Goal: Use online tool/utility: Utilize a website feature to perform a specific function

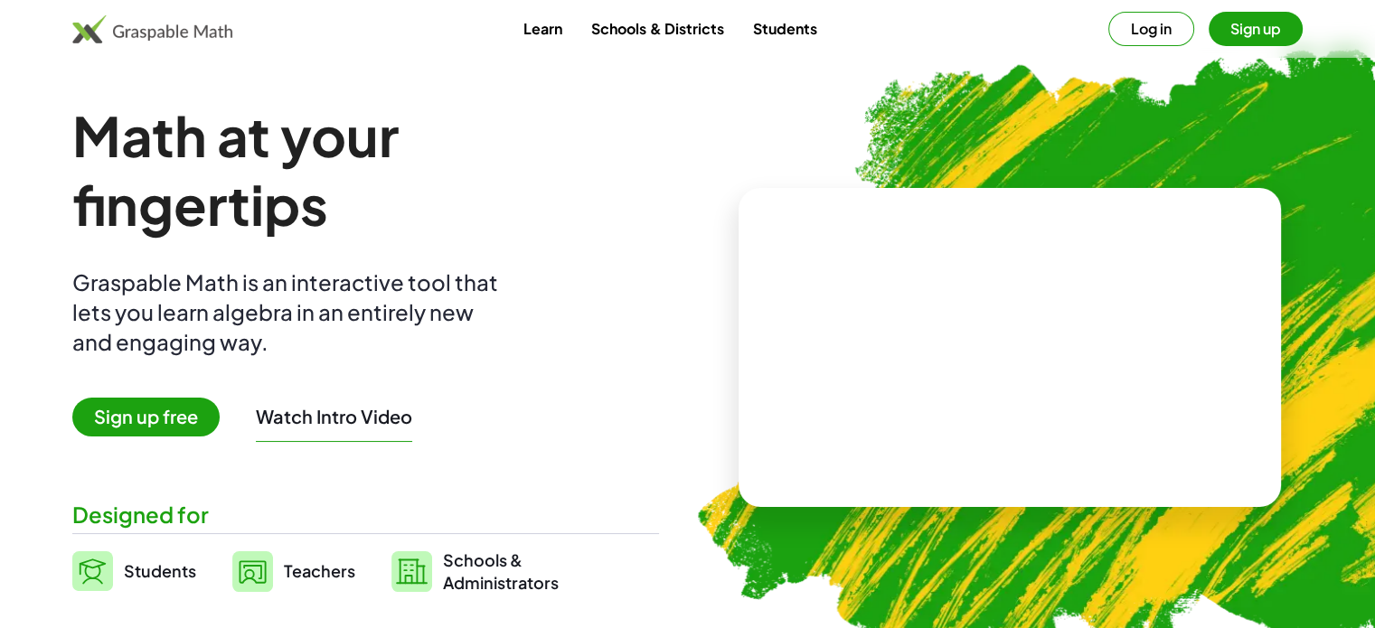
click at [1249, 26] on button "Sign up" at bounding box center [1256, 29] width 94 height 34
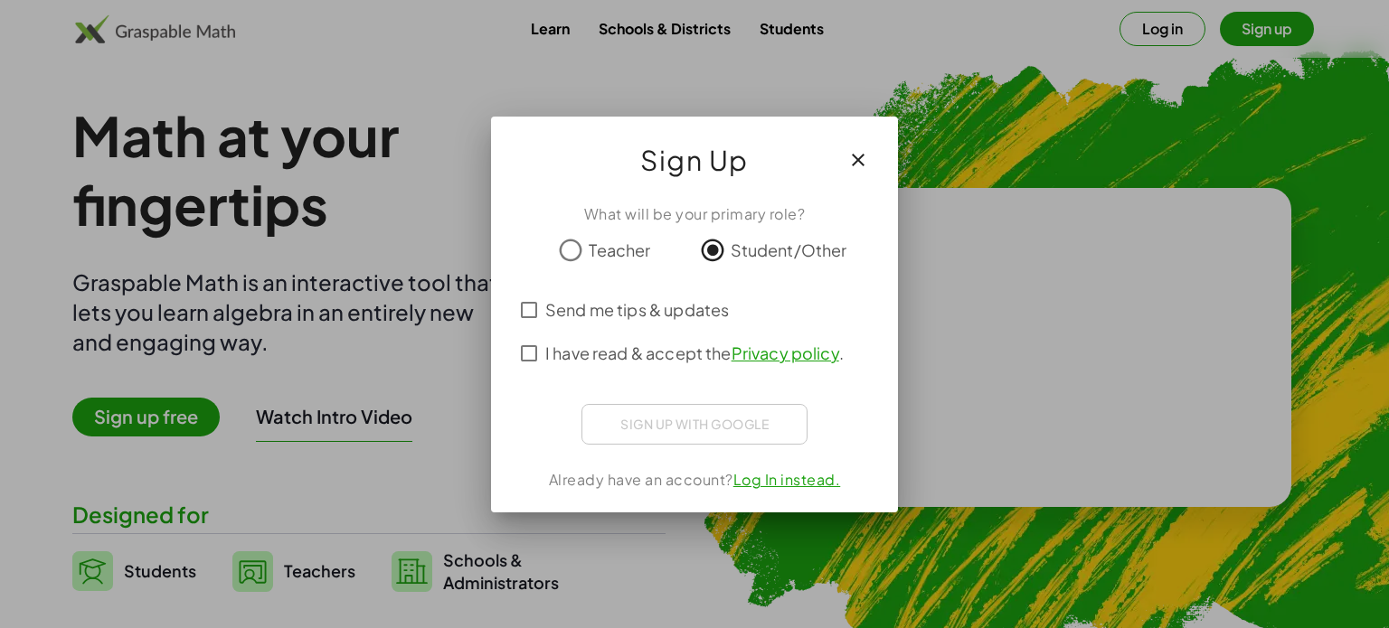
click at [546, 303] on span "Send me tips & updates" at bounding box center [637, 309] width 184 height 24
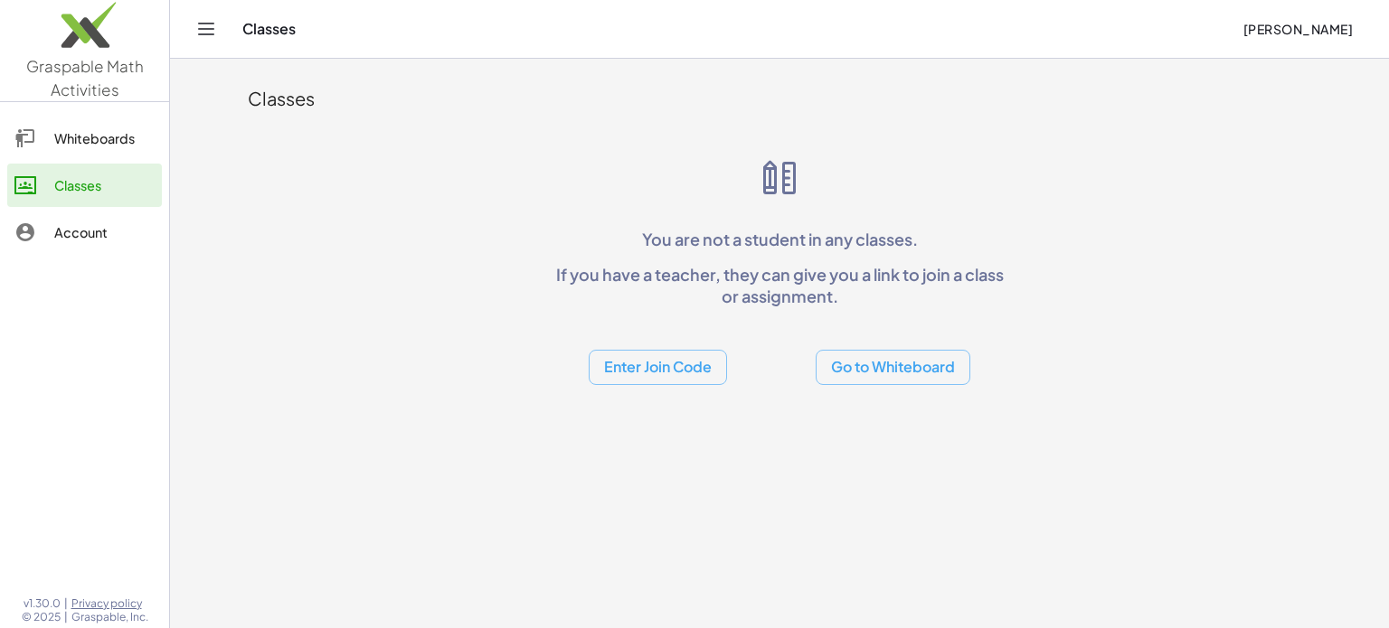
click at [1272, 32] on span "[PERSON_NAME]" at bounding box center [1297, 29] width 110 height 16
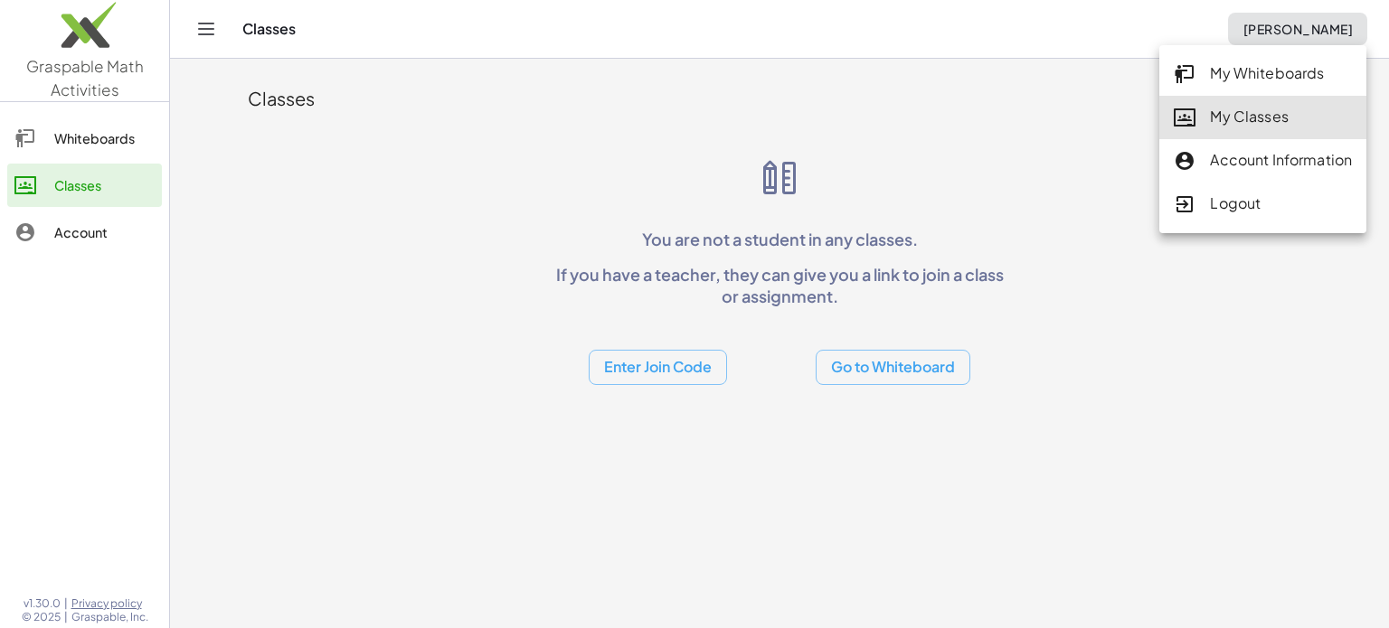
click at [1270, 156] on div "Account Information" at bounding box center [1263, 161] width 178 height 24
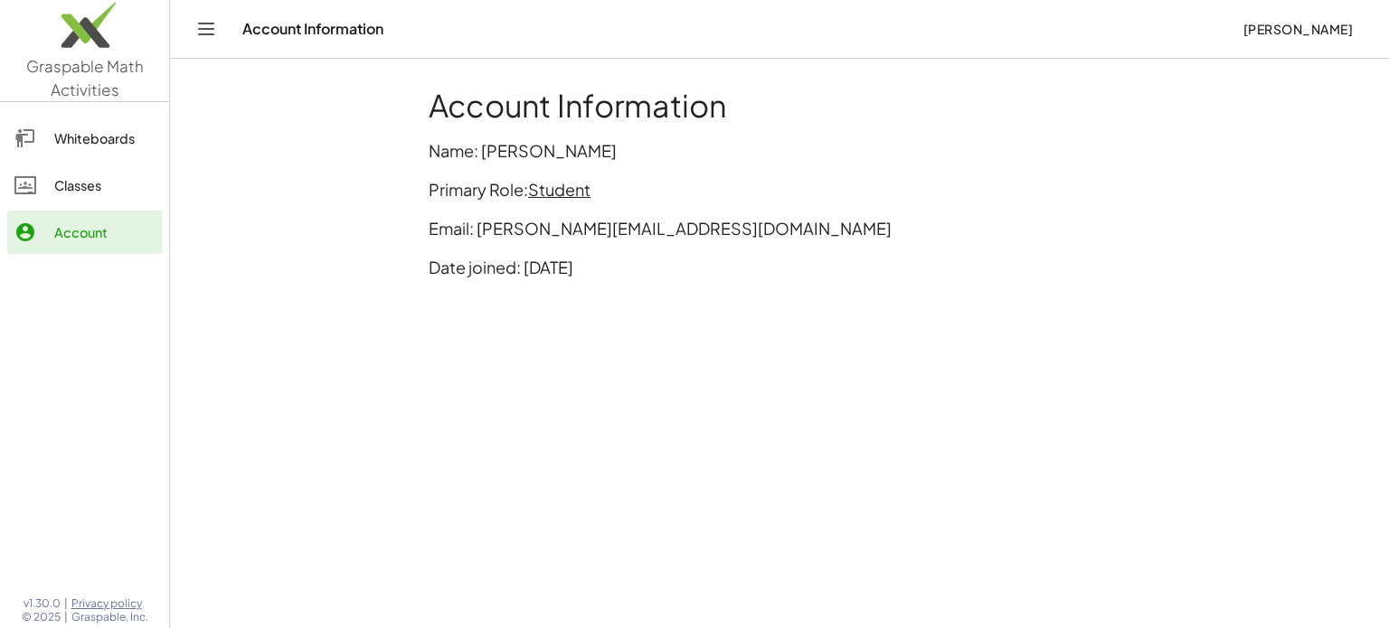
click at [551, 186] on span "Student" at bounding box center [559, 189] width 62 height 21
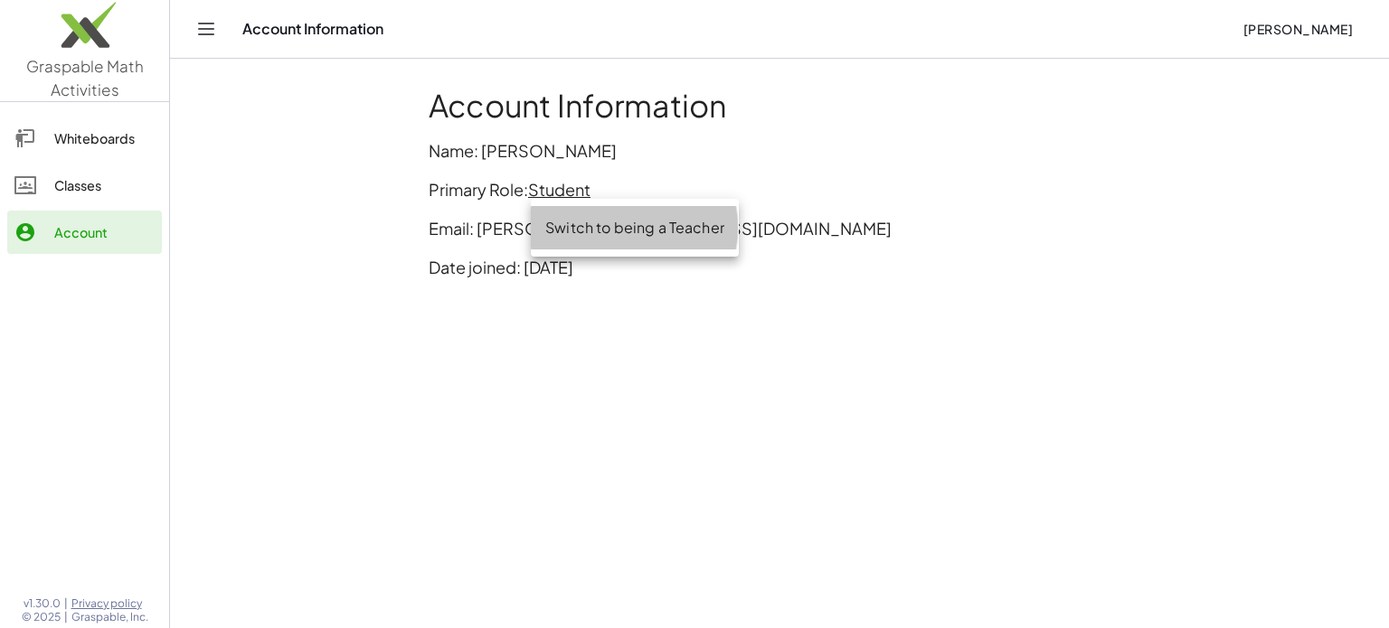
click at [595, 226] on div "Switch to being a Teacher" at bounding box center [634, 228] width 179 height 22
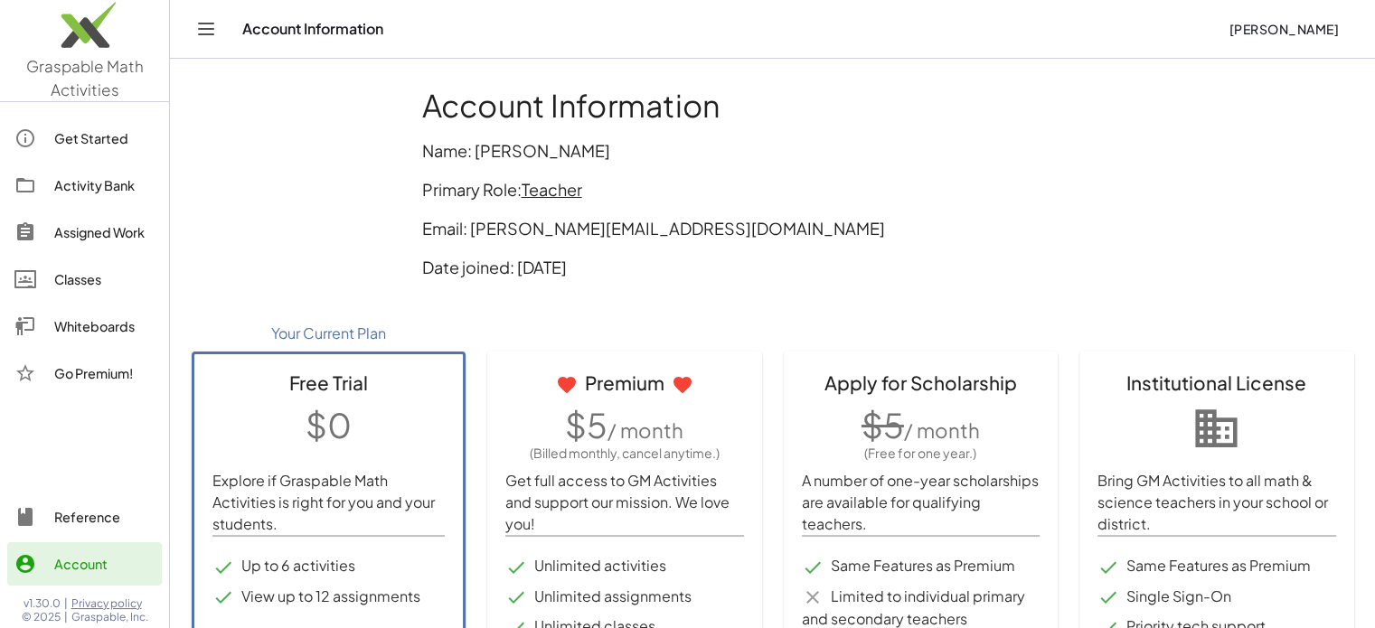
click at [534, 184] on span "Teacher" at bounding box center [552, 189] width 61 height 21
click at [550, 231] on div "Switch to being a Student" at bounding box center [629, 228] width 180 height 22
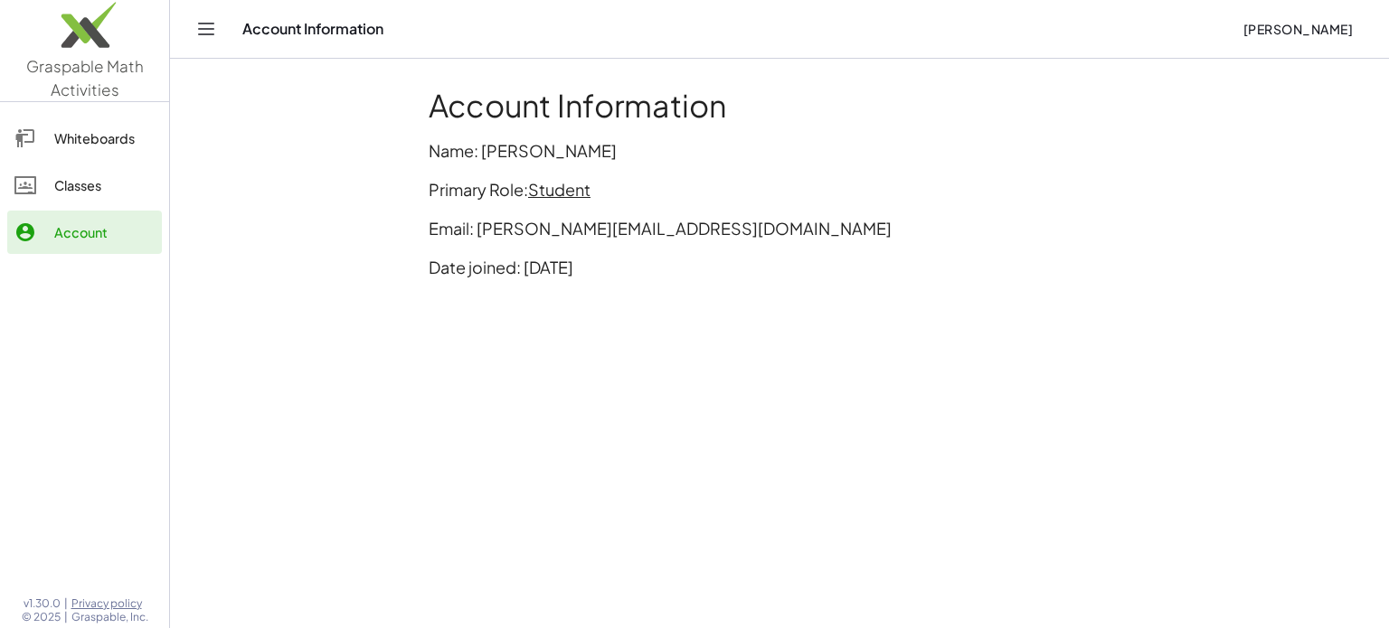
click at [135, 26] on img at bounding box center [84, 29] width 169 height 77
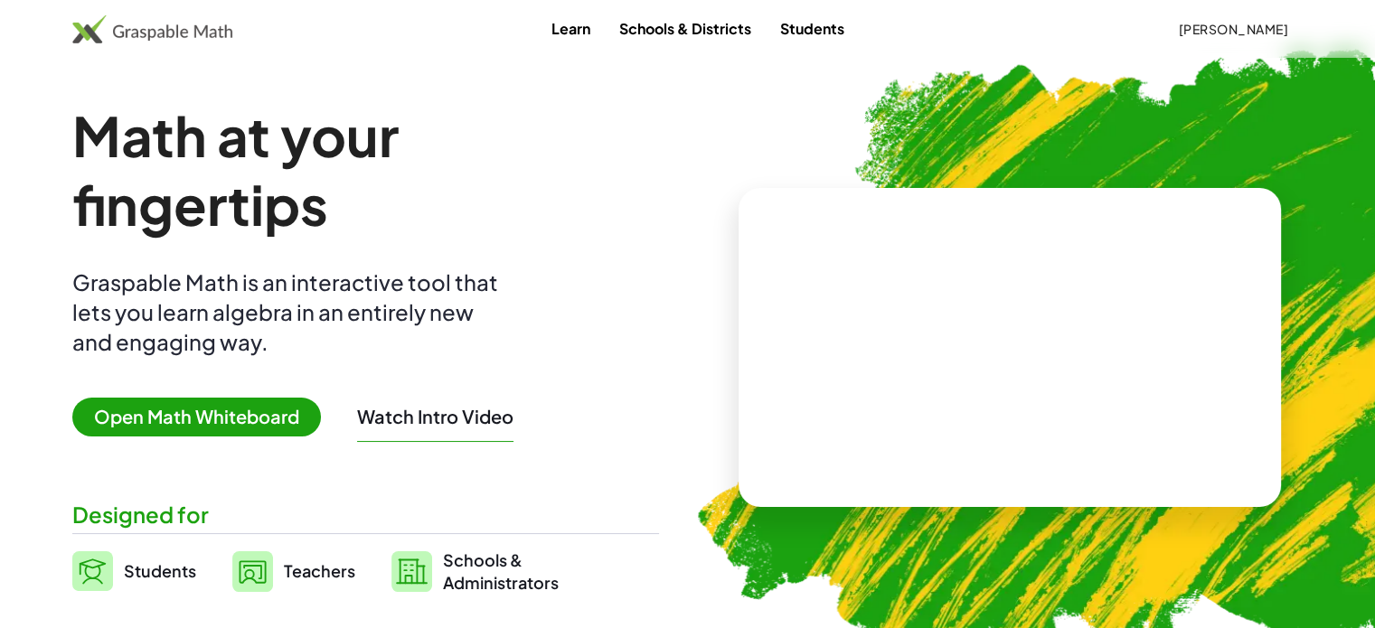
click at [225, 437] on div "Math at your fingertips Graspable Math is an interactive tool that lets you lea…" at bounding box center [365, 347] width 587 height 493
click at [220, 409] on span "Open Math Whiteboard" at bounding box center [196, 417] width 249 height 39
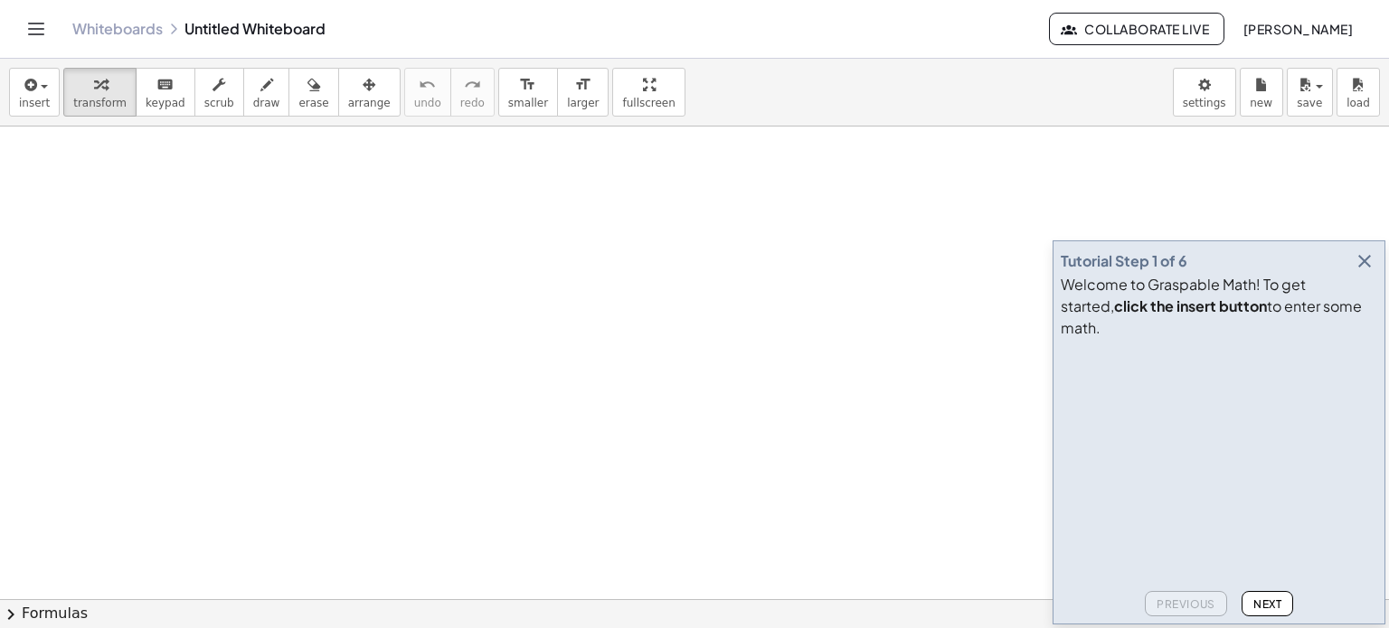
click at [1368, 272] on icon "button" at bounding box center [1365, 261] width 22 height 22
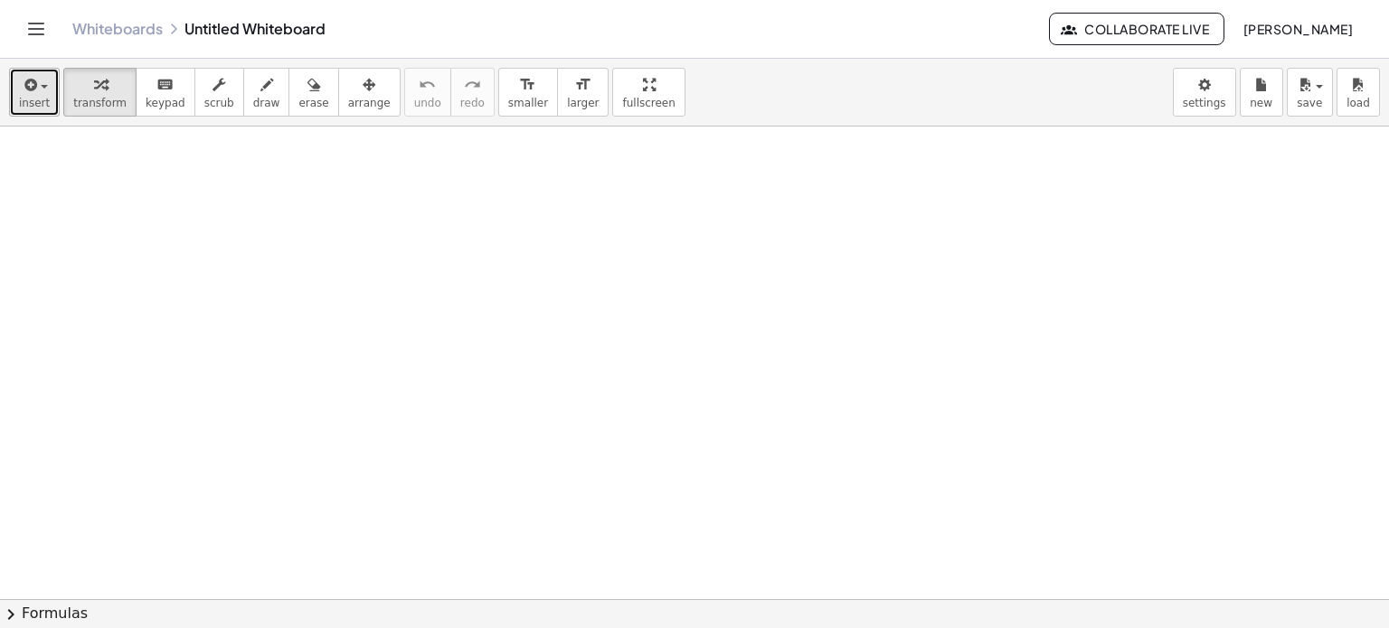
click at [24, 93] on icon "button" at bounding box center [29, 85] width 16 height 22
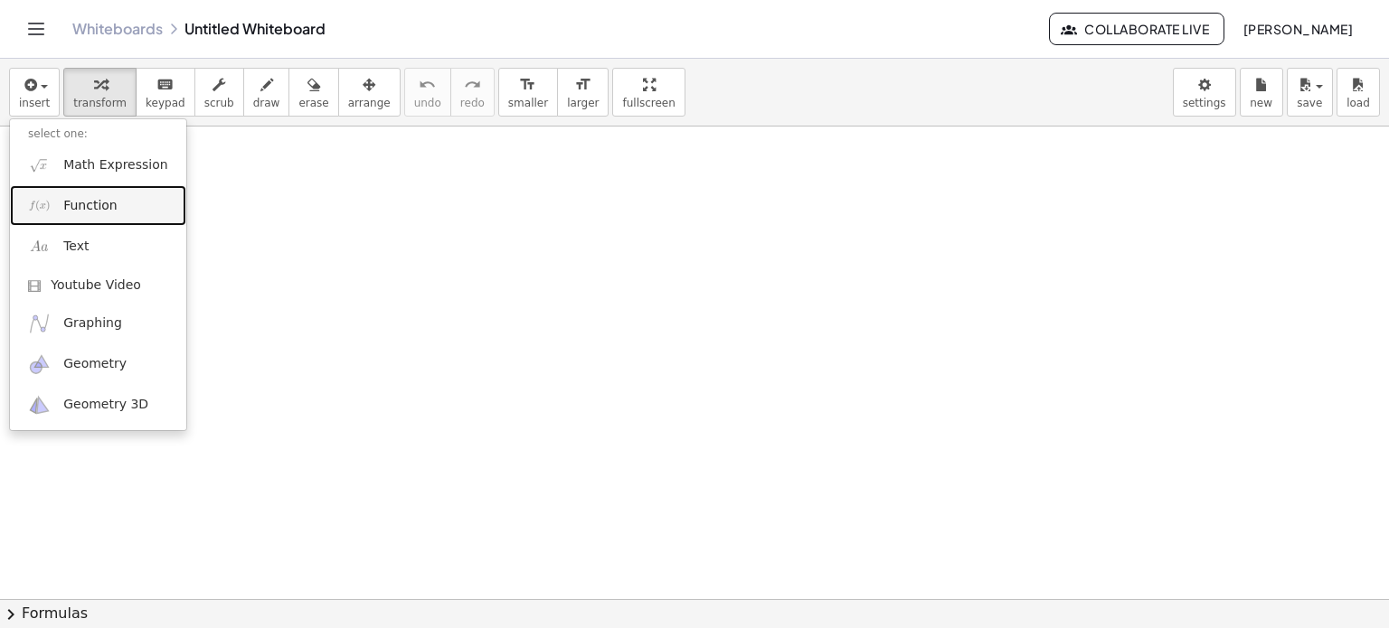
click at [51, 217] on link "Function" at bounding box center [98, 205] width 176 height 41
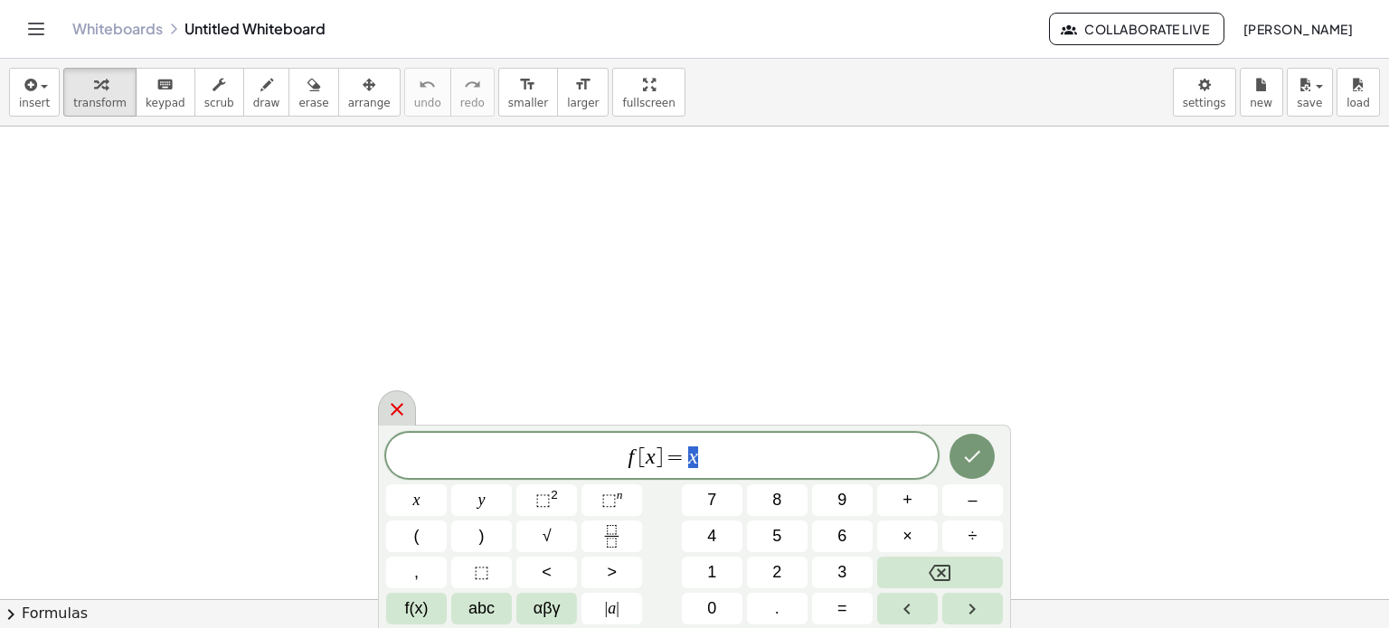
click at [409, 415] on div at bounding box center [397, 408] width 38 height 35
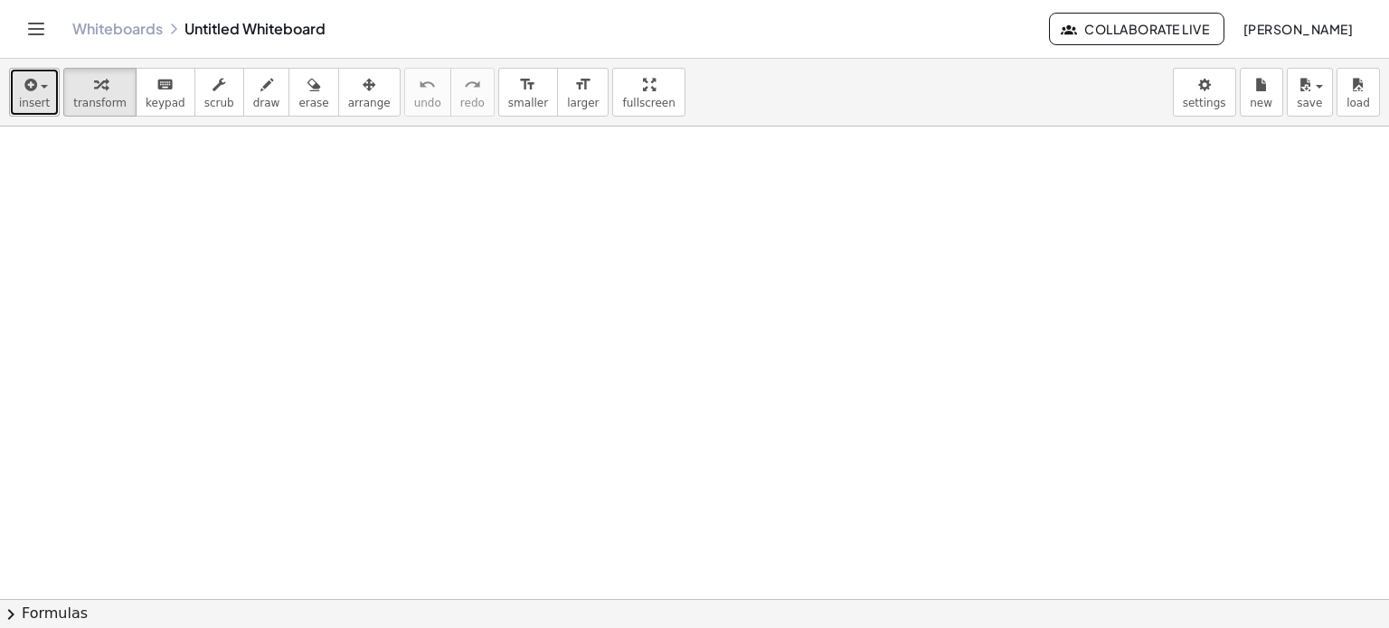
click at [30, 89] on icon "button" at bounding box center [29, 85] width 16 height 22
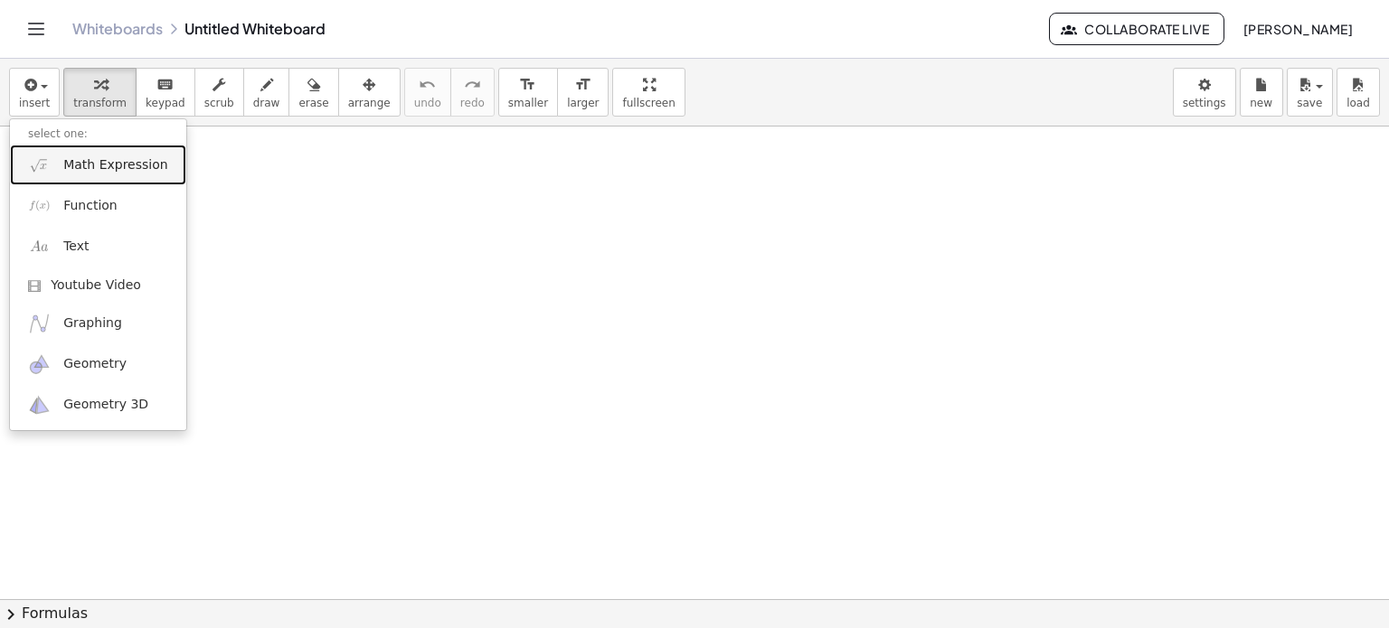
click at [111, 163] on span "Math Expression" at bounding box center [115, 165] width 104 height 18
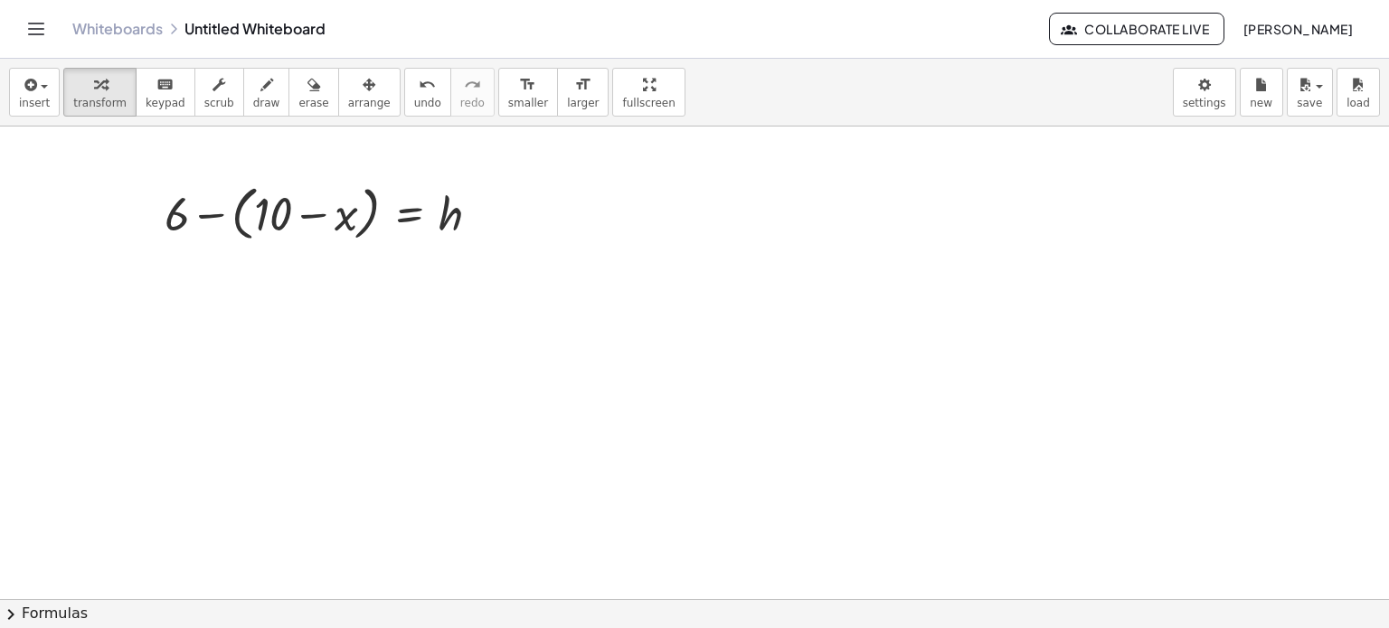
click at [662, 209] on div at bounding box center [694, 601] width 1389 height 948
drag, startPoint x: 781, startPoint y: 246, endPoint x: 785, endPoint y: 256, distance: 10.6
click at [785, 256] on div at bounding box center [792, 244] width 225 height 61
click at [71, 618] on button "chevron_right Formulas" at bounding box center [694, 613] width 1389 height 29
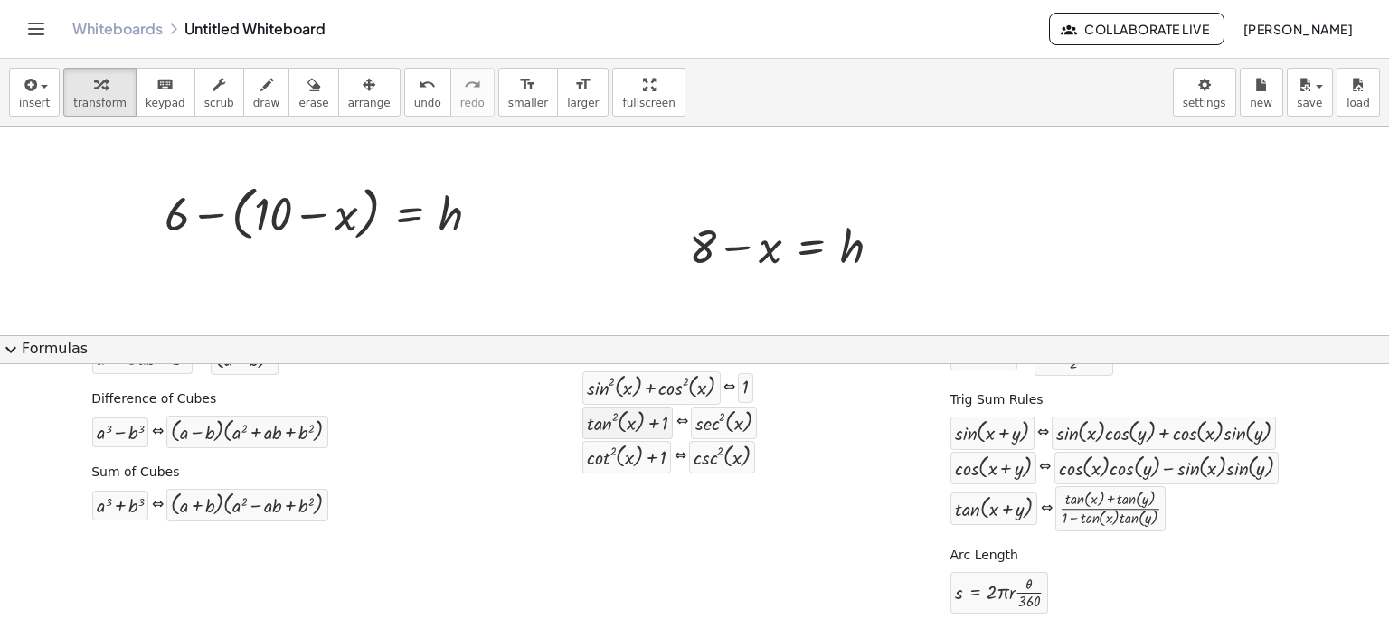
scroll to position [368, 0]
click at [14, 354] on span "expand_more" at bounding box center [11, 350] width 22 height 22
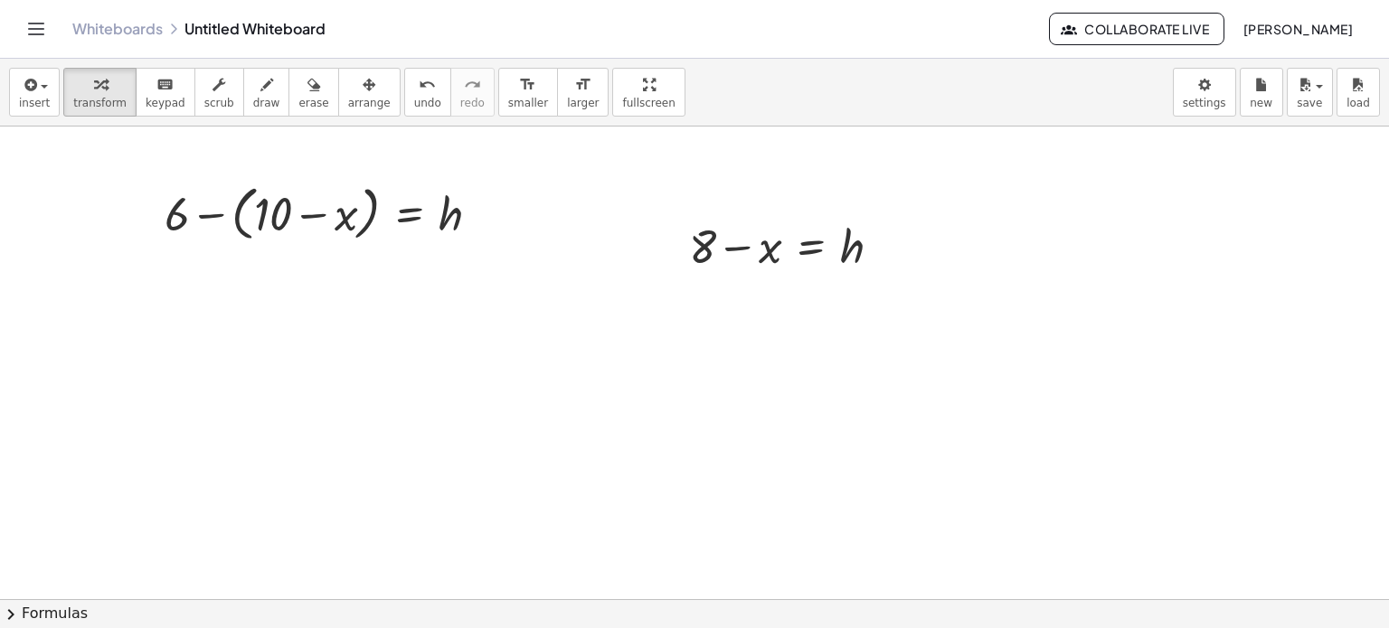
click at [225, 346] on div at bounding box center [694, 601] width 1389 height 948
drag, startPoint x: 291, startPoint y: 389, endPoint x: 311, endPoint y: 390, distance: 19.9
click at [311, 390] on div at bounding box center [451, 386] width 417 height 69
click at [344, 390] on div at bounding box center [451, 386] width 417 height 69
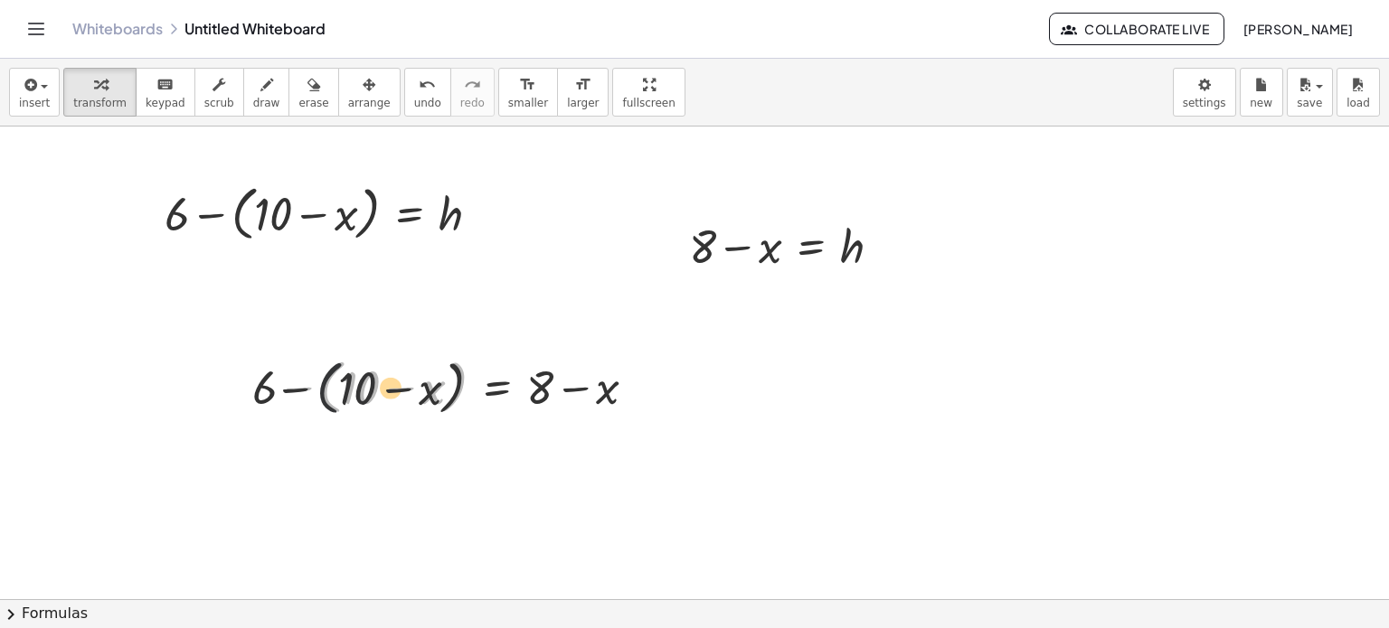
drag, startPoint x: 329, startPoint y: 392, endPoint x: 306, endPoint y: 392, distance: 23.5
click at [306, 392] on div at bounding box center [451, 386] width 417 height 69
drag, startPoint x: 292, startPoint y: 387, endPoint x: 385, endPoint y: 385, distance: 93.2
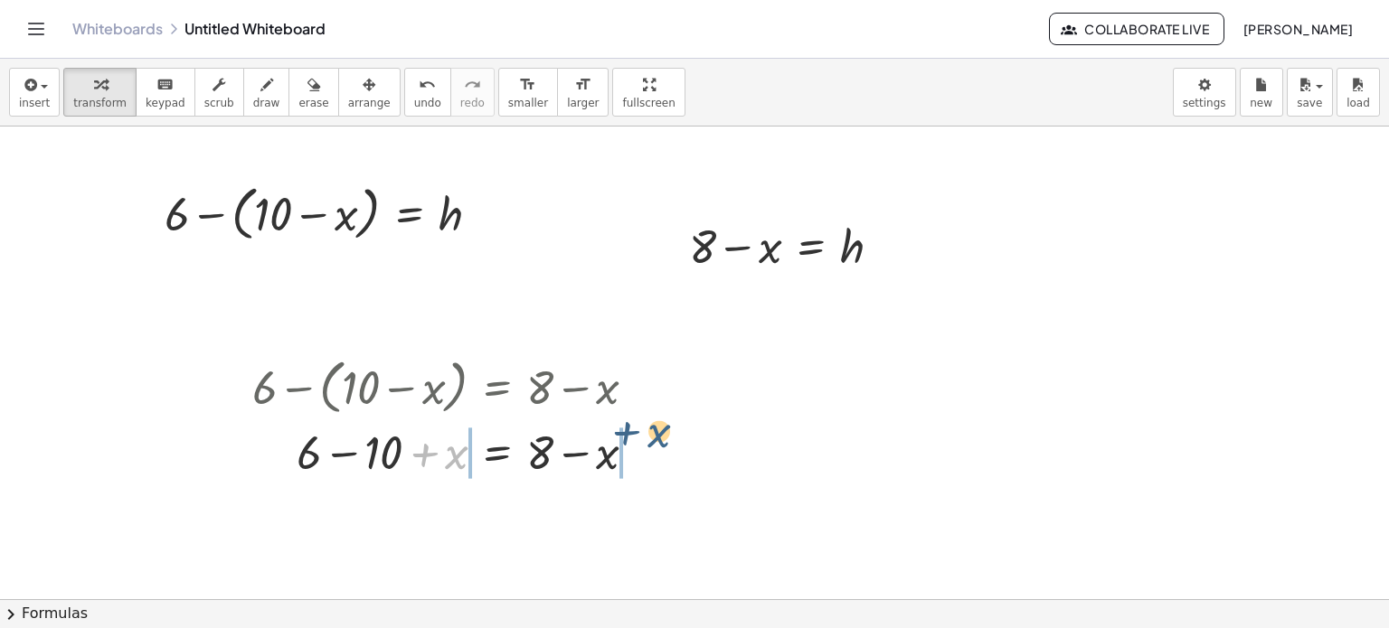
drag, startPoint x: 455, startPoint y: 455, endPoint x: 661, endPoint y: 433, distance: 207.3
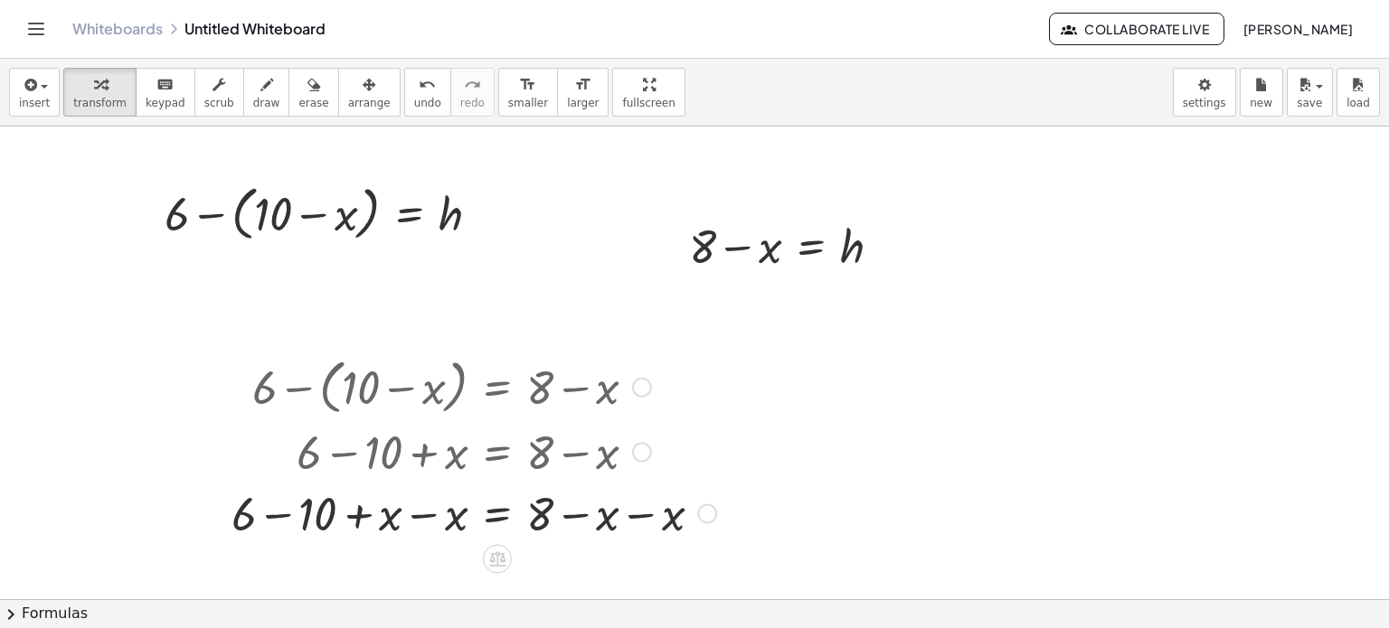
click at [707, 510] on div at bounding box center [707, 514] width 20 height 20
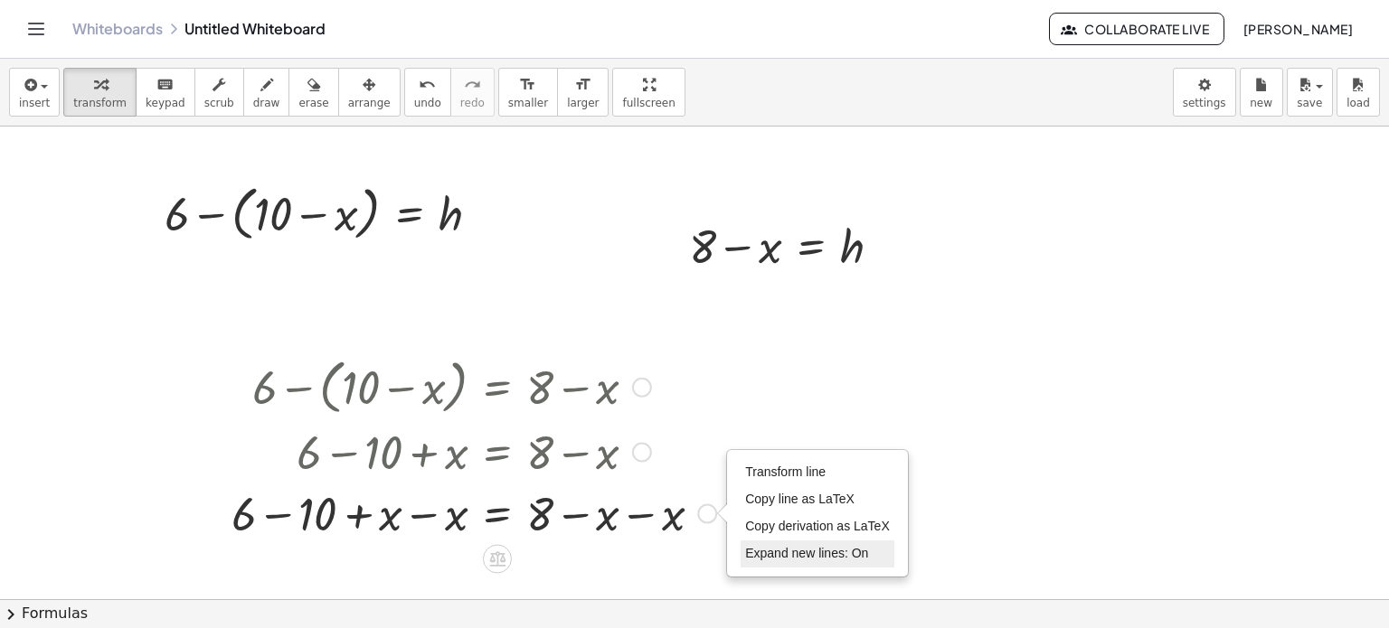
click at [755, 559] on span "Expand new lines: On" at bounding box center [806, 553] width 123 height 14
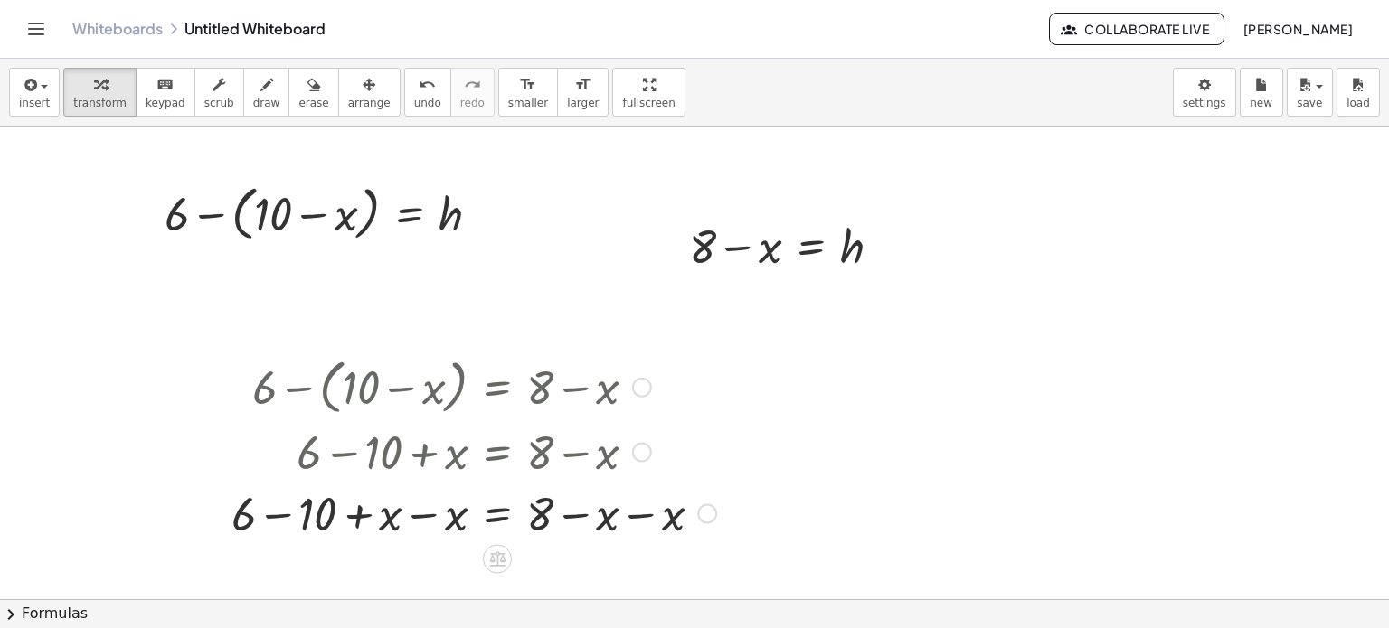
drag, startPoint x: 404, startPoint y: 506, endPoint x: 416, endPoint y: 508, distance: 11.9
click at [411, 506] on div at bounding box center [473, 511] width 503 height 61
click at [427, 513] on div at bounding box center [484, 511] width 482 height 61
click at [632, 517] on div at bounding box center [484, 511] width 482 height 61
click at [497, 514] on div "+ 6 10 = + 8 − x − · 2 · Transform line Copy line as LaTeX Copy derivation as L…" at bounding box center [497, 514] width 0 height 0
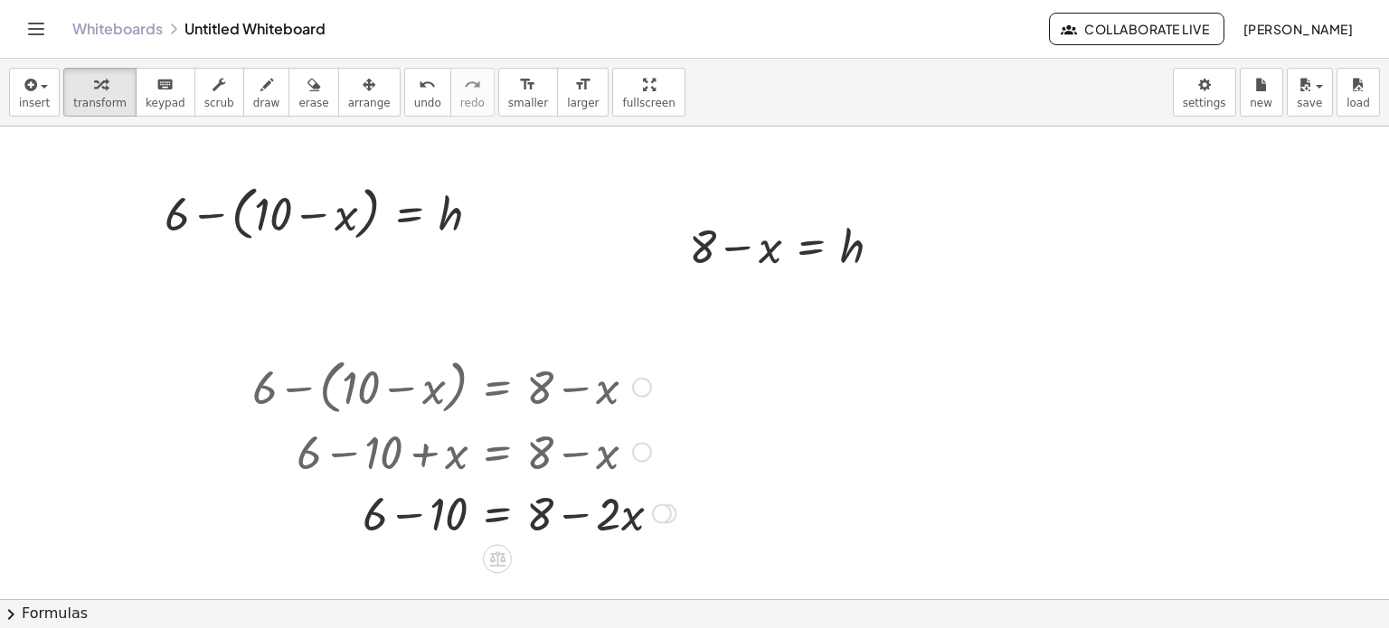
click at [664, 516] on div "Transform line Copy line as LaTeX Copy derivation as LaTeX Expand new lines: Off" at bounding box center [662, 514] width 20 height 20
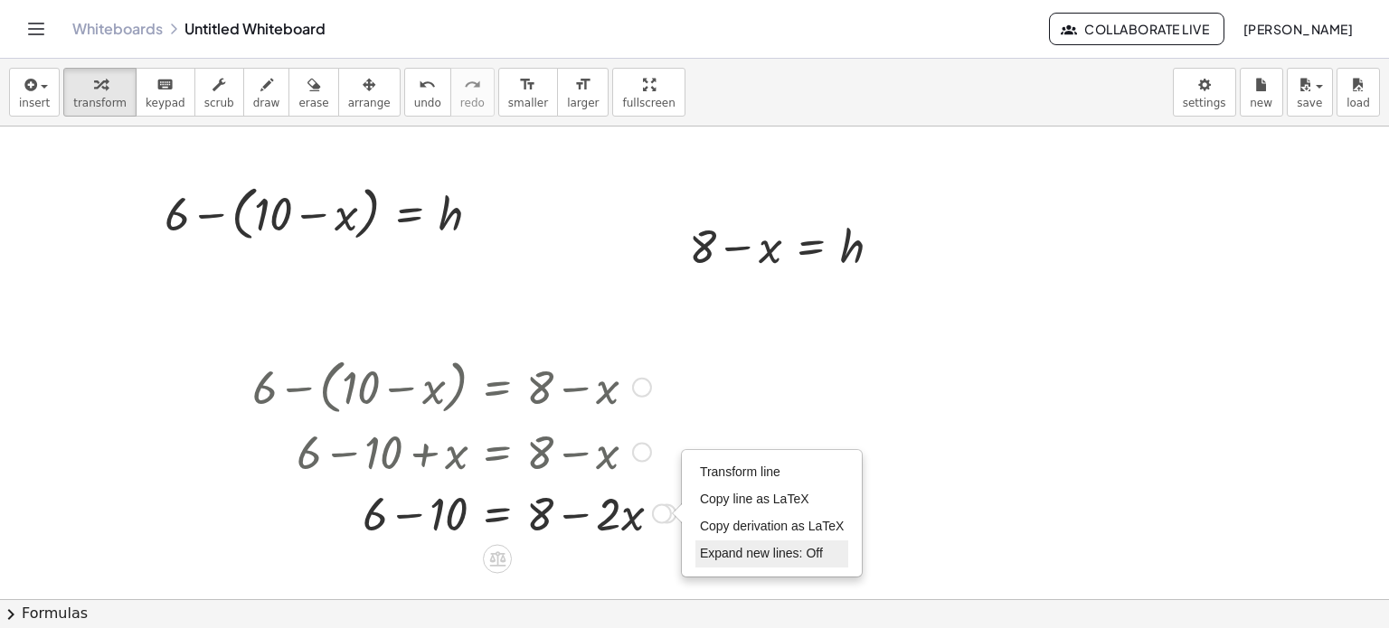
click at [713, 552] on span "Expand new lines: Off" at bounding box center [761, 553] width 123 height 14
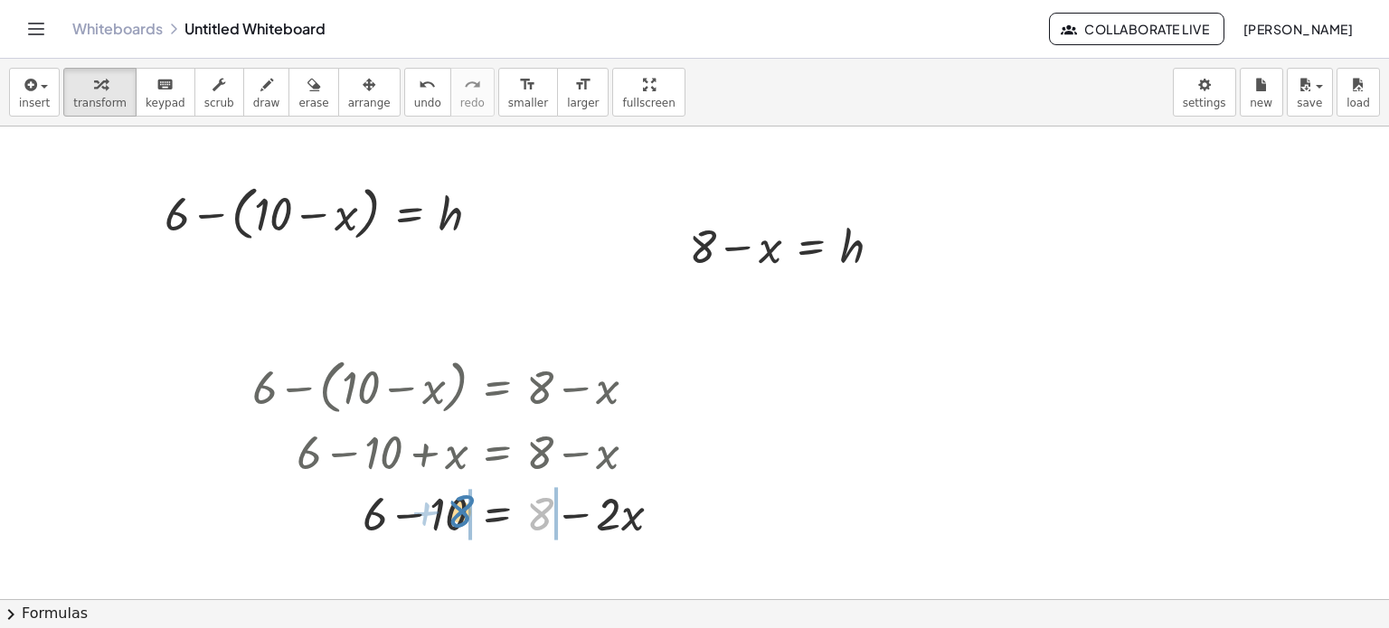
drag, startPoint x: 539, startPoint y: 514, endPoint x: 467, endPoint y: 511, distance: 71.5
click at [736, 515] on div "Transform line Copy line as LaTeX Copy derivation as LaTeX Expand new lines: Off" at bounding box center [732, 514] width 20 height 20
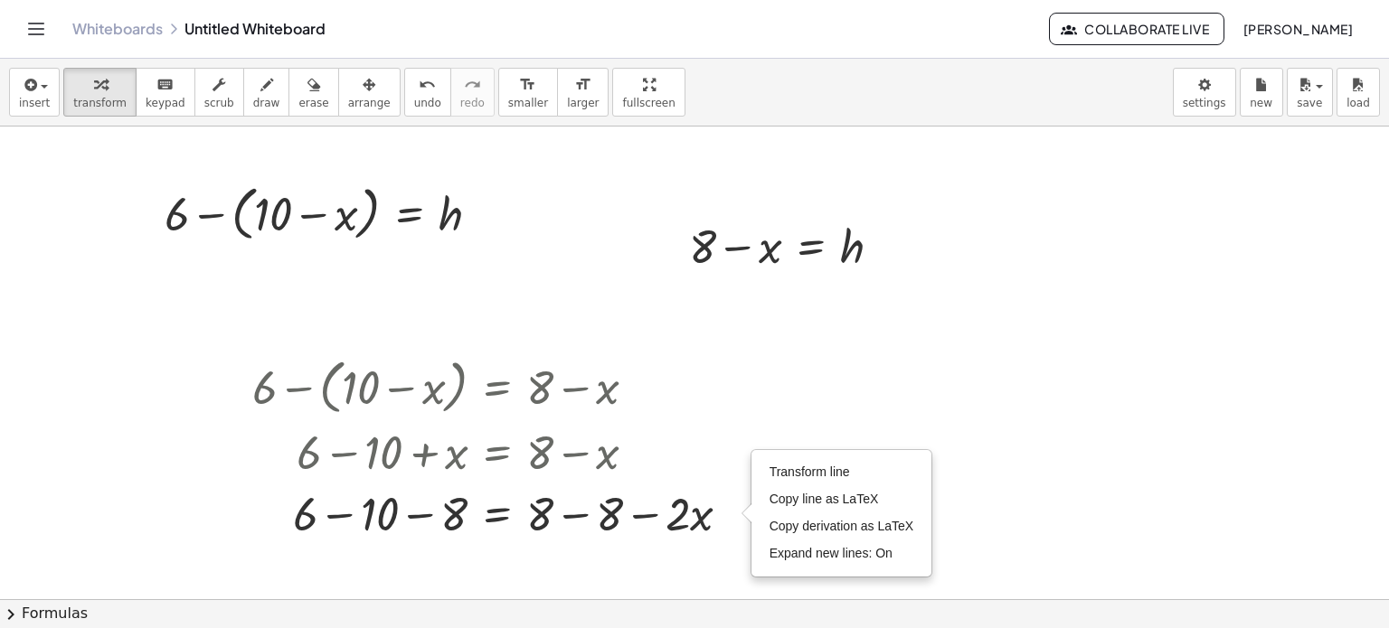
click at [675, 550] on div at bounding box center [694, 601] width 1389 height 948
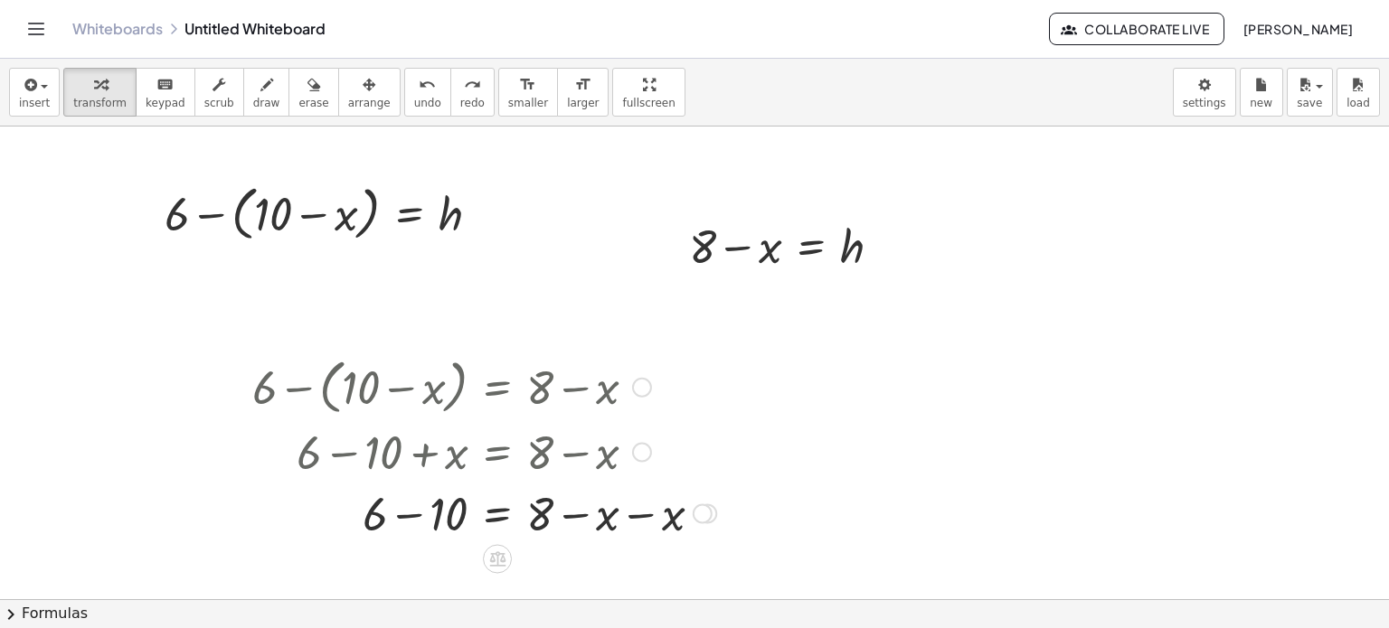
click at [643, 518] on div at bounding box center [484, 511] width 482 height 61
click at [664, 515] on div at bounding box center [666, 514] width 20 height 20
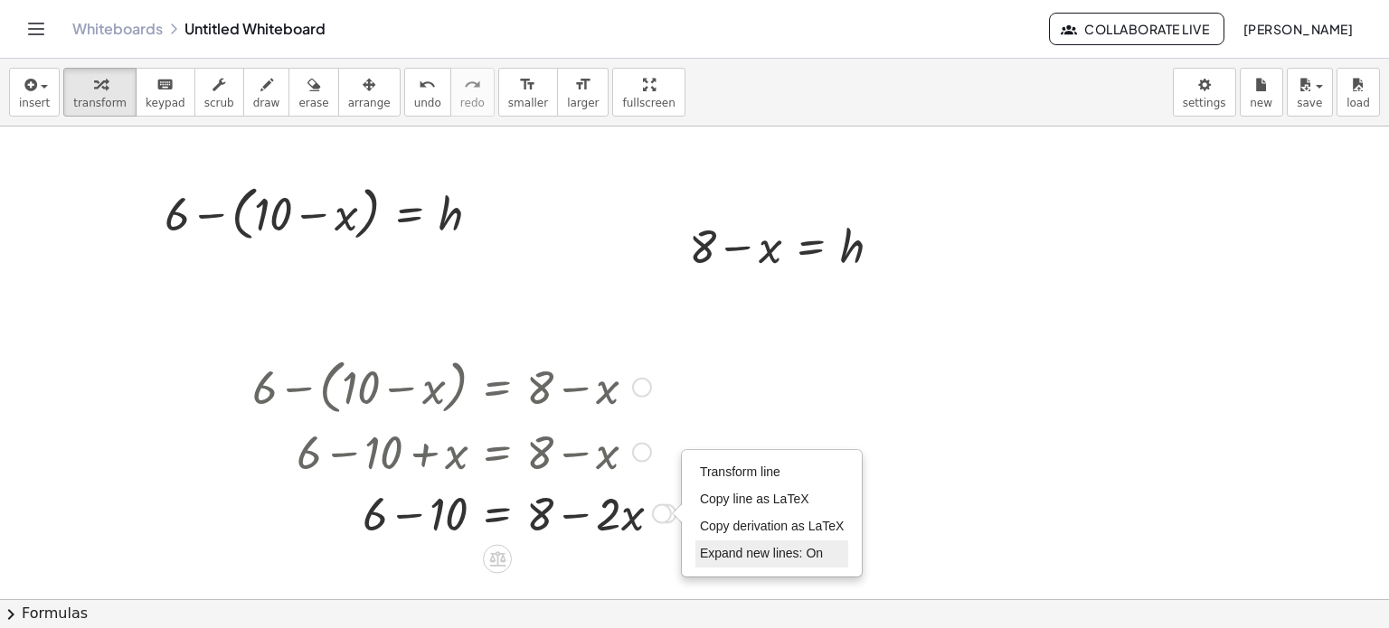
click at [710, 549] on span "Expand new lines: On" at bounding box center [761, 553] width 123 height 14
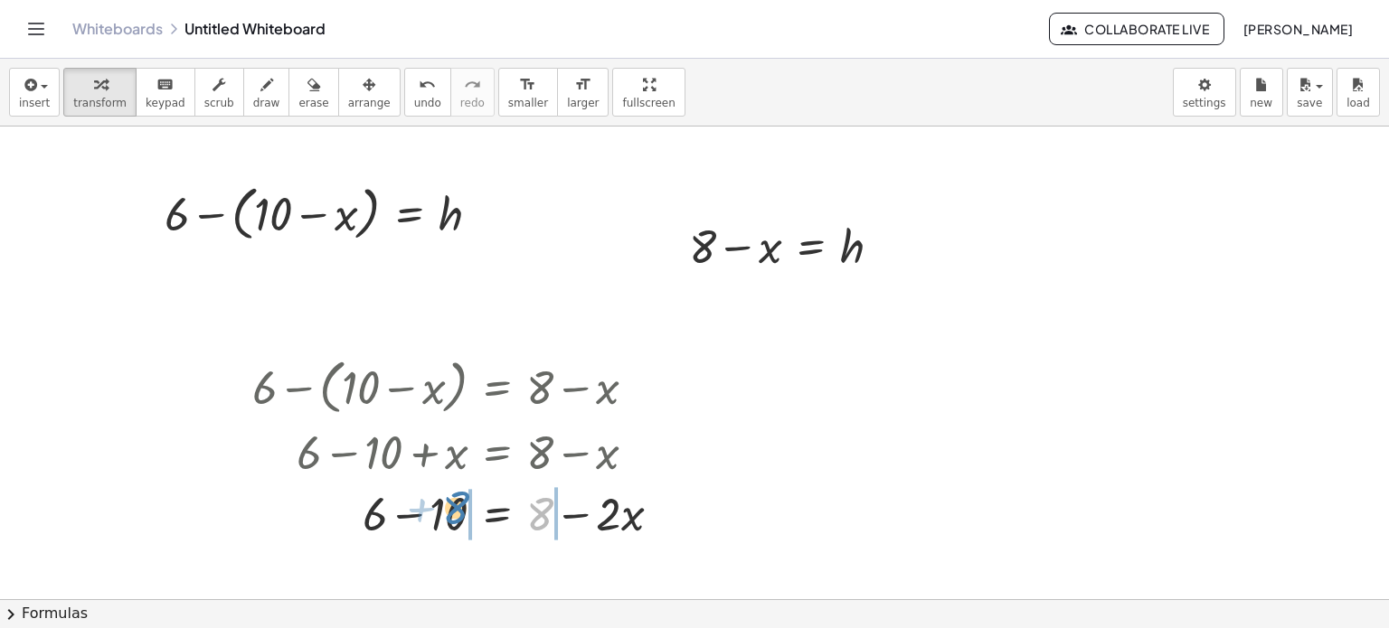
drag, startPoint x: 546, startPoint y: 517, endPoint x: 472, endPoint y: 511, distance: 74.4
click at [472, 511] on div at bounding box center [463, 511] width 441 height 61
click at [732, 513] on div "Transform line Copy line as LaTeX Copy derivation as LaTeX Expand new lines: On" at bounding box center [732, 514] width 20 height 20
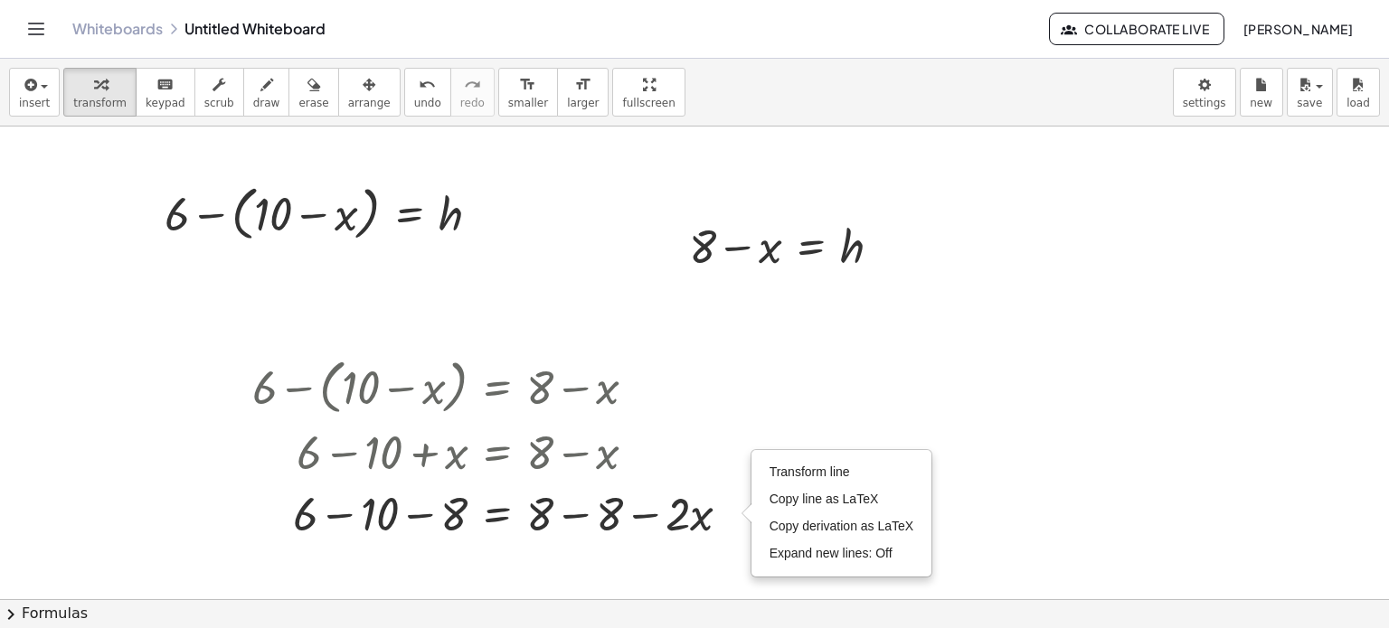
click at [689, 567] on div at bounding box center [694, 601] width 1389 height 948
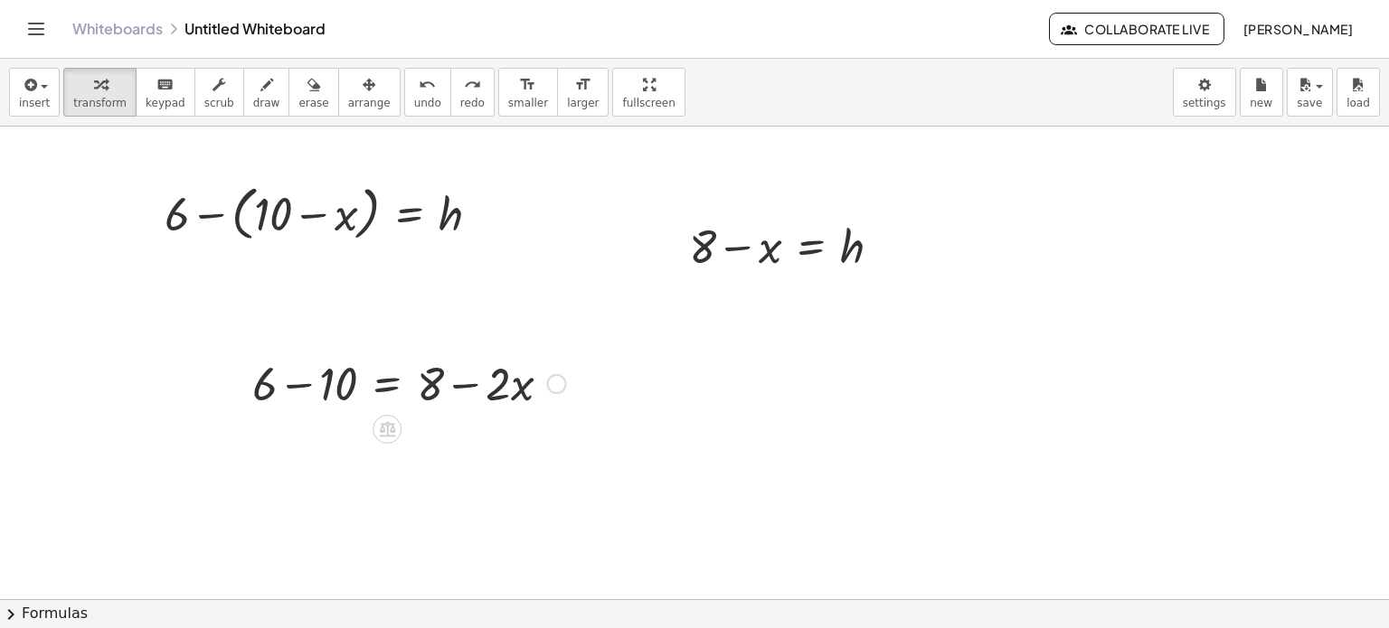
click at [457, 394] on div at bounding box center [409, 382] width 332 height 61
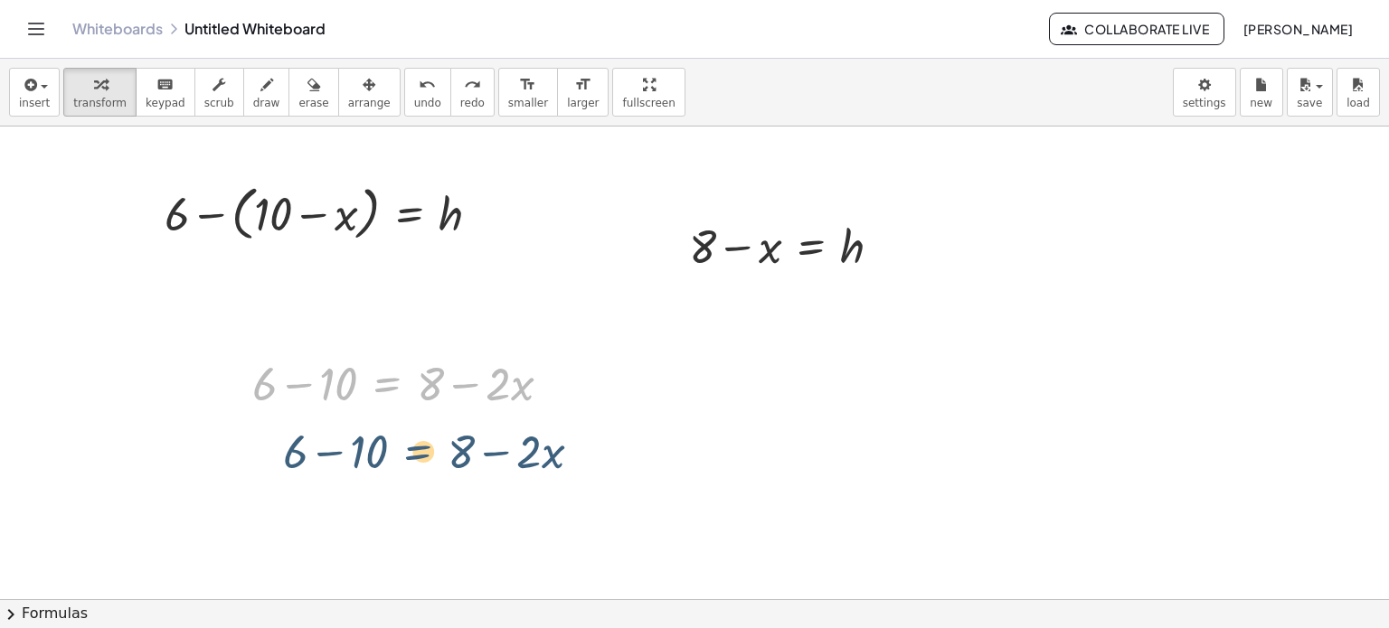
drag, startPoint x: 412, startPoint y: 386, endPoint x: 439, endPoint y: 456, distance: 74.4
click at [442, 456] on div "+ 6 − ( + 10 − x ) = h + 8 − x = h + 6 − ( + 10 − x ) = + 8 − x + 6 − 10 + x = …" at bounding box center [694, 601] width 1389 height 948
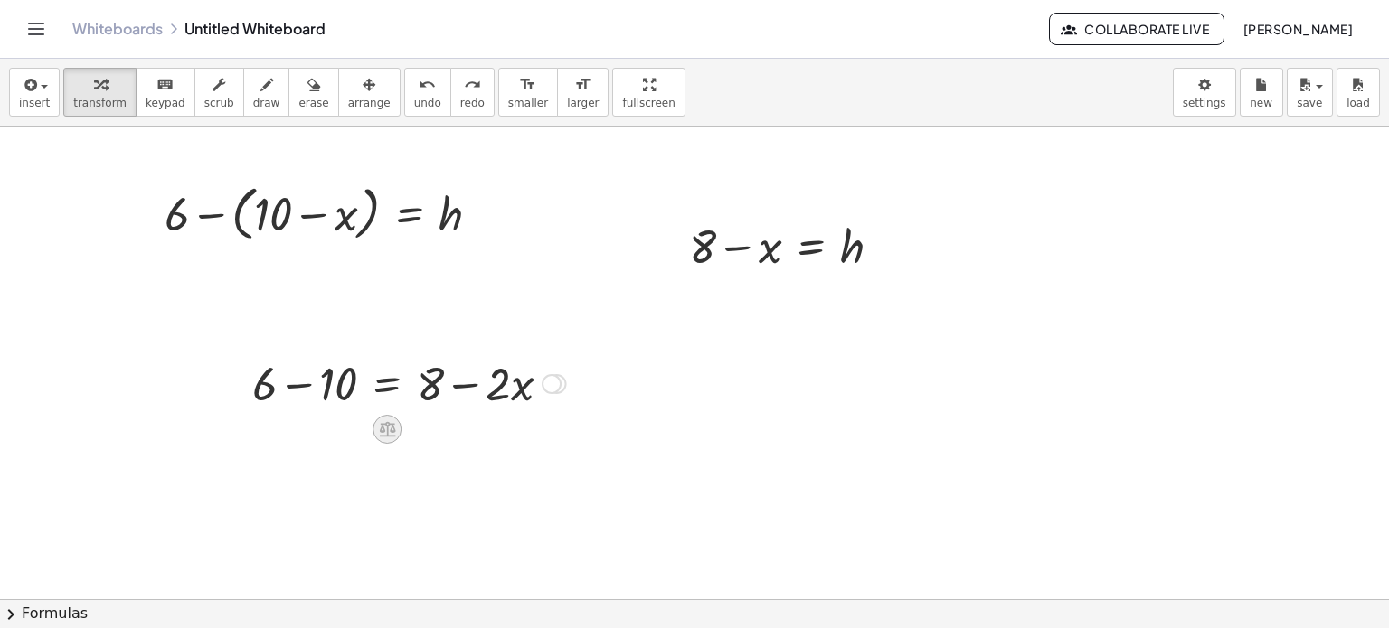
click at [382, 424] on icon at bounding box center [387, 429] width 16 height 15
click at [567, 411] on div at bounding box center [409, 382] width 332 height 61
drag, startPoint x: 435, startPoint y: 384, endPoint x: 336, endPoint y: 388, distance: 98.6
click at [336, 388] on div at bounding box center [409, 382] width 332 height 61
click at [311, 377] on div at bounding box center [409, 382] width 470 height 61
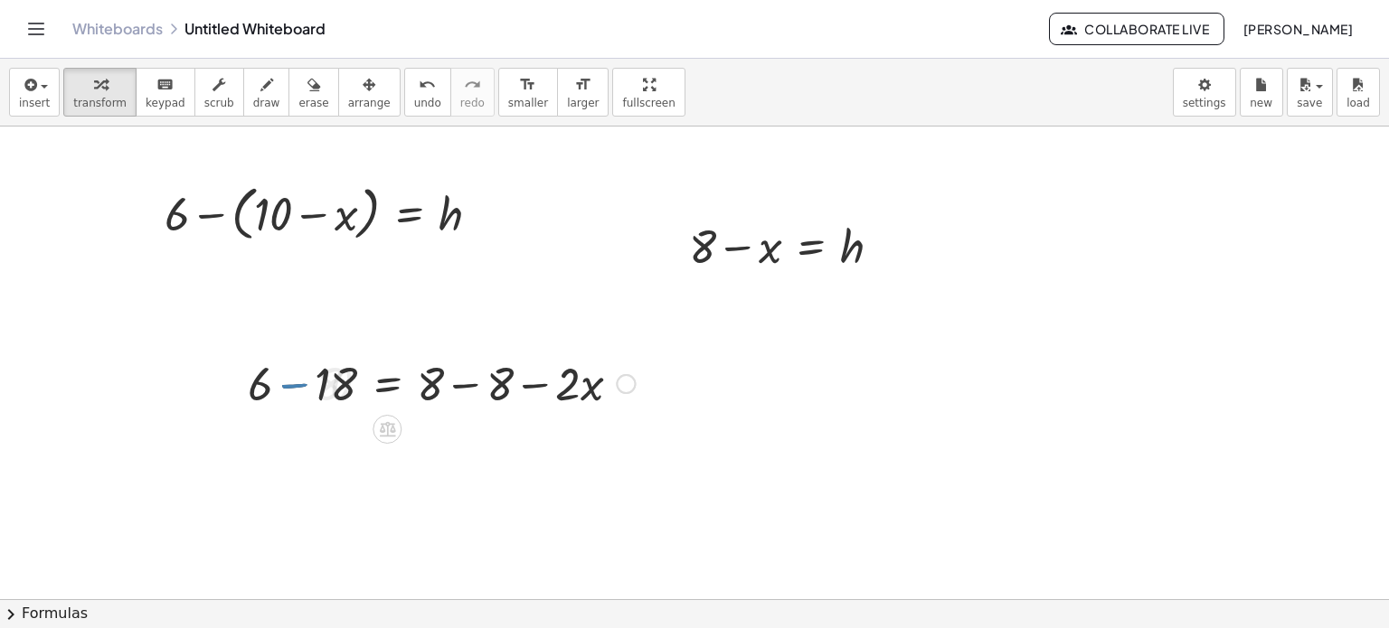
click at [300, 383] on div at bounding box center [441, 382] width 405 height 61
click at [469, 386] on div at bounding box center [466, 382] width 356 height 61
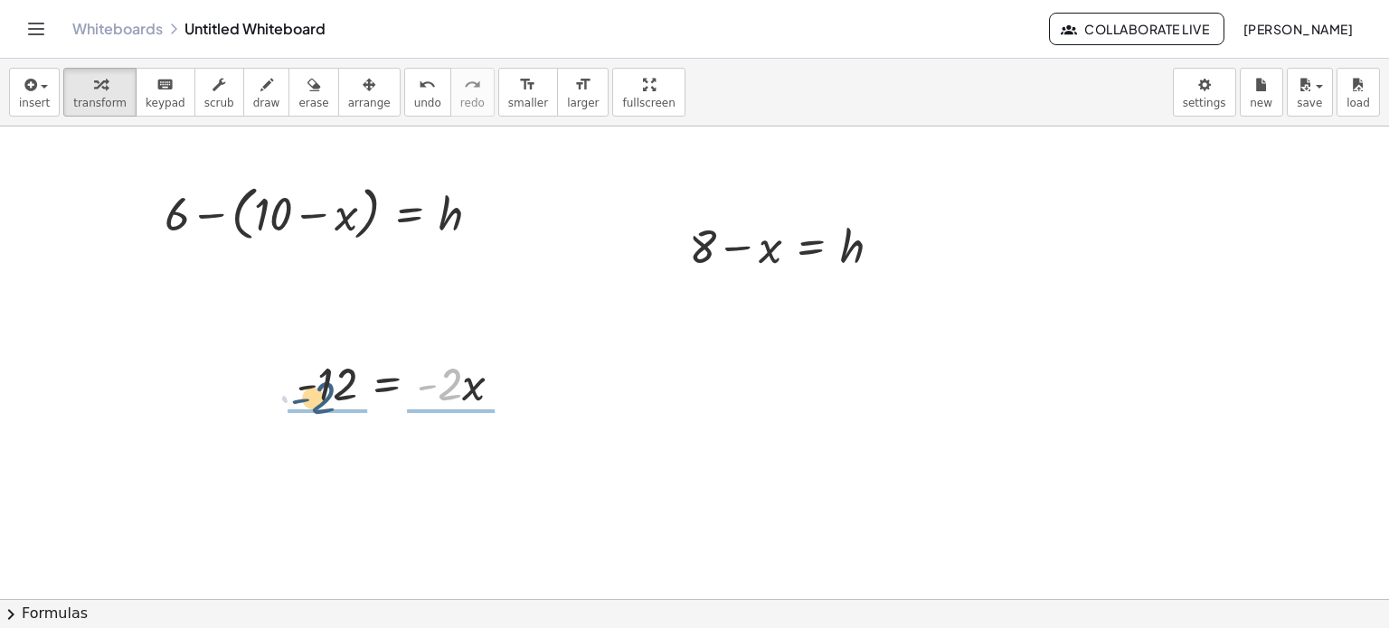
drag, startPoint x: 441, startPoint y: 386, endPoint x: 315, endPoint y: 400, distance: 127.3
click at [315, 400] on div at bounding box center [407, 382] width 239 height 61
click at [475, 496] on div at bounding box center [694, 601] width 1389 height 948
click at [448, 373] on div at bounding box center [401, 382] width 244 height 90
click at [445, 381] on div at bounding box center [401, 382] width 244 height 90
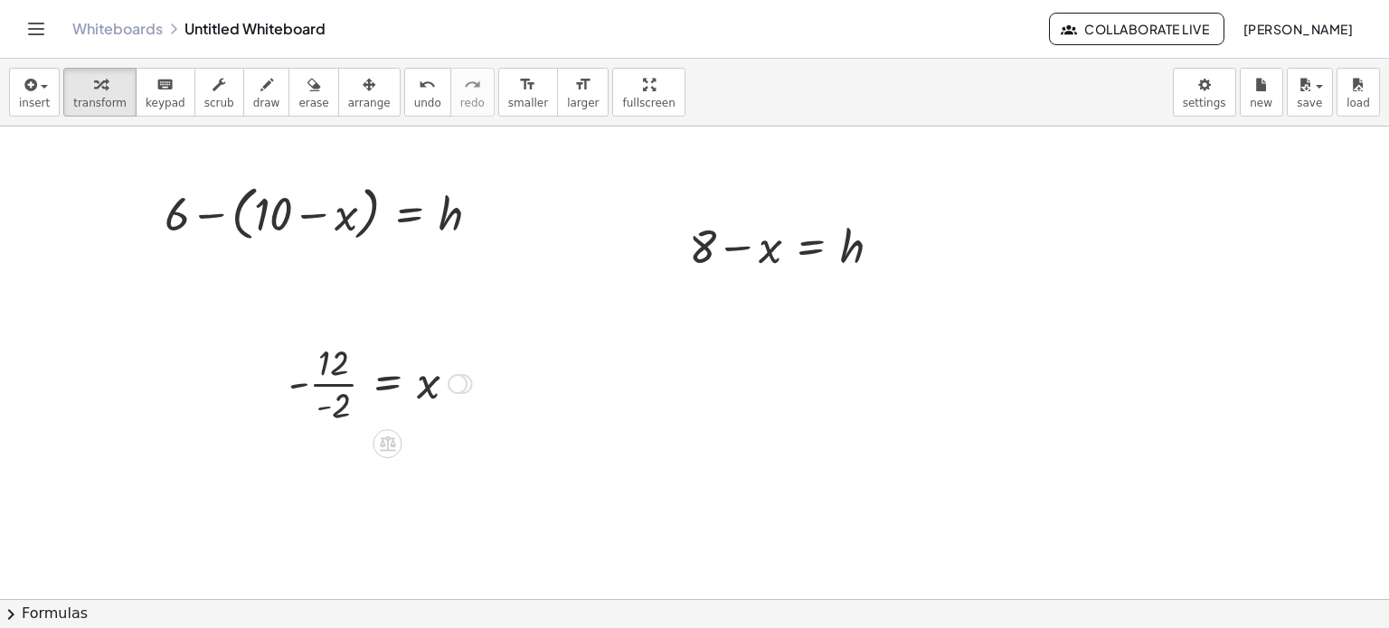
click at [456, 386] on div at bounding box center [458, 384] width 20 height 20
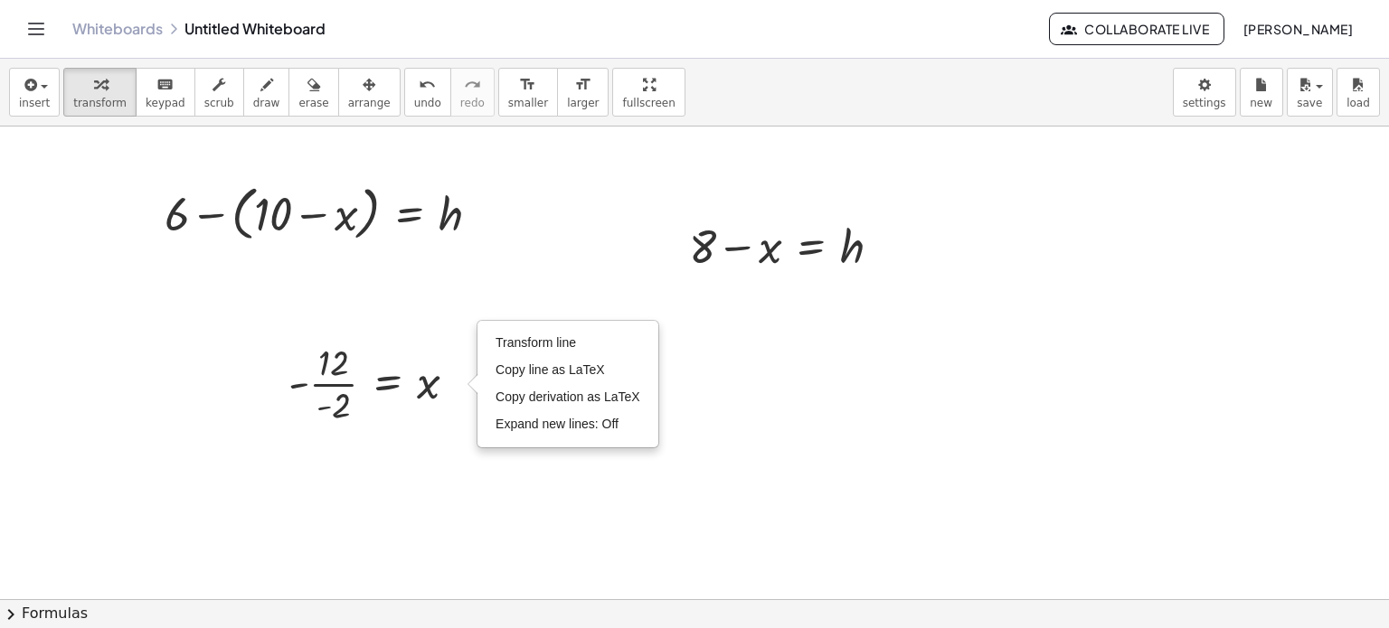
click at [488, 477] on div at bounding box center [694, 601] width 1389 height 948
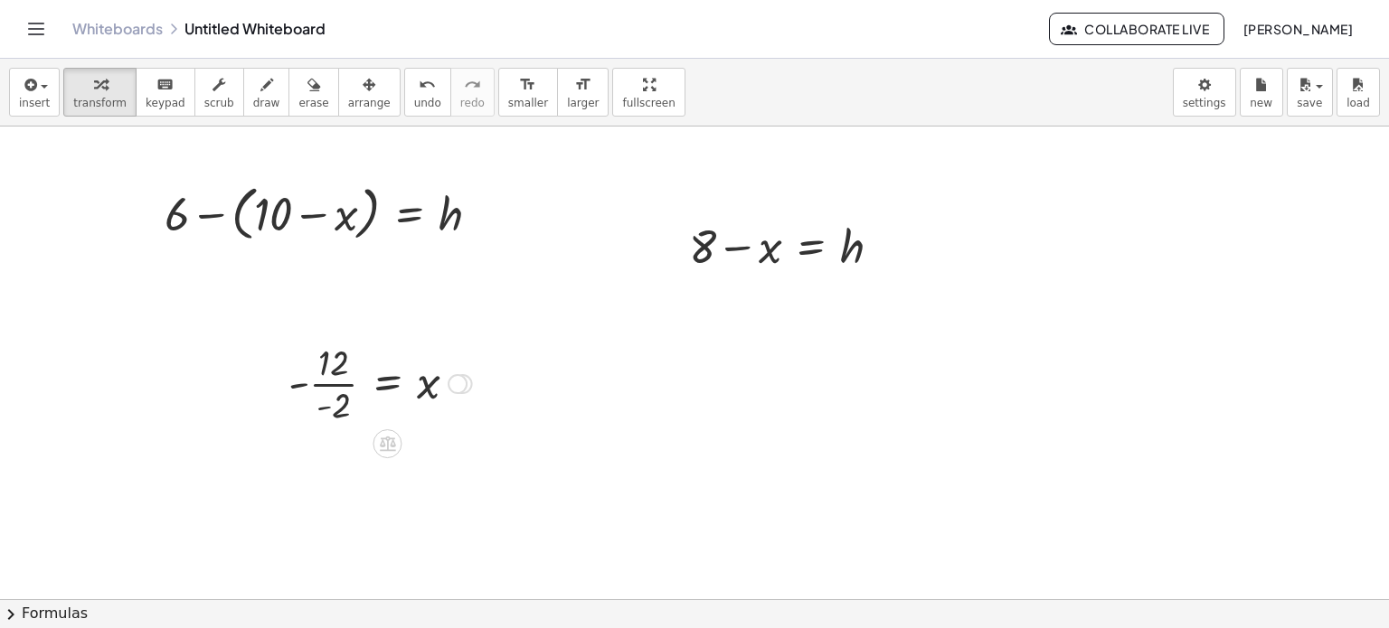
click at [319, 383] on div at bounding box center [380, 382] width 202 height 90
click at [316, 386] on div at bounding box center [381, 383] width 198 height 60
click at [708, 363] on div at bounding box center [694, 601] width 1389 height 948
drag, startPoint x: 427, startPoint y: 388, endPoint x: 828, endPoint y: 407, distance: 401.9
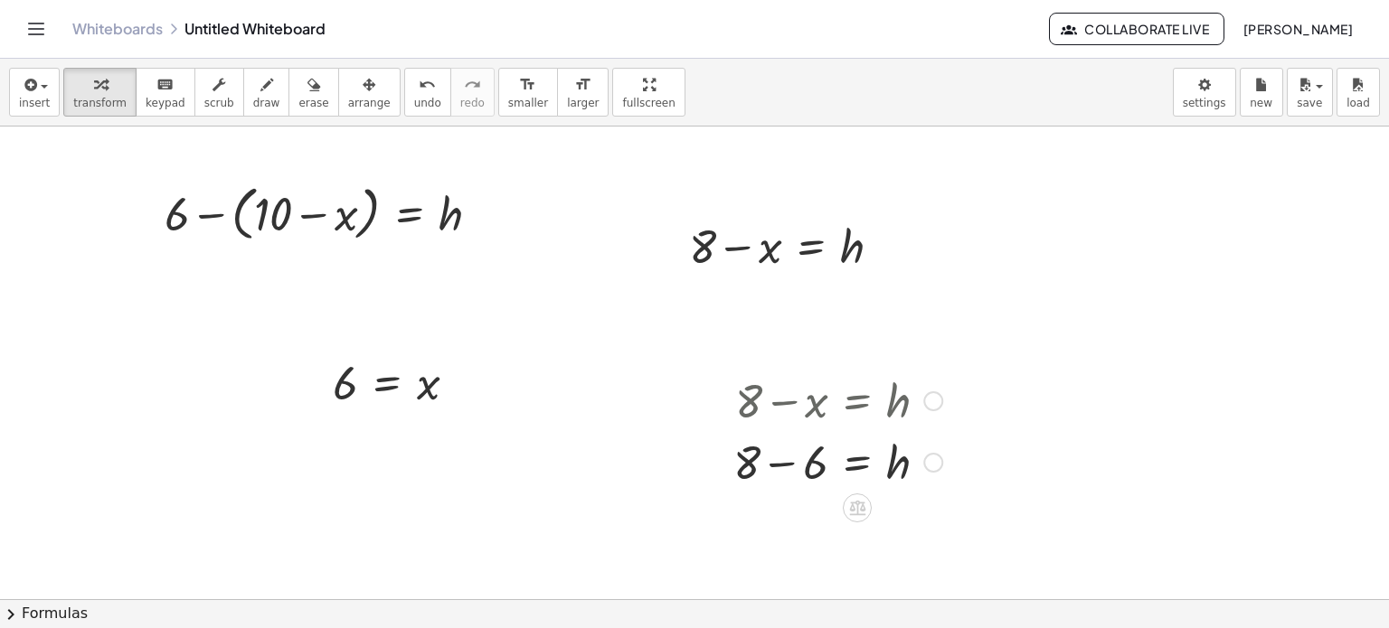
click at [782, 466] on div at bounding box center [837, 460] width 227 height 61
click at [788, 404] on div at bounding box center [837, 399] width 227 height 61
click at [937, 400] on div at bounding box center [933, 402] width 20 height 20
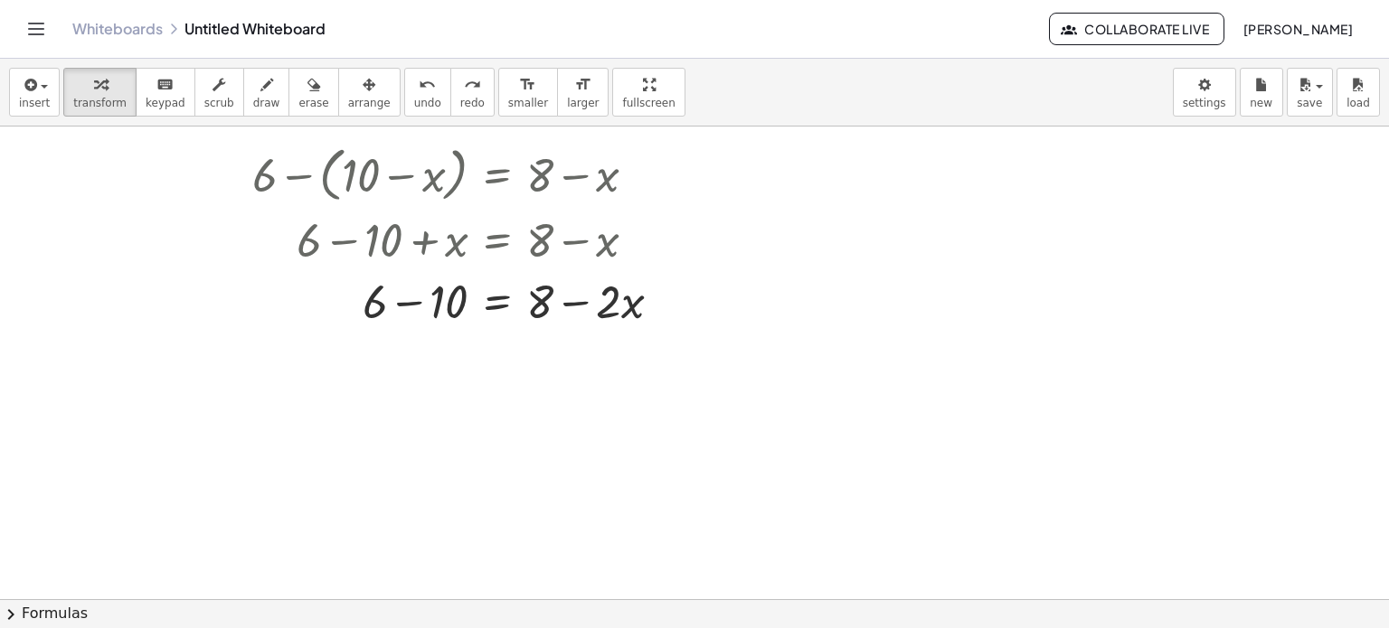
scroll to position [181, 0]
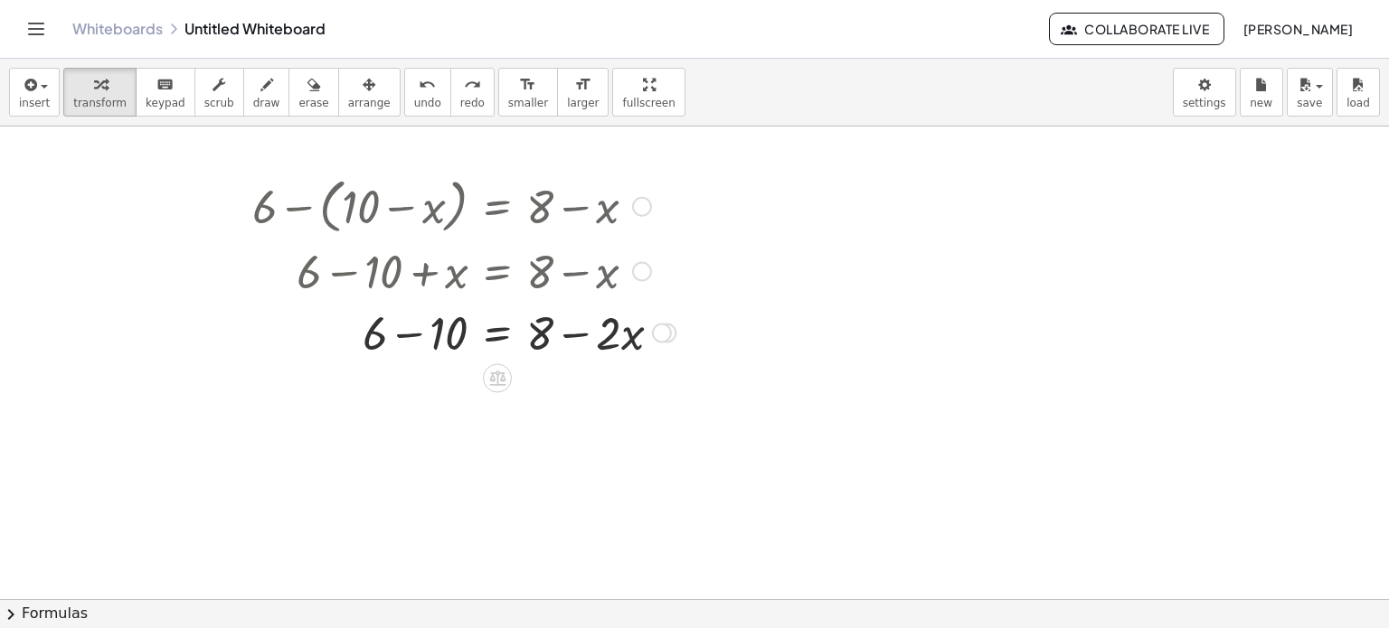
click at [658, 327] on div at bounding box center [662, 333] width 20 height 20
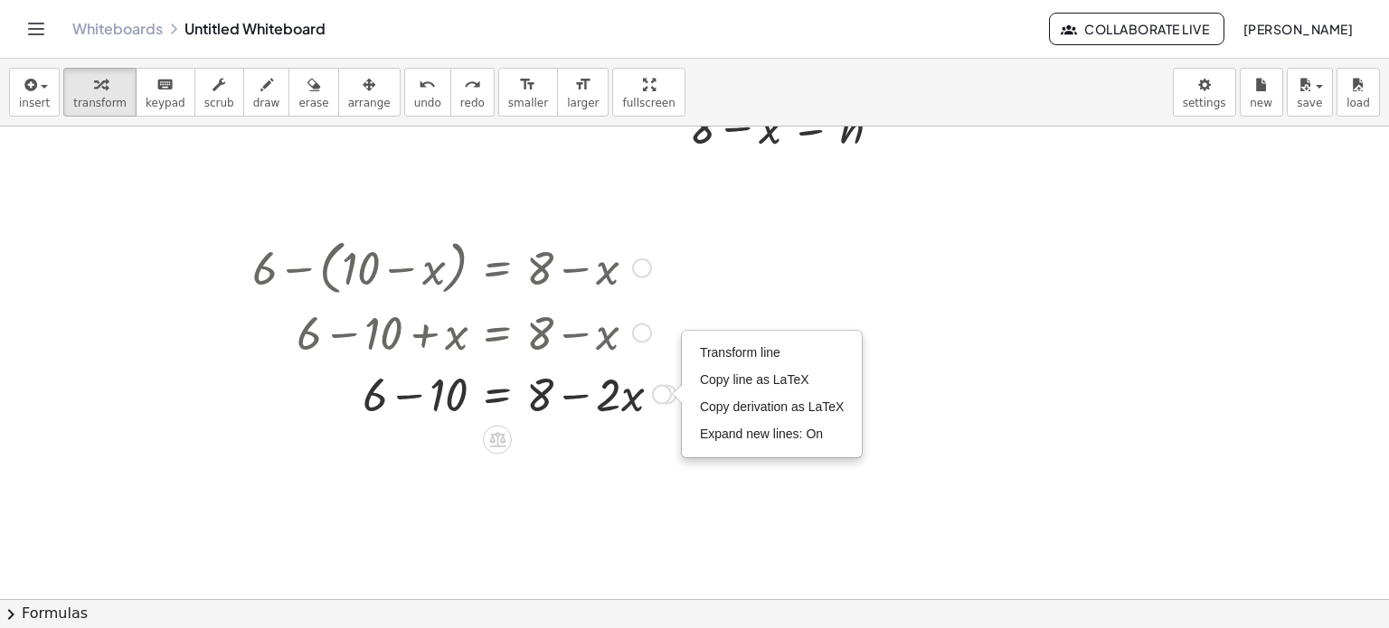
scroll to position [90, 0]
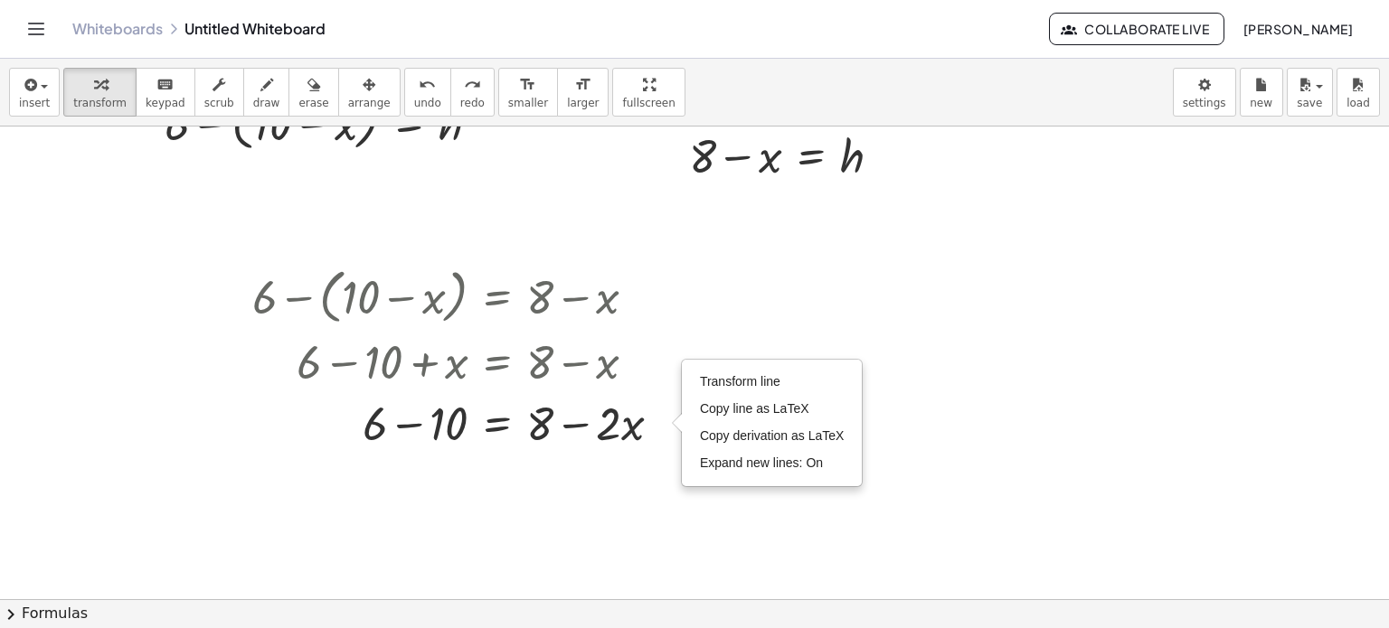
click at [590, 521] on div at bounding box center [694, 510] width 1389 height 948
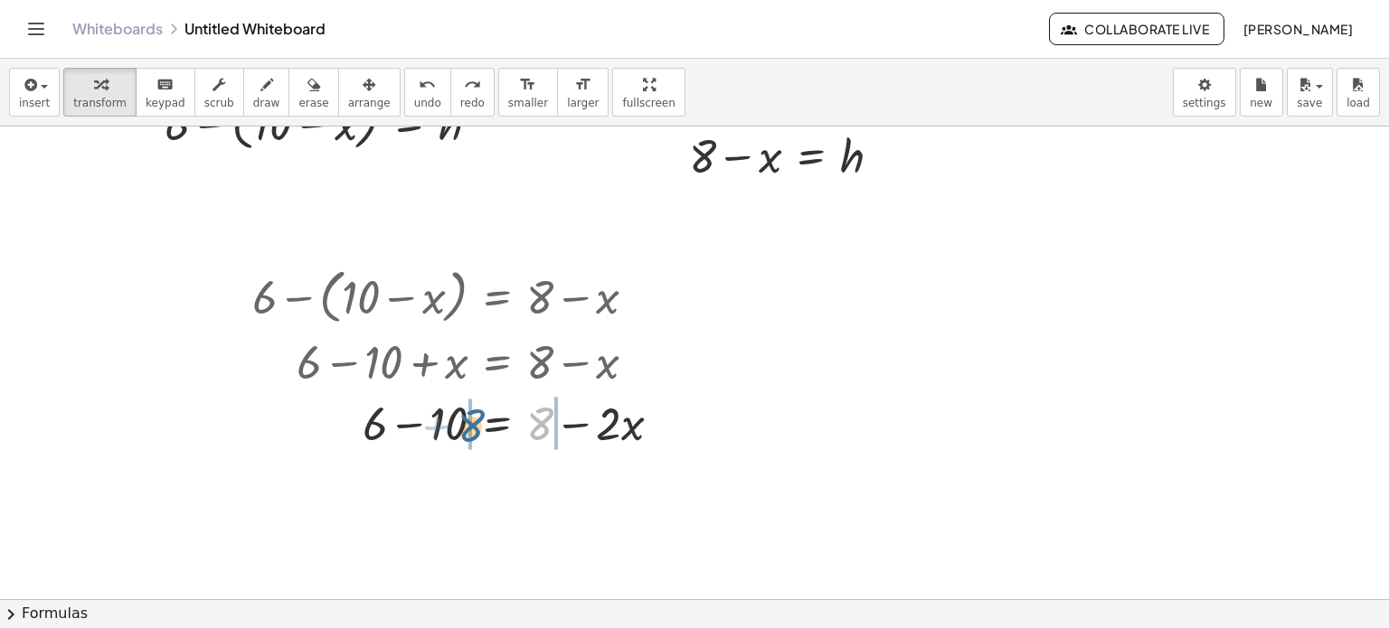
drag, startPoint x: 542, startPoint y: 420, endPoint x: 472, endPoint y: 422, distance: 69.7
click at [472, 422] on div at bounding box center [463, 421] width 441 height 61
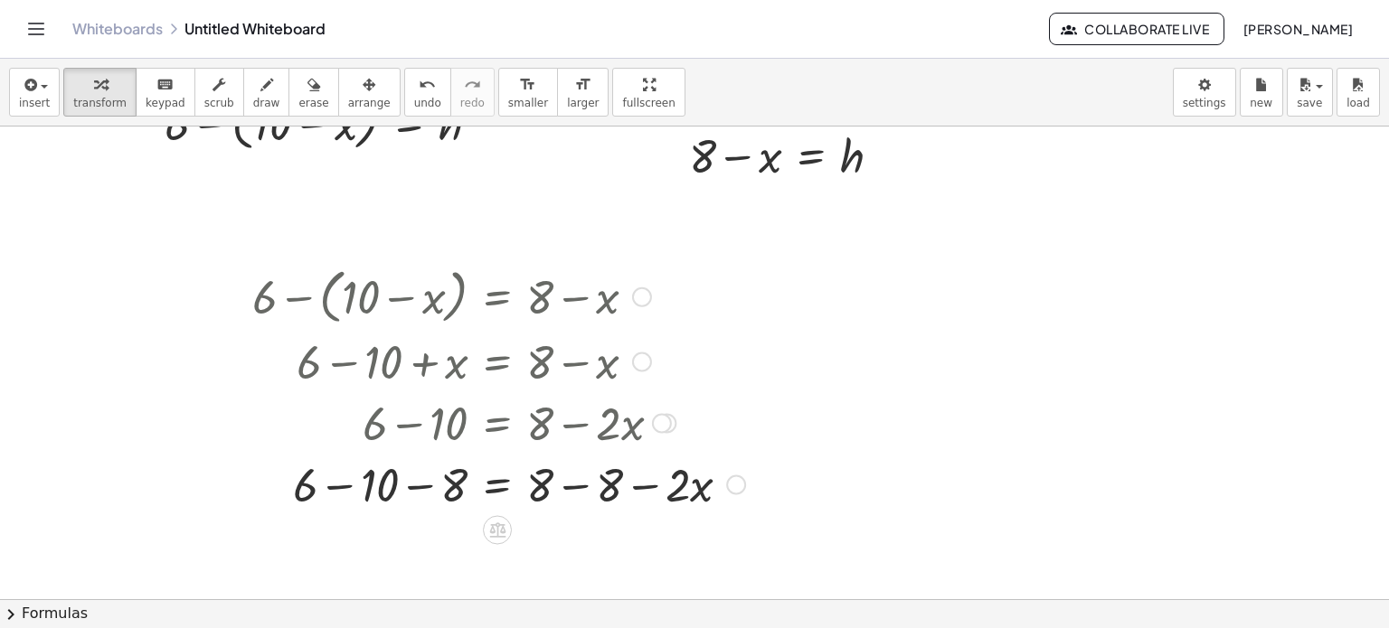
drag, startPoint x: 723, startPoint y: 484, endPoint x: 735, endPoint y: 484, distance: 11.8
click at [734, 484] on div at bounding box center [498, 482] width 511 height 61
click at [736, 484] on div at bounding box center [736, 485] width 20 height 20
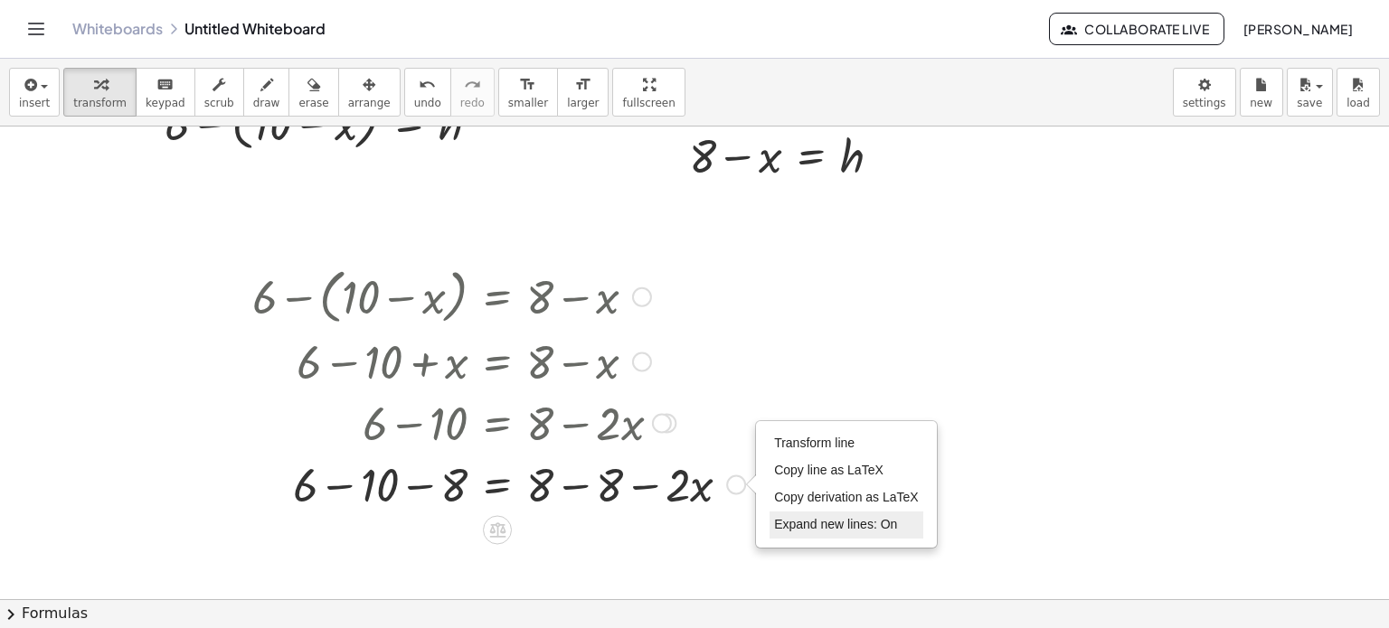
click at [783, 517] on span "Expand new lines: On" at bounding box center [835, 524] width 123 height 14
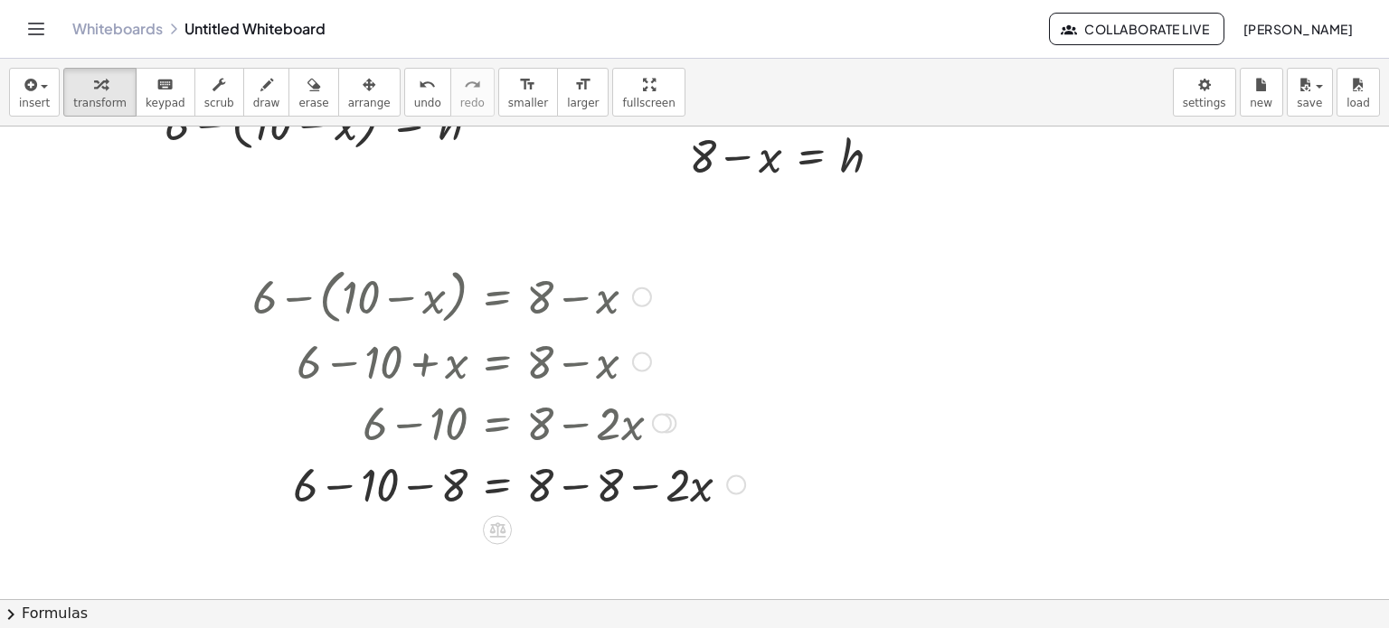
click at [564, 487] on div at bounding box center [498, 482] width 511 height 61
click at [438, 481] on div at bounding box center [463, 482] width 441 height 61
click at [741, 493] on div at bounding box center [736, 485] width 20 height 20
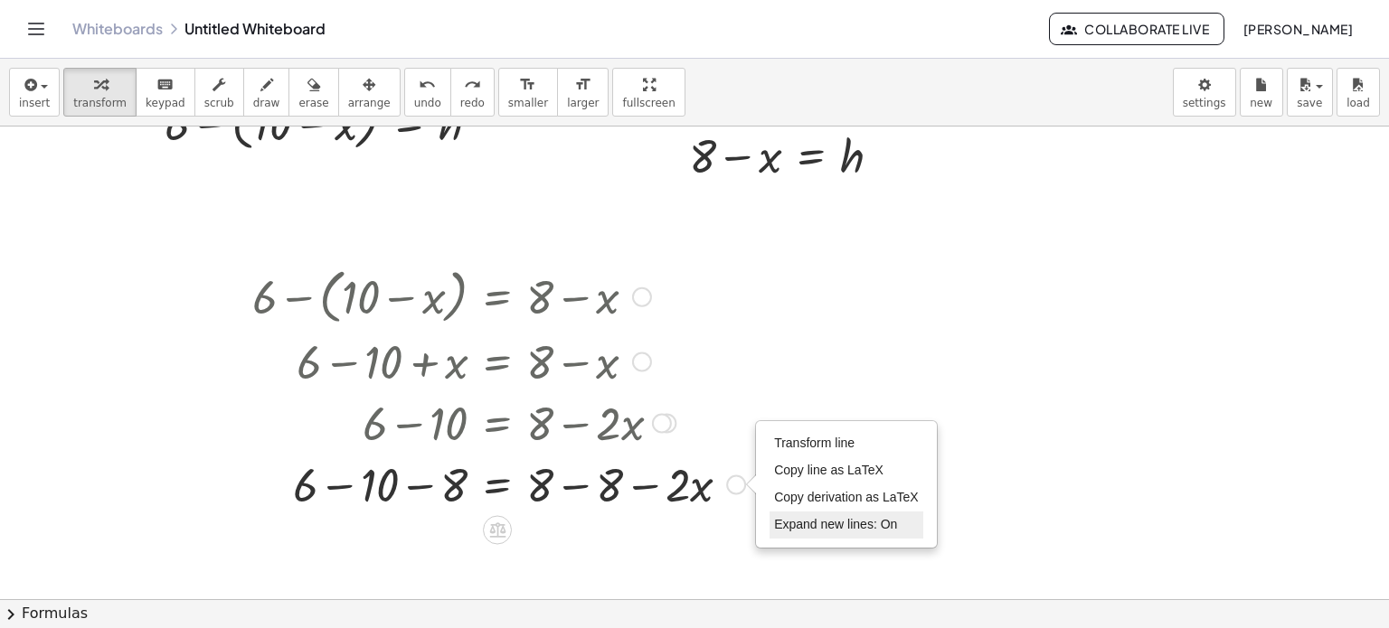
click at [787, 529] on span "Expand new lines: On" at bounding box center [835, 524] width 123 height 14
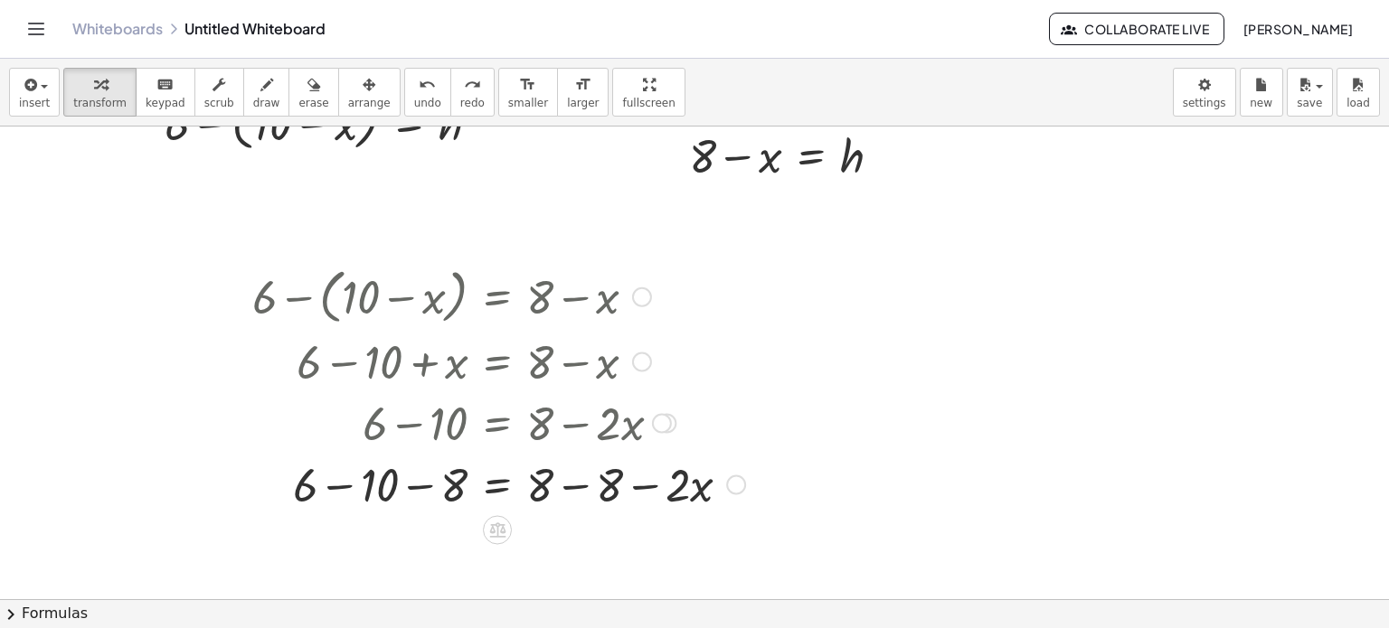
click at [579, 487] on div at bounding box center [498, 482] width 511 height 61
click at [618, 484] on div at bounding box center [619, 485] width 20 height 20
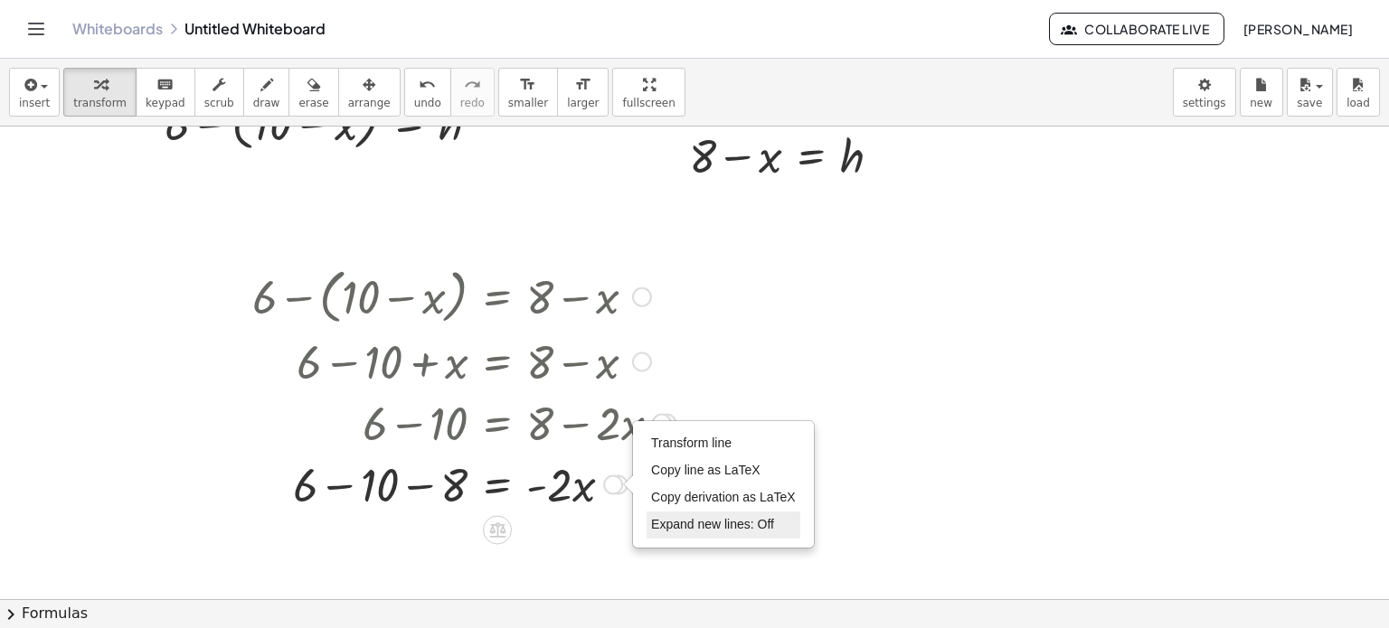
click at [666, 524] on span "Expand new lines: Off" at bounding box center [712, 524] width 123 height 14
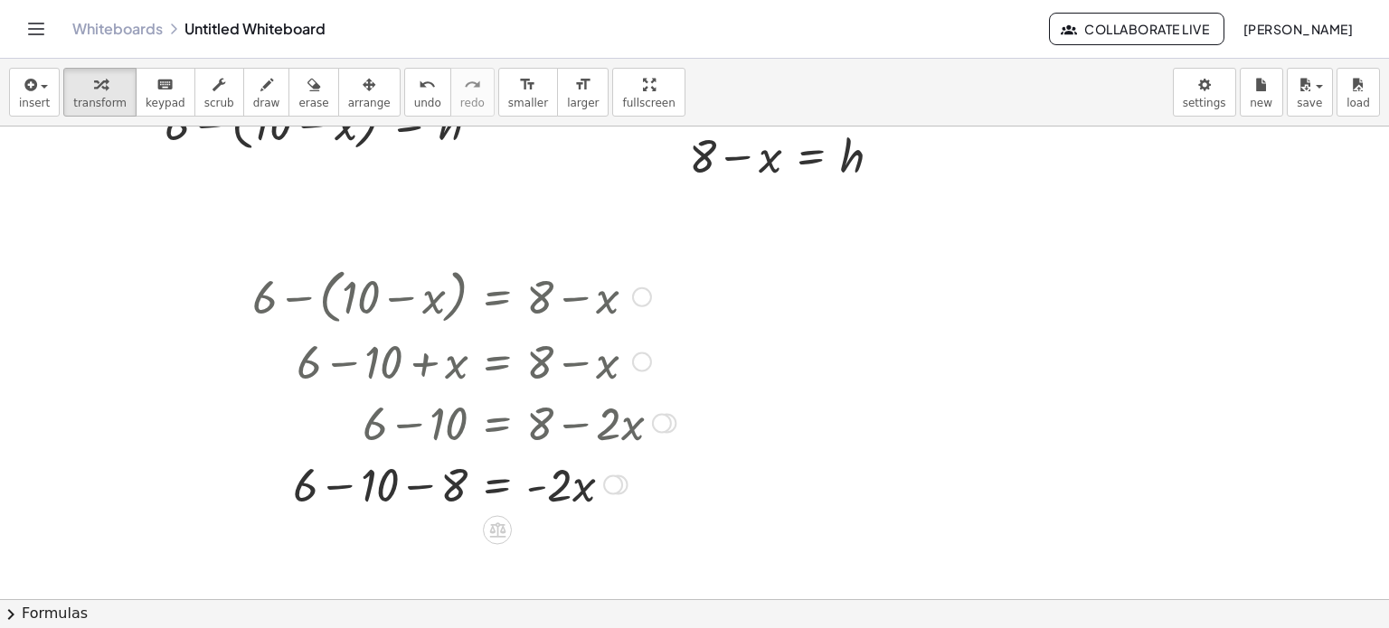
click at [425, 489] on div at bounding box center [463, 482] width 441 height 61
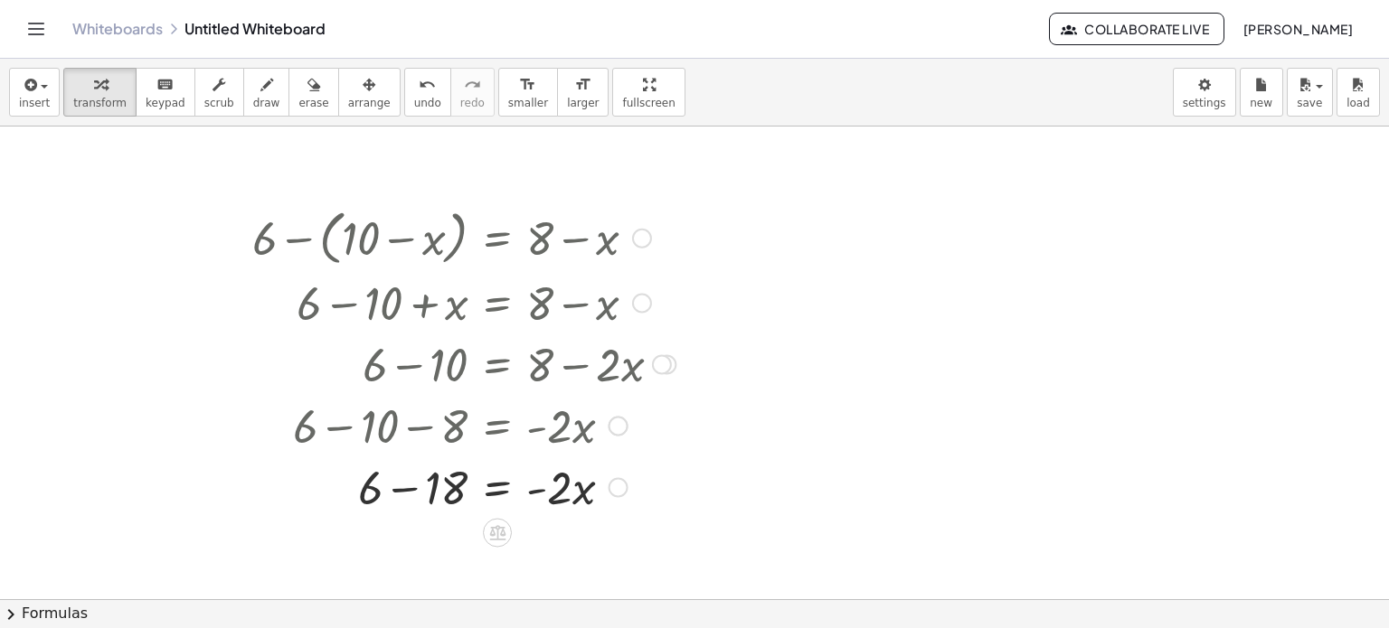
scroll to position [181, 0]
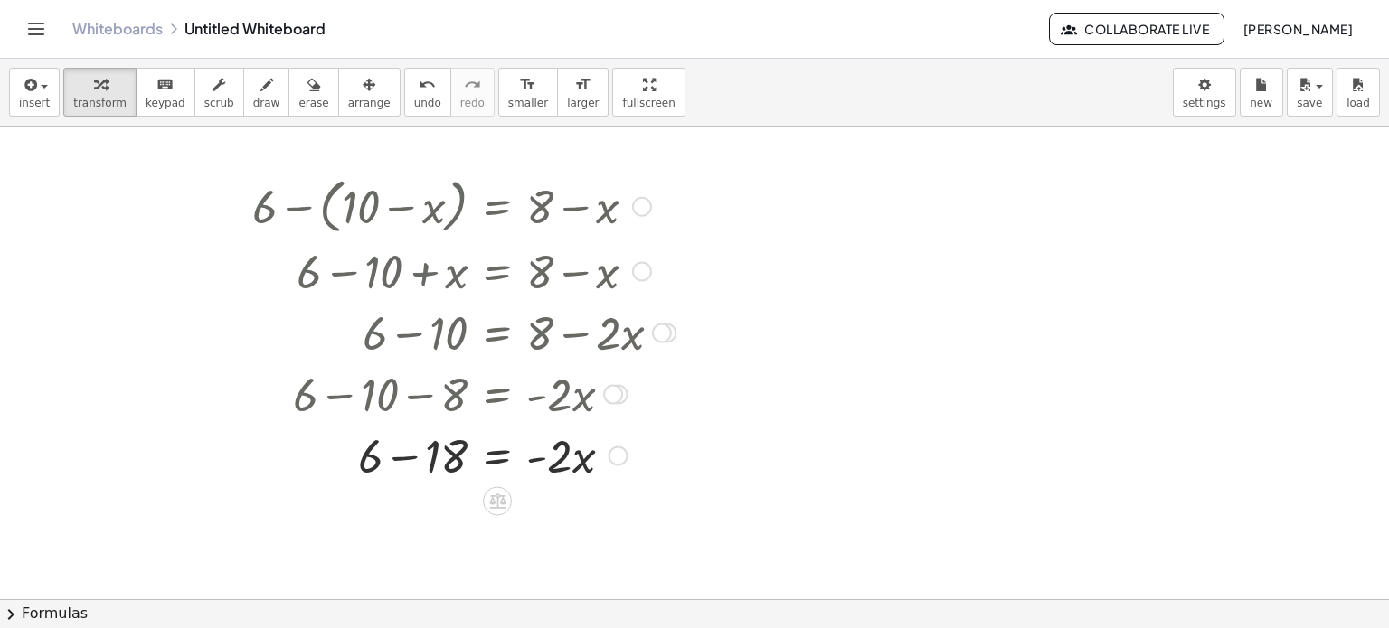
click at [617, 455] on div "Transform line Copy line as LaTeX Copy derivation as LaTeX Expand new lines: On" at bounding box center [619, 456] width 20 height 20
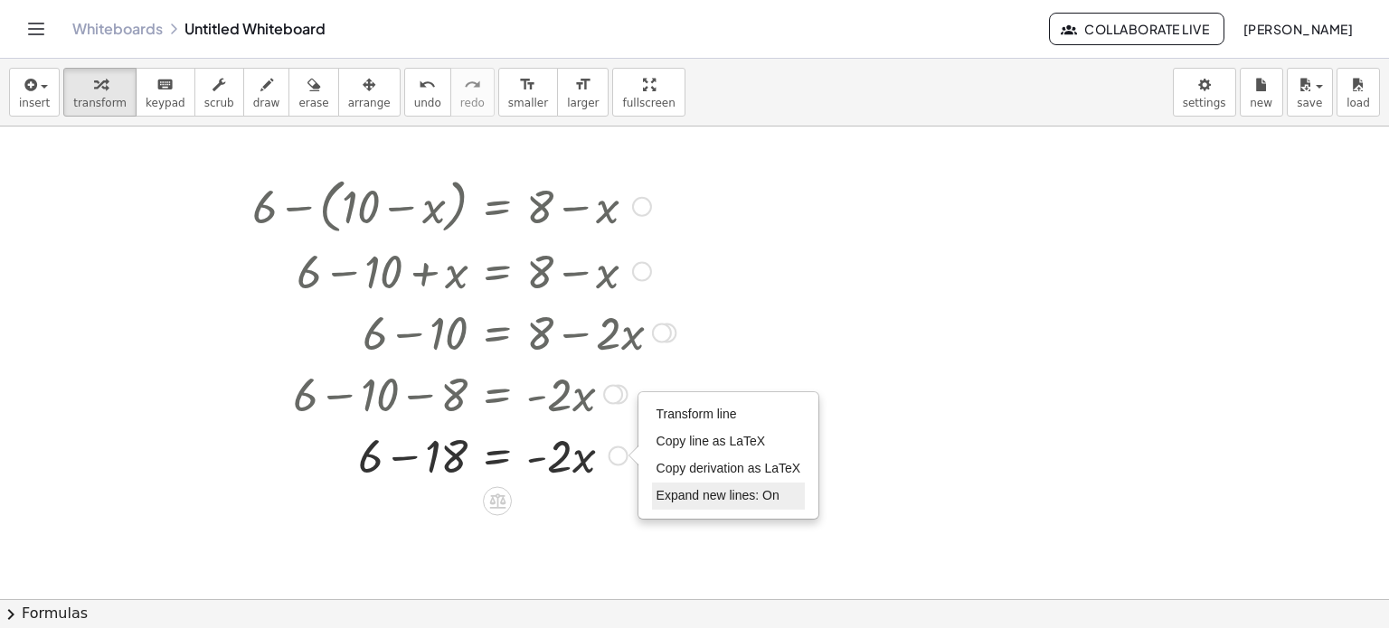
click at [672, 496] on span "Expand new lines: On" at bounding box center [717, 495] width 123 height 14
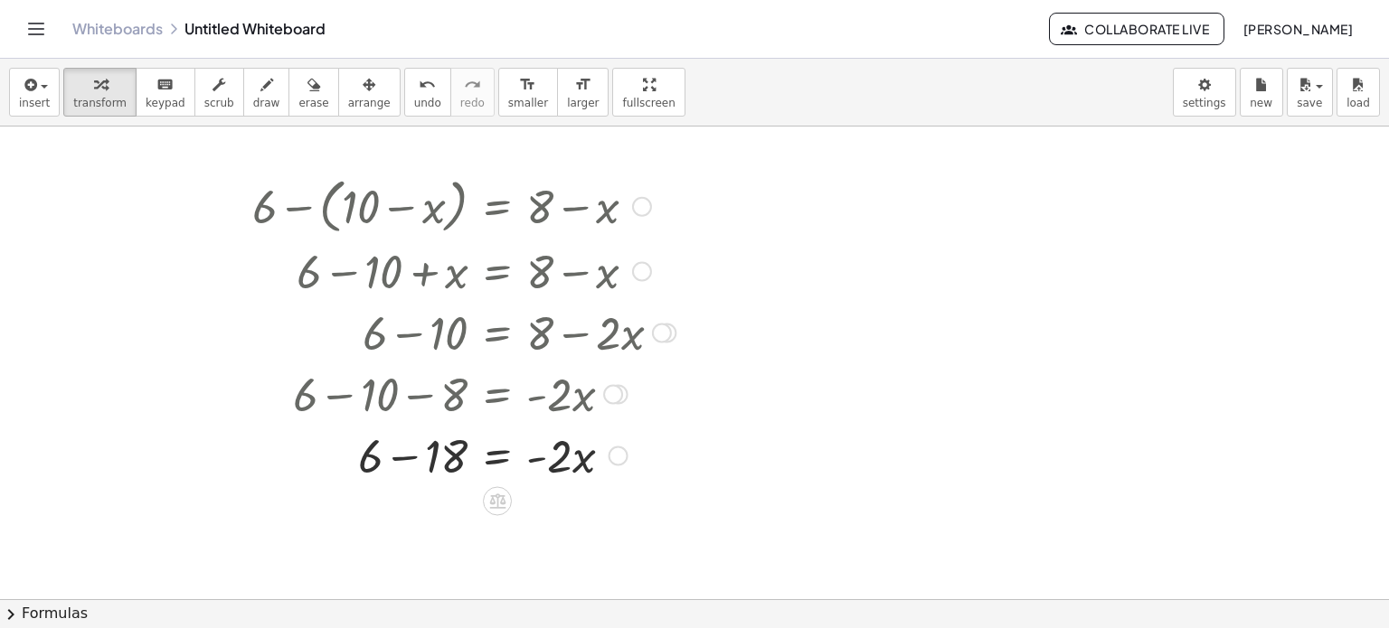
click at [406, 459] on div at bounding box center [463, 453] width 441 height 61
click at [618, 456] on div "Transform line Copy line as LaTeX Copy derivation as LaTeX Expand new lines: Off" at bounding box center [613, 456] width 20 height 20
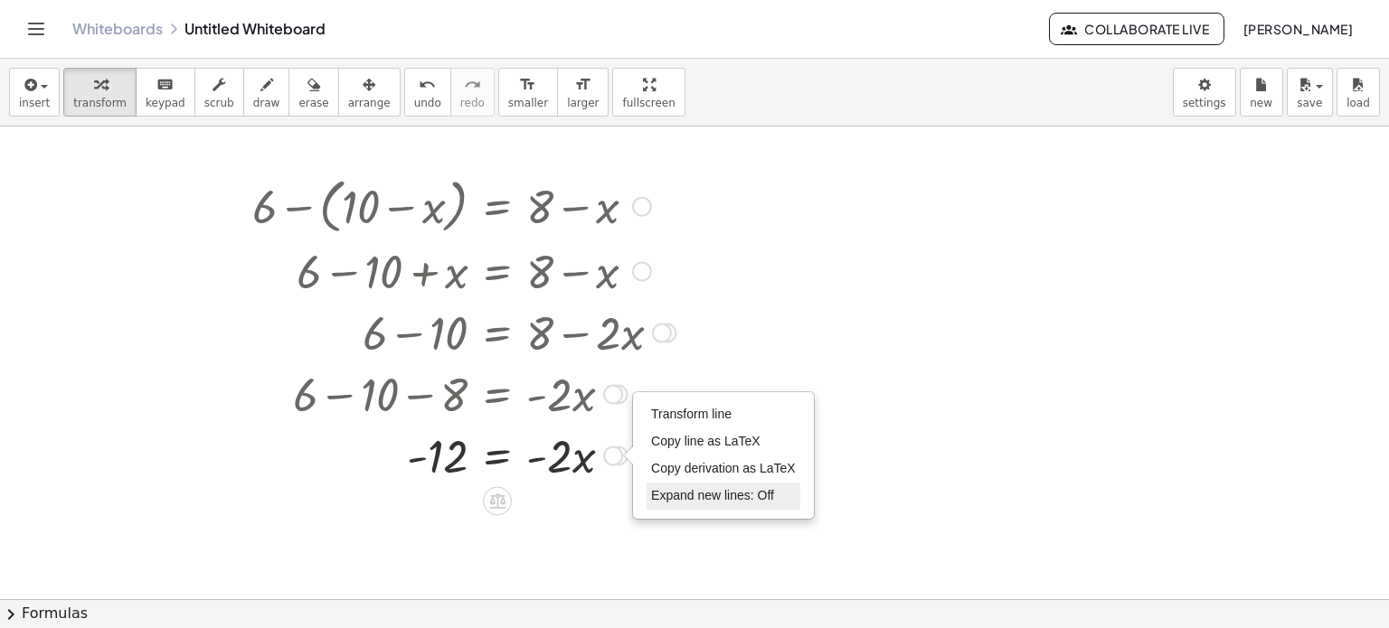
click at [662, 495] on span "Expand new lines: Off" at bounding box center [712, 495] width 123 height 14
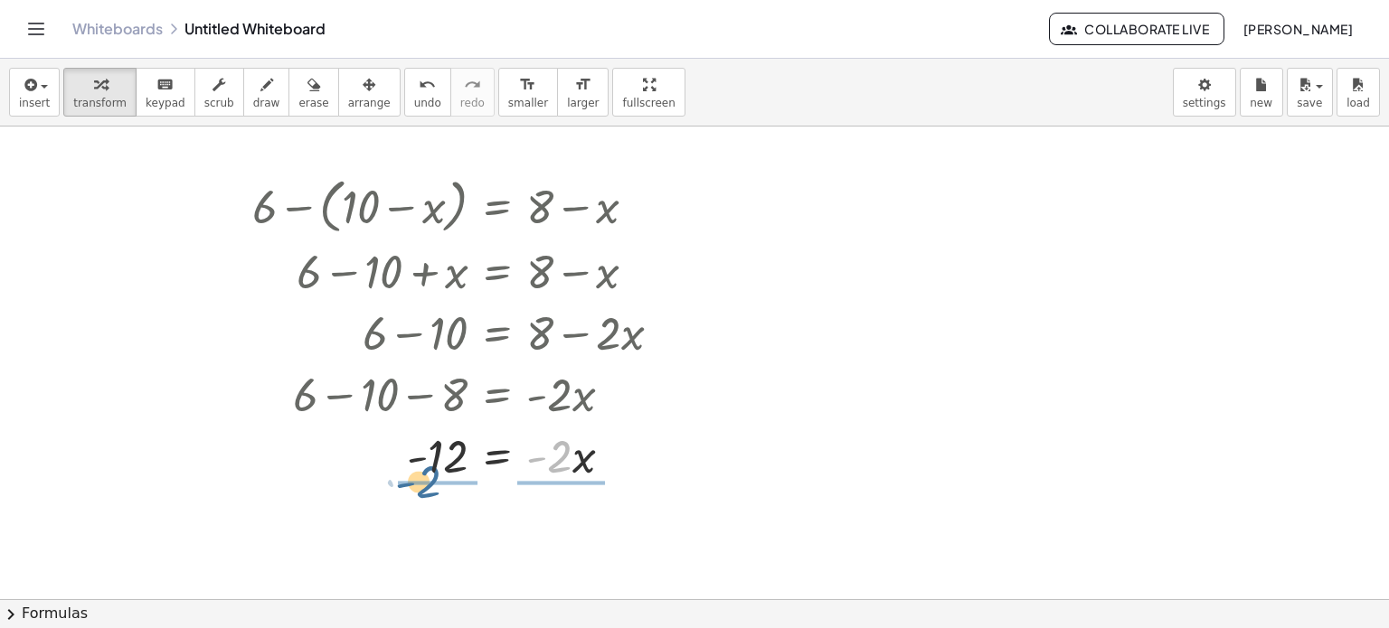
drag, startPoint x: 559, startPoint y: 457, endPoint x: 427, endPoint y: 484, distance: 134.8
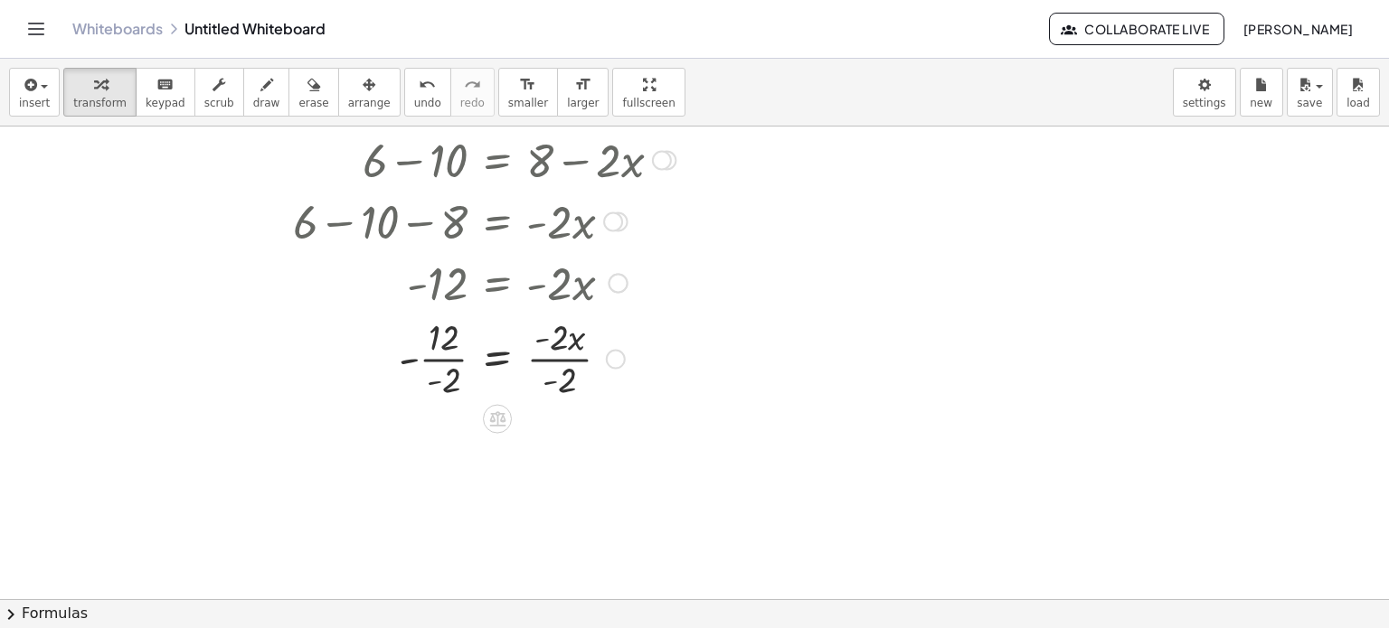
scroll to position [362, 0]
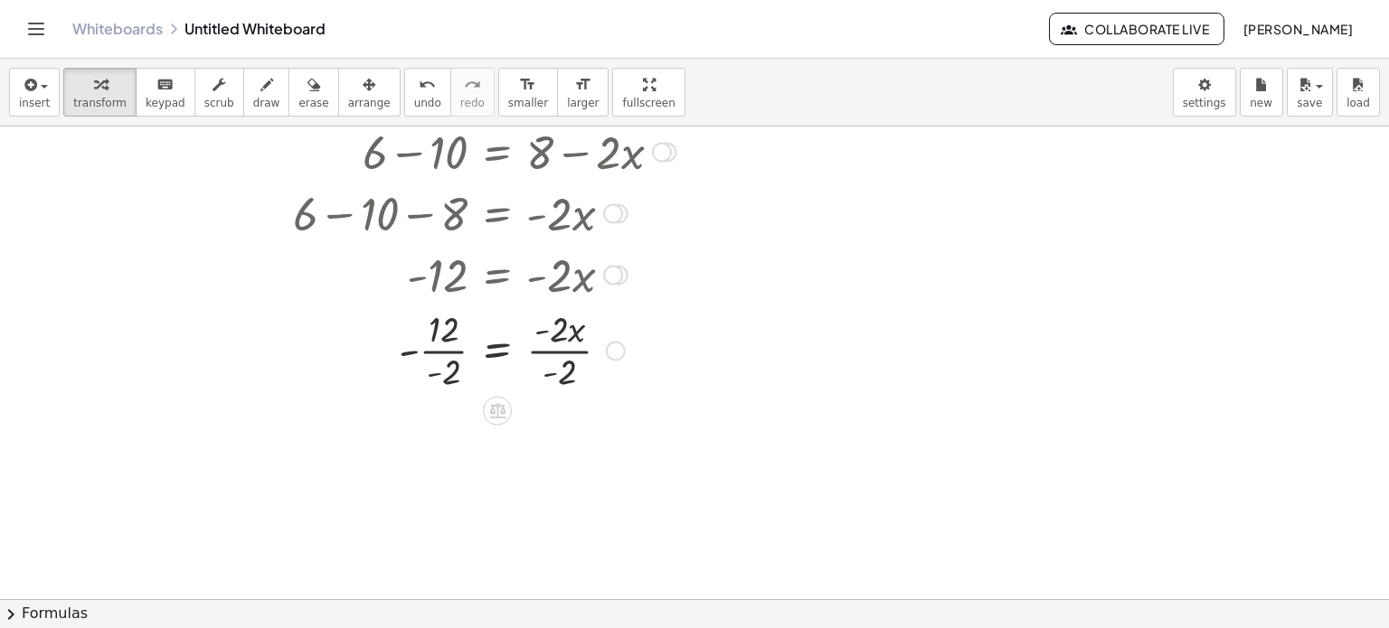
click at [617, 351] on div "Transform line Copy line as LaTeX Copy derivation as LaTeX Expand new lines: On" at bounding box center [616, 351] width 20 height 20
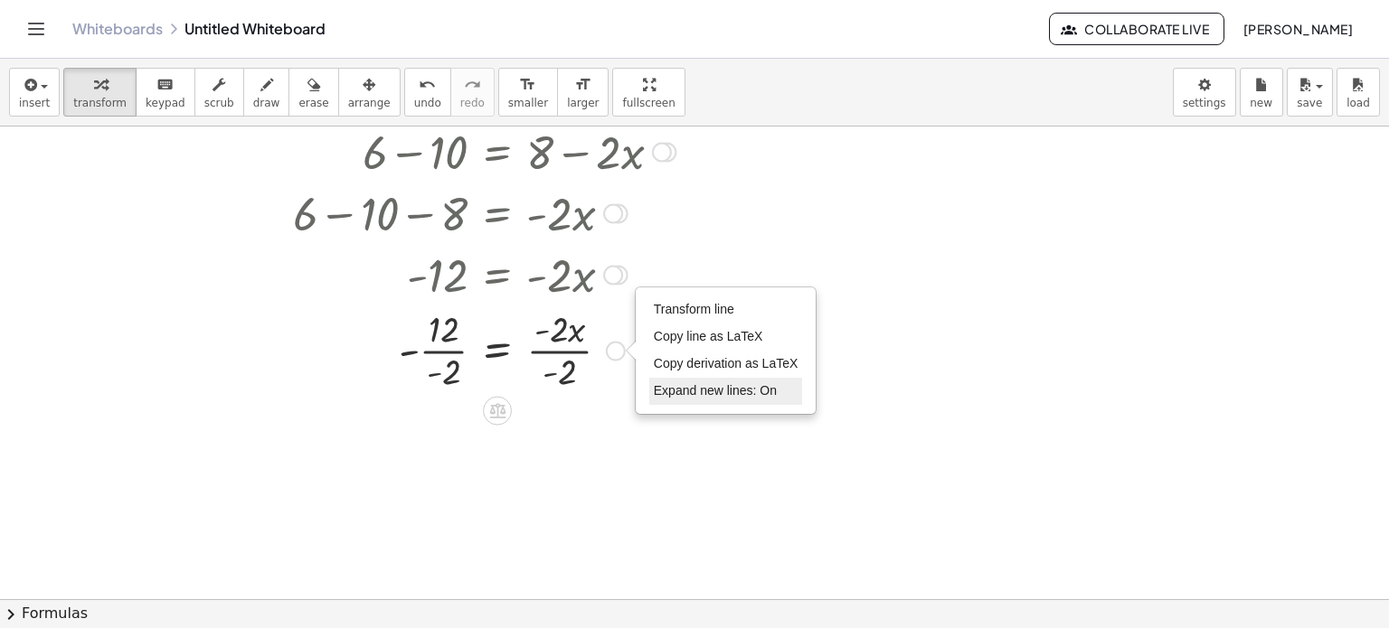
click at [662, 402] on li "Expand new lines: On" at bounding box center [726, 391] width 154 height 27
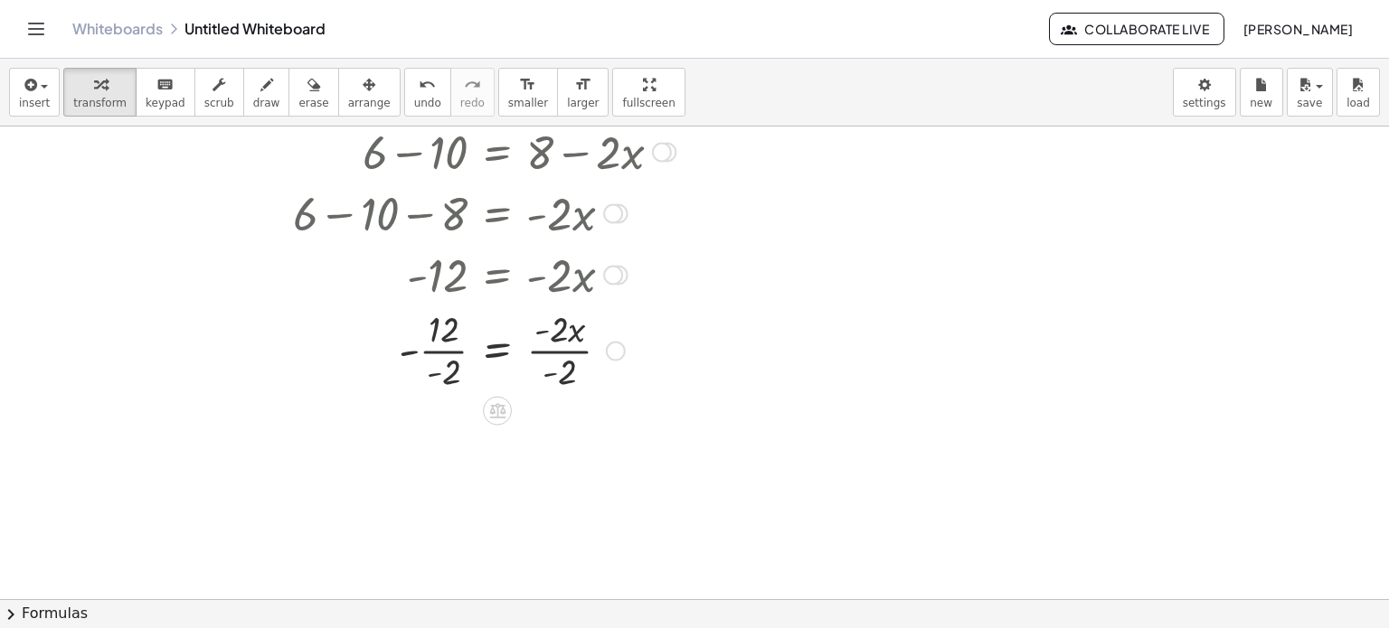
click at [555, 346] on div at bounding box center [463, 349] width 441 height 90
click at [574, 351] on div "Transform line Copy line as LaTeX Copy derivation as LaTeX Expand new lines: Off" at bounding box center [572, 351] width 20 height 20
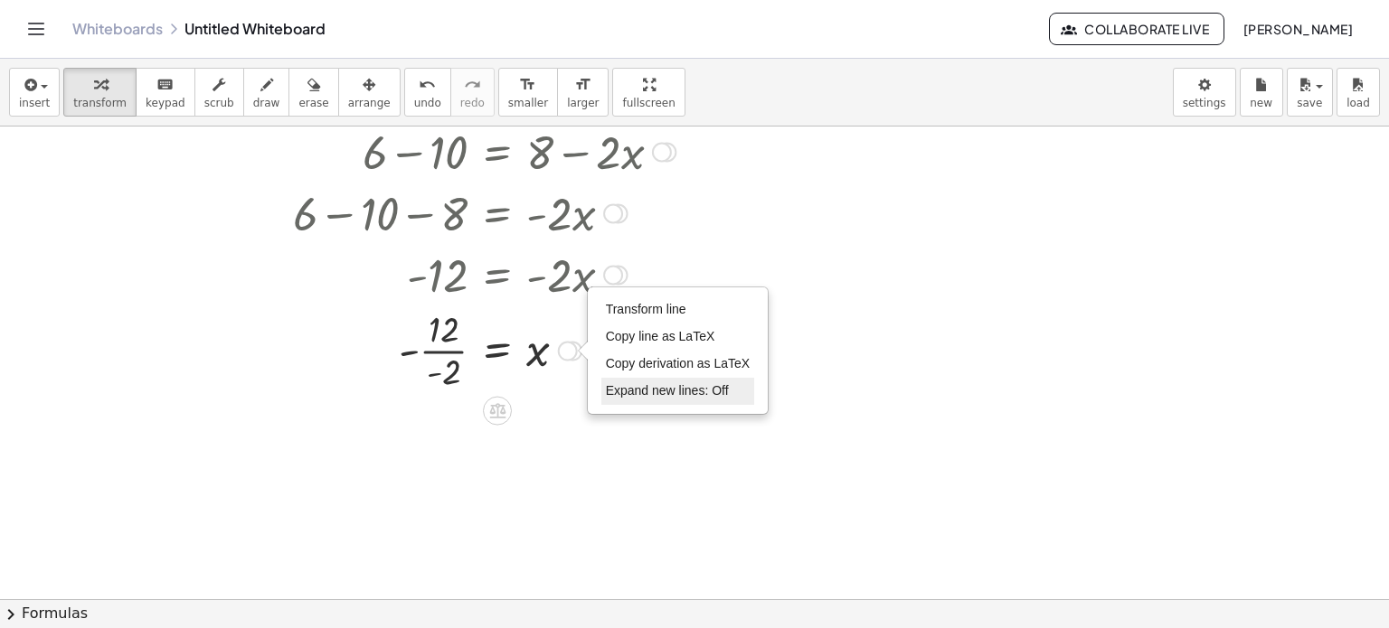
click at [615, 393] on span "Expand new lines: Off" at bounding box center [667, 390] width 123 height 14
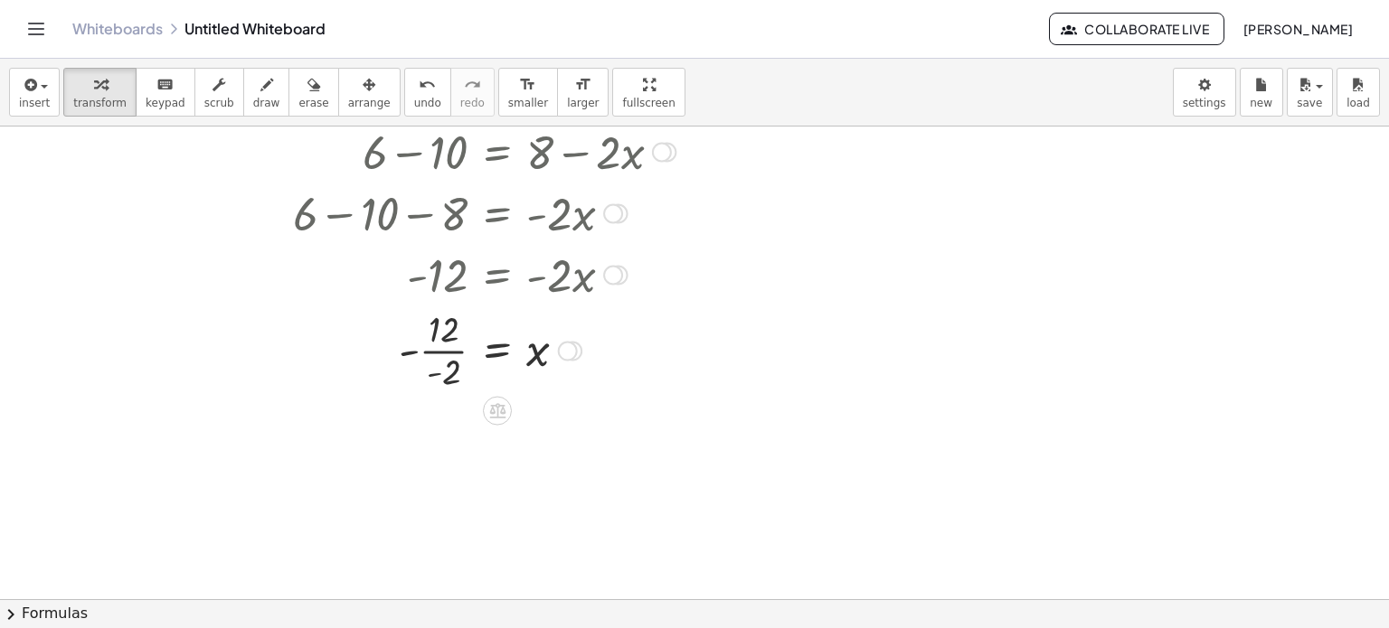
click at [449, 346] on div at bounding box center [463, 349] width 441 height 90
click at [567, 348] on div "Transform line Copy line as LaTeX Copy derivation as LaTeX Expand new lines: Off" at bounding box center [568, 351] width 20 height 20
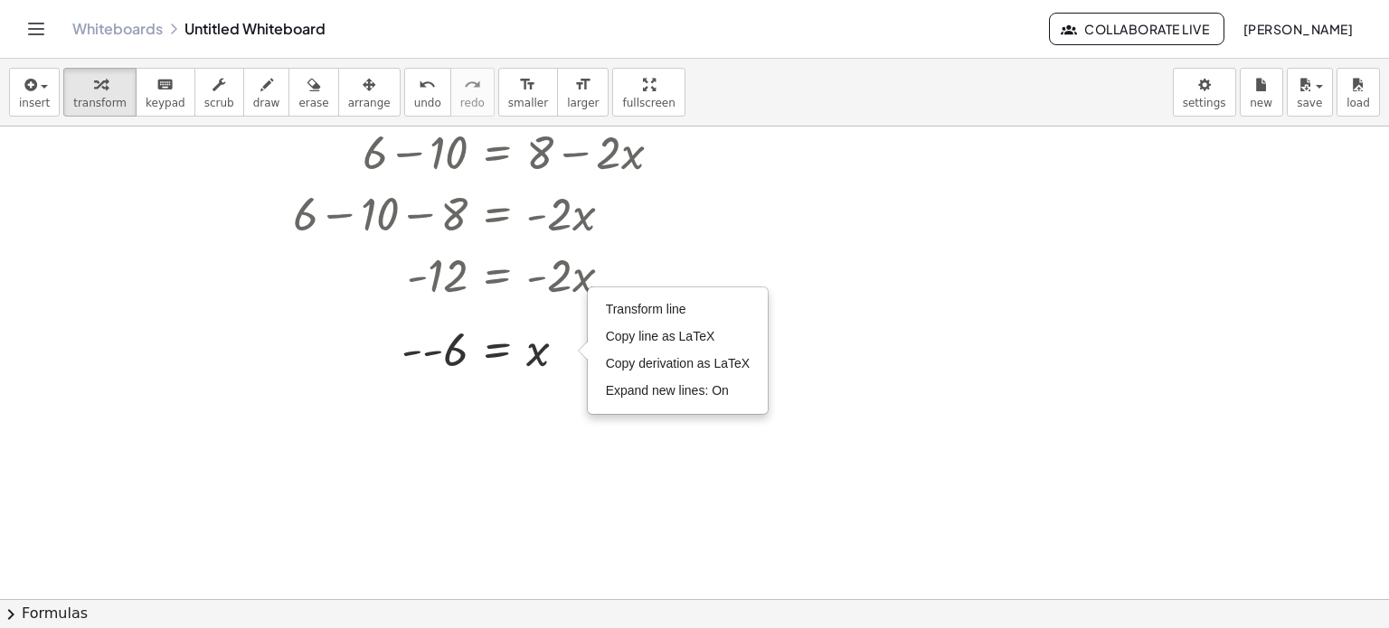
click at [571, 412] on div at bounding box center [694, 239] width 1389 height 948
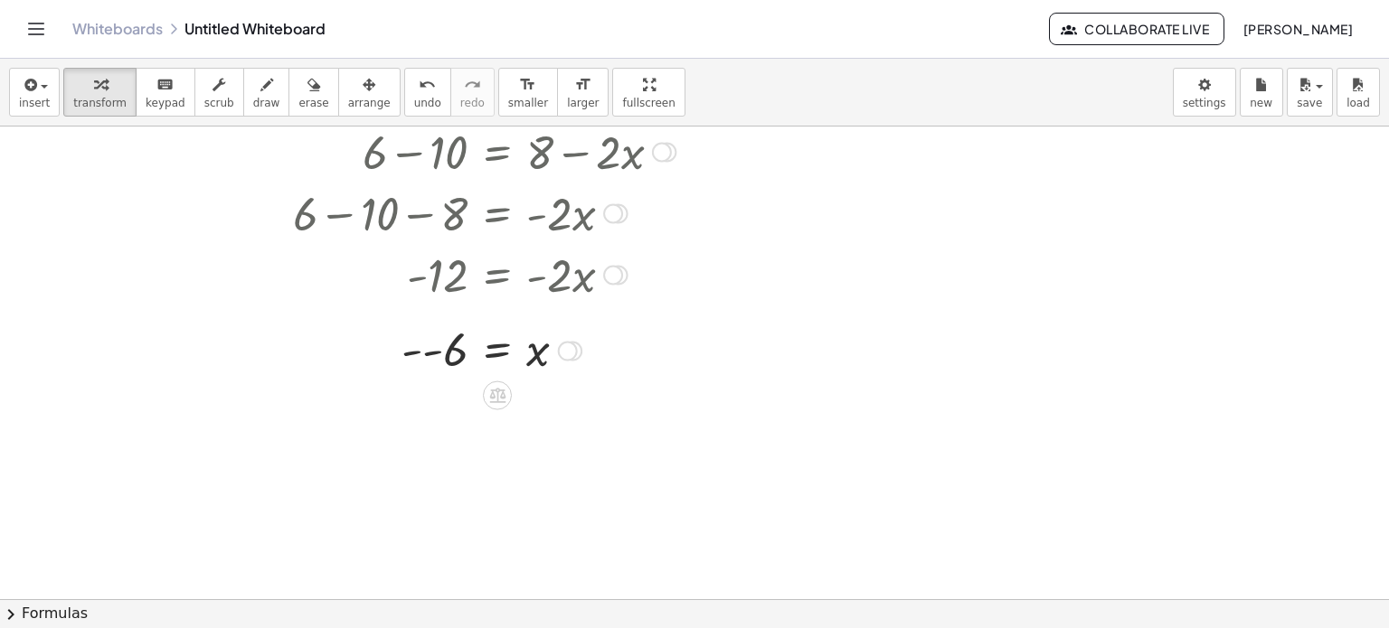
click at [420, 356] on div at bounding box center [463, 350] width 441 height 60
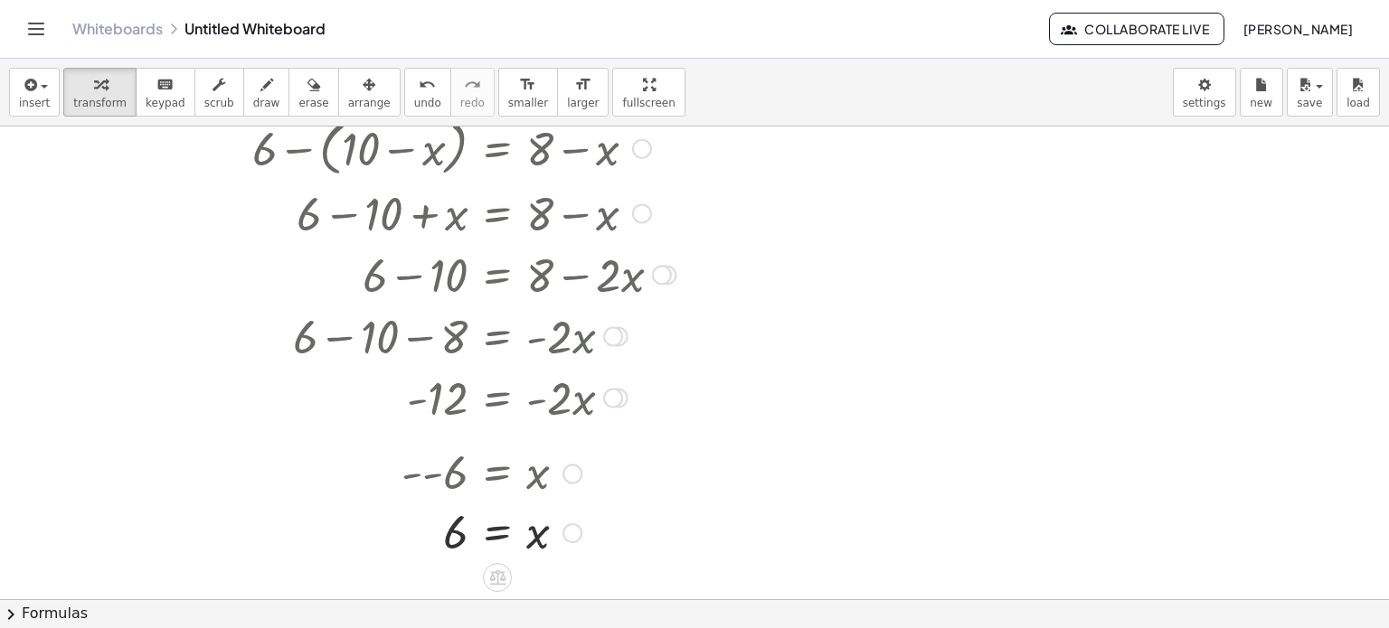
scroll to position [271, 0]
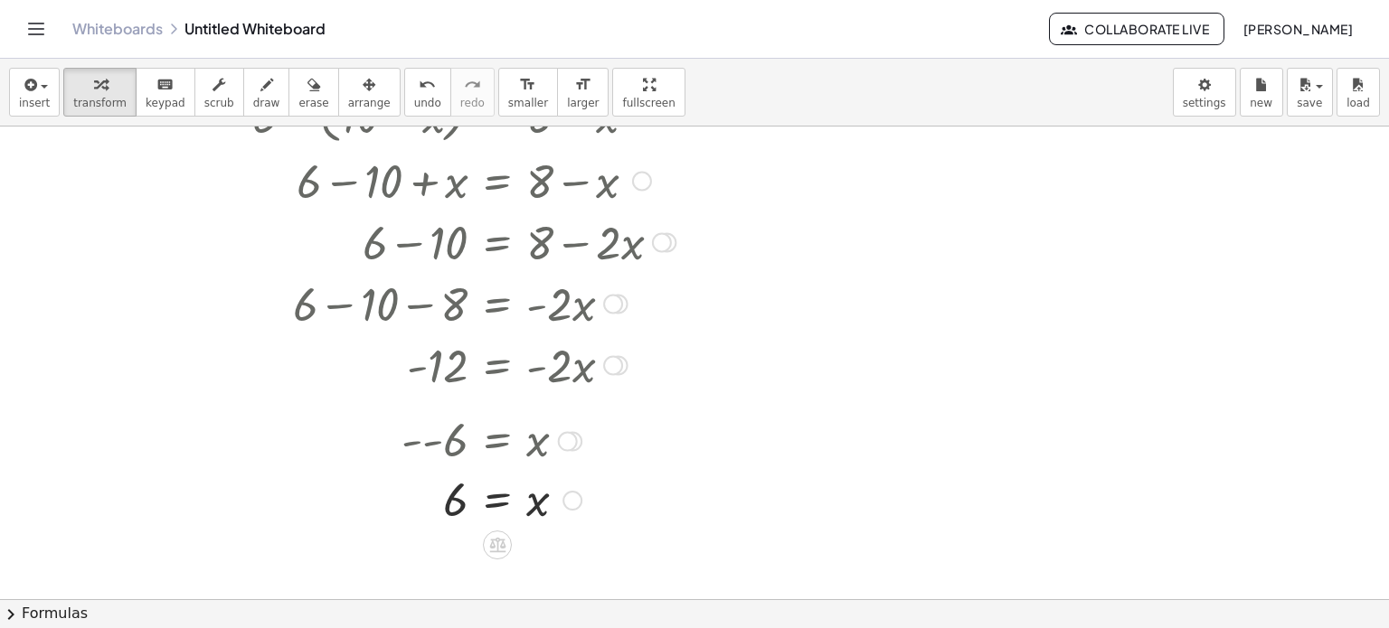
click at [571, 442] on div at bounding box center [568, 441] width 20 height 20
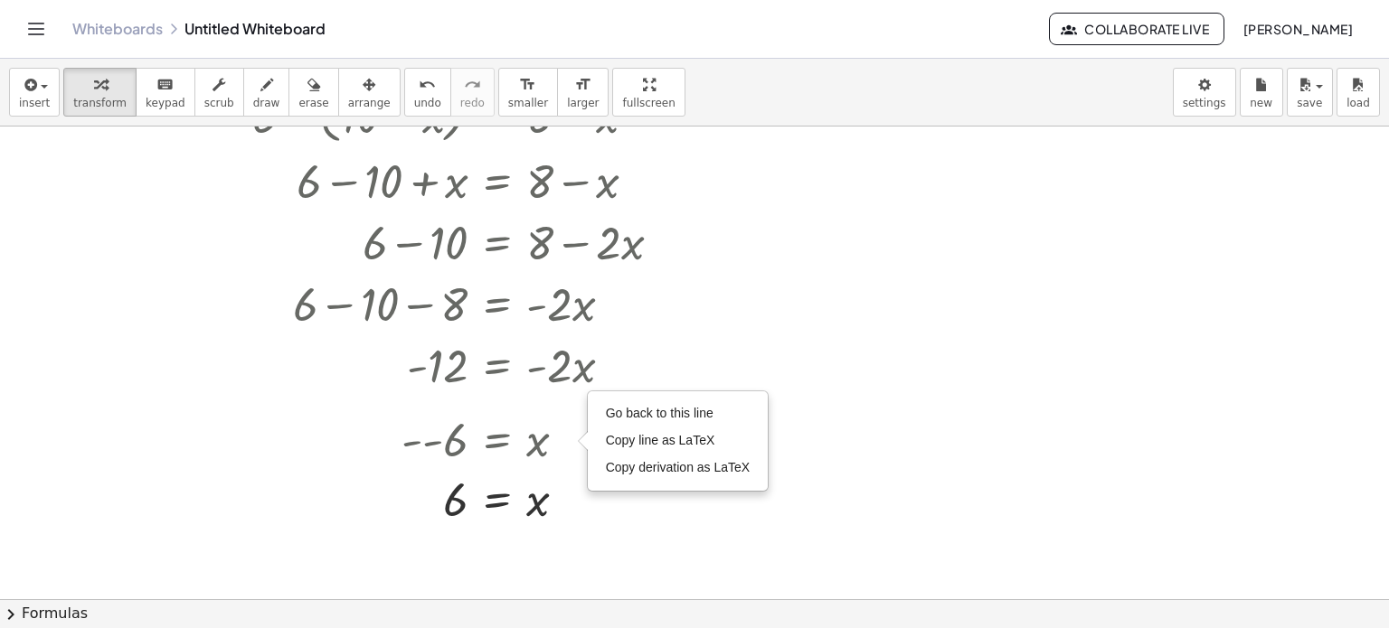
click at [658, 541] on div at bounding box center [694, 329] width 1389 height 948
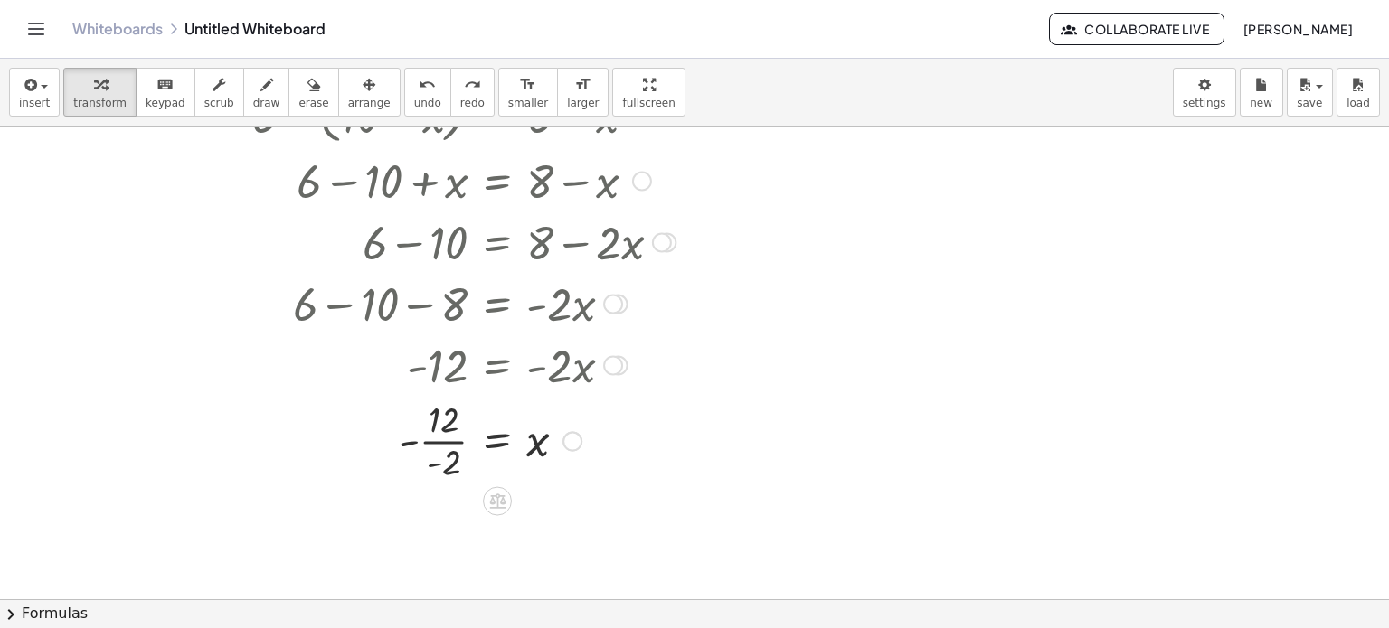
click at [569, 440] on div at bounding box center [572, 441] width 20 height 20
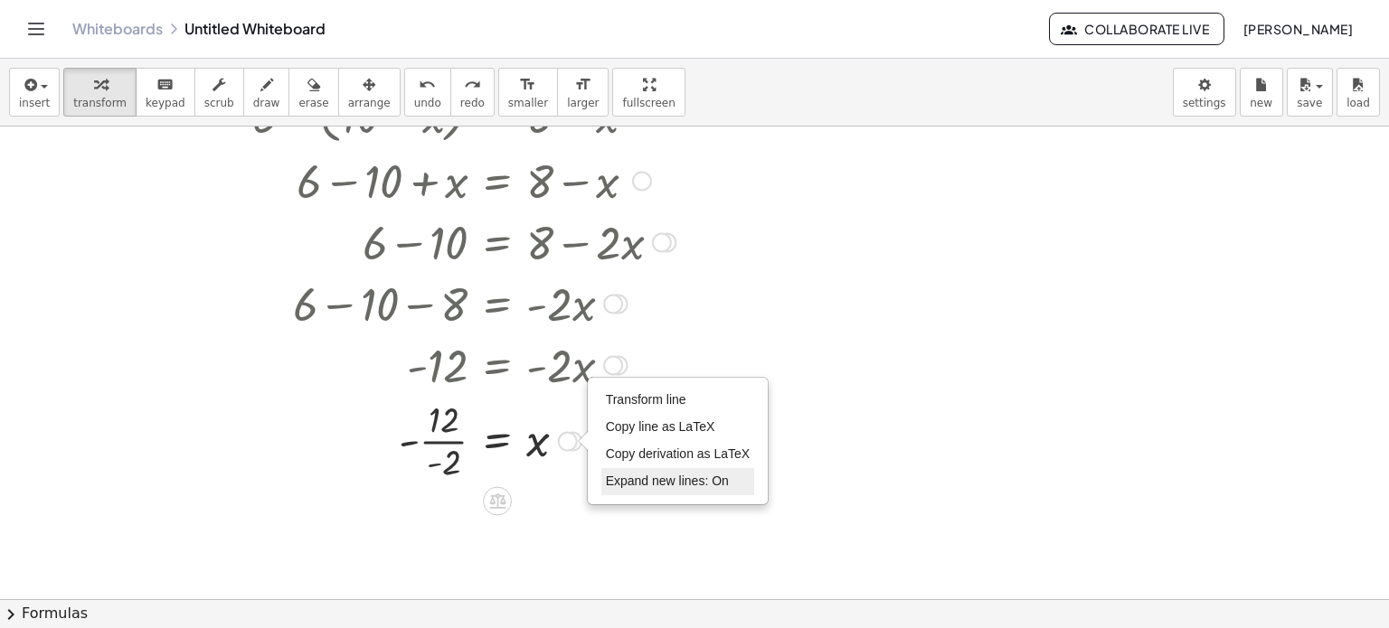
click at [636, 478] on span "Expand new lines: On" at bounding box center [667, 481] width 123 height 14
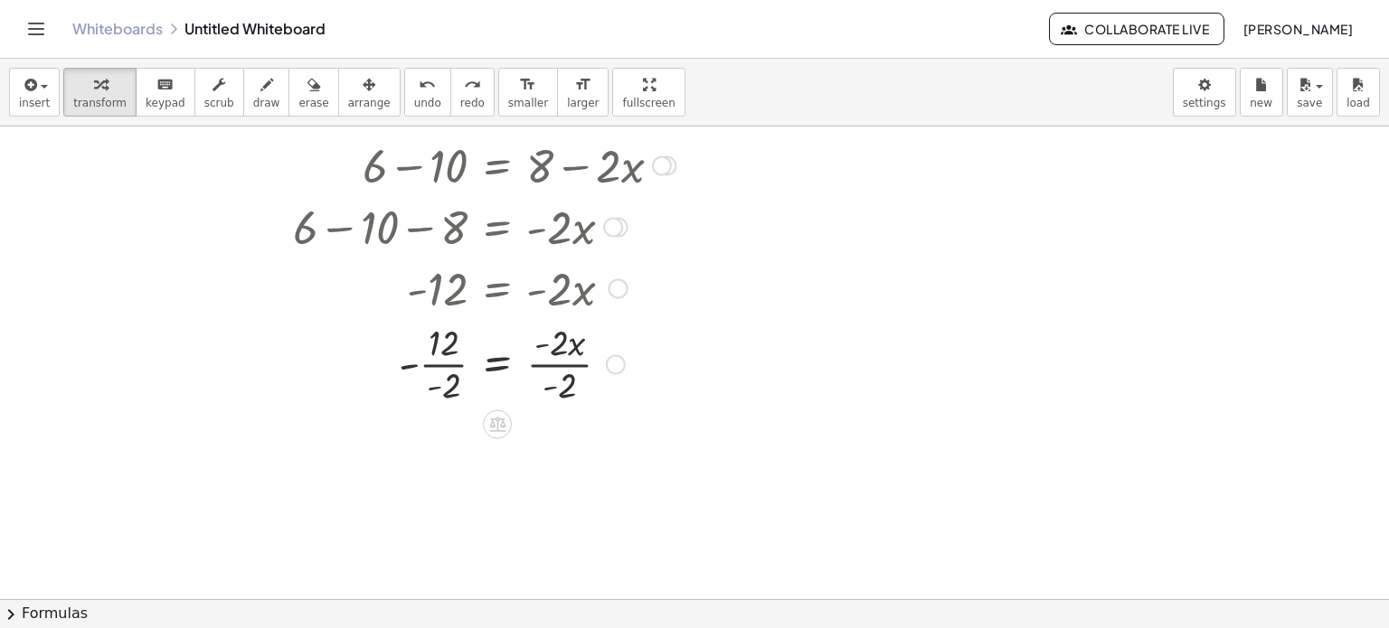
scroll to position [362, 0]
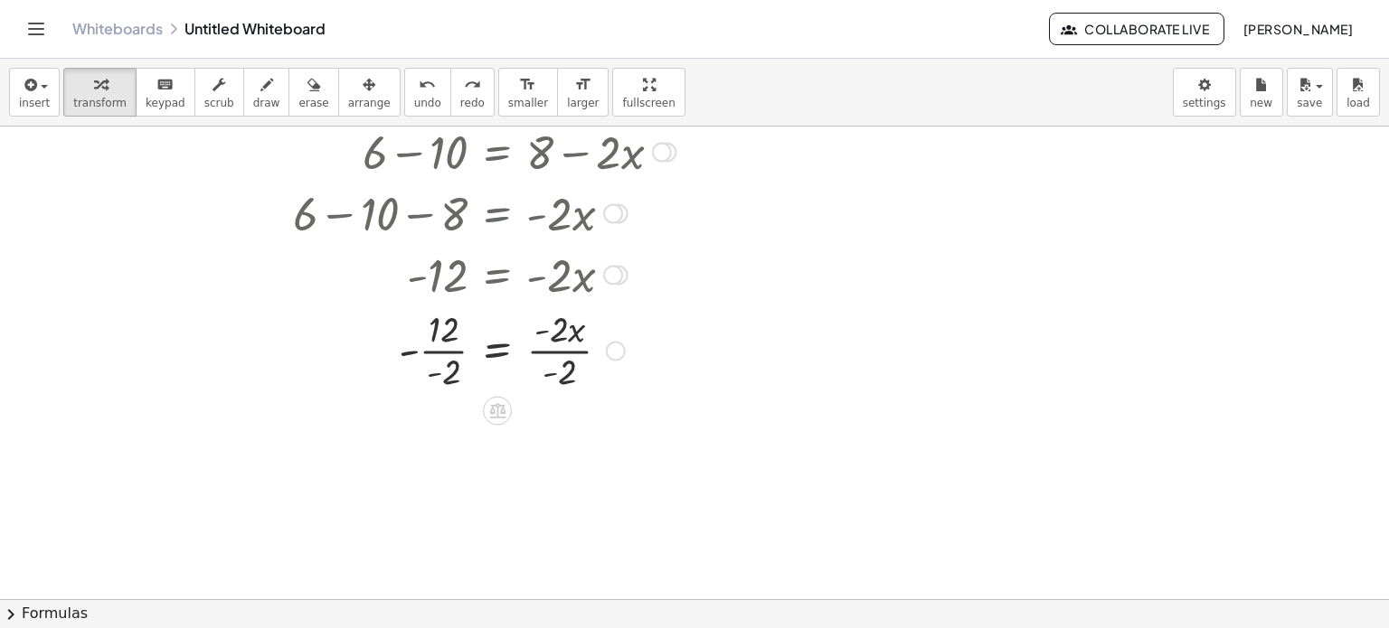
click at [559, 353] on div at bounding box center [463, 349] width 441 height 90
click at [627, 426] on div at bounding box center [463, 439] width 441 height 90
click at [419, 85] on icon "undo" at bounding box center [427, 85] width 17 height 22
click at [610, 348] on div at bounding box center [616, 351] width 20 height 20
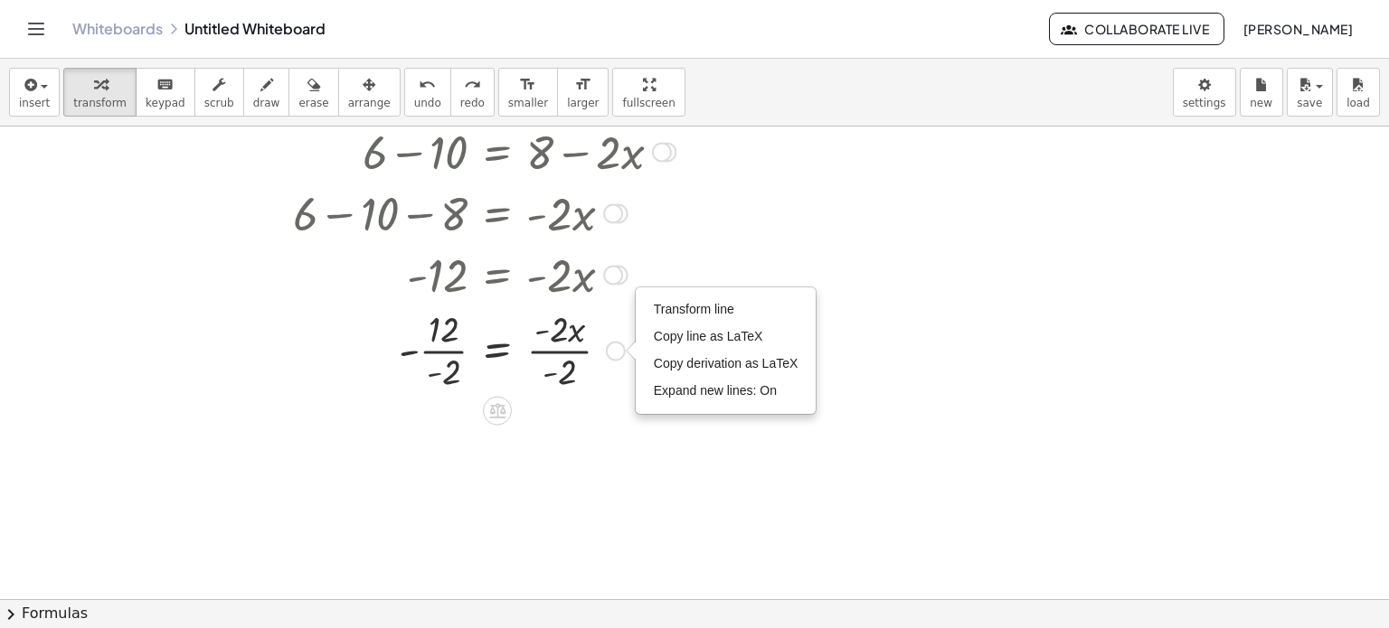
click at [658, 404] on div "Transform line Copy line as LaTeX Copy derivation as LaTeX Expand new lines: On" at bounding box center [726, 350] width 179 height 125
click at [660, 392] on span "Expand new lines: On" at bounding box center [715, 390] width 123 height 14
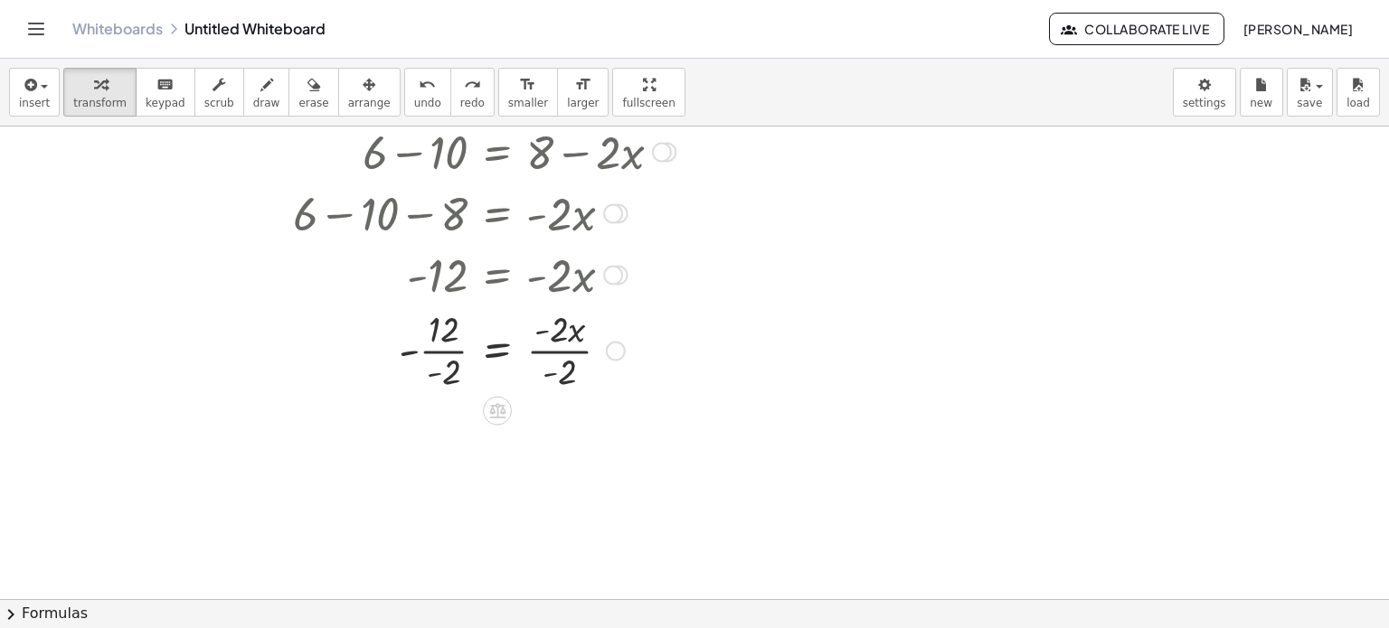
click at [555, 349] on div at bounding box center [463, 349] width 441 height 90
click at [568, 354] on div at bounding box center [568, 351] width 20 height 20
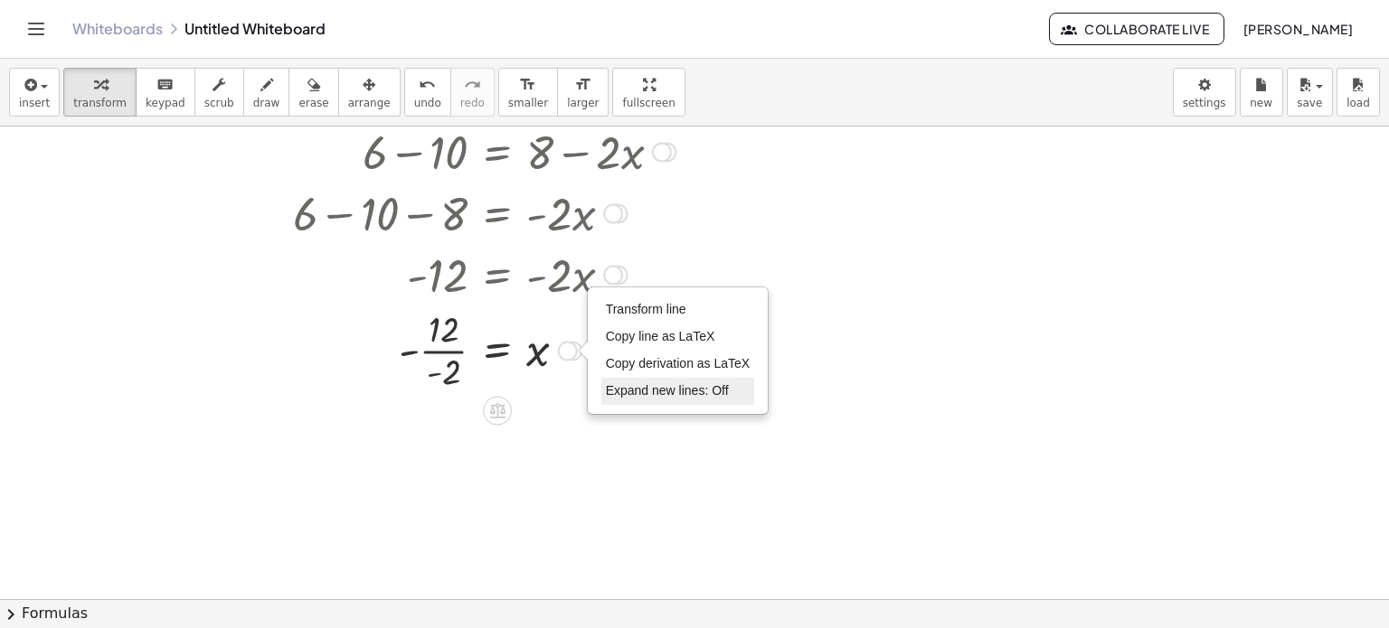
click at [618, 393] on span "Expand new lines: Off" at bounding box center [667, 390] width 123 height 14
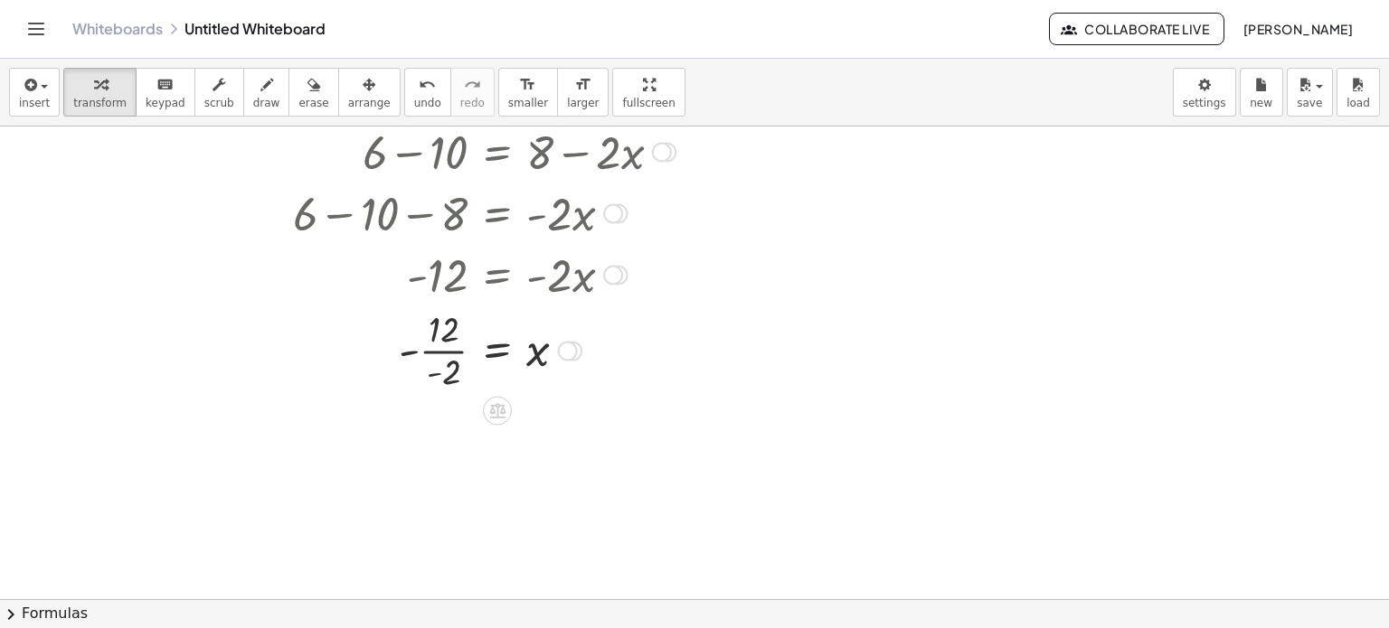
click at [448, 348] on div at bounding box center [463, 349] width 441 height 90
click at [414, 98] on span "undo" at bounding box center [427, 103] width 27 height 13
click at [579, 354] on div at bounding box center [572, 351] width 20 height 20
click at [577, 354] on div "Transform line Copy line as LaTeX Copy derivation as LaTeX Expand new lines: On" at bounding box center [568, 351] width 20 height 20
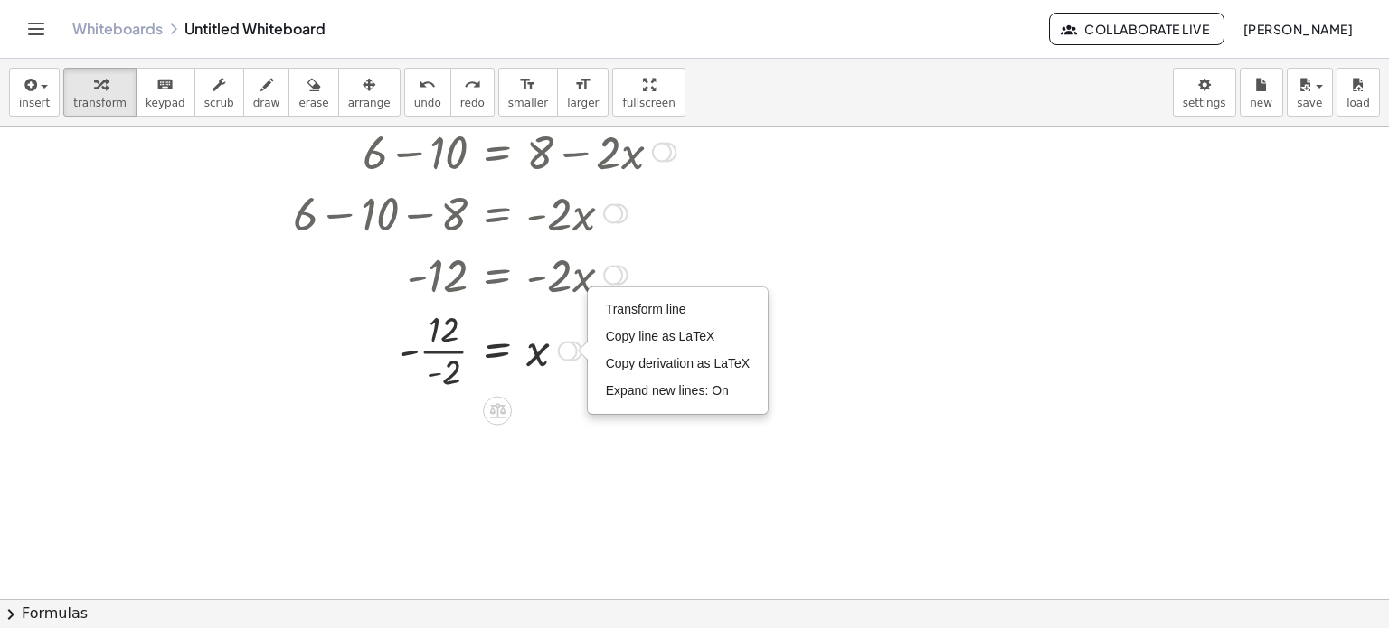
click at [561, 398] on div "+ 6 − ( + 10 − x ) = + 8 − x + 6 − 10 + x = + 8 − x + 6 − 10 + x − x = + 8 − x …" at bounding box center [457, 193] width 464 height 414
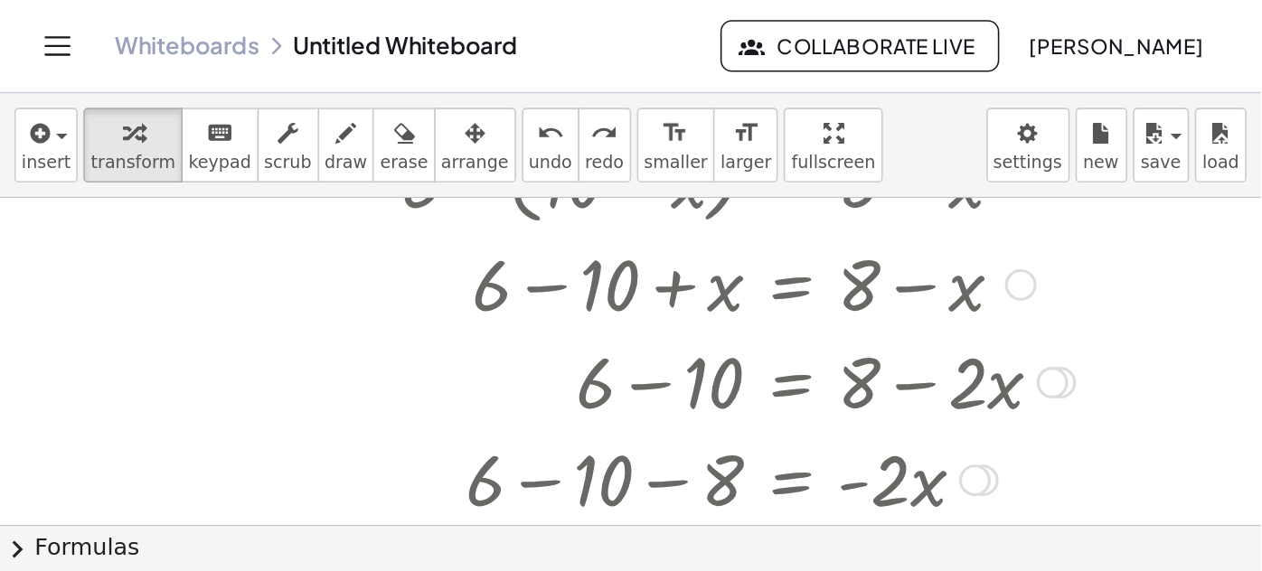
scroll to position [530, 0]
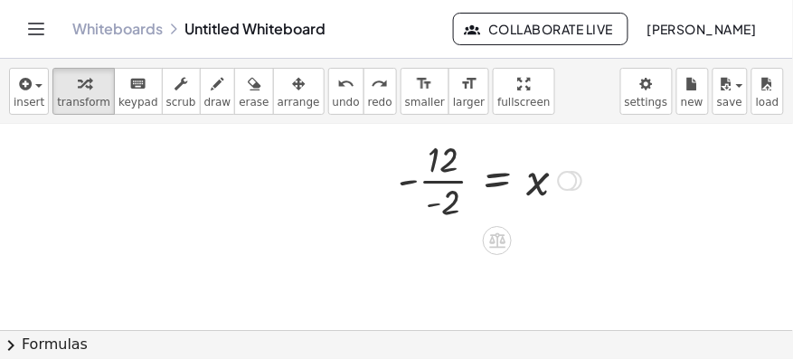
click at [581, 182] on div at bounding box center [572, 181] width 20 height 20
click at [580, 182] on div at bounding box center [572, 181] width 20 height 20
click at [577, 181] on div at bounding box center [572, 181] width 20 height 20
click at [567, 181] on div "Transform line Copy line as LaTeX Copy derivation as LaTeX Expand new lines: On" at bounding box center [568, 181] width 20 height 20
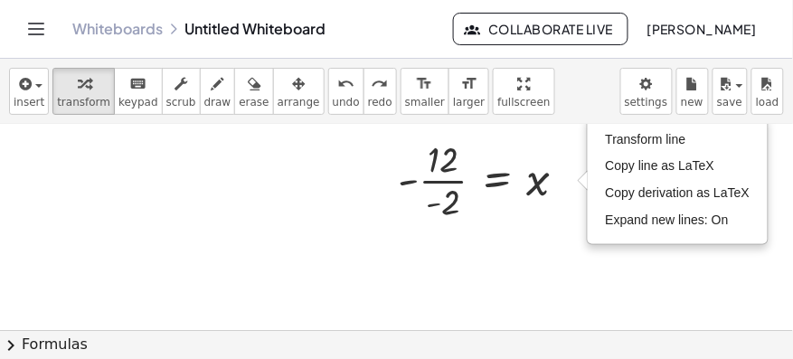
click at [550, 254] on div at bounding box center [396, 69] width 793 height 948
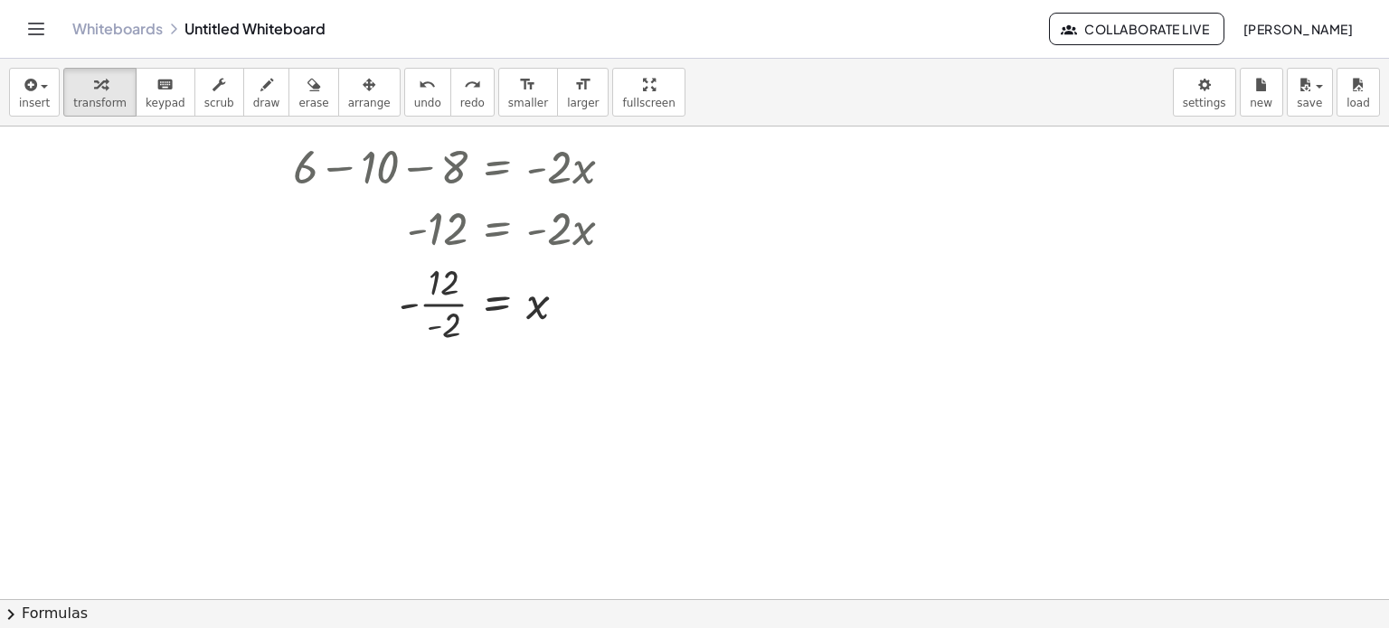
scroll to position [383, 0]
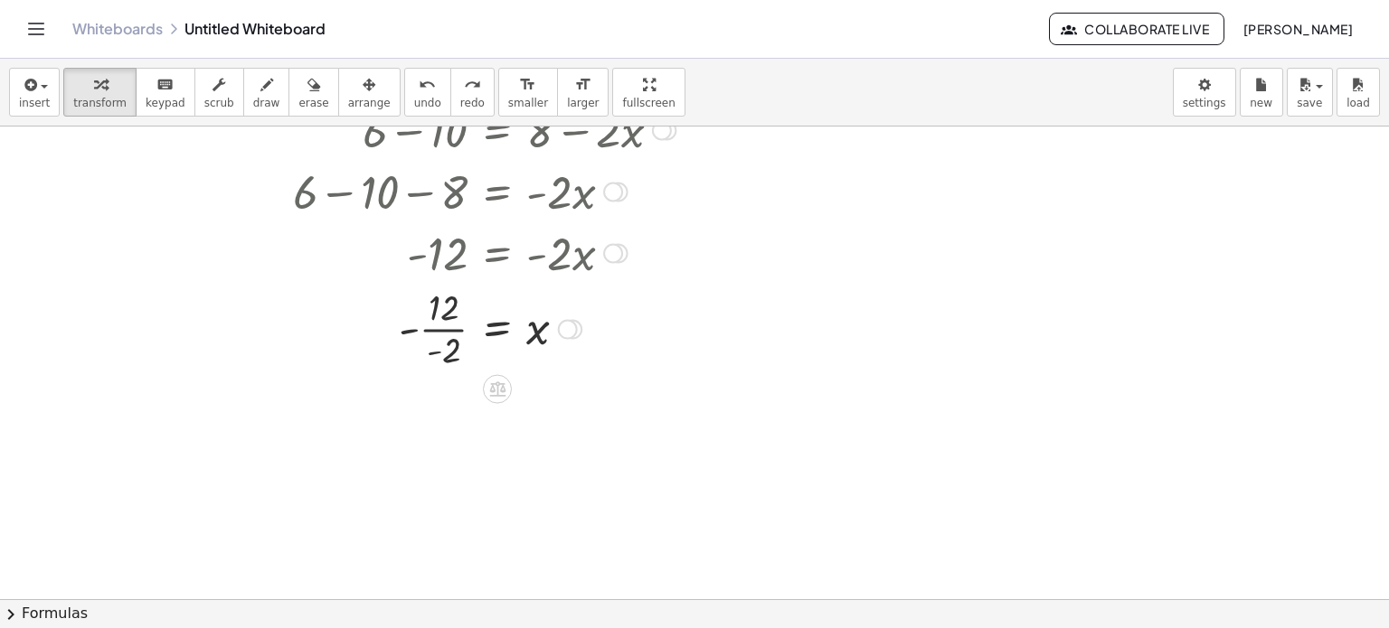
click at [446, 324] on div at bounding box center [463, 327] width 441 height 90
click at [434, 332] on div at bounding box center [463, 328] width 441 height 60
click at [414, 97] on span "undo" at bounding box center [427, 103] width 27 height 13
click at [571, 332] on div at bounding box center [568, 329] width 20 height 20
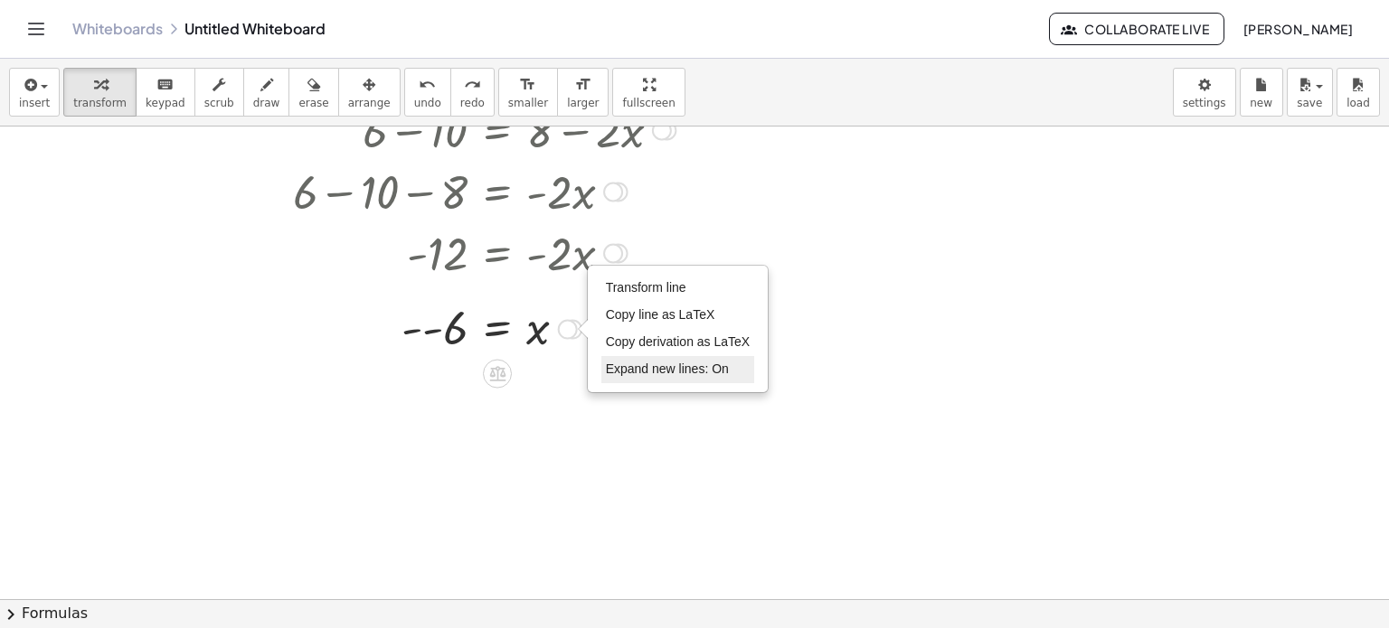
click at [637, 382] on li "Expand new lines: On" at bounding box center [678, 369] width 154 height 27
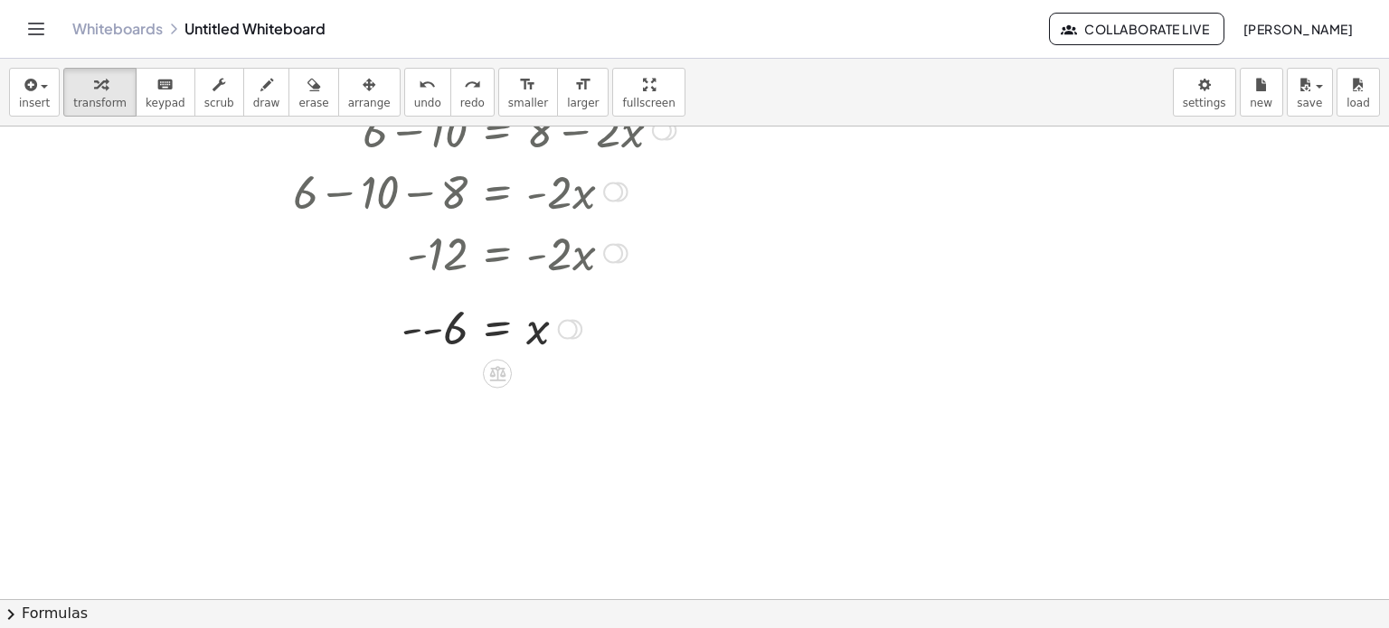
click at [447, 341] on div at bounding box center [463, 328] width 441 height 60
click at [564, 327] on div "Transform line Copy line as LaTeX Copy derivation as LaTeX Expand new lines: On" at bounding box center [572, 329] width 20 height 20
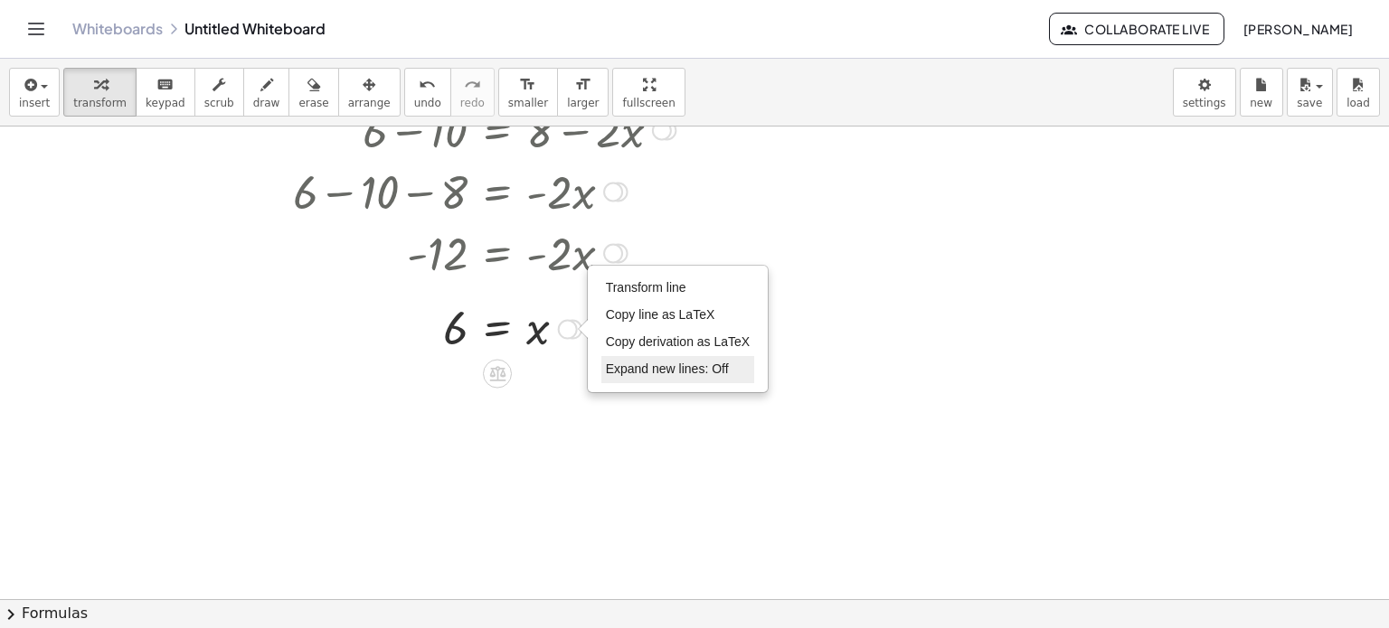
click at [609, 364] on span "Expand new lines: Off" at bounding box center [667, 369] width 123 height 14
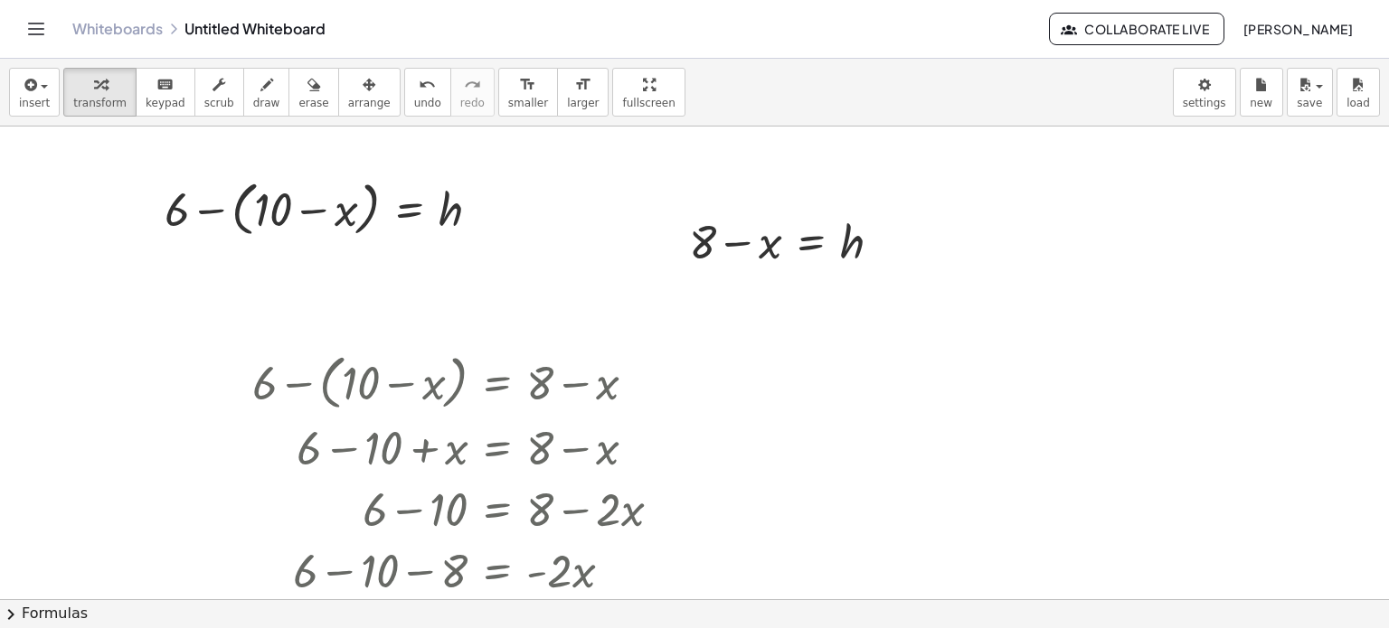
scroll to position [0, 0]
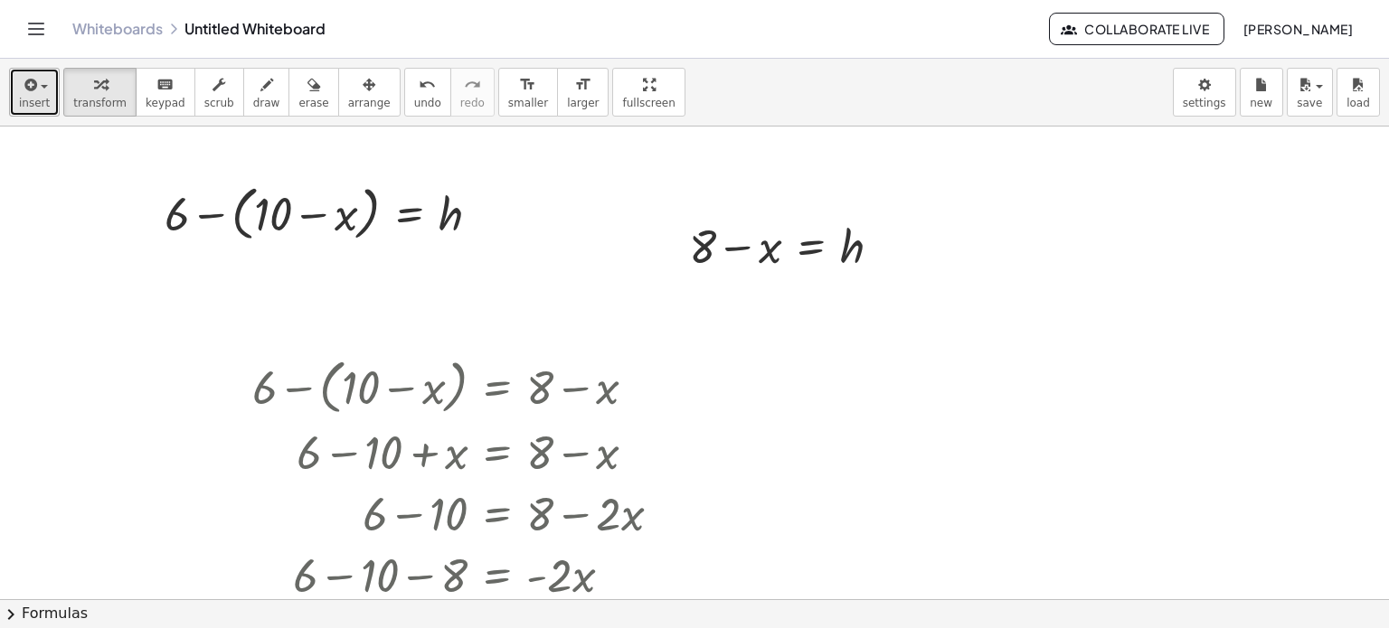
click at [43, 93] on button "insert" at bounding box center [34, 92] width 51 height 49
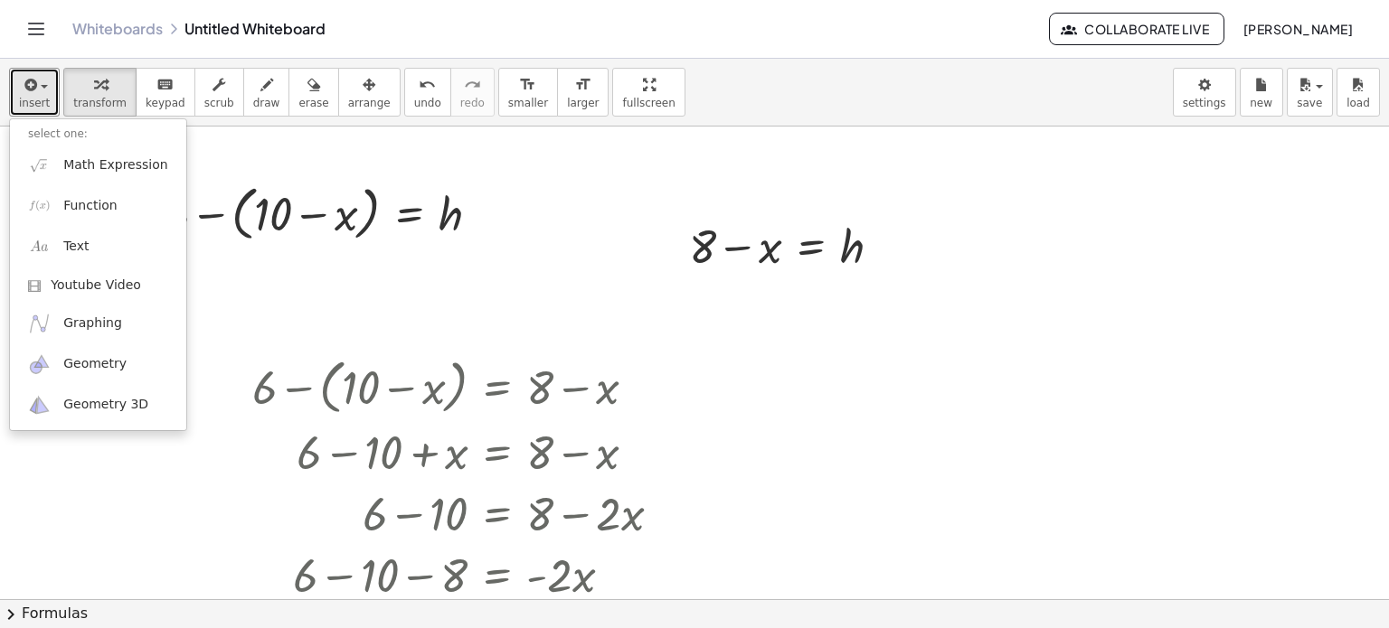
click at [311, 165] on div at bounding box center [694, 601] width 1389 height 948
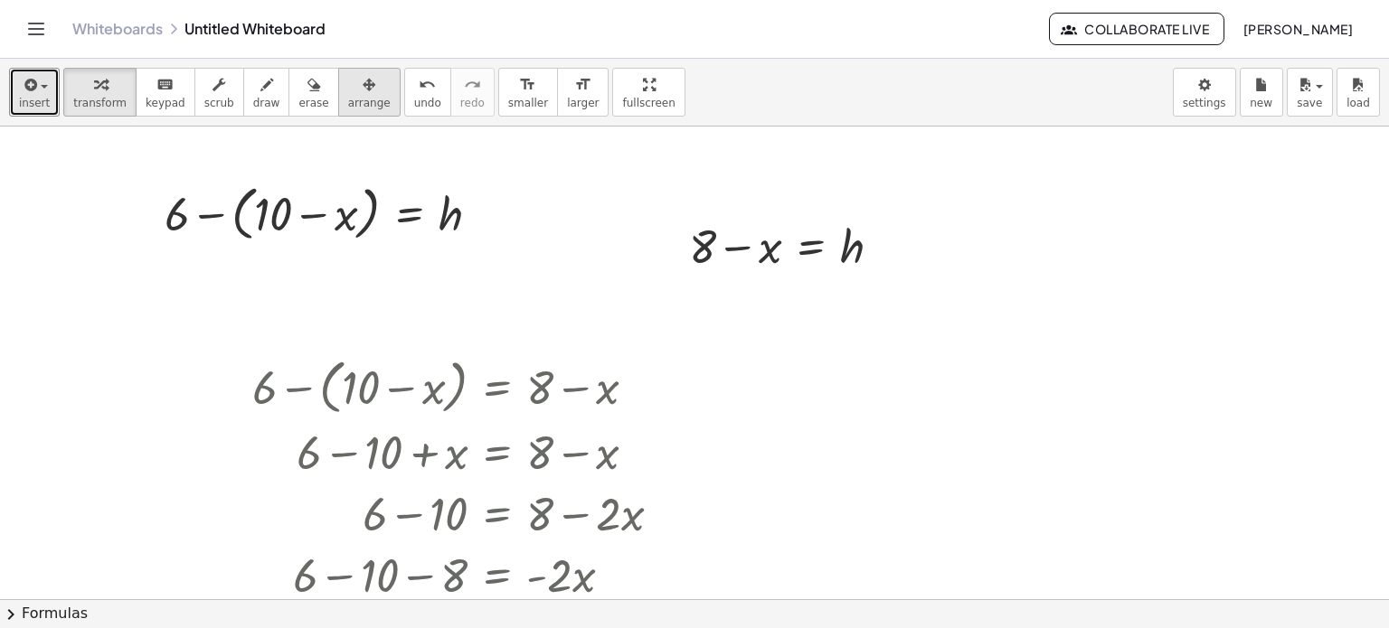
click at [348, 108] on span "arrange" at bounding box center [369, 103] width 42 height 13
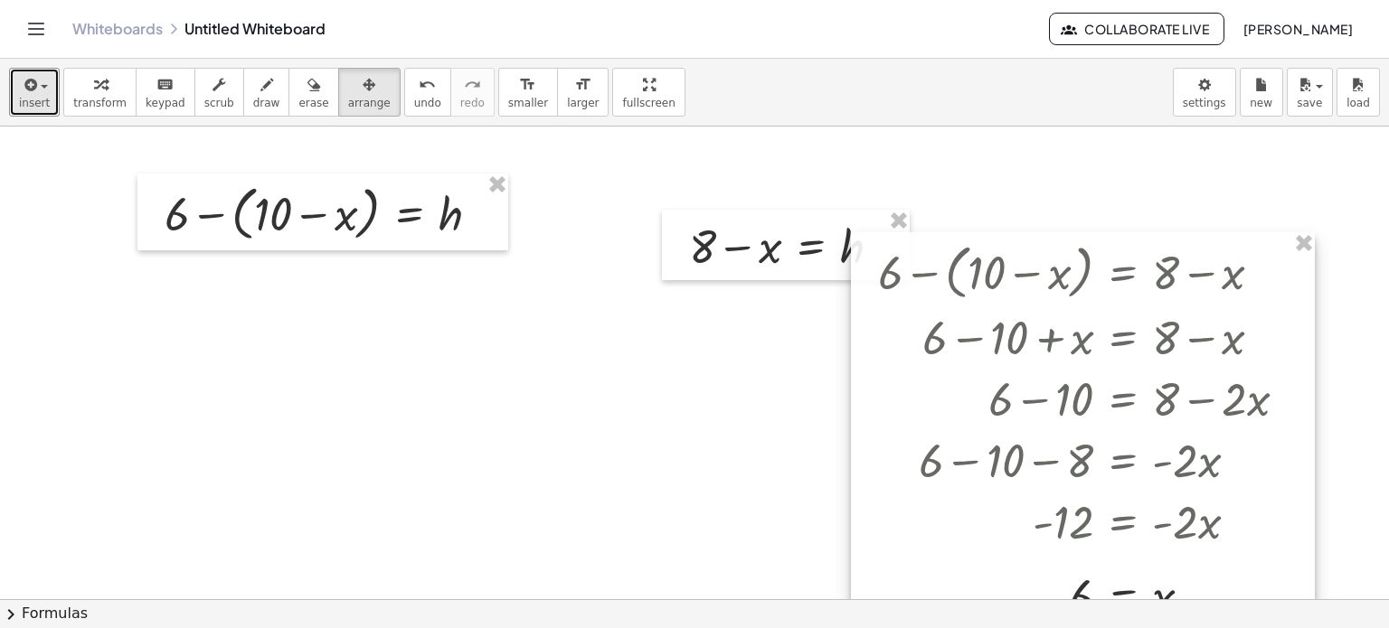
drag, startPoint x: 423, startPoint y: 372, endPoint x: 1072, endPoint y: 225, distance: 665.5
click at [1072, 232] on div at bounding box center [1083, 431] width 464 height 398
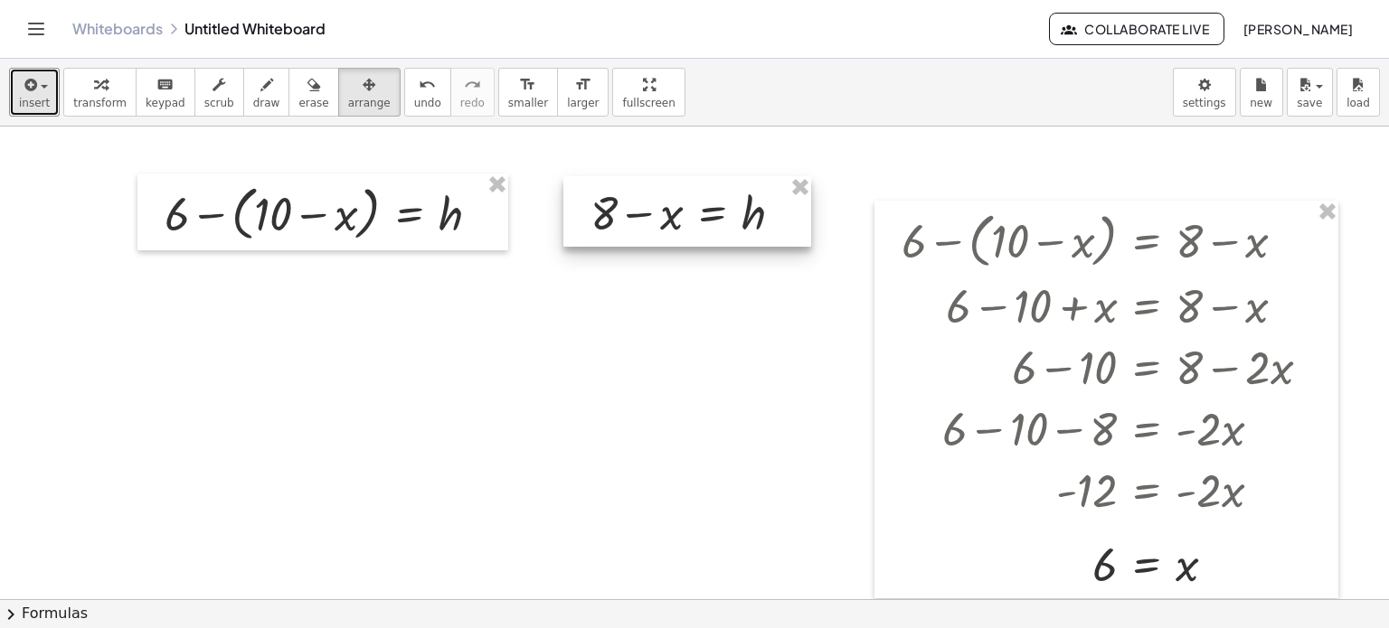
drag, startPoint x: 779, startPoint y: 242, endPoint x: 680, endPoint y: 209, distance: 104.1
click at [680, 209] on div at bounding box center [687, 211] width 248 height 71
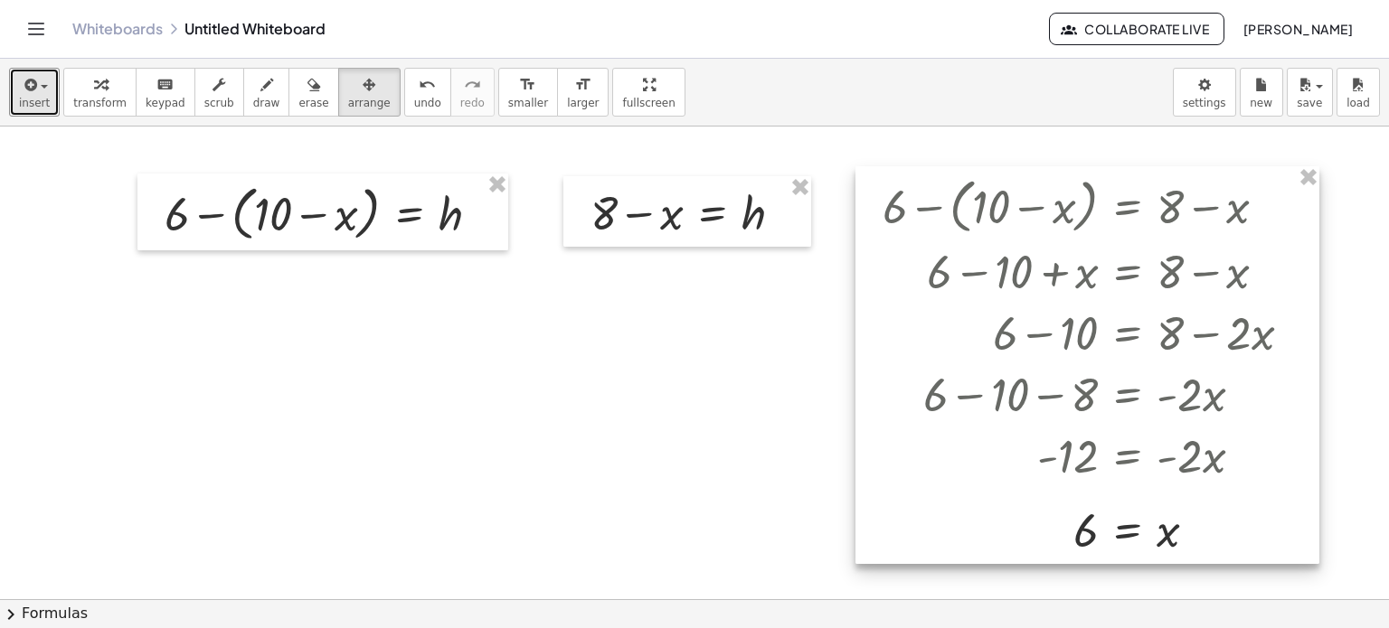
drag, startPoint x: 1081, startPoint y: 308, endPoint x: 1062, endPoint y: 274, distance: 39.3
click at [1062, 274] on div at bounding box center [1087, 365] width 464 height 398
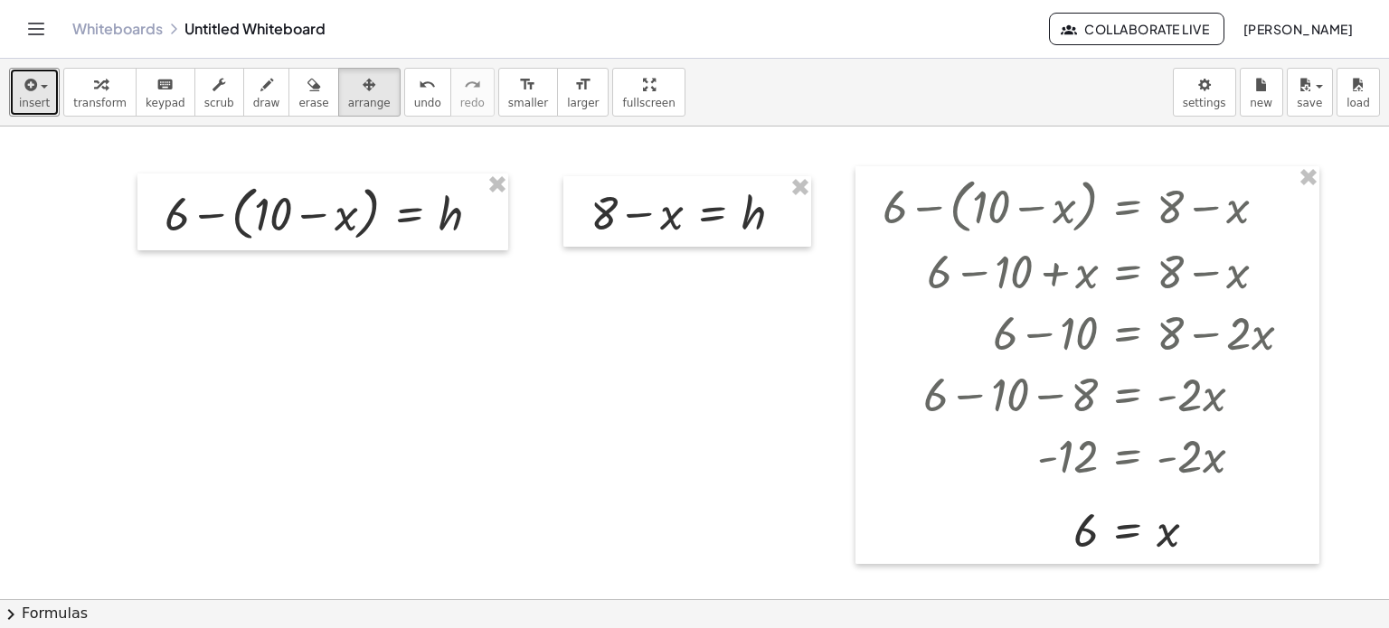
click at [712, 390] on div at bounding box center [694, 601] width 1389 height 948
click at [90, 97] on span "transform" at bounding box center [99, 103] width 53 height 13
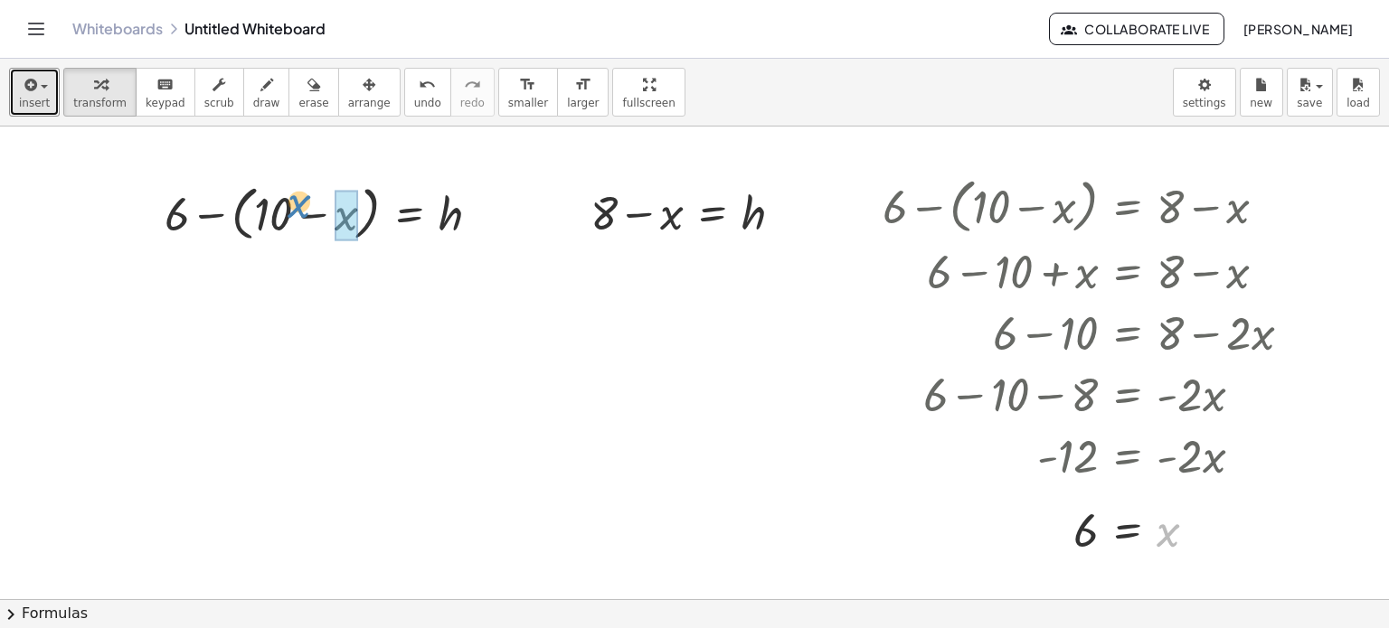
drag, startPoint x: 1168, startPoint y: 532, endPoint x: 345, endPoint y: 212, distance: 882.6
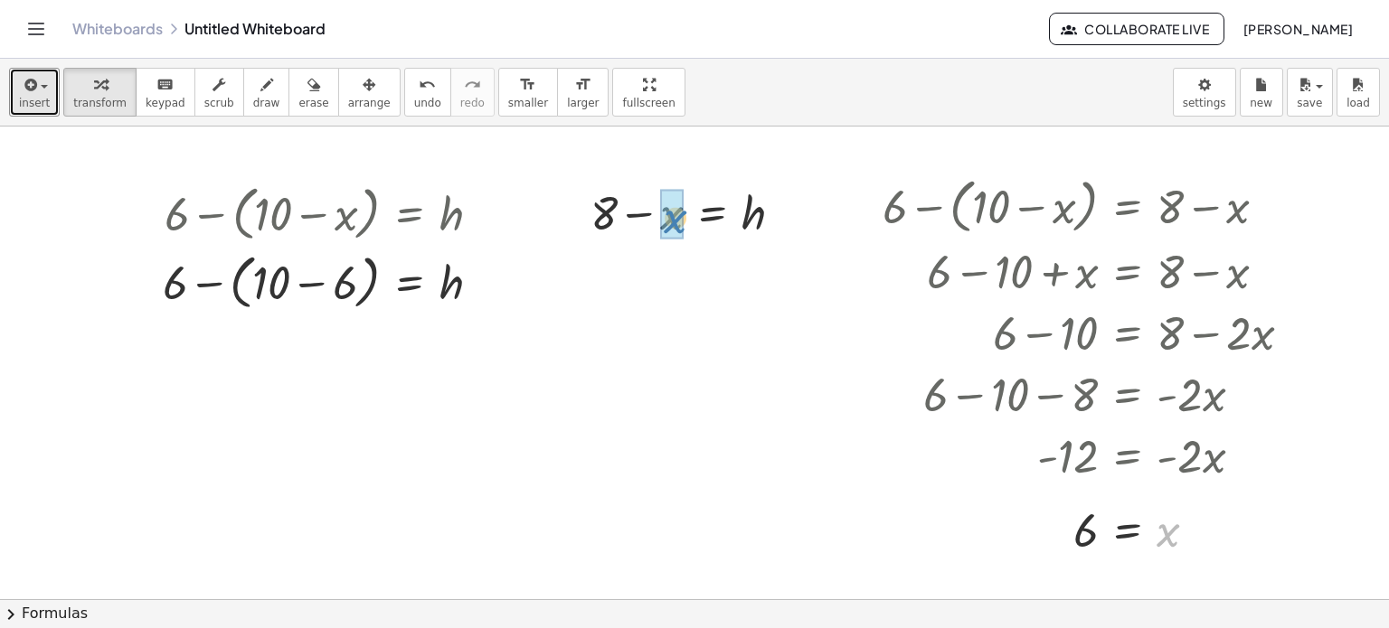
drag, startPoint x: 1166, startPoint y: 534, endPoint x: 674, endPoint y: 221, distance: 584.2
click at [419, 89] on icon "undo" at bounding box center [427, 85] width 17 height 22
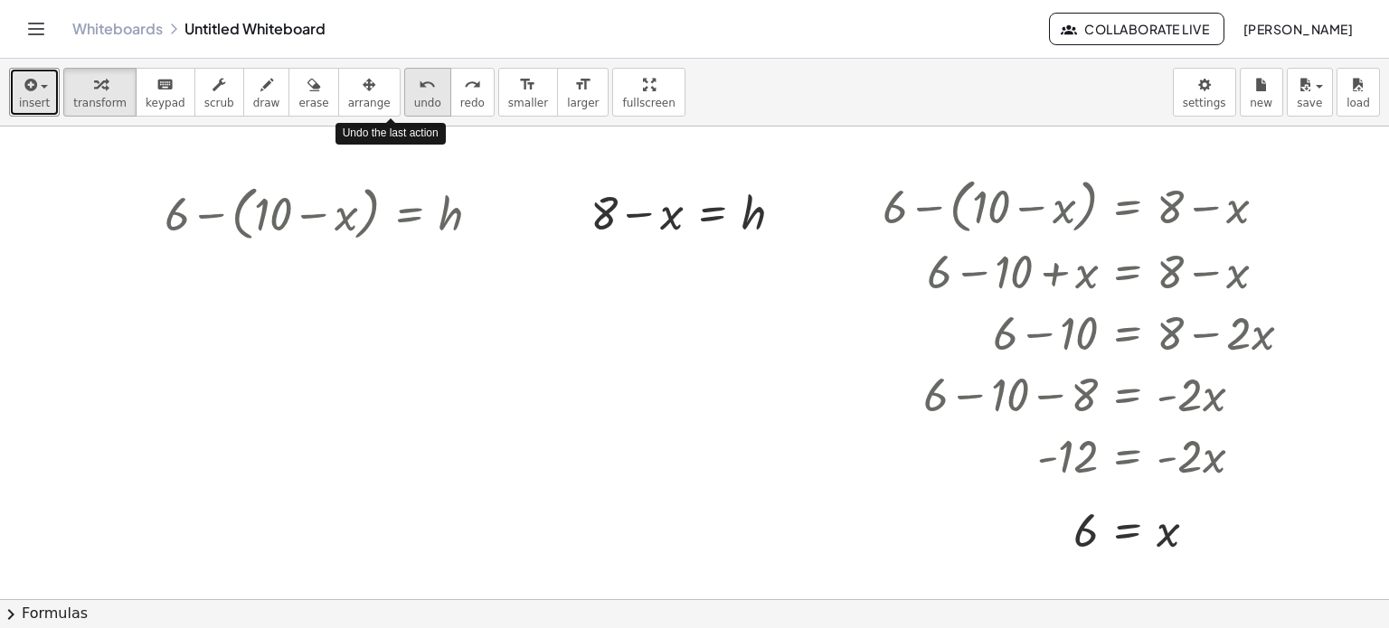
click at [419, 90] on icon "undo" at bounding box center [427, 85] width 17 height 22
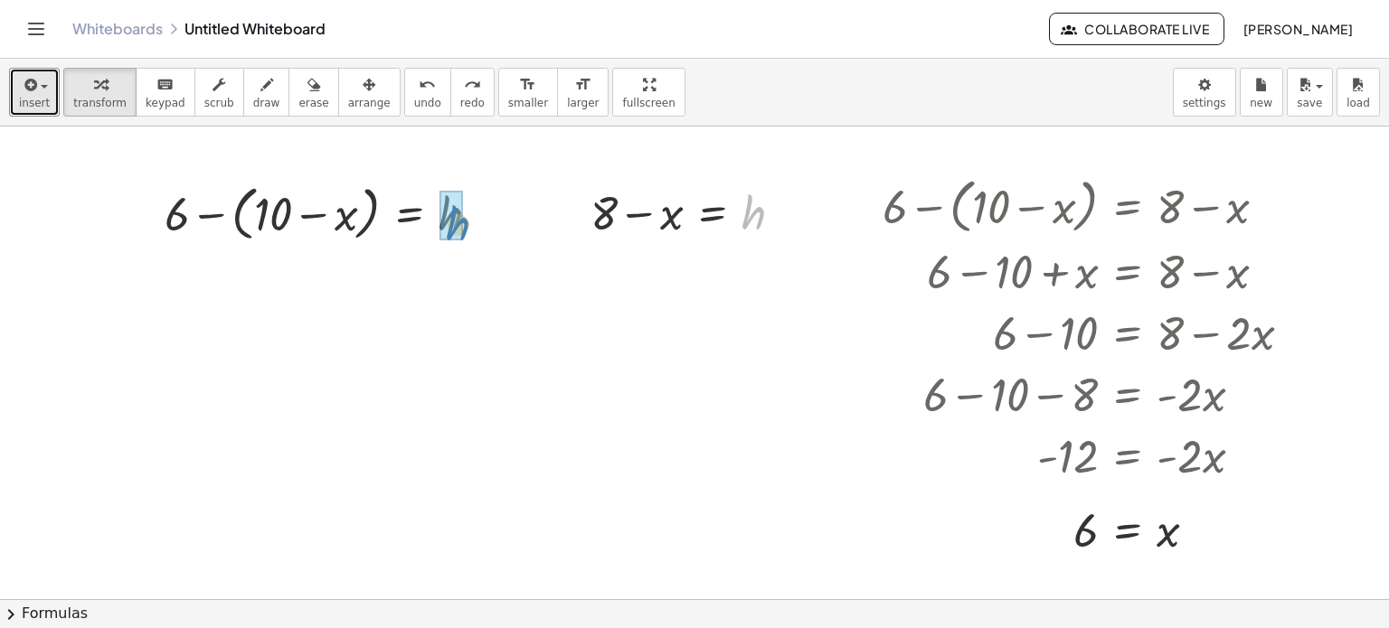
drag, startPoint x: 746, startPoint y: 223, endPoint x: 434, endPoint y: 233, distance: 312.1
click at [414, 109] on span "undo" at bounding box center [427, 103] width 27 height 13
drag, startPoint x: 1177, startPoint y: 534, endPoint x: 354, endPoint y: 214, distance: 882.9
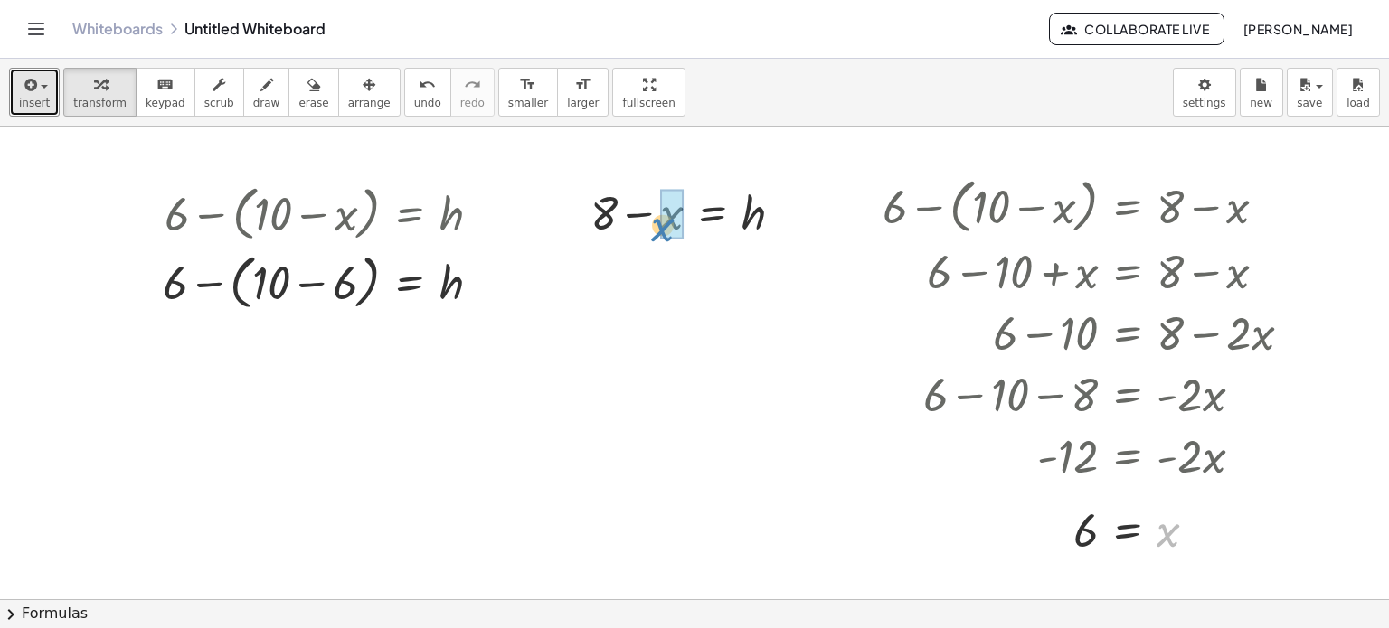
drag, startPoint x: 1164, startPoint y: 530, endPoint x: 658, endPoint y: 223, distance: 591.1
click at [637, 278] on div at bounding box center [693, 272] width 227 height 61
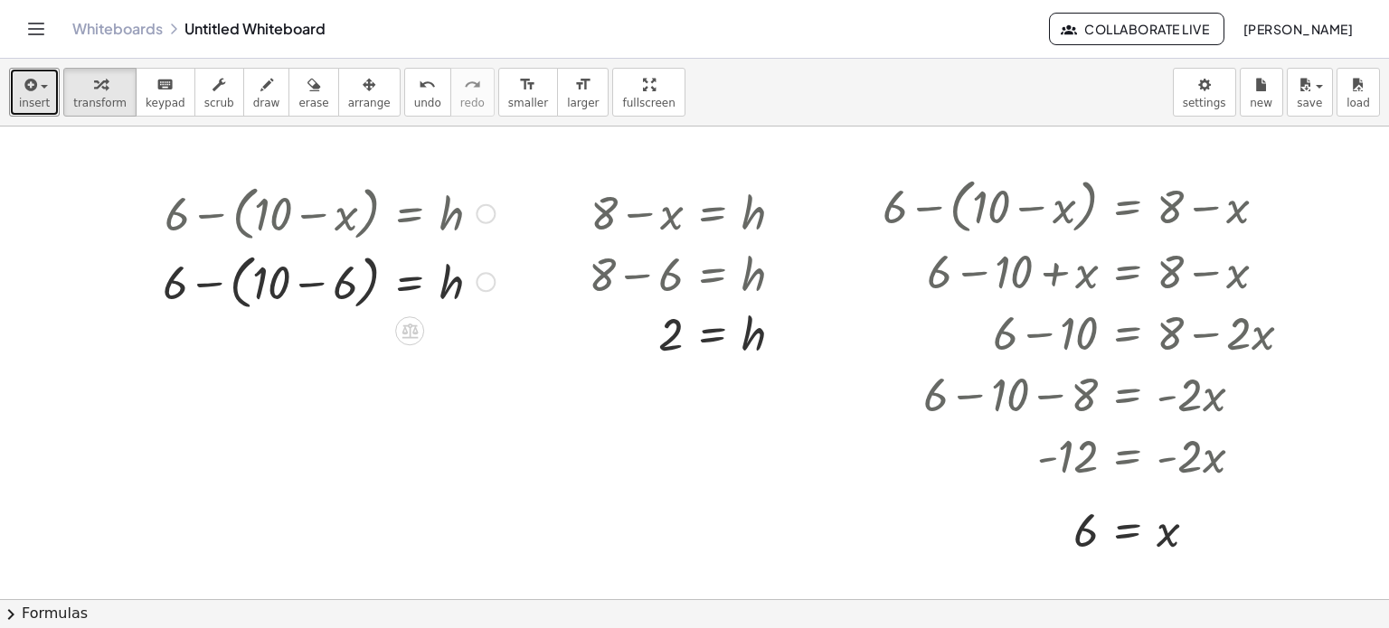
click at [322, 279] on div at bounding box center [329, 280] width 350 height 69
click at [333, 348] on div at bounding box center [329, 345] width 350 height 61
drag, startPoint x: 448, startPoint y: 357, endPoint x: 463, endPoint y: 382, distance: 28.4
drag, startPoint x: 371, startPoint y: 344, endPoint x: 752, endPoint y: 335, distance: 381.7
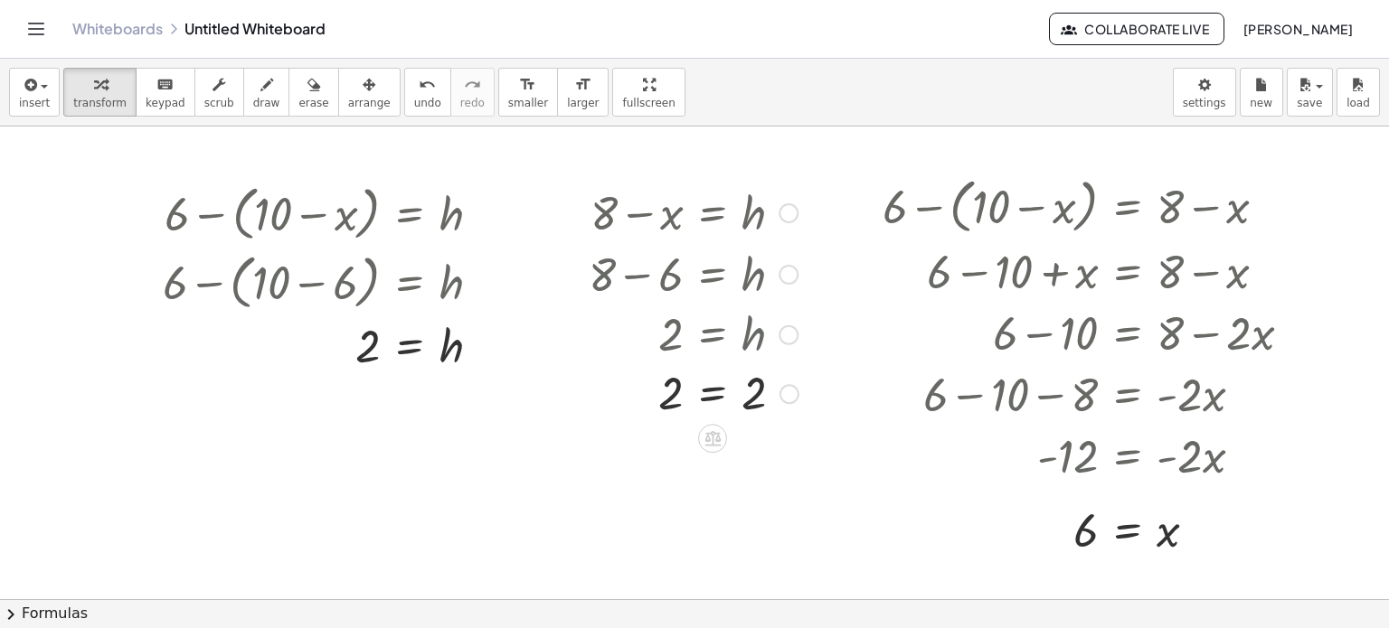
drag, startPoint x: 759, startPoint y: 339, endPoint x: 566, endPoint y: 364, distance: 194.3
click at [566, 364] on div "+ 8 − x = h + 8 − 6 = h 2 = h = 2 2" at bounding box center [687, 301] width 250 height 250
click at [409, 102] on button "undo undo" at bounding box center [427, 92] width 47 height 49
drag, startPoint x: 718, startPoint y: 343, endPoint x: 435, endPoint y: 370, distance: 284.3
drag, startPoint x: 373, startPoint y: 401, endPoint x: 767, endPoint y: 325, distance: 401.7
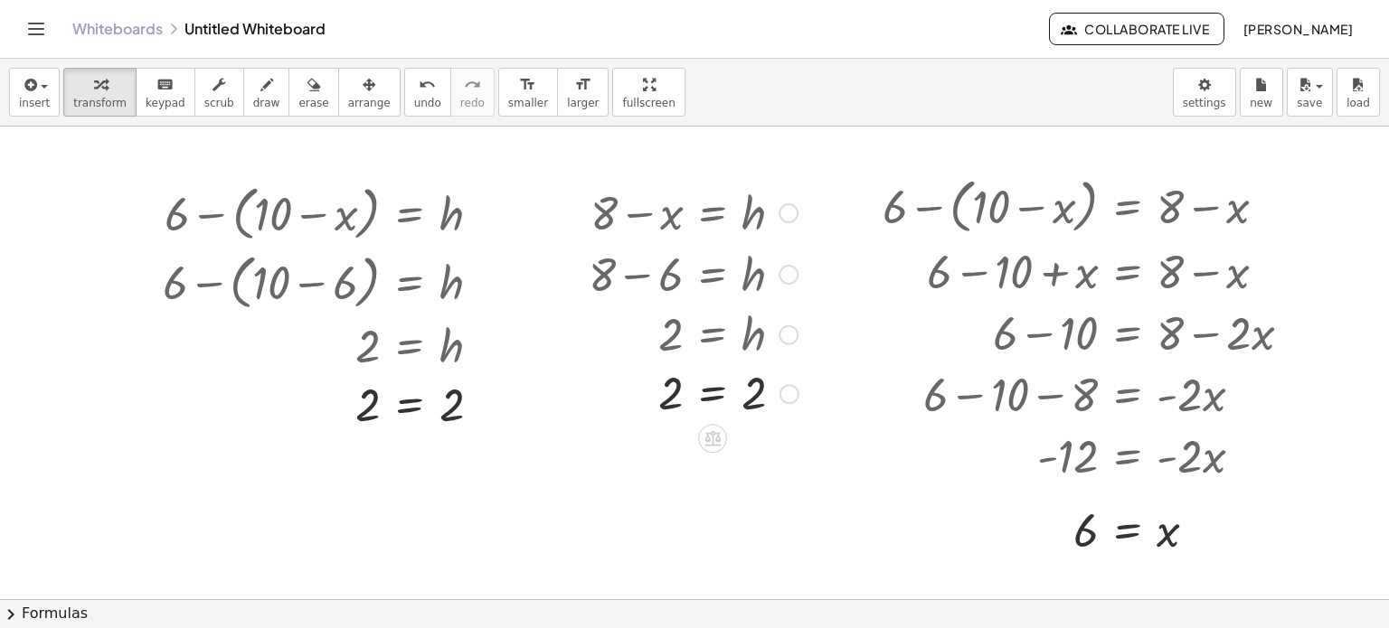
click at [713, 394] on div at bounding box center [694, 393] width 228 height 60
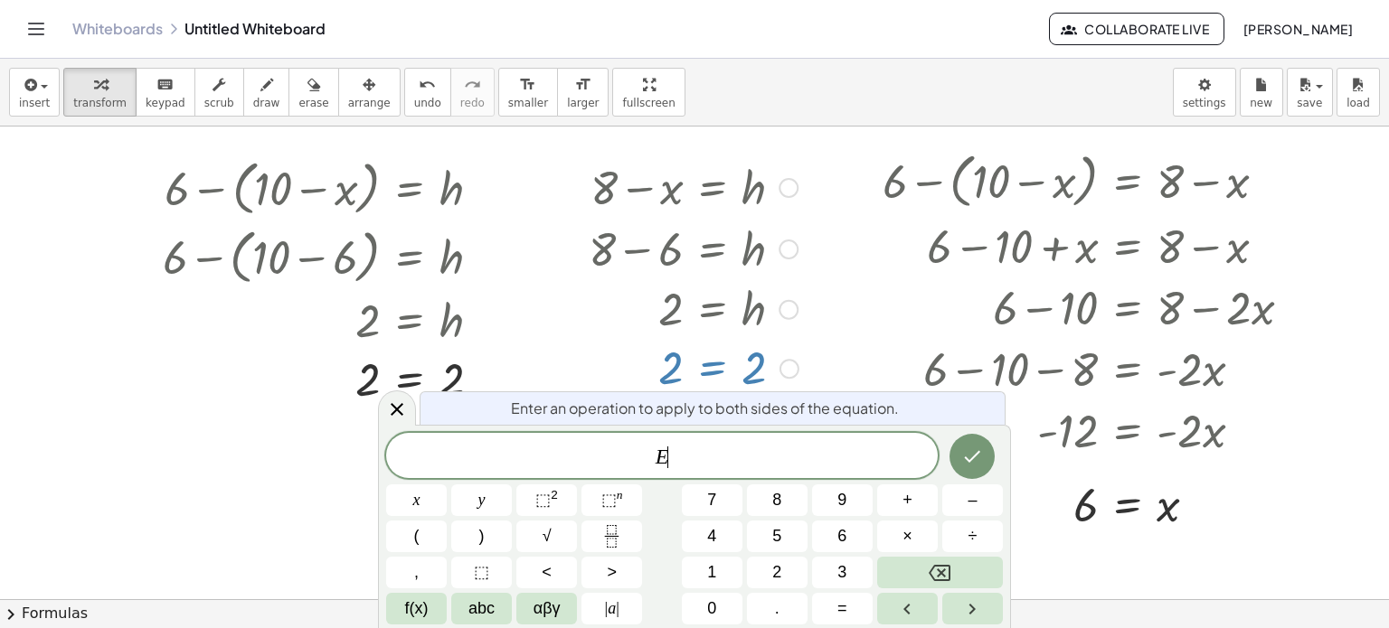
scroll to position [40, 0]
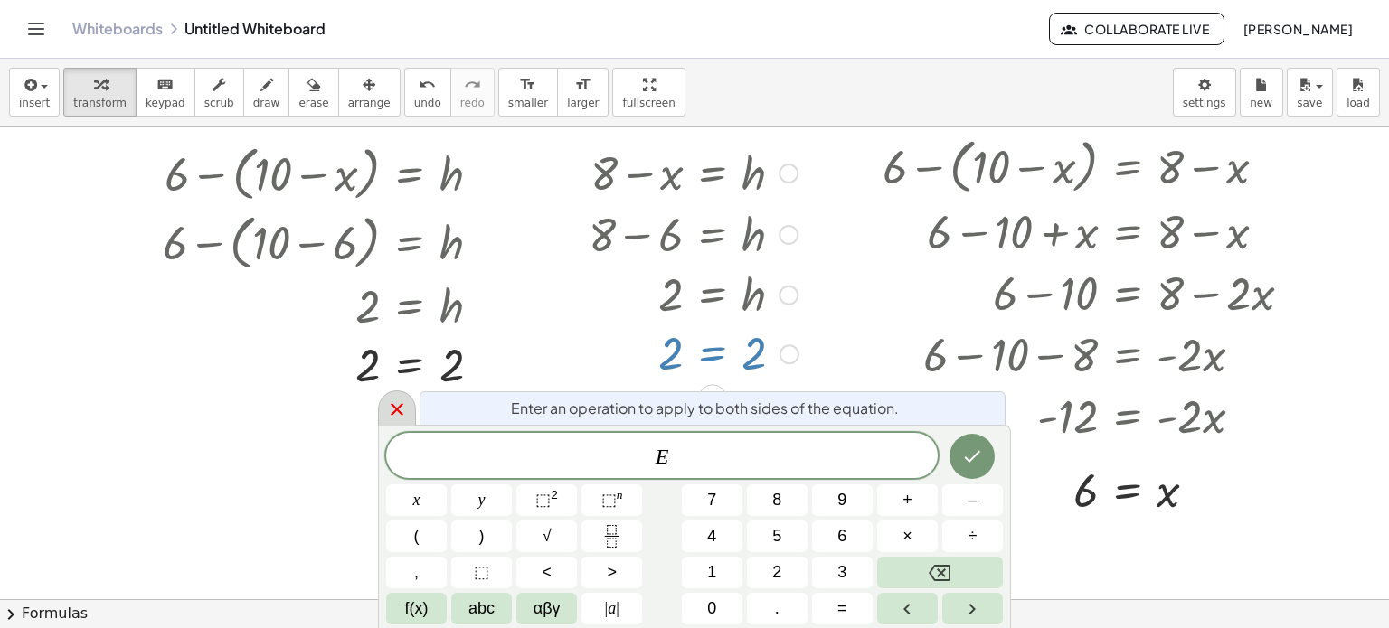
click at [396, 414] on icon at bounding box center [397, 410] width 22 height 22
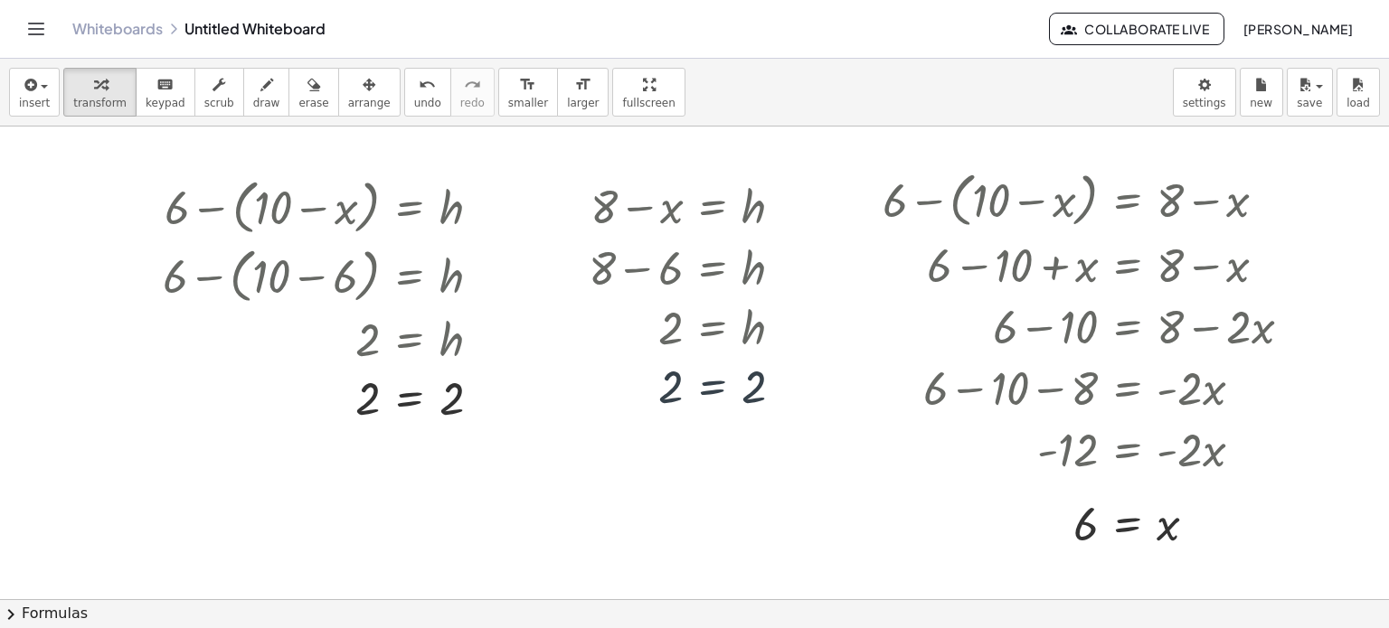
scroll to position [0, 0]
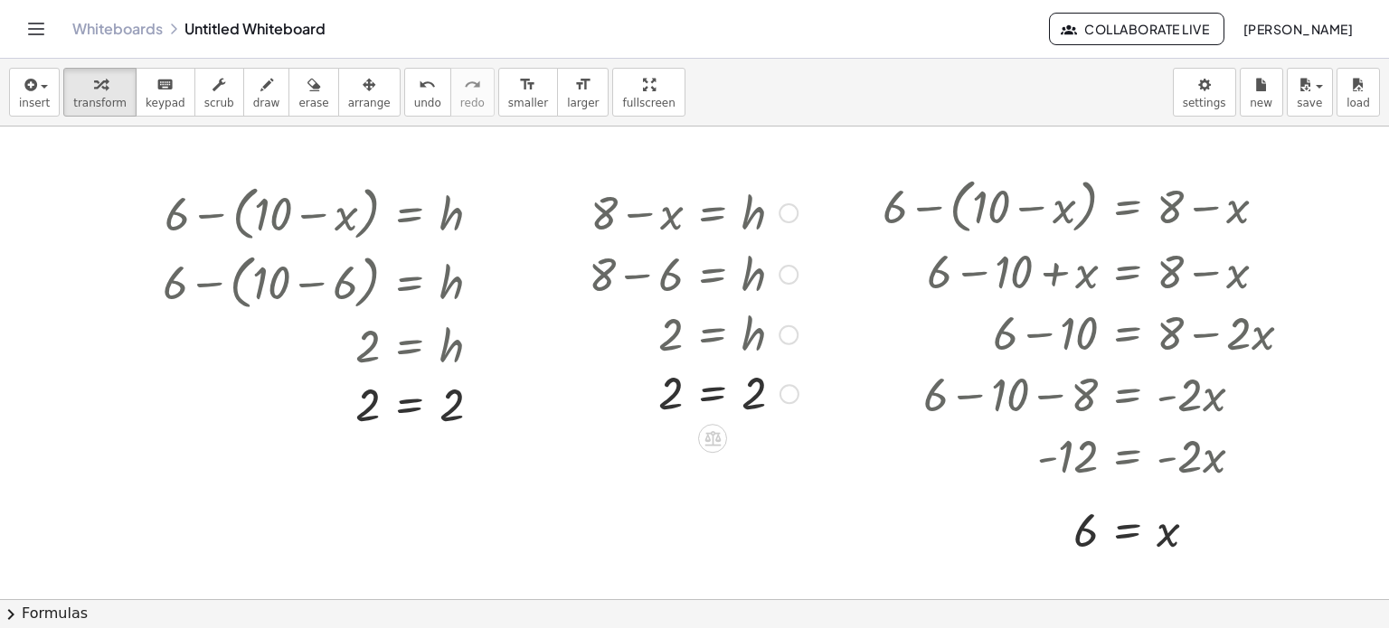
click at [779, 389] on div at bounding box center [694, 393] width 228 height 60
click at [792, 390] on div at bounding box center [789, 394] width 20 height 20
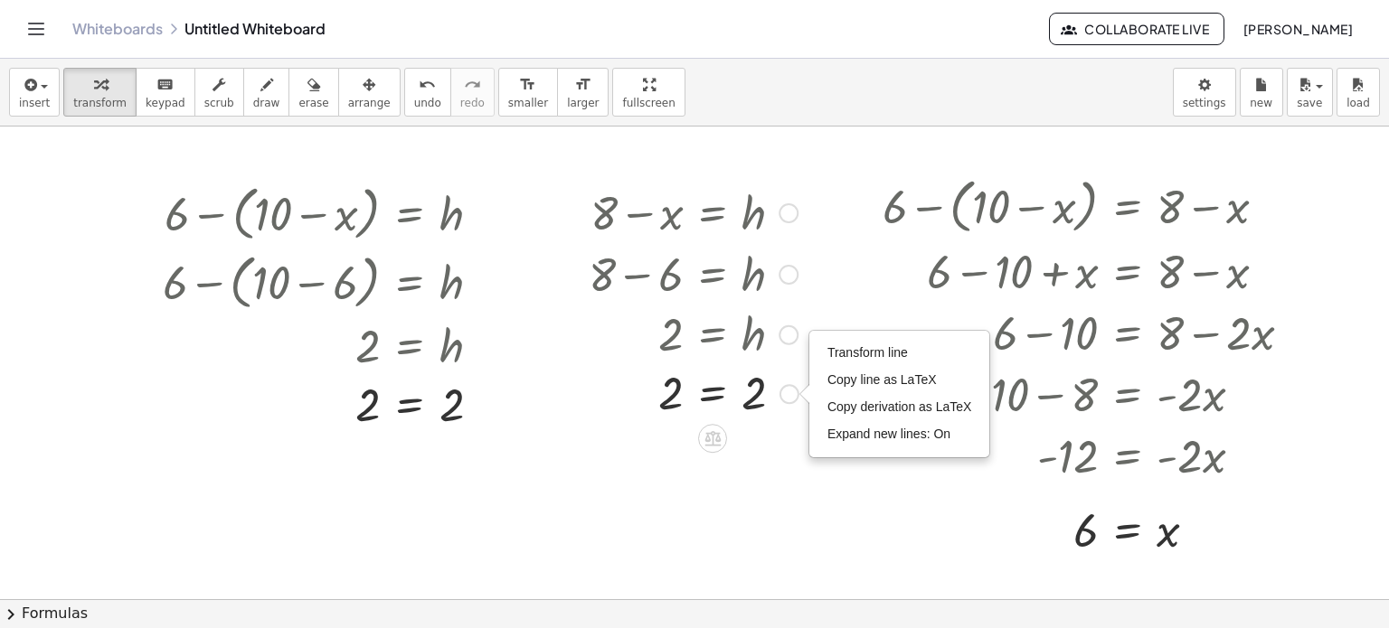
click at [792, 390] on div "Transform line Copy line as LaTeX Copy derivation as LaTeX Expand new lines: On" at bounding box center [789, 394] width 20 height 20
click at [756, 392] on div at bounding box center [694, 393] width 228 height 60
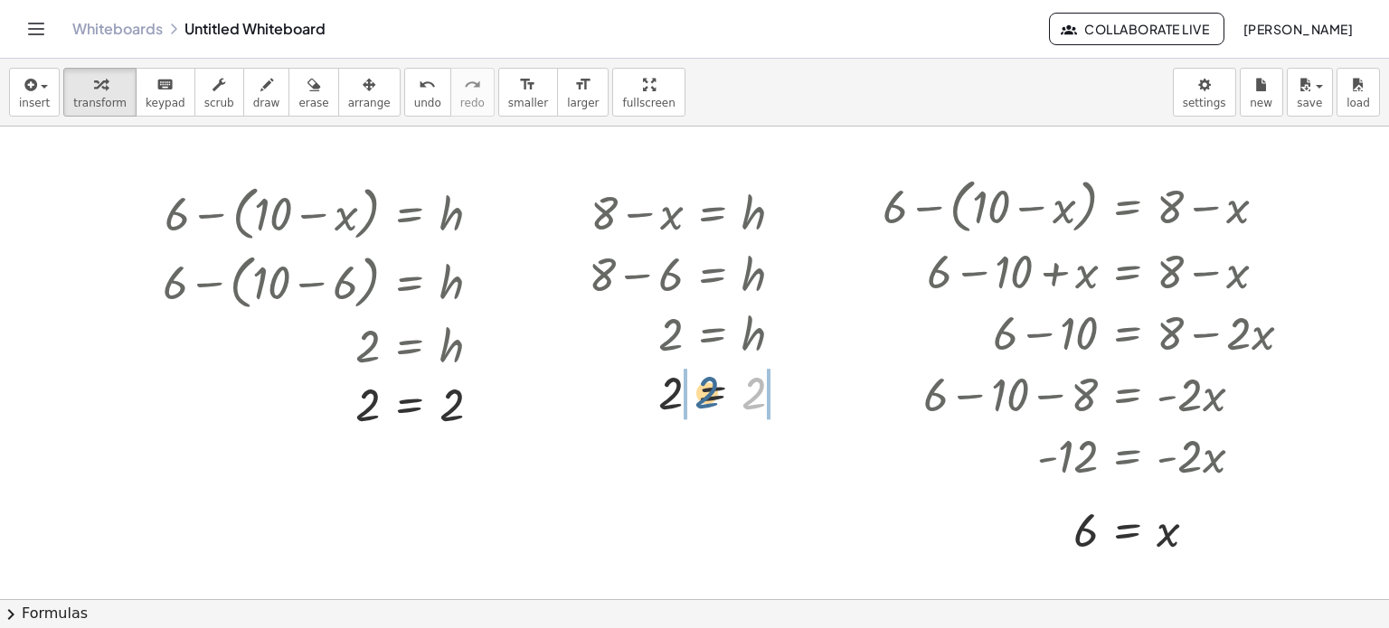
drag, startPoint x: 756, startPoint y: 392, endPoint x: 687, endPoint y: 392, distance: 68.7
click at [687, 392] on div at bounding box center [694, 393] width 228 height 60
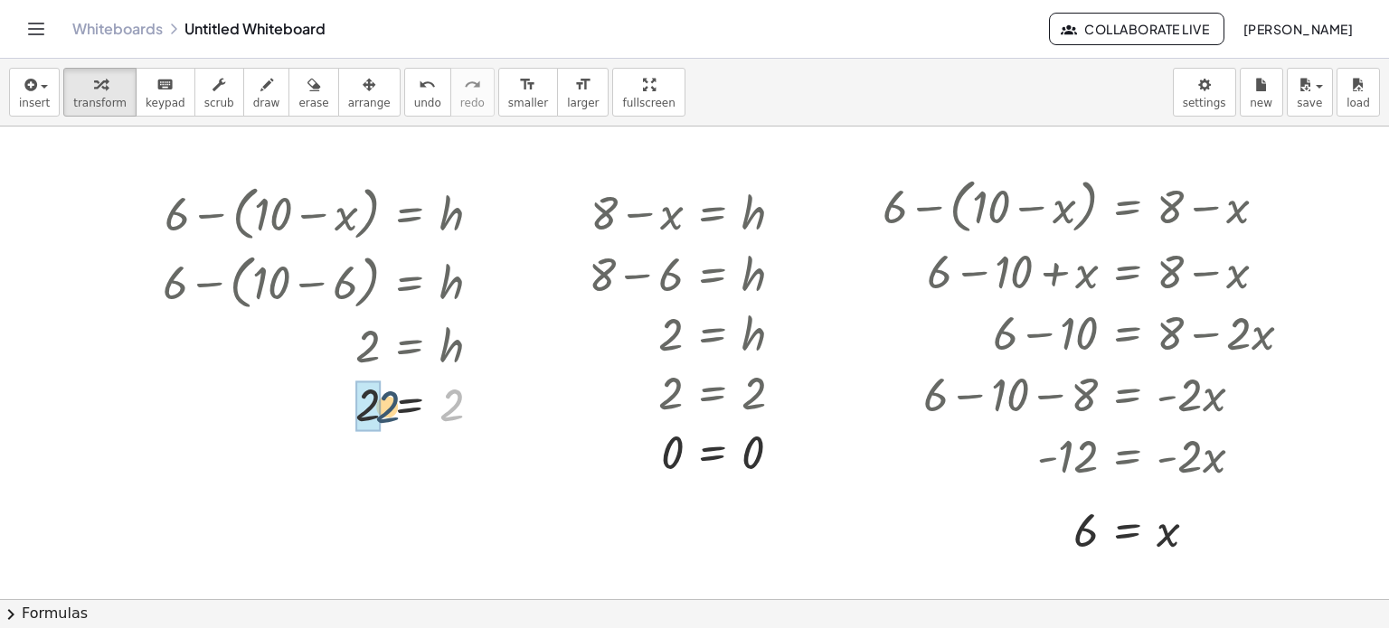
drag, startPoint x: 456, startPoint y: 411, endPoint x: 370, endPoint y: 415, distance: 86.0
drag, startPoint x: 368, startPoint y: 466, endPoint x: 461, endPoint y: 463, distance: 93.2
click at [50, 105] on button "insert" at bounding box center [34, 92] width 51 height 49
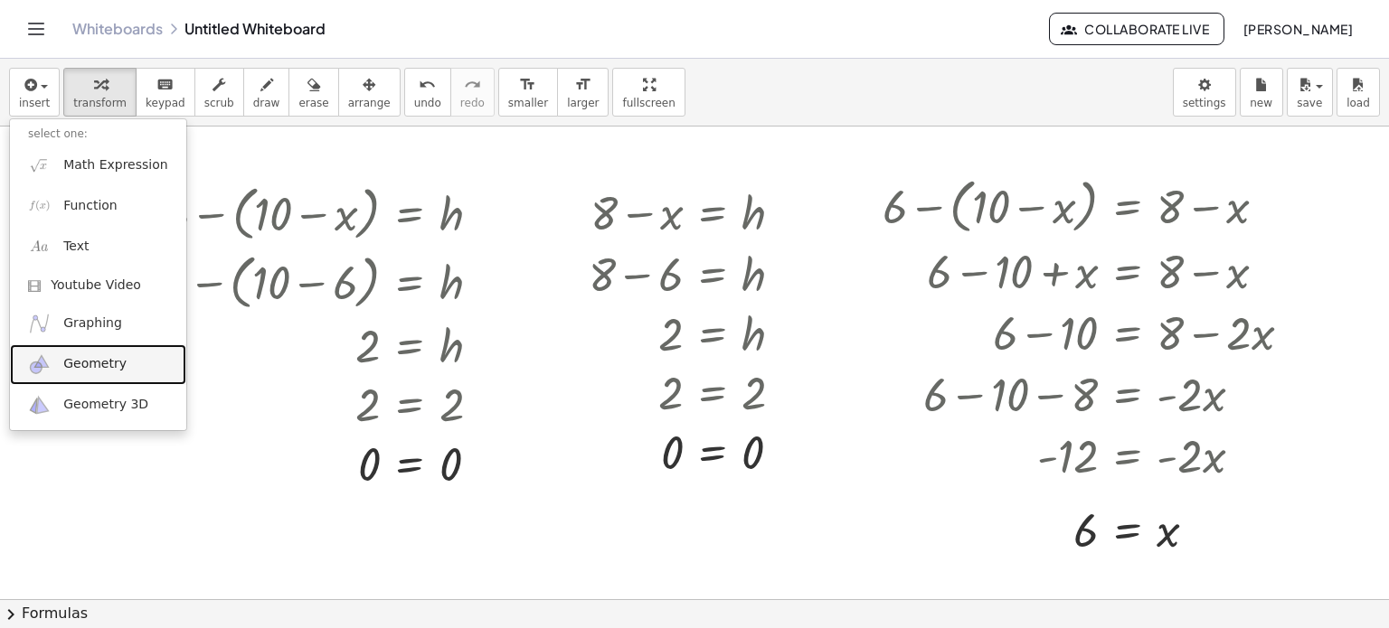
click at [91, 364] on span "Geometry" at bounding box center [94, 364] width 63 height 18
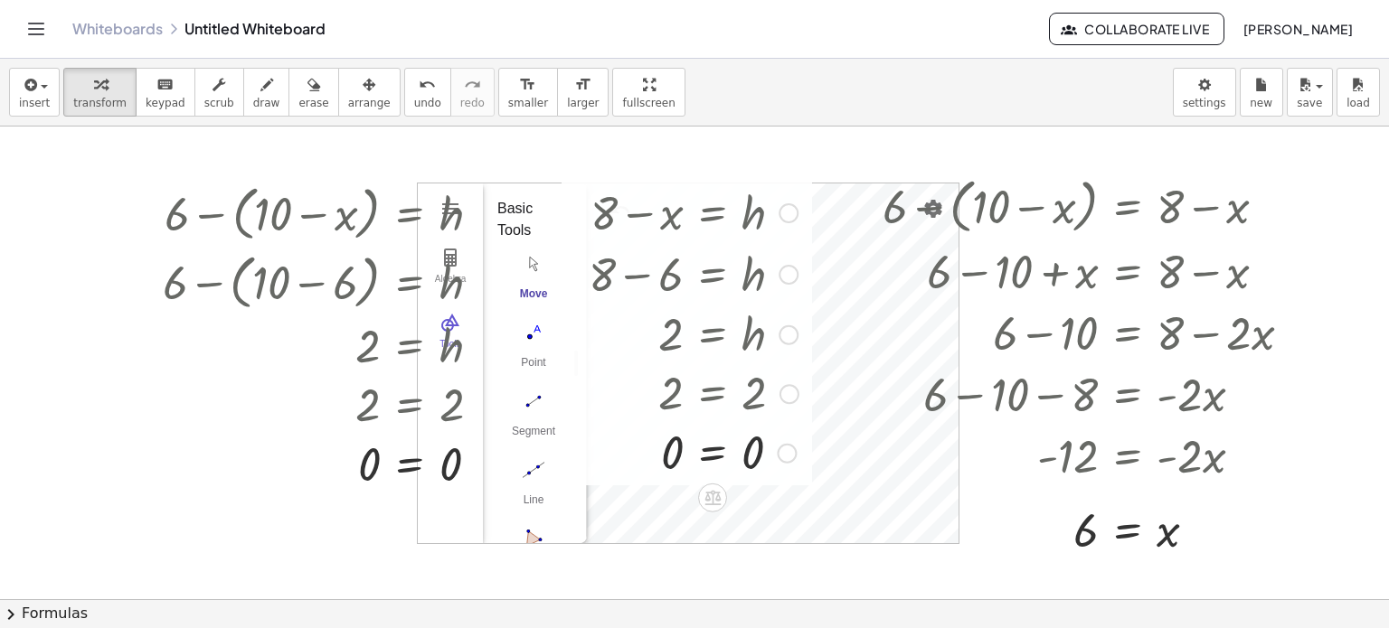
drag, startPoint x: 793, startPoint y: 193, endPoint x: 810, endPoint y: 223, distance: 35.2
click at [810, 223] on div "+ 8 − x = h + 8 − 6 = h 2 = h 2 = 2 = 0 0 Transform line Copy line as LaTeX Cop…" at bounding box center [687, 331] width 250 height 310
click at [363, 91] on icon "button" at bounding box center [369, 85] width 13 height 22
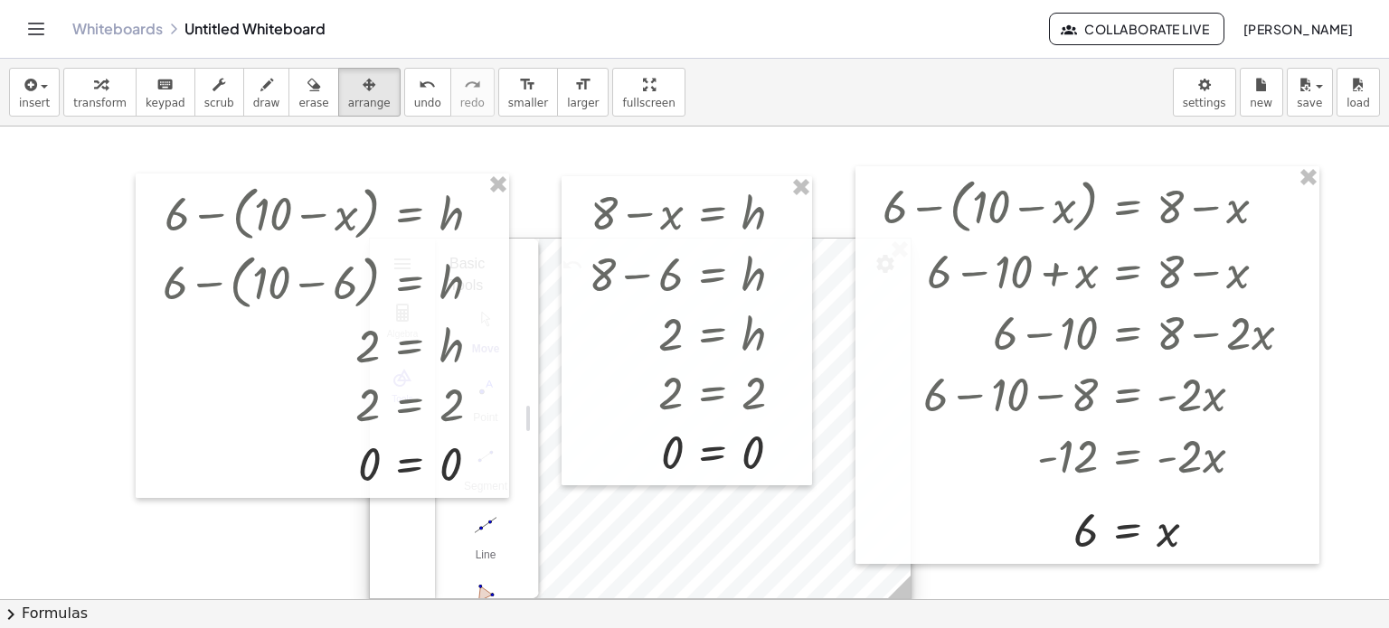
drag, startPoint x: 605, startPoint y: 524, endPoint x: 545, endPoint y: 576, distance: 79.4
click at [553, 581] on div at bounding box center [640, 419] width 541 height 360
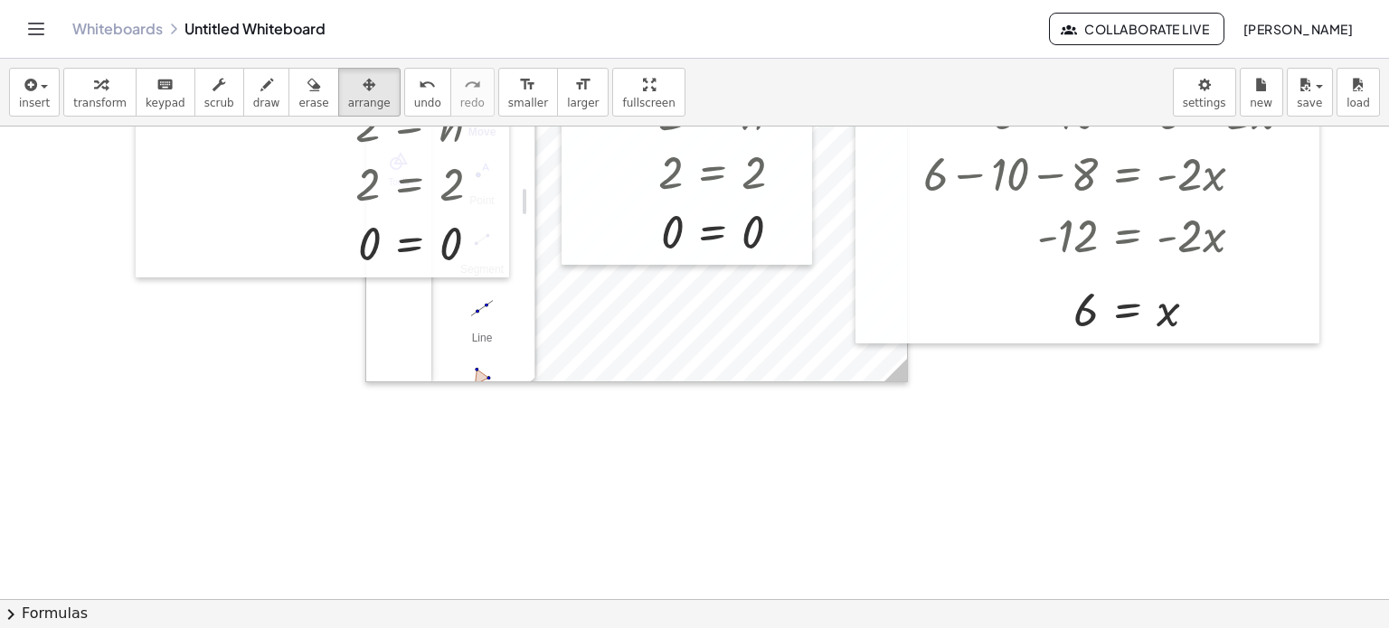
scroll to position [452, 0]
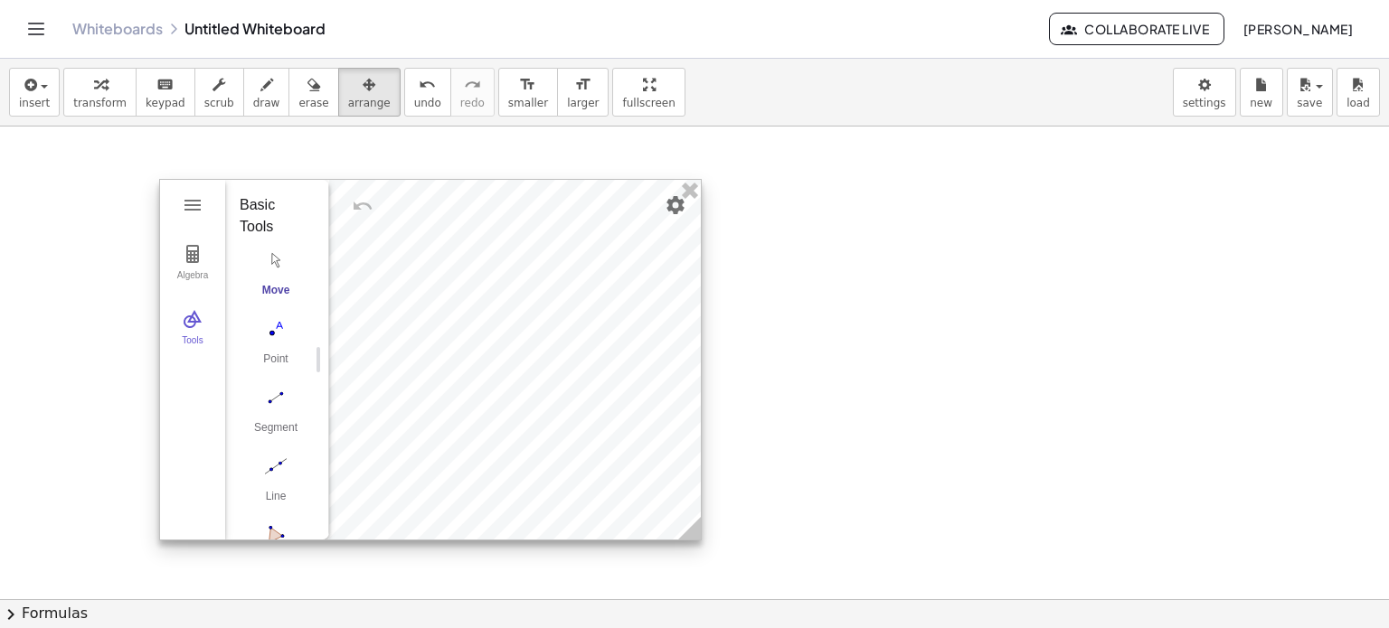
drag, startPoint x: 641, startPoint y: 138, endPoint x: 432, endPoint y: 524, distance: 439.0
click at [432, 524] on div at bounding box center [430, 360] width 541 height 360
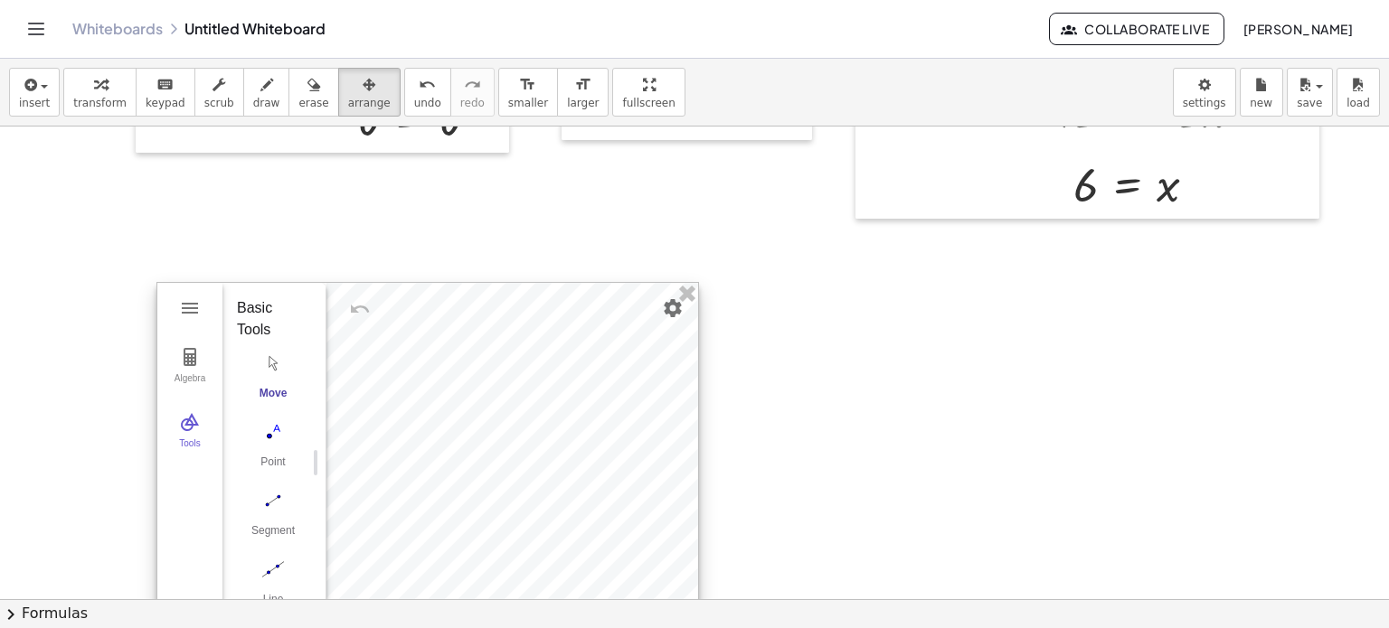
scroll to position [271, 0]
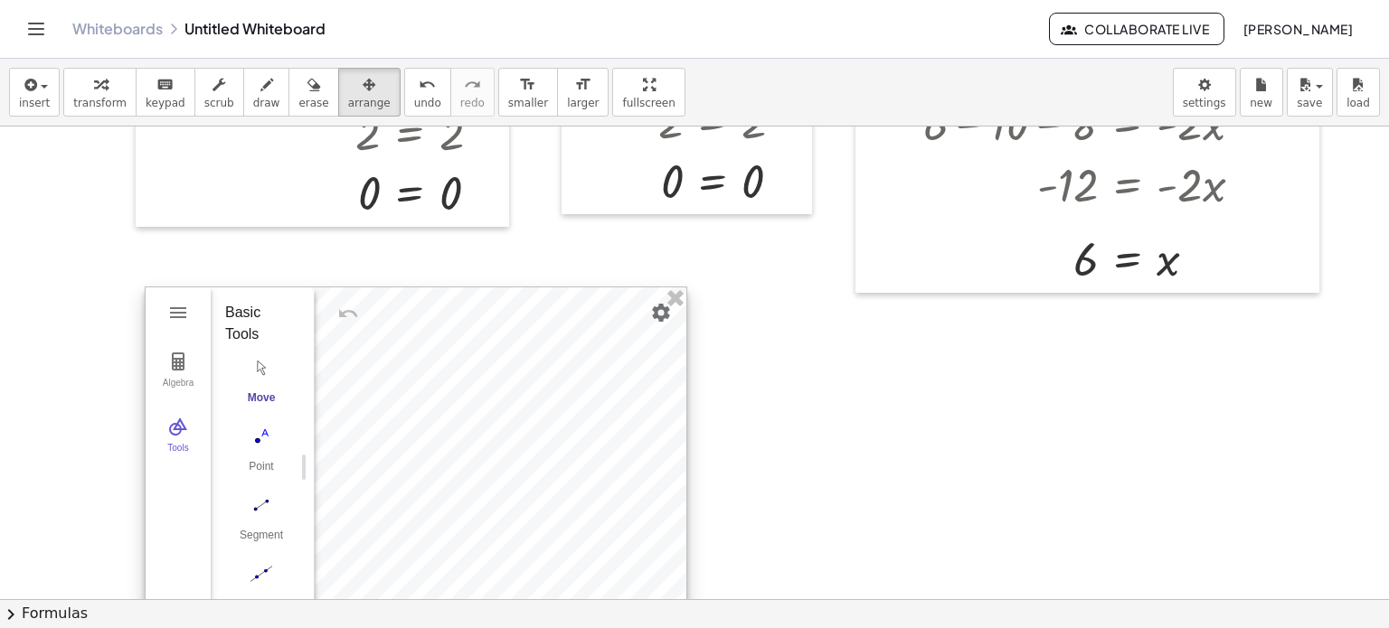
drag, startPoint x: 437, startPoint y: 543, endPoint x: 422, endPoint y: 455, distance: 89.8
click at [422, 455] on div at bounding box center [416, 468] width 541 height 360
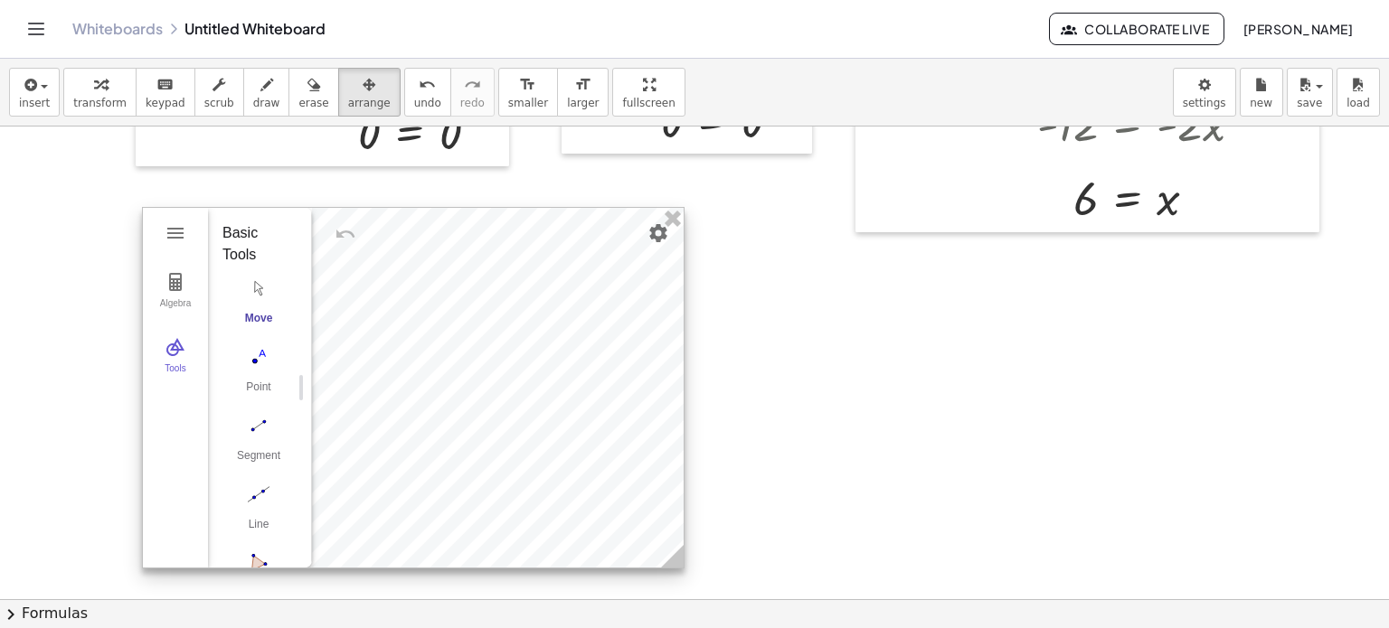
scroll to position [362, 0]
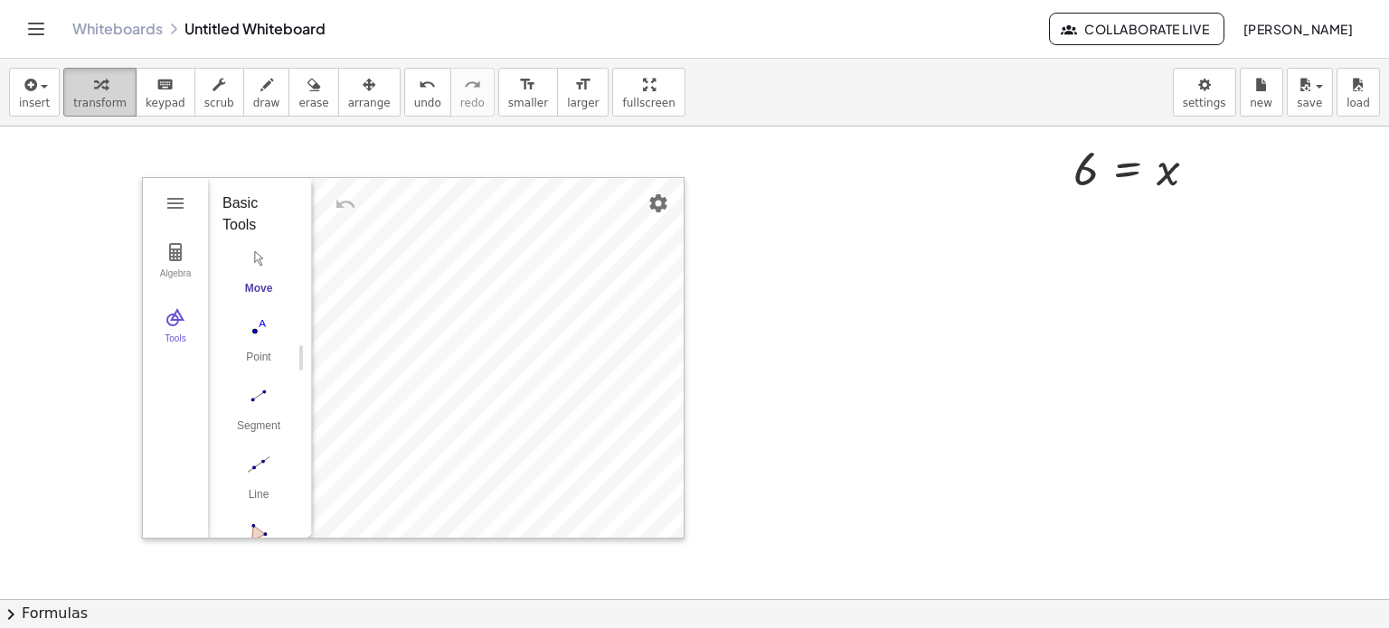
click at [97, 93] on icon "button" at bounding box center [100, 85] width 13 height 22
click at [261, 502] on div "More" at bounding box center [266, 509] width 58 height 14
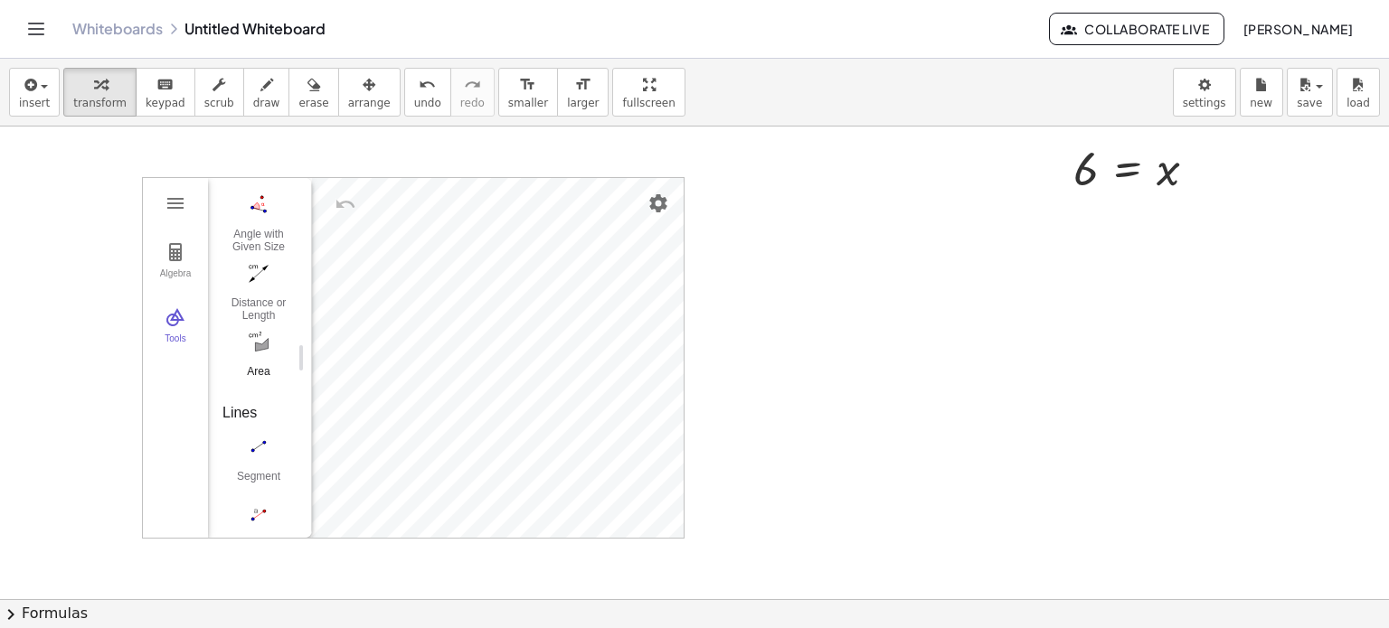
scroll to position [1452, 0]
click at [261, 397] on img "Segment with Given Length. Select point, then enter length" at bounding box center [258, 394] width 72 height 29
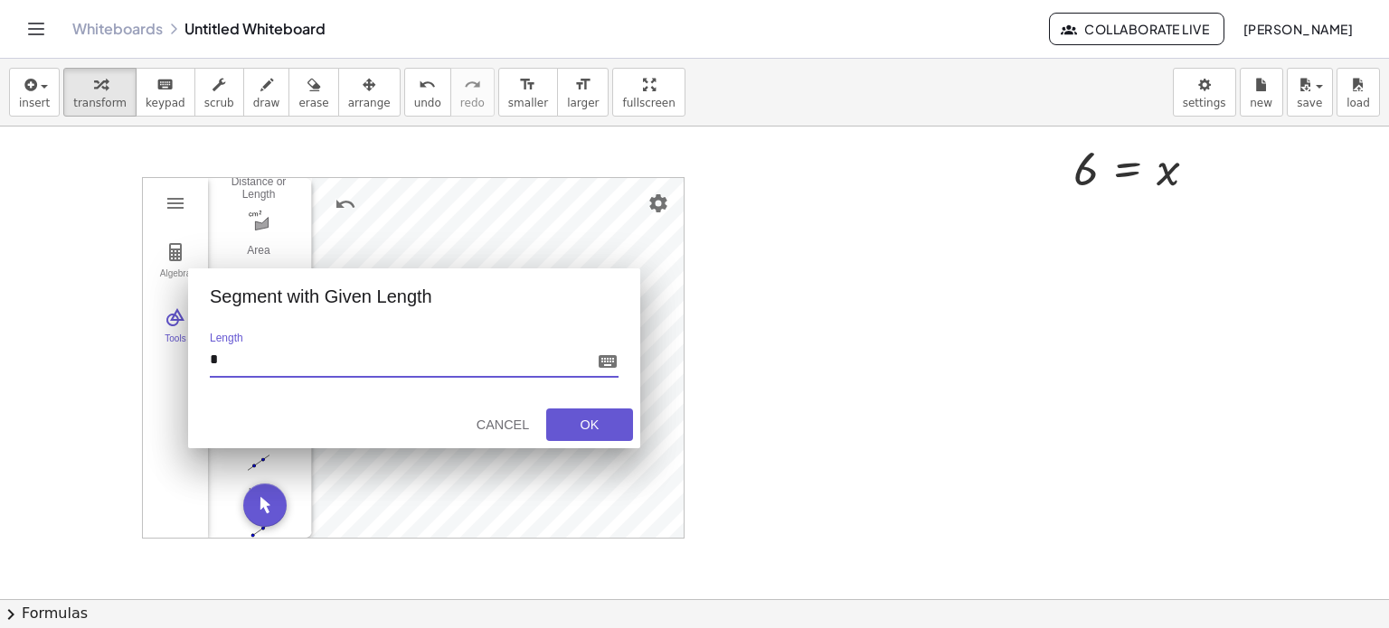
type input "**"
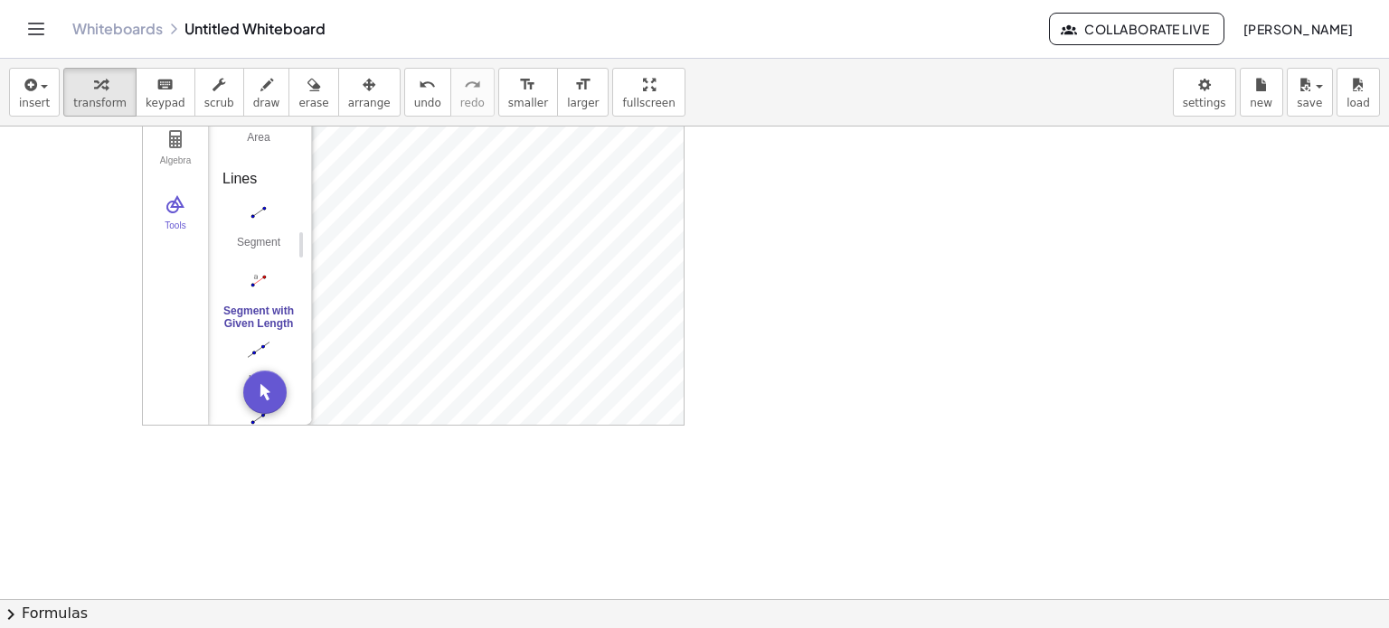
scroll to position [293, 0]
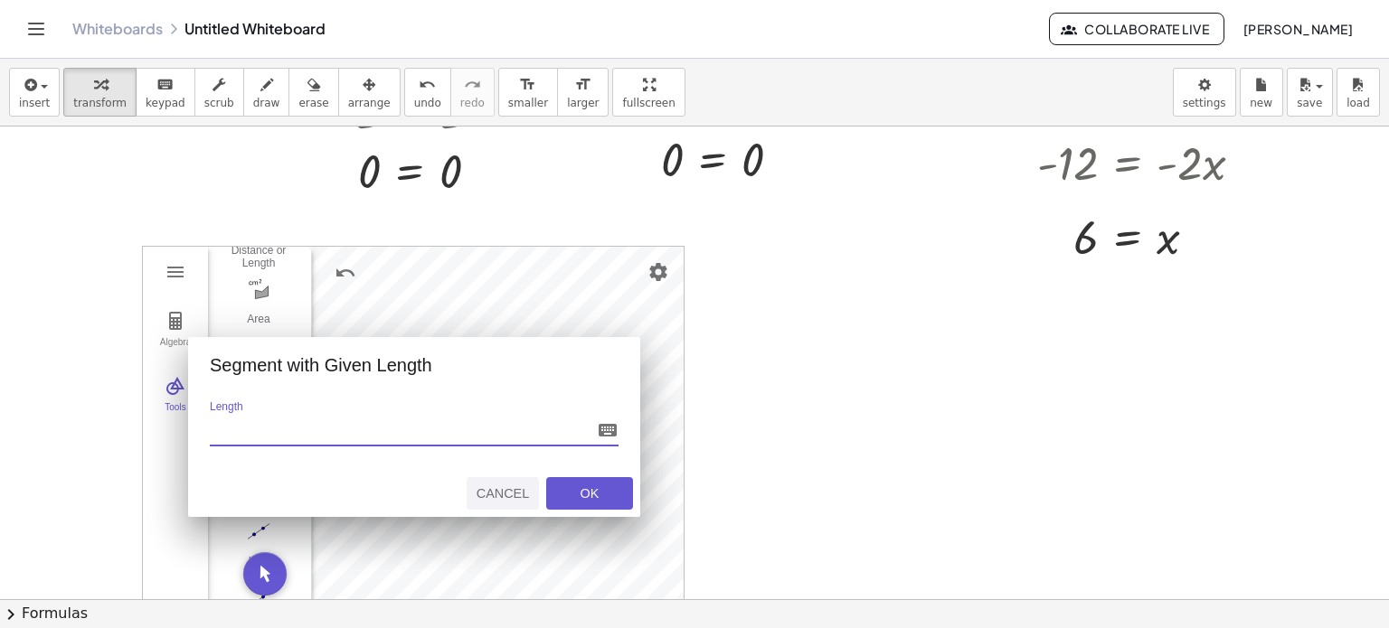
click at [503, 493] on div "Cancel" at bounding box center [503, 493] width 58 height 14
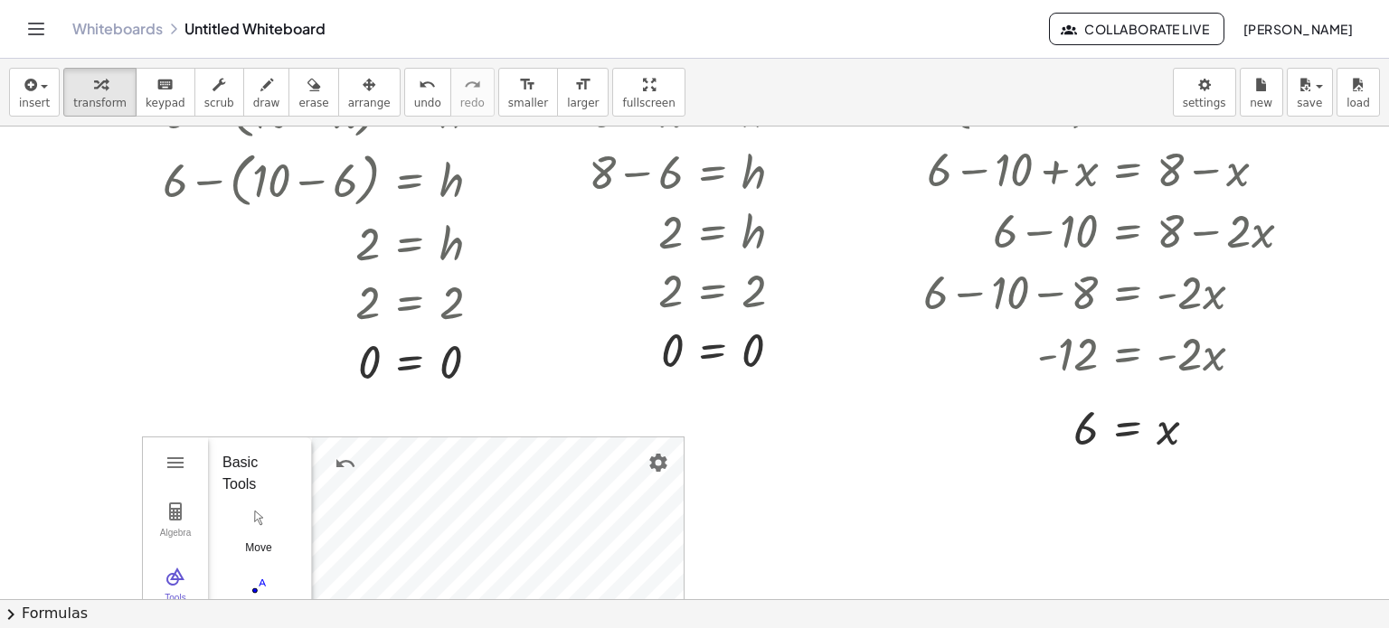
scroll to position [181, 0]
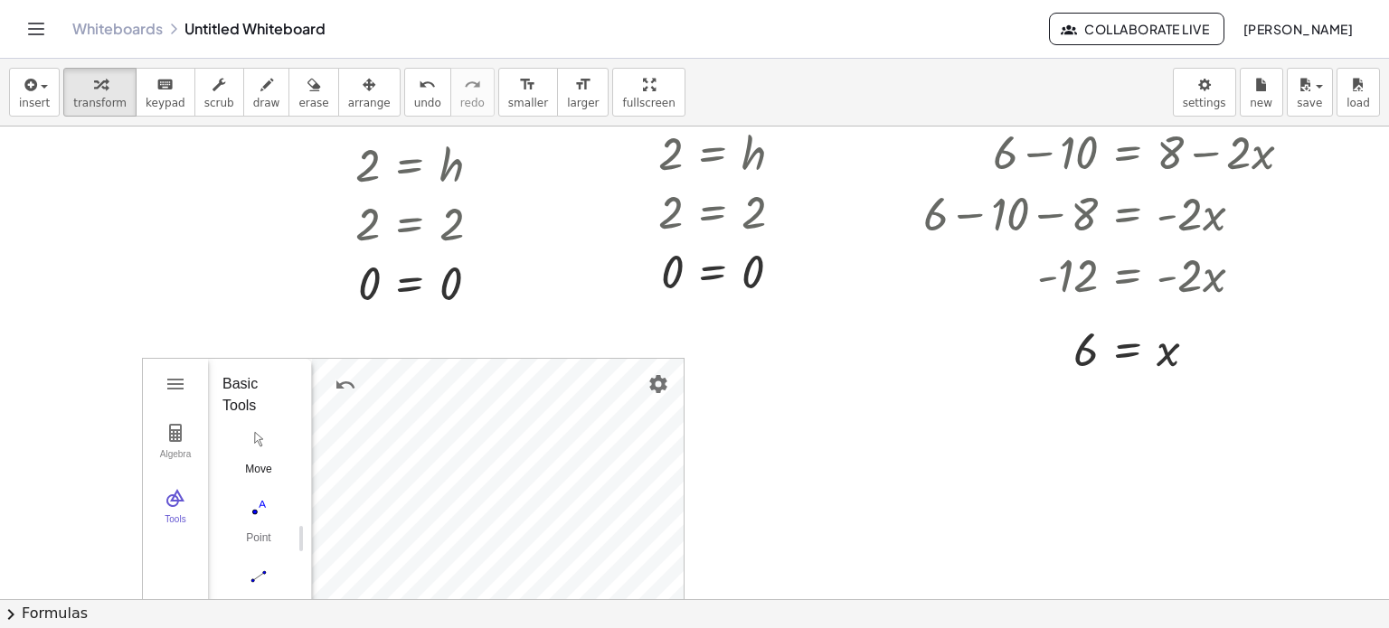
click at [249, 448] on img "Move. Drag or select object" at bounding box center [258, 439] width 72 height 29
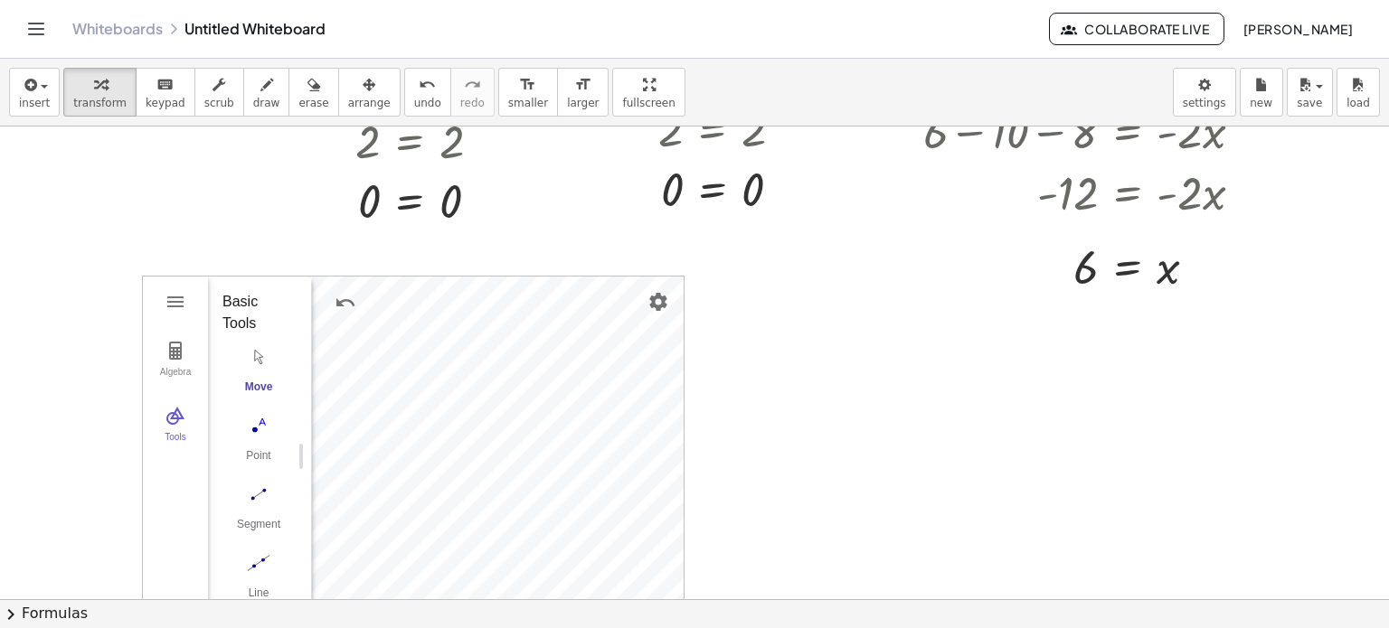
scroll to position [362, 0]
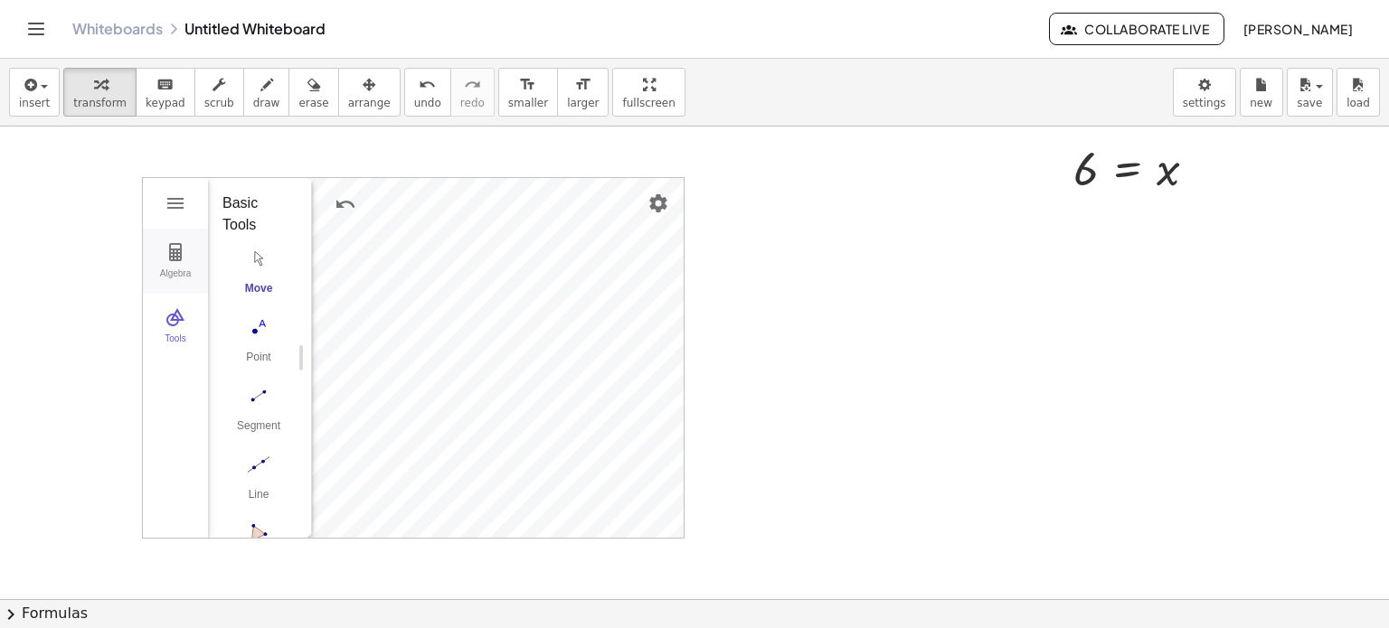
click at [170, 238] on button "Algebra" at bounding box center [175, 261] width 65 height 65
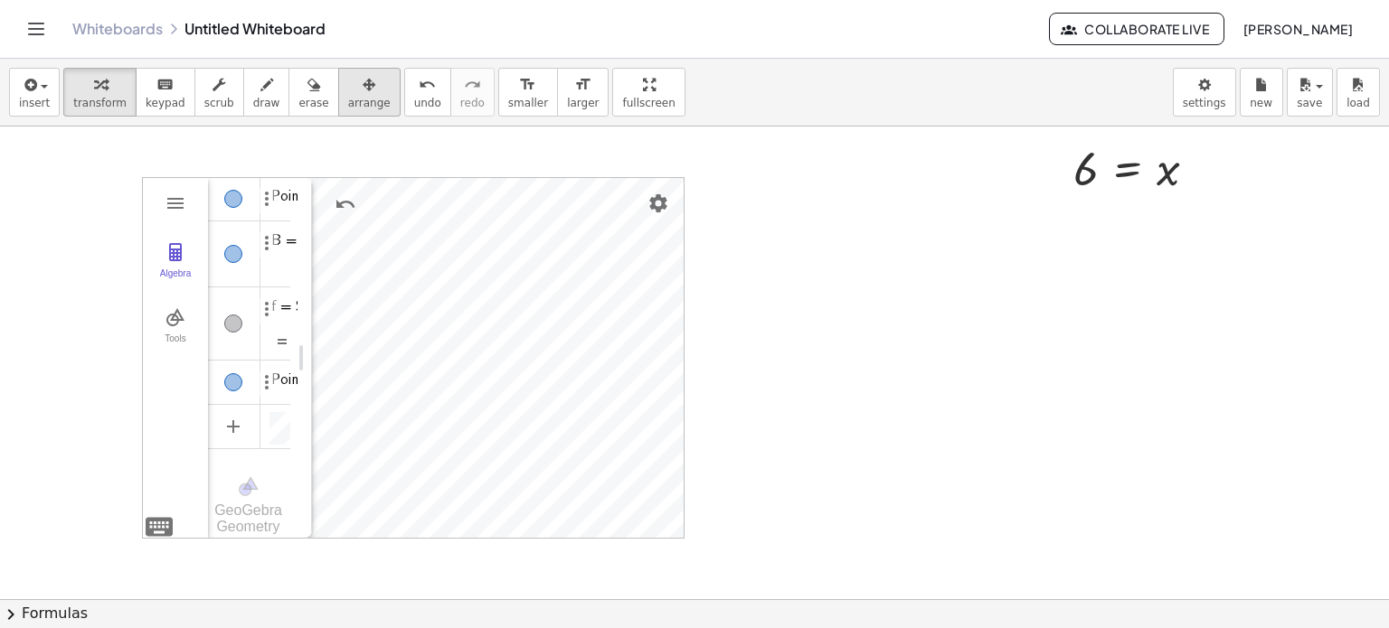
click at [348, 97] on span "arrange" at bounding box center [369, 103] width 42 height 13
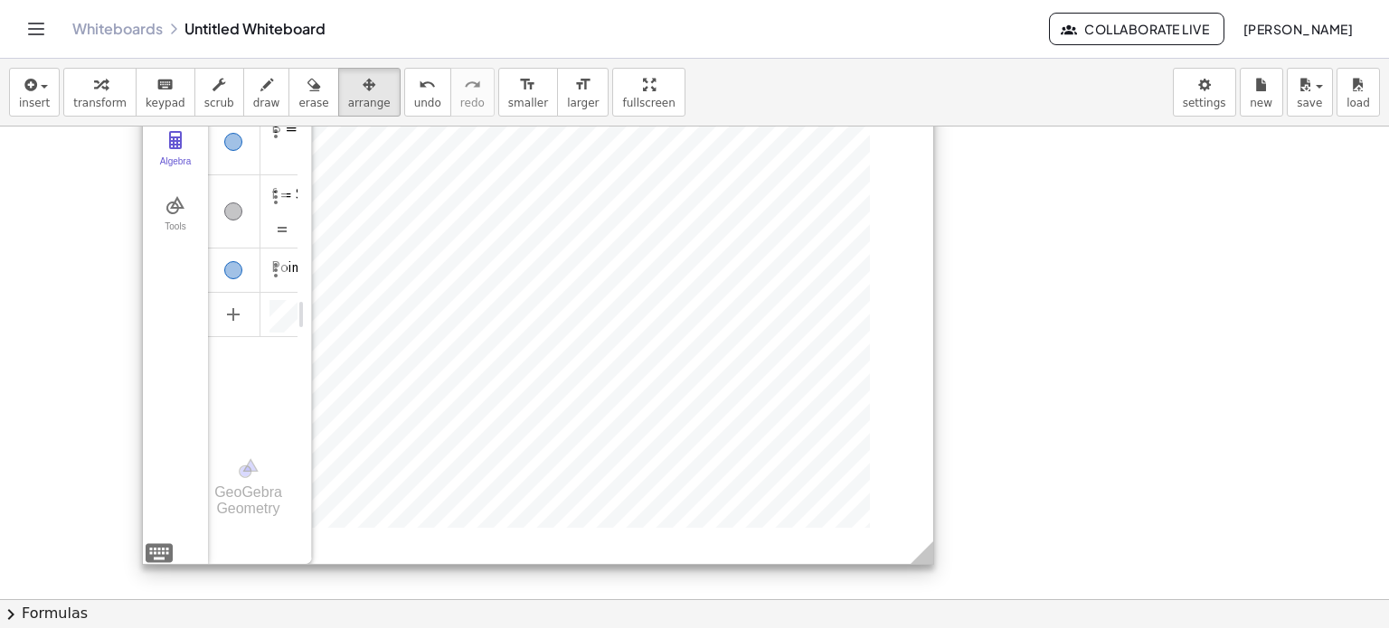
scroll to position [0, 0]
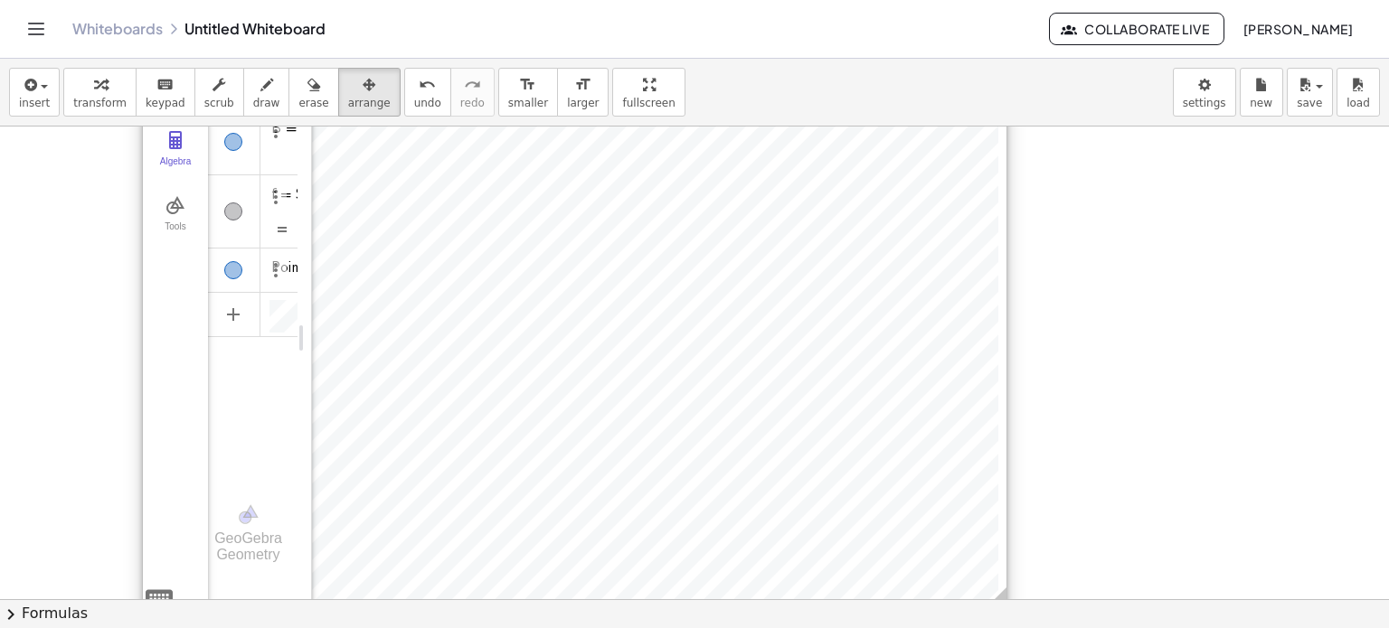
drag, startPoint x: 683, startPoint y: 419, endPoint x: 1037, endPoint y: 624, distance: 409.6
click at [1037, 624] on div "insert select one: Math Expression Function Text Youtube Video Graphing Geometr…" at bounding box center [694, 344] width 1389 height 570
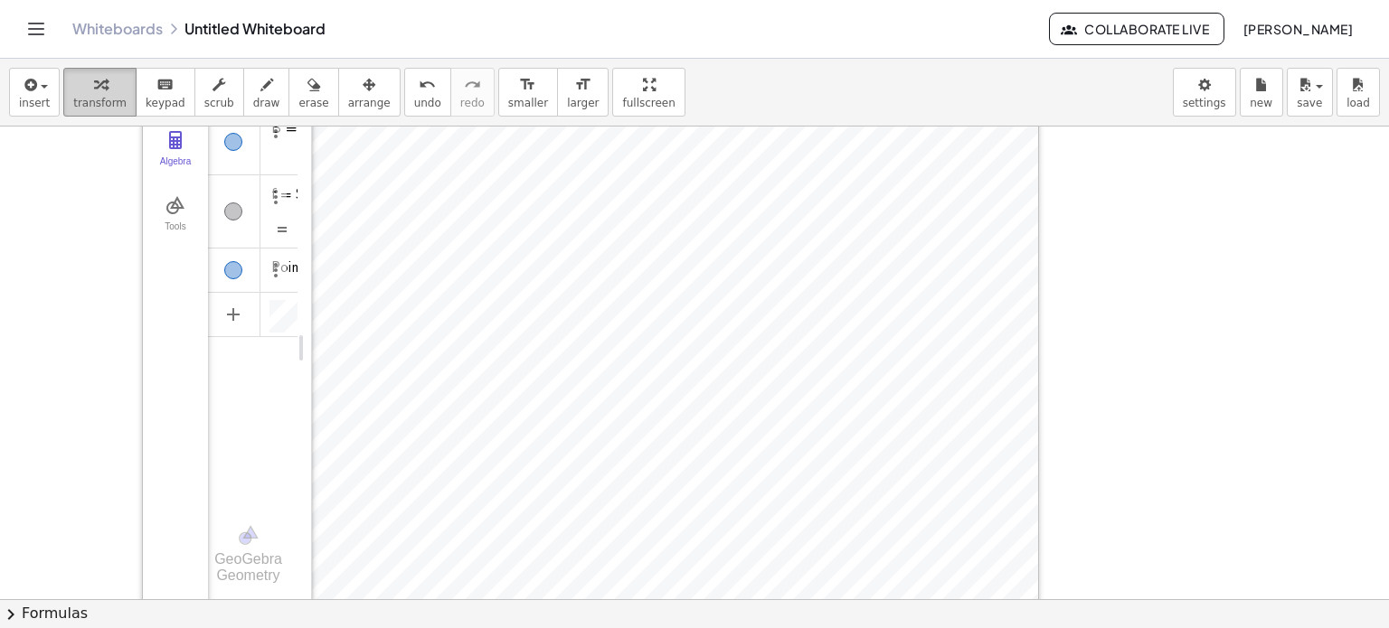
click at [90, 104] on span "transform" at bounding box center [99, 103] width 53 height 13
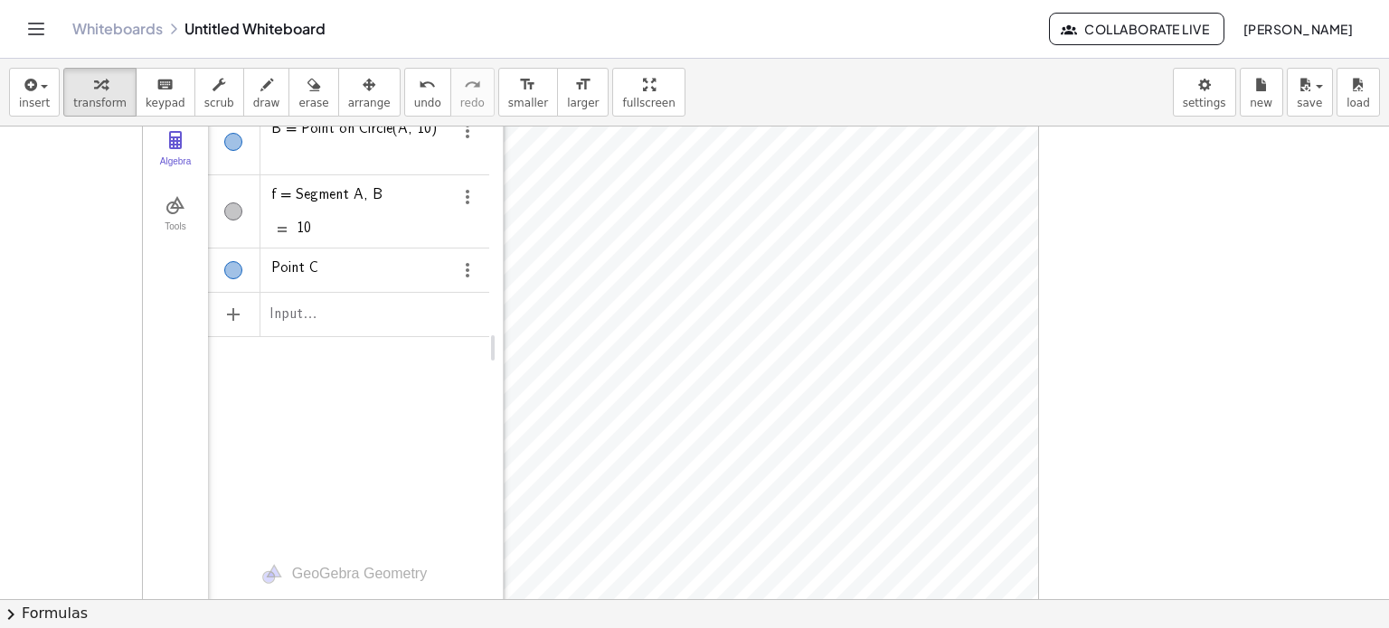
drag, startPoint x: 297, startPoint y: 354, endPoint x: 488, endPoint y: 382, distance: 193.9
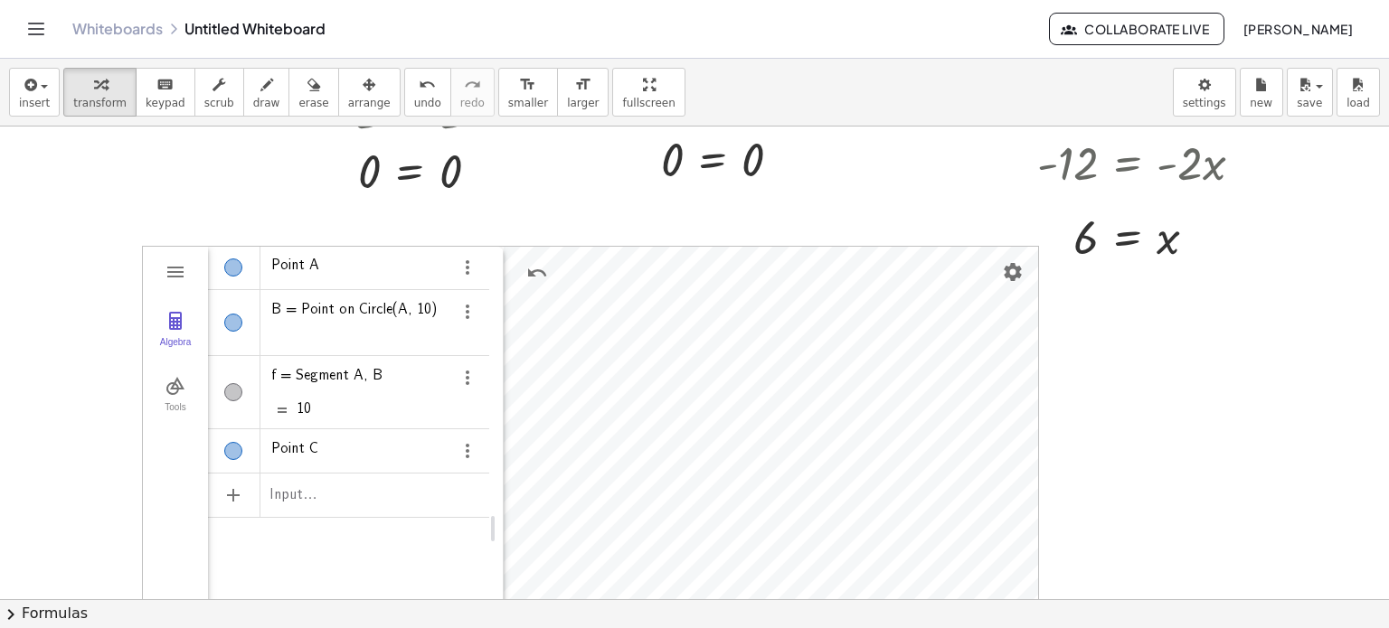
scroll to position [383, 0]
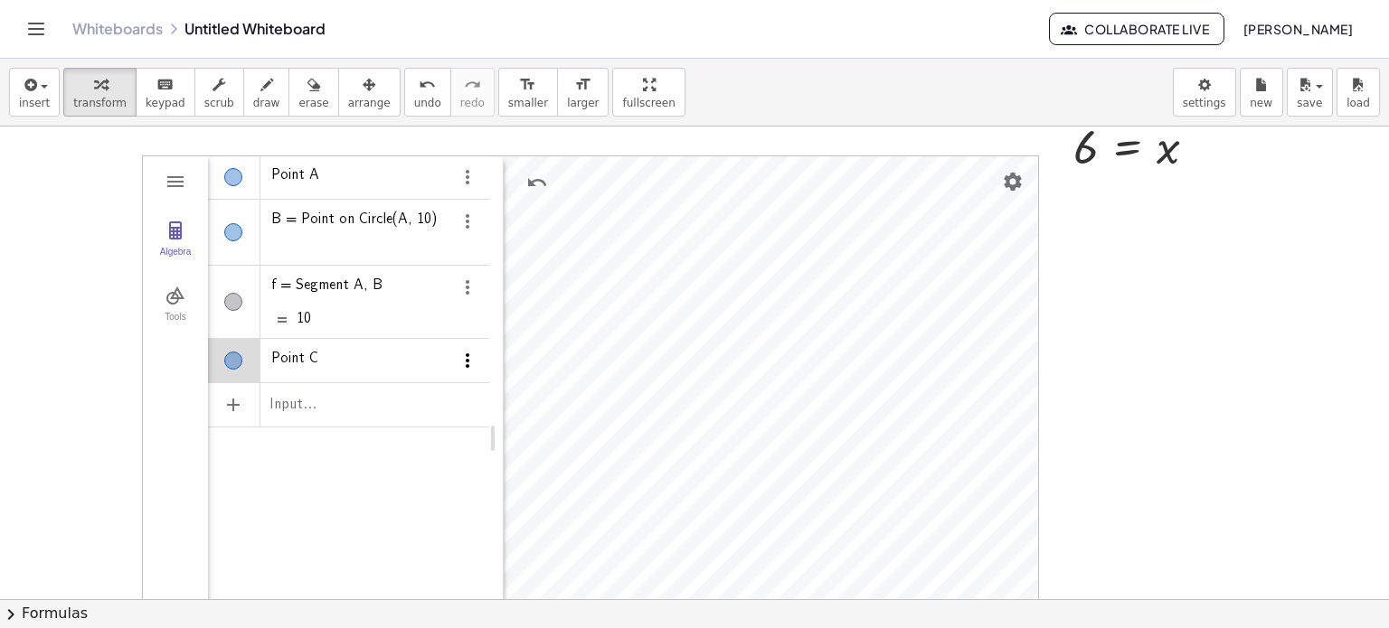
click at [470, 361] on img "Options" at bounding box center [468, 361] width 22 height 22
click at [515, 399] on li "Delete" at bounding box center [552, 393] width 188 height 29
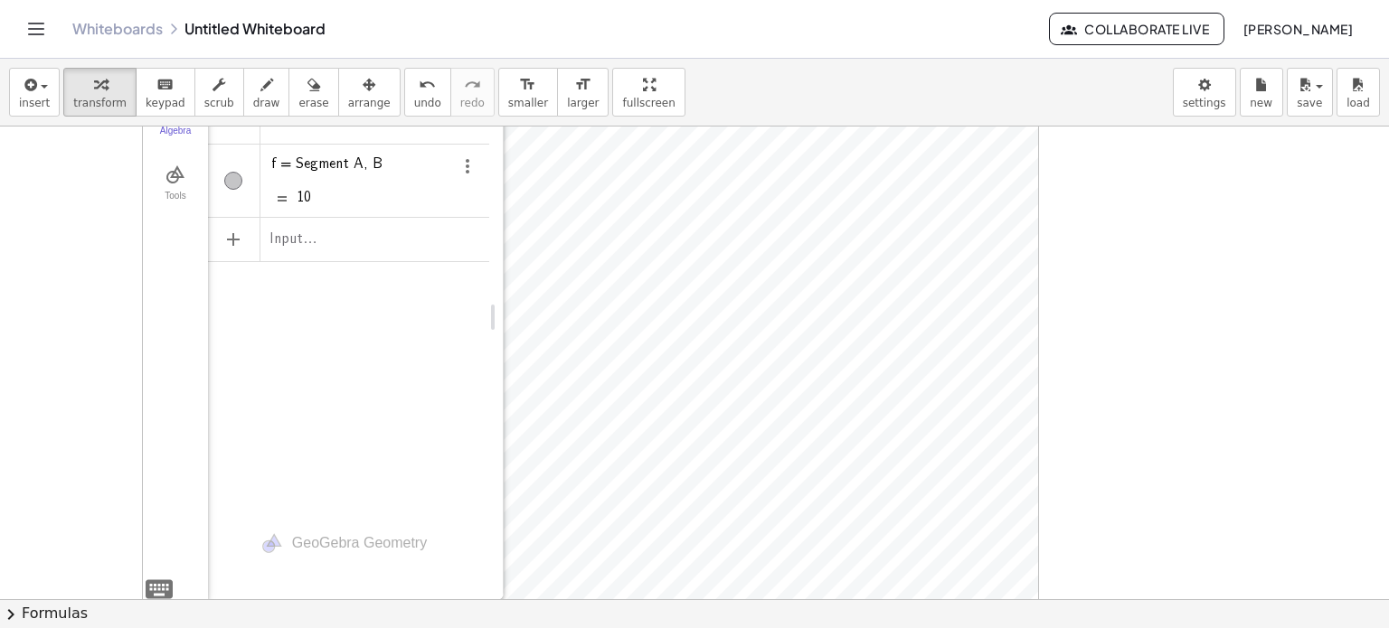
scroll to position [505, 0]
click at [348, 99] on span "arrange" at bounding box center [369, 103] width 42 height 13
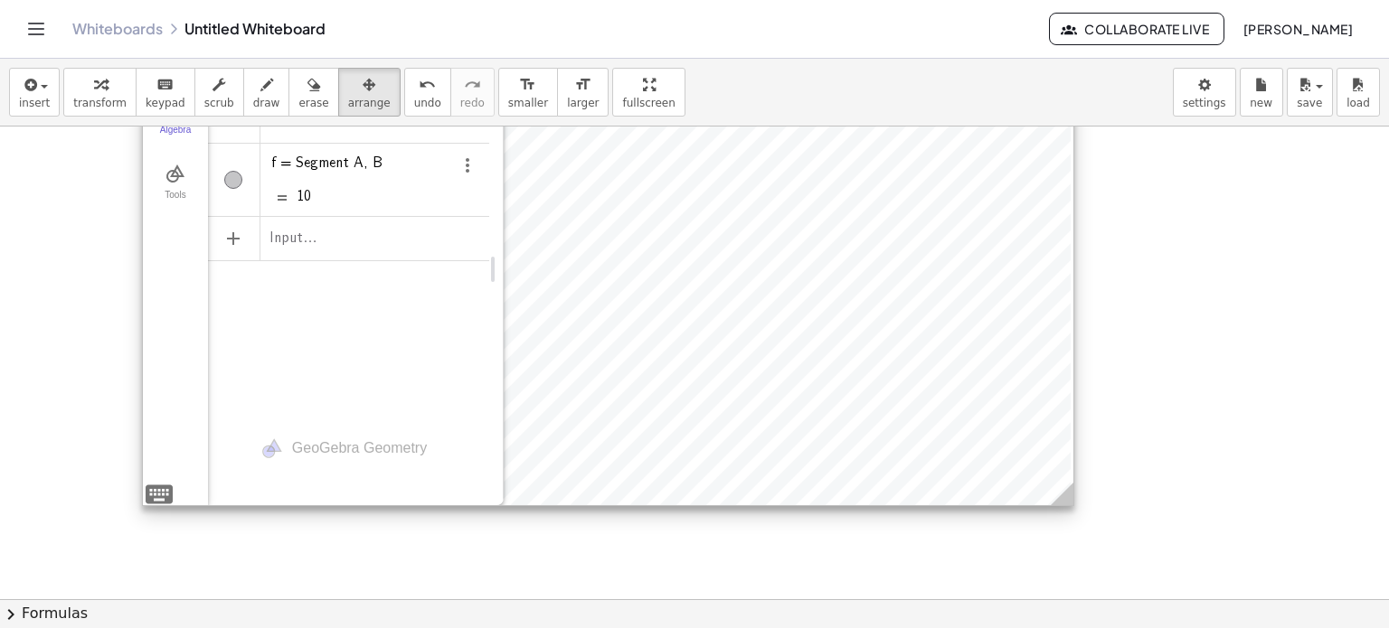
drag, startPoint x: 1029, startPoint y: 584, endPoint x: 1064, endPoint y: 488, distance: 102.1
click at [1064, 488] on g at bounding box center [1066, 498] width 32 height 32
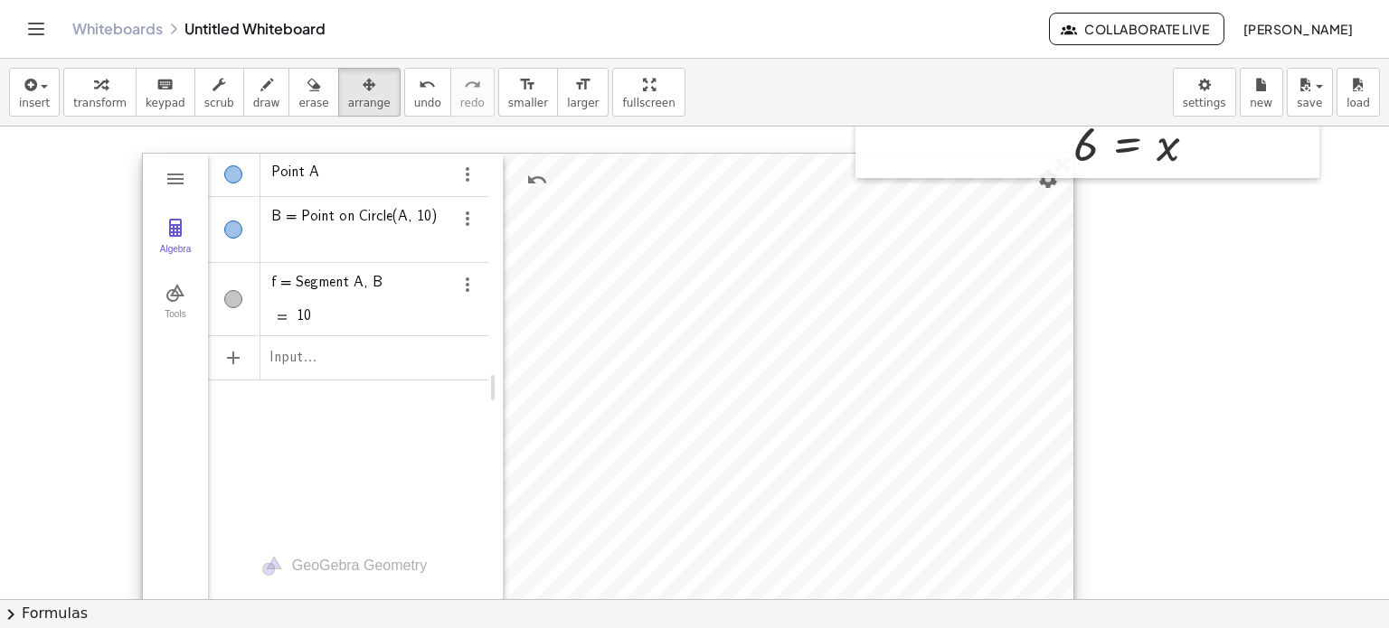
scroll to position [415, 0]
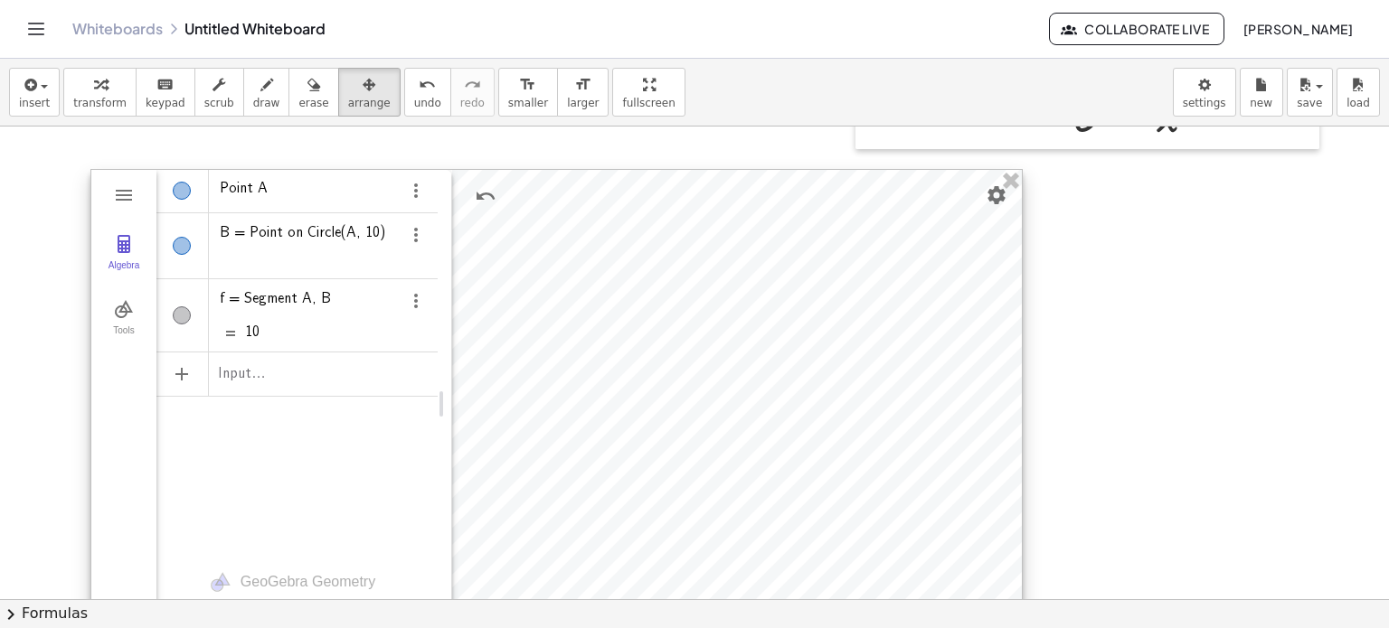
drag, startPoint x: 673, startPoint y: 149, endPoint x: 600, endPoint y: 201, distance: 88.8
click at [602, 201] on div at bounding box center [556, 404] width 930 height 469
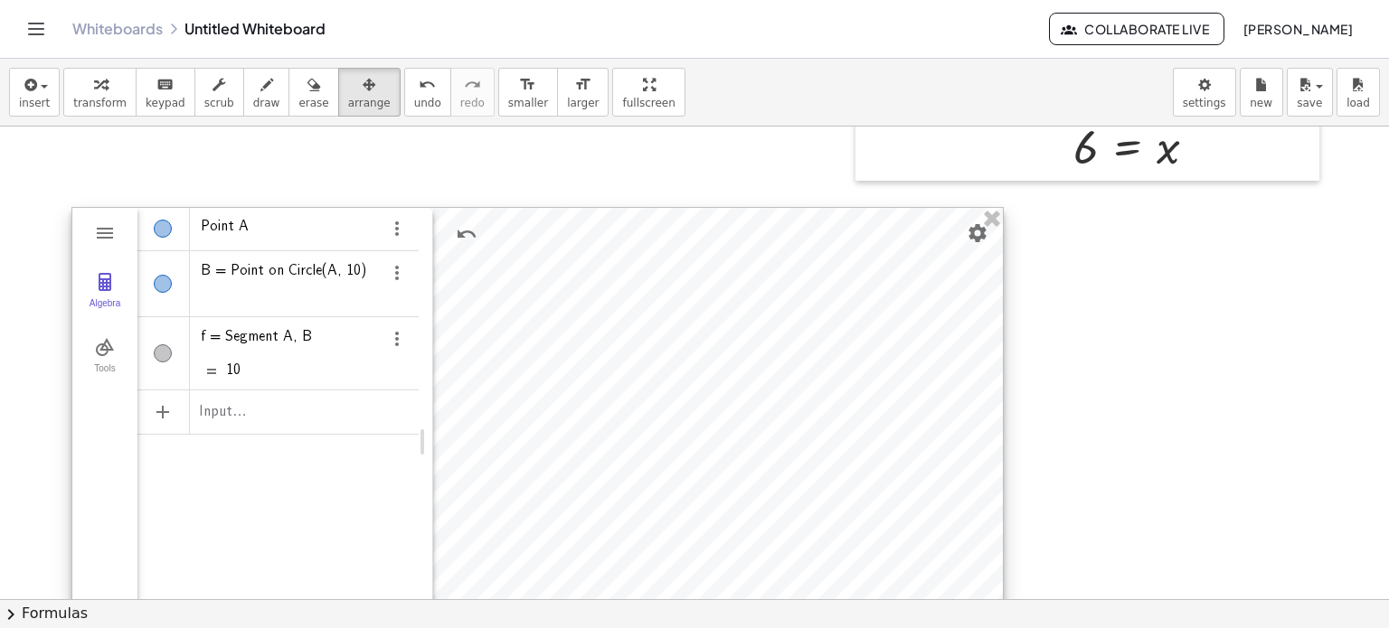
scroll to position [474, 0]
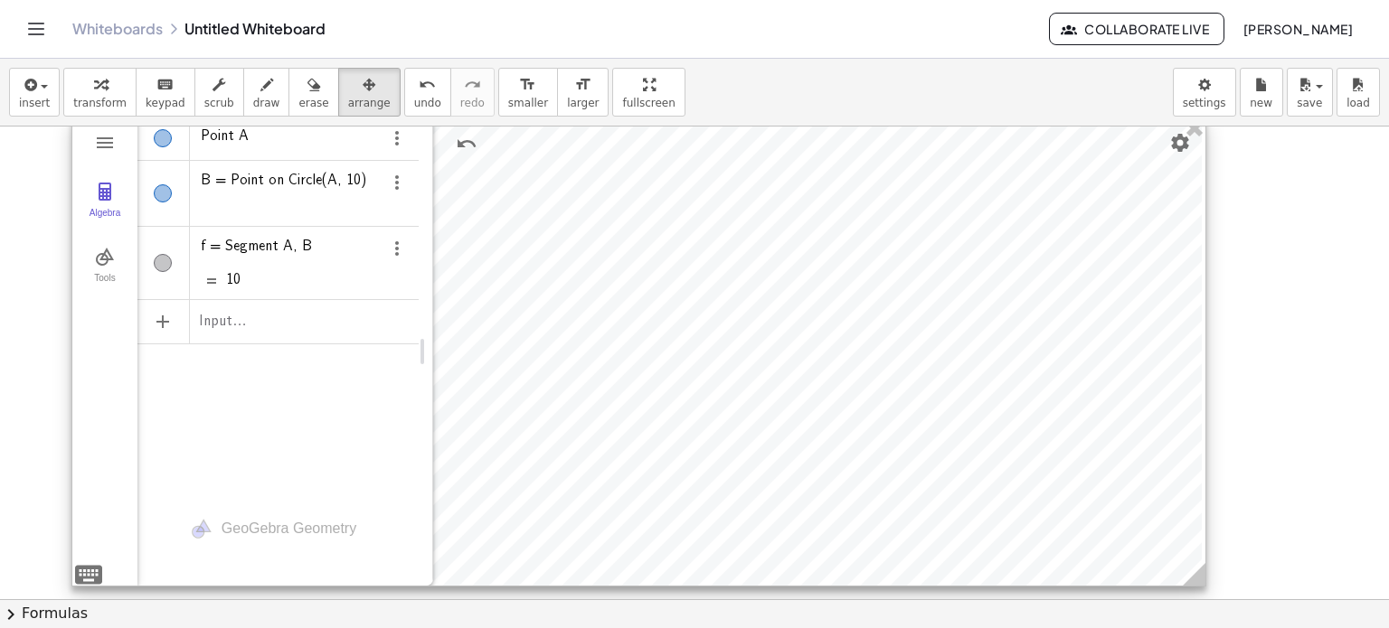
drag, startPoint x: 995, startPoint y: 576, endPoint x: 1197, endPoint y: 575, distance: 202.5
click at [1197, 575] on icon at bounding box center [1194, 574] width 23 height 23
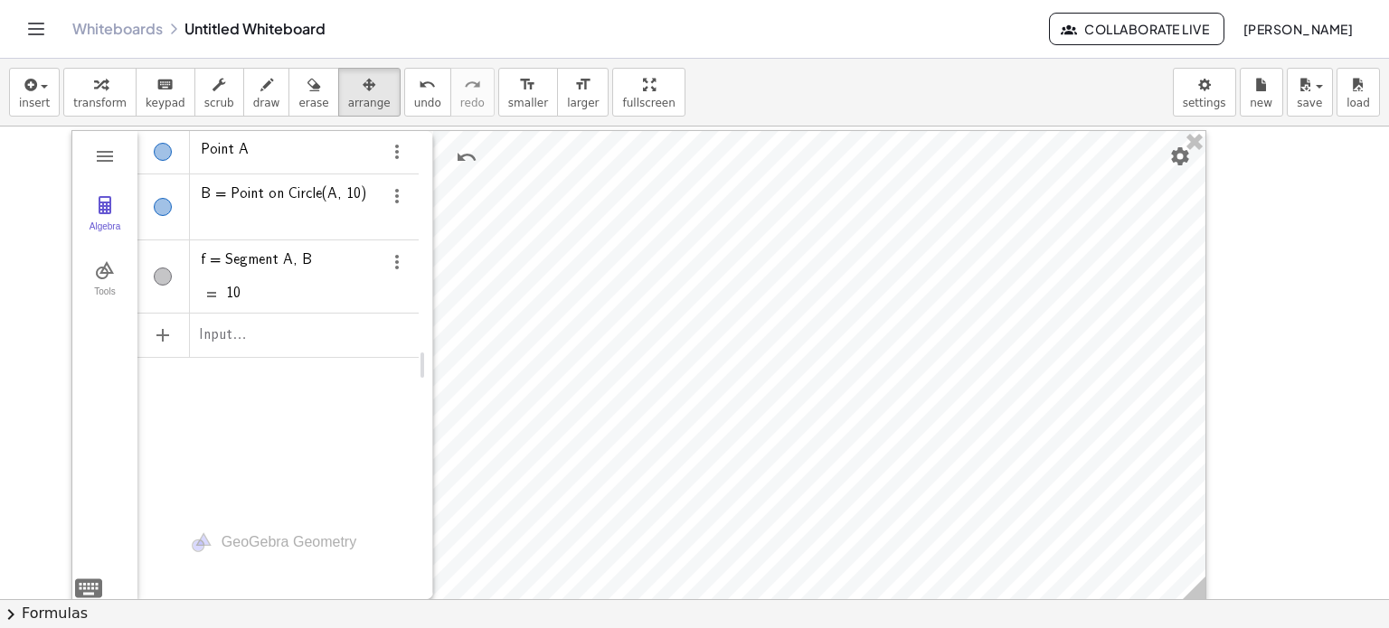
scroll to position [459, 0]
click at [94, 90] on icon "button" at bounding box center [100, 85] width 13 height 22
click at [127, 288] on div "Tools" at bounding box center [105, 300] width 58 height 25
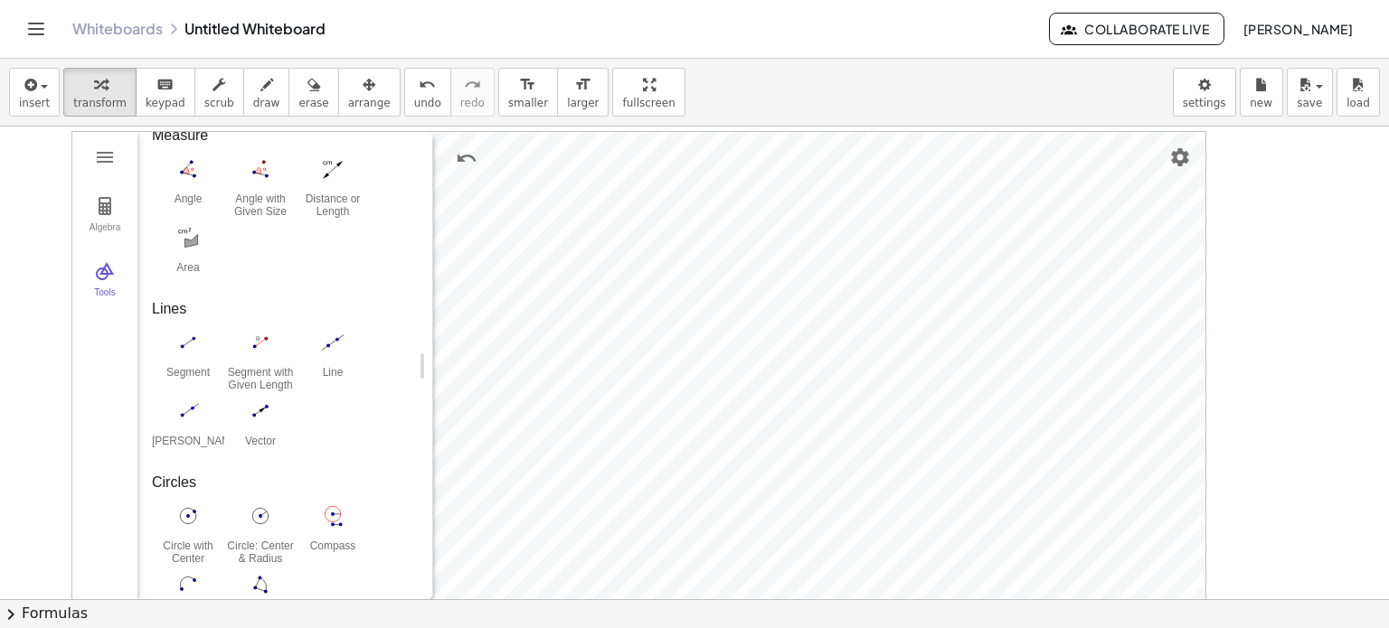
scroll to position [723, 0]
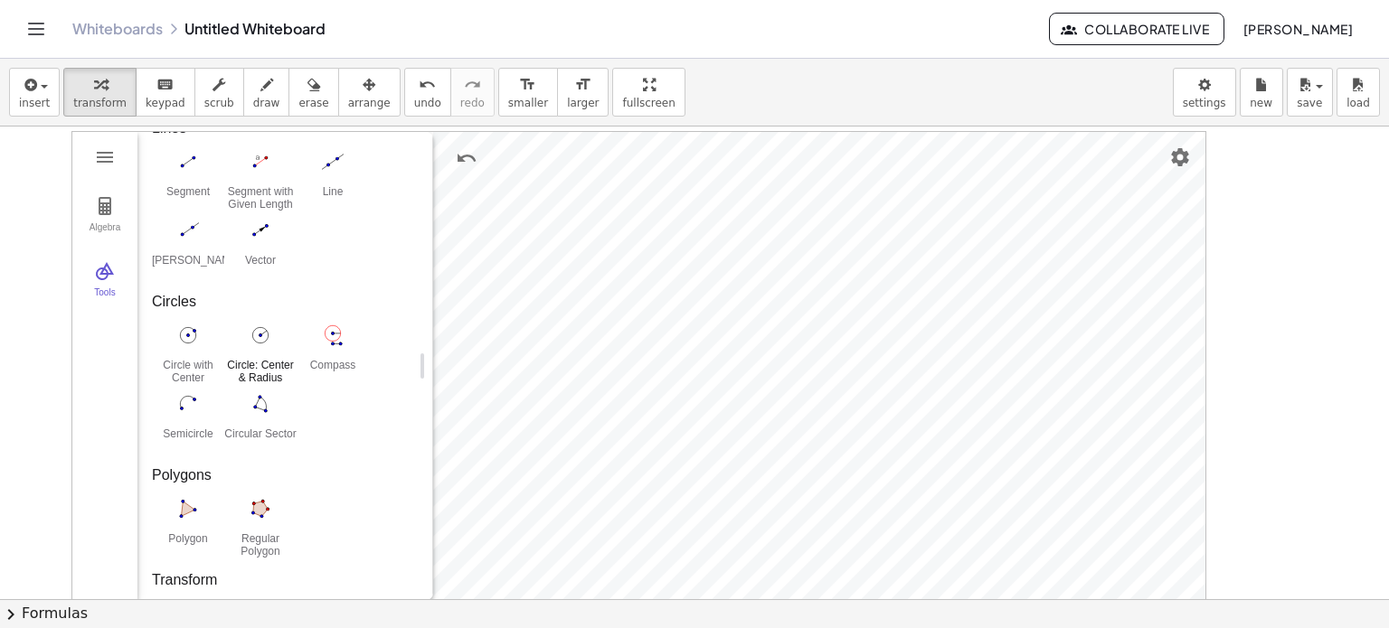
click at [268, 342] on img "Circle: Center & Radius. Select center point, then enter radius" at bounding box center [260, 335] width 72 height 29
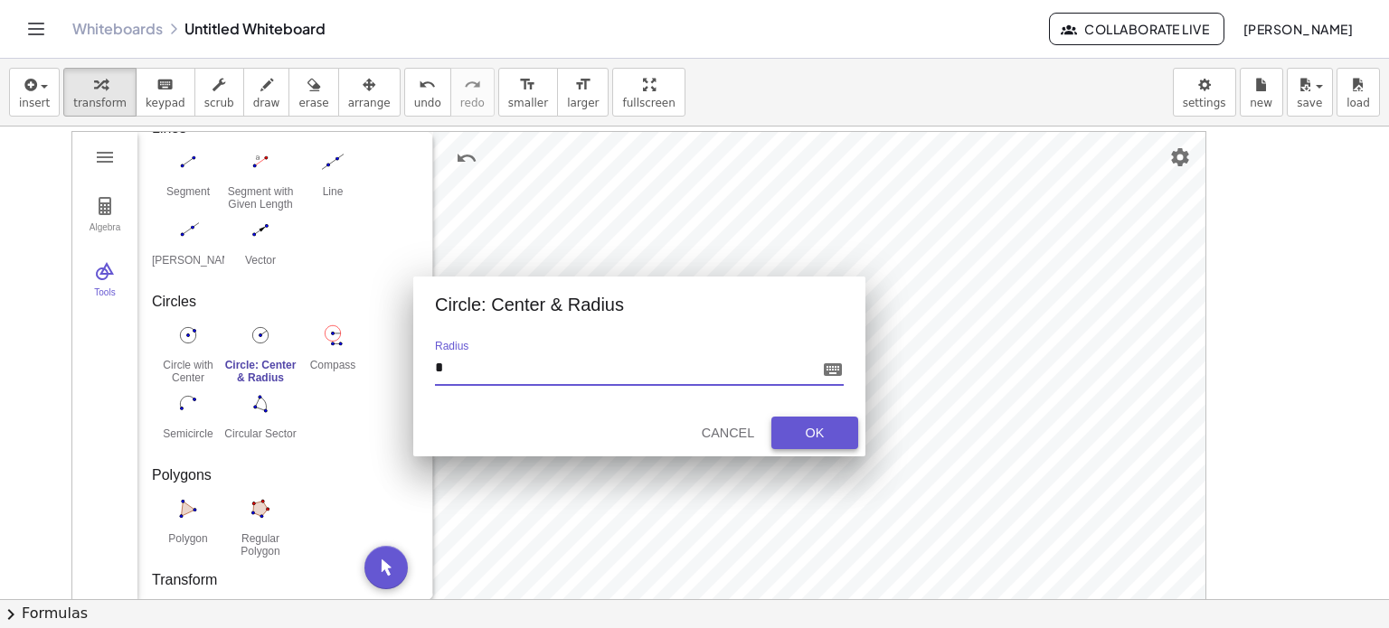
type input "*"
click at [835, 431] on div "OK" at bounding box center [815, 433] width 58 height 14
type input "*"
click at [810, 422] on button "OK" at bounding box center [814, 433] width 87 height 33
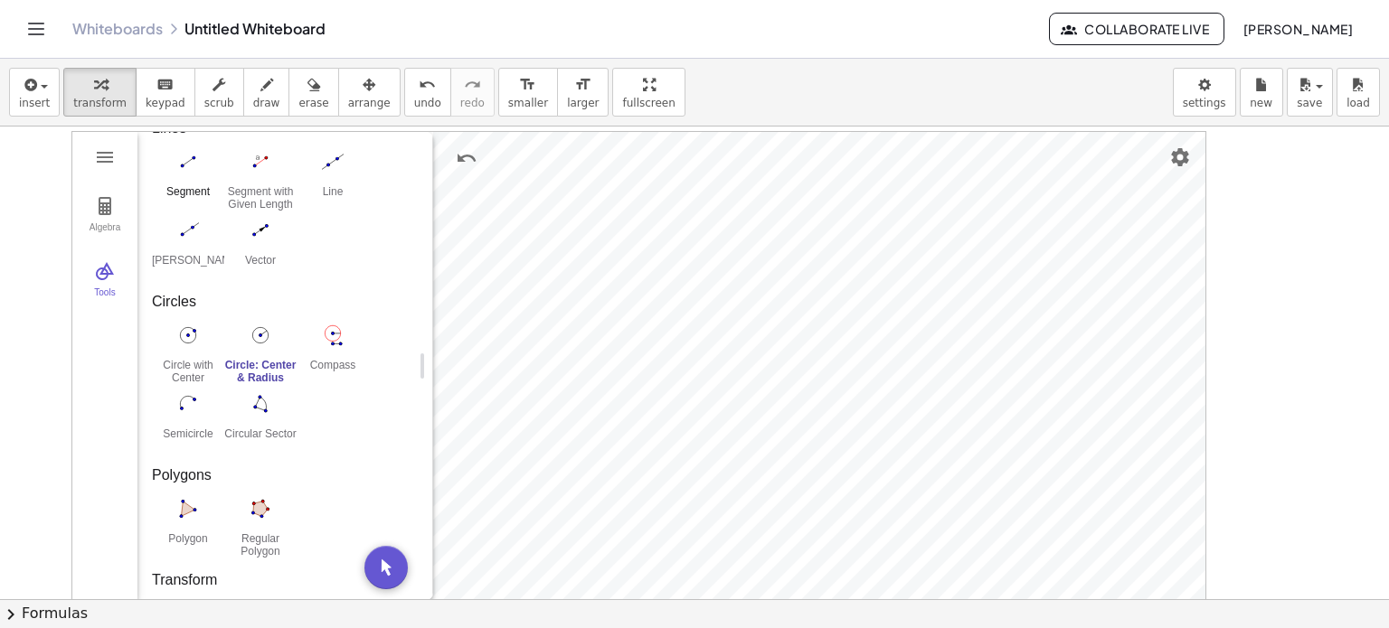
click at [193, 176] on button "Segment" at bounding box center [188, 178] width 72 height 65
click at [116, 207] on button "Algebra" at bounding box center [104, 215] width 65 height 65
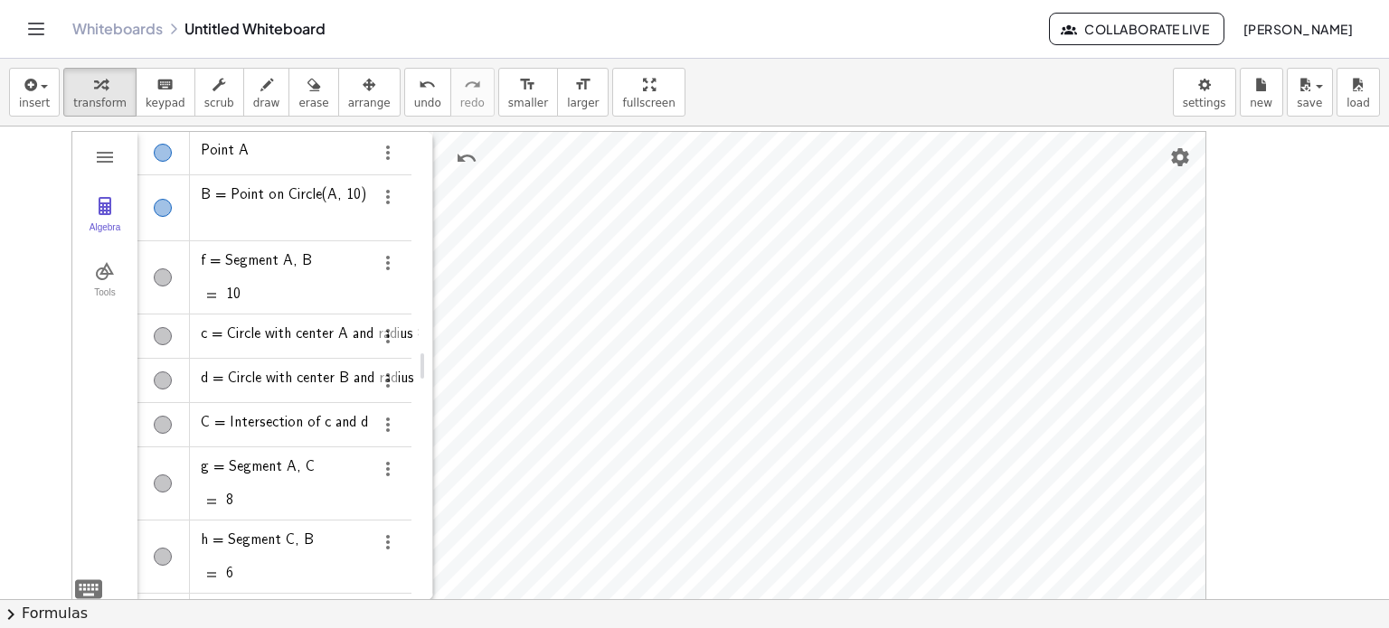
click at [163, 333] on div "Algebra" at bounding box center [163, 336] width 18 height 18
click at [164, 377] on div "Algebra" at bounding box center [163, 381] width 18 height 18
click at [87, 288] on div "Tools" at bounding box center [105, 300] width 58 height 25
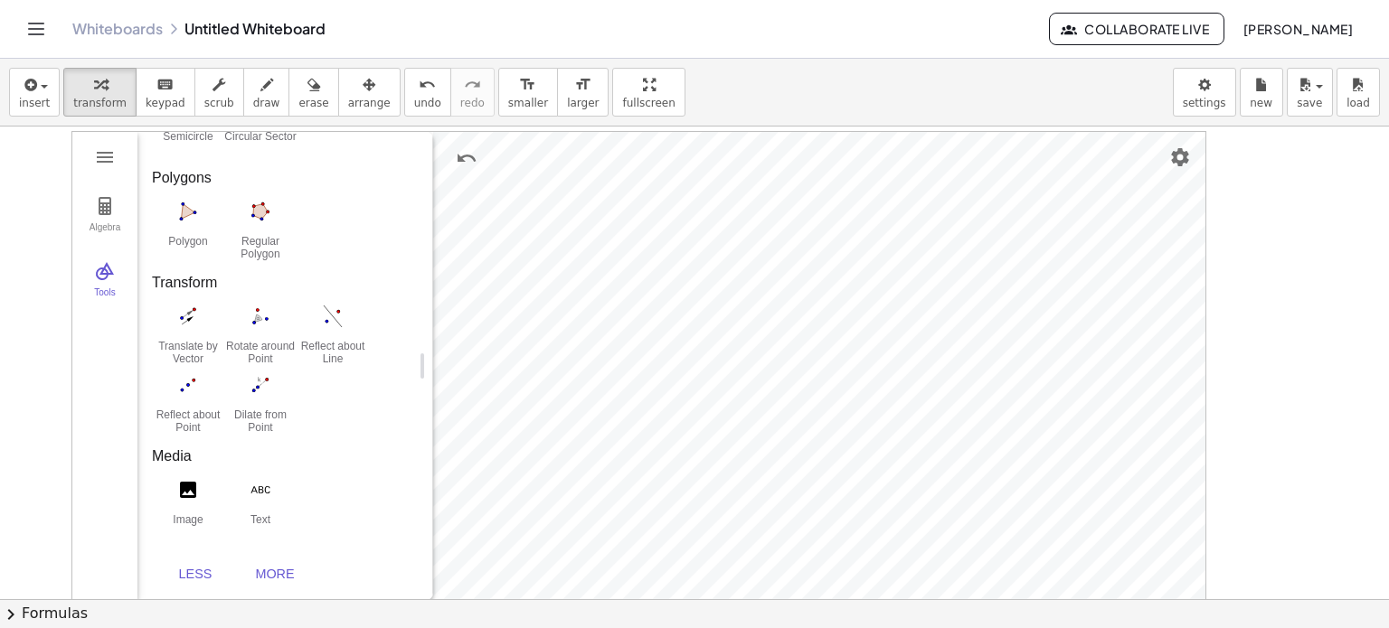
scroll to position [1024, 0]
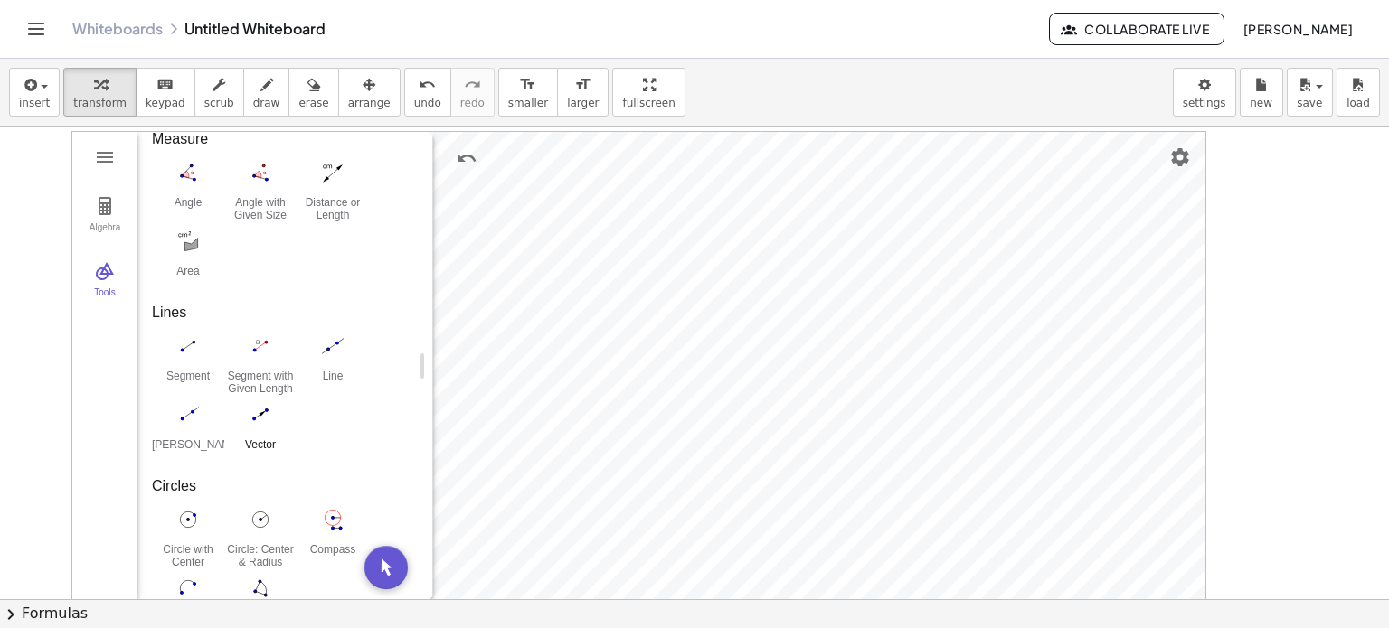
scroll to position [543, 0]
click at [260, 367] on div "Segment with Given Length" at bounding box center [260, 378] width 72 height 25
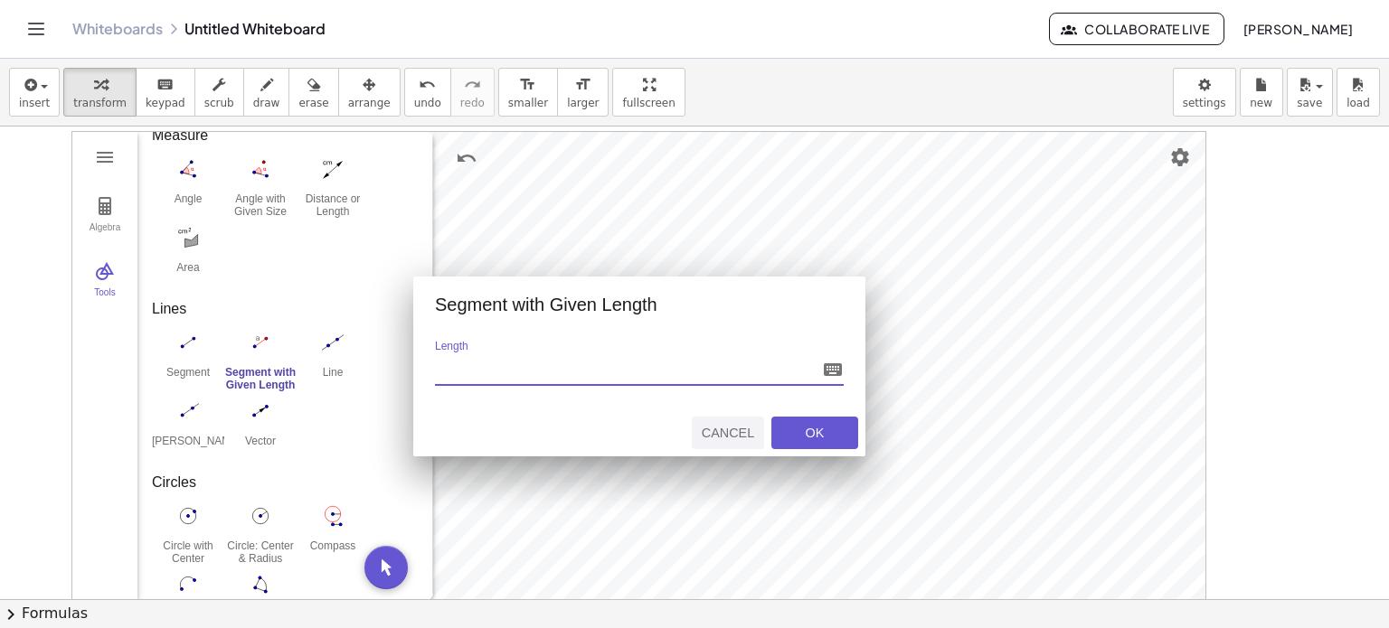
type input "*"
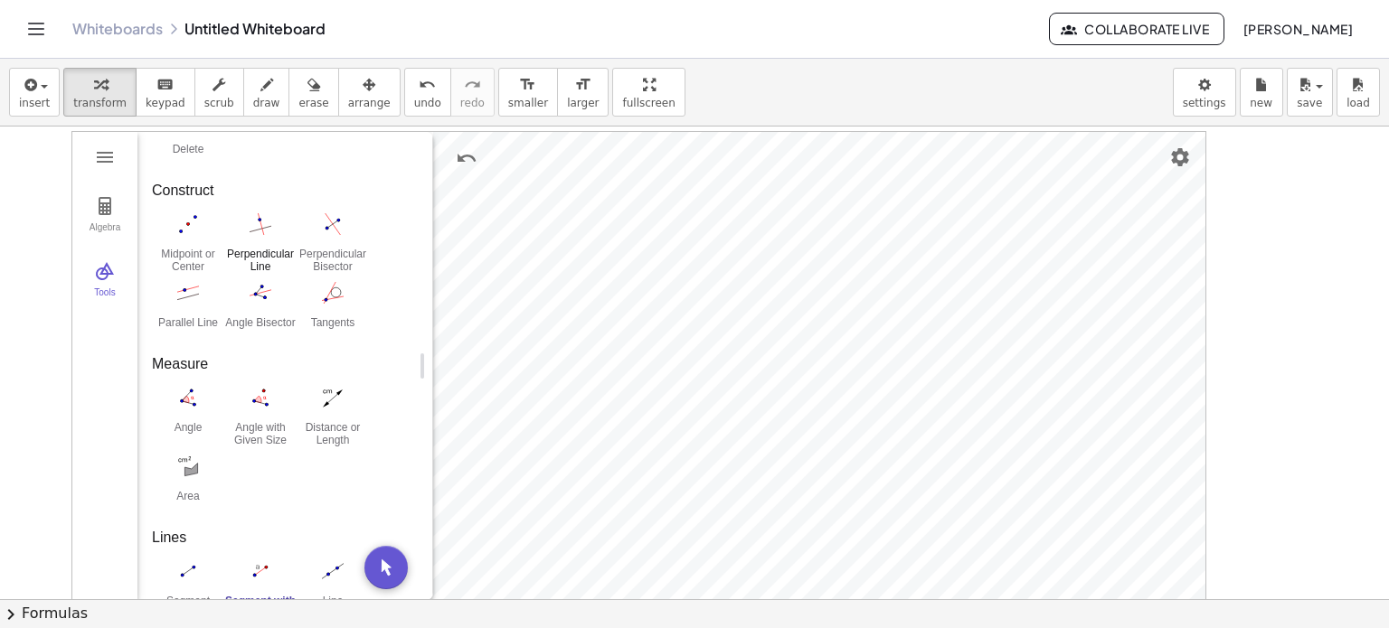
scroll to position [271, 0]
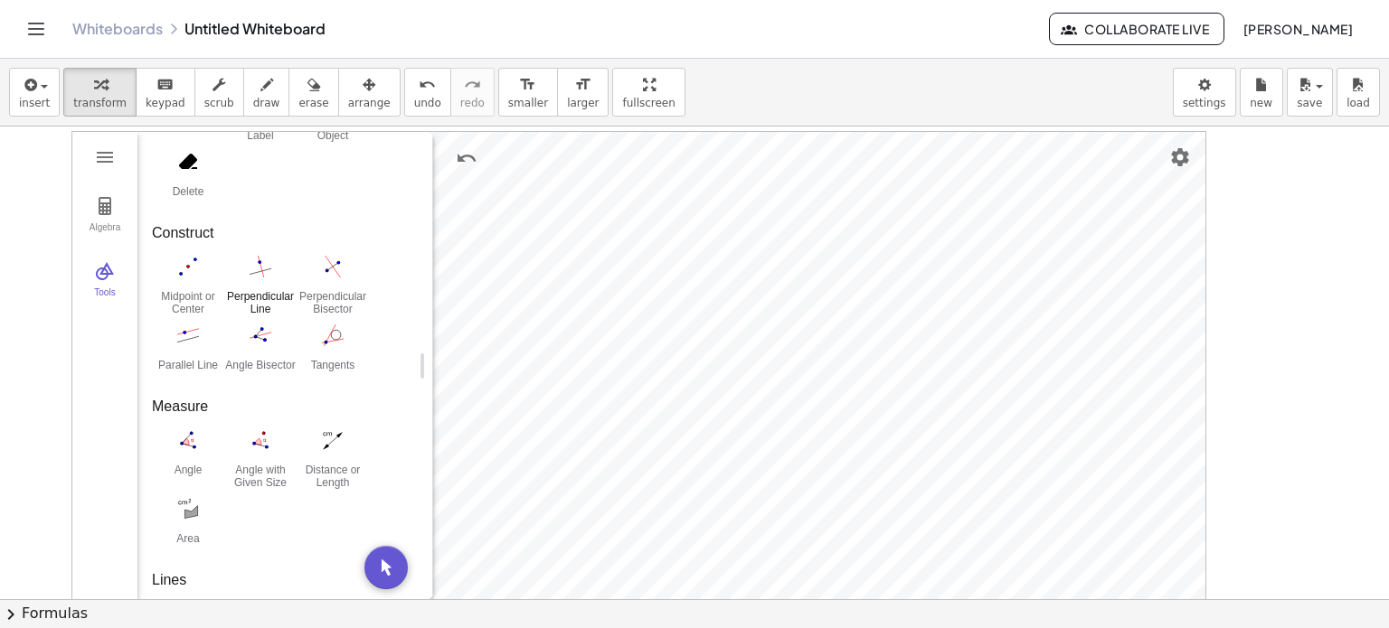
click at [264, 267] on img "Perpendicular Line. Select perpendicular line and point" at bounding box center [260, 266] width 72 height 29
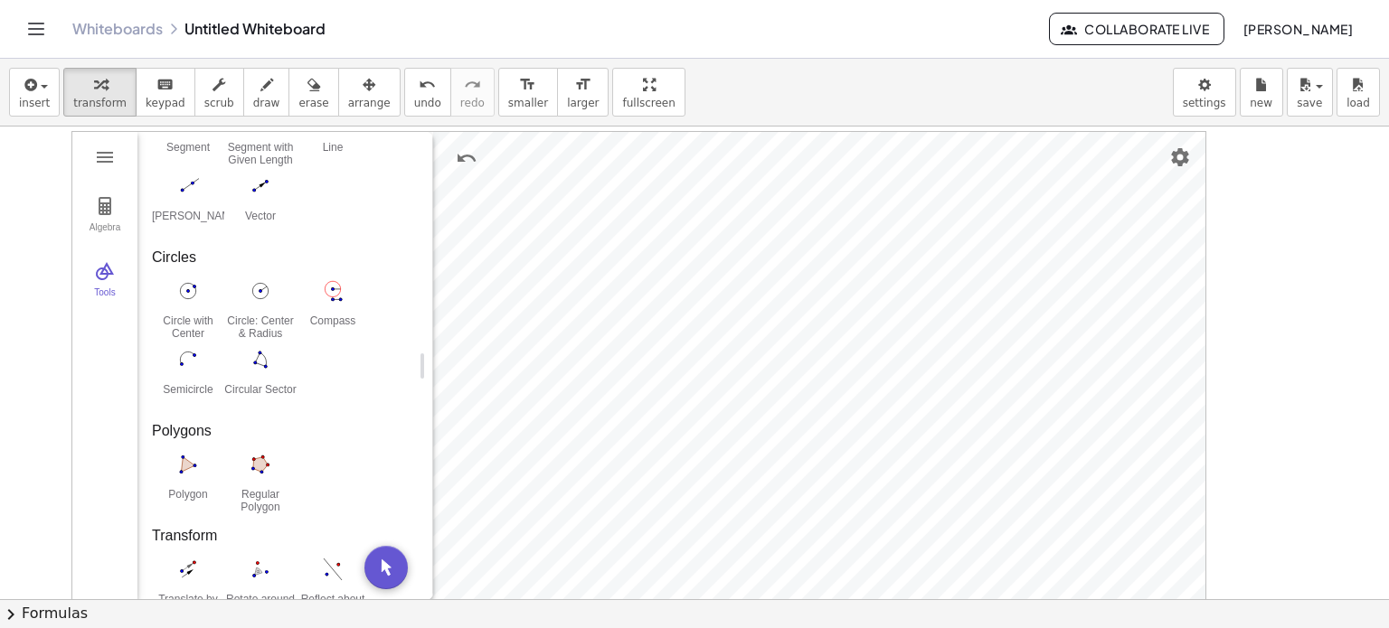
scroll to position [814, 0]
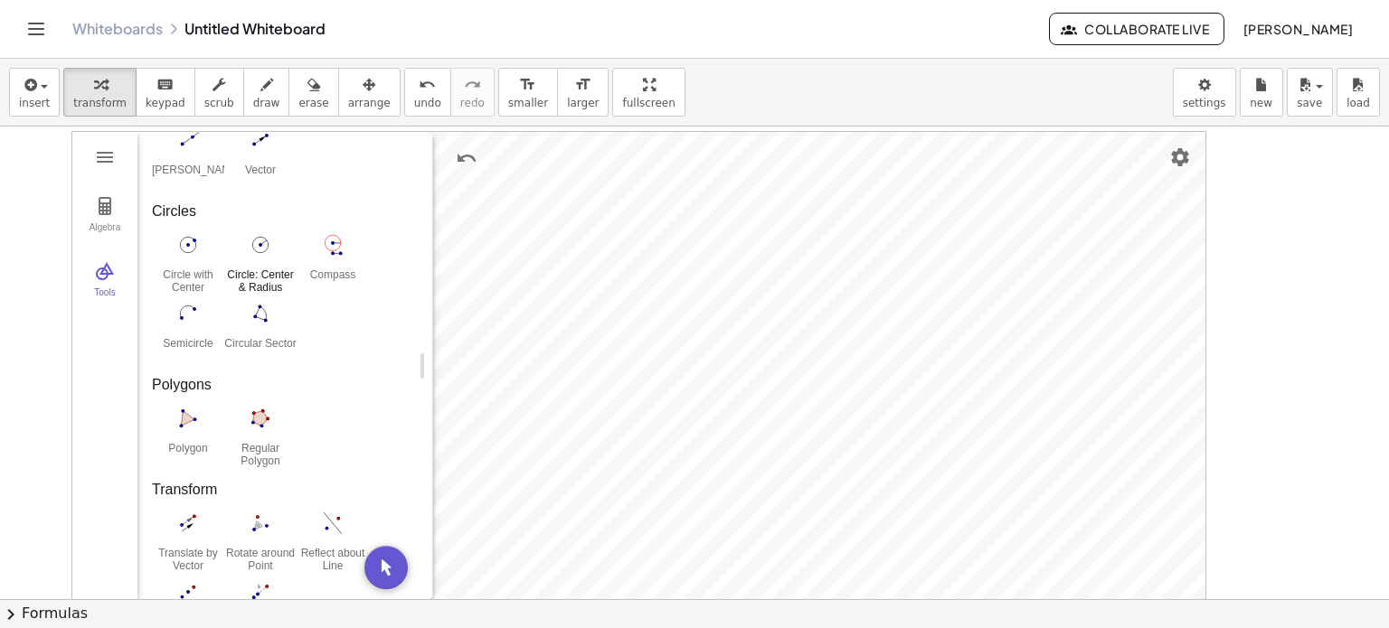
click at [272, 263] on button "Circle: Center & Radius" at bounding box center [260, 262] width 72 height 65
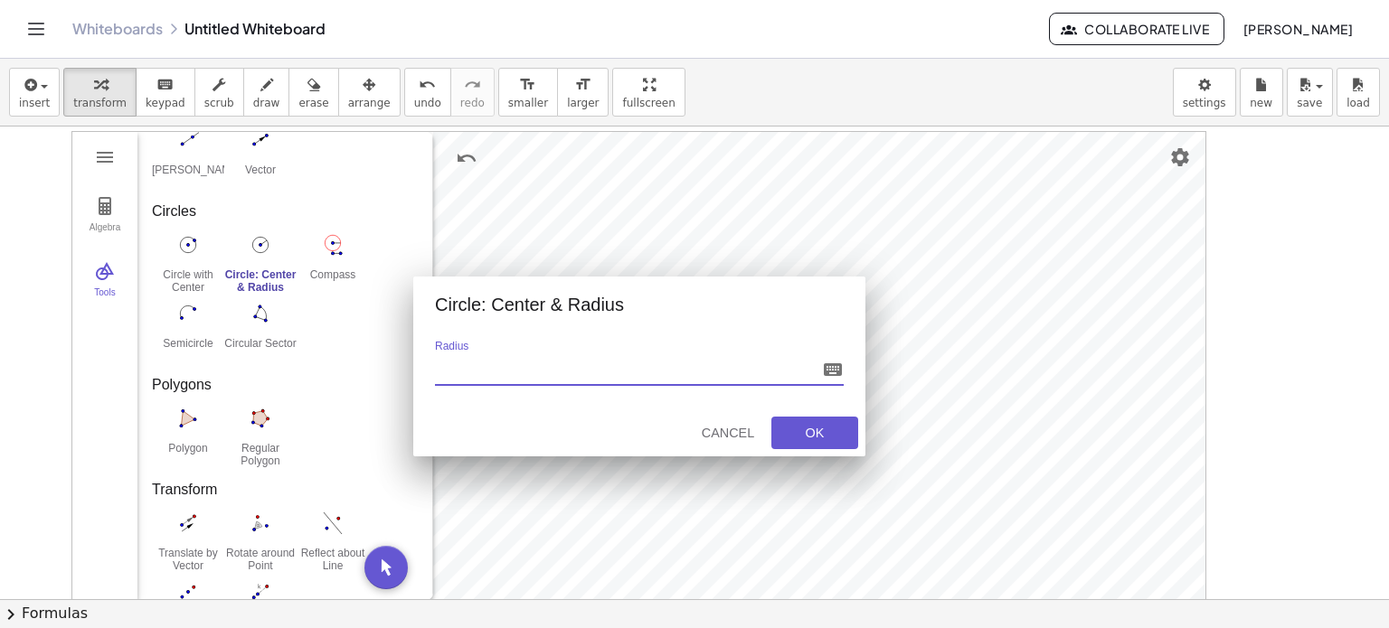
type input "*"
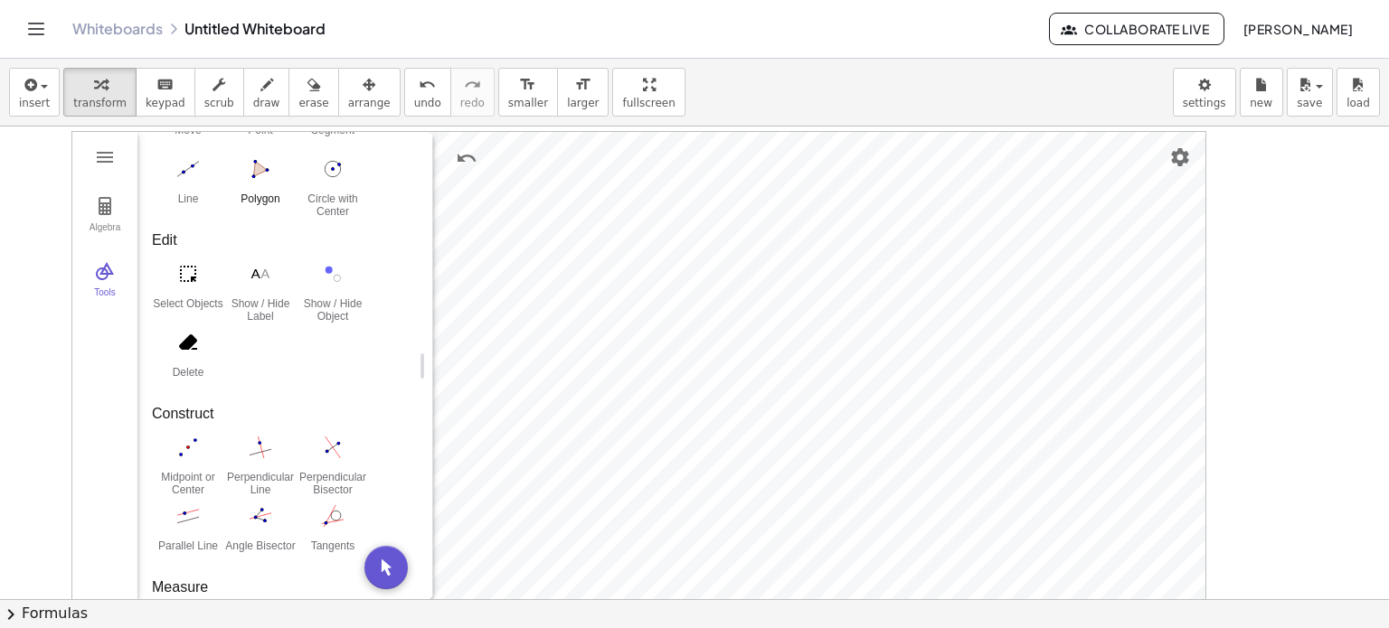
scroll to position [0, 0]
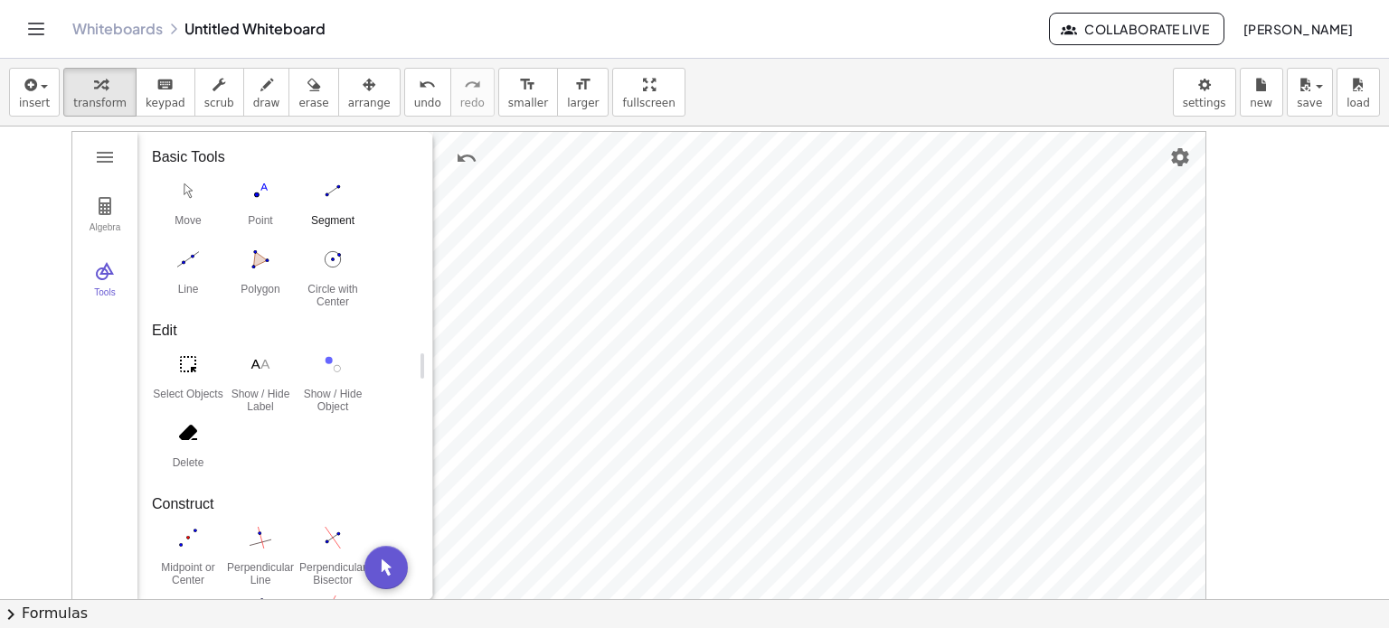
click at [326, 202] on img "Segment. Select two points or positions" at bounding box center [333, 190] width 72 height 29
click at [101, 235] on div "Algebra" at bounding box center [105, 234] width 58 height 25
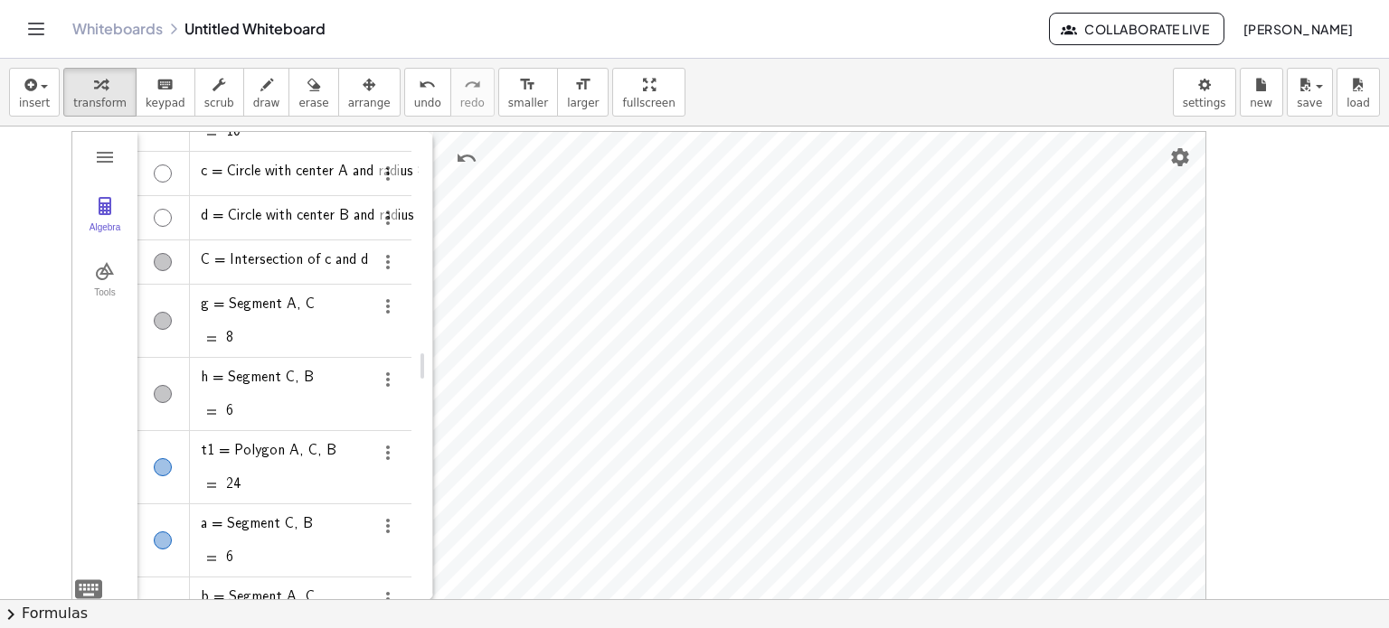
scroll to position [271, 0]
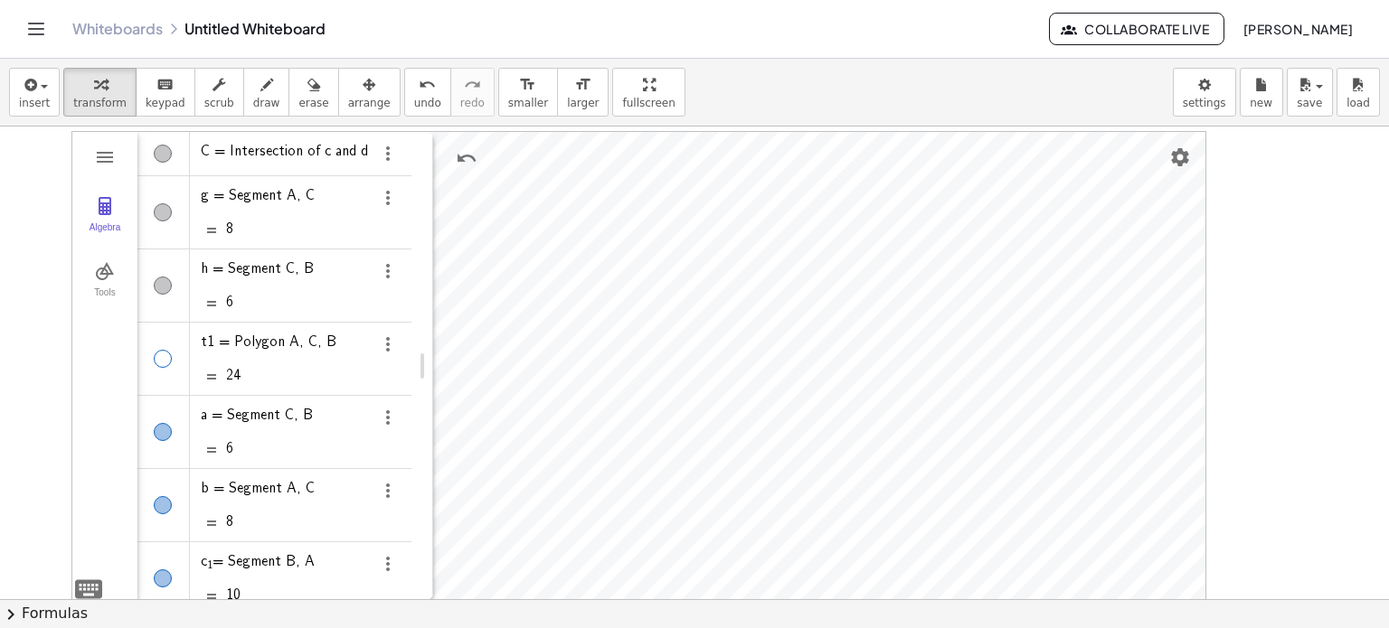
click at [163, 354] on div "Algebra" at bounding box center [163, 359] width 18 height 18
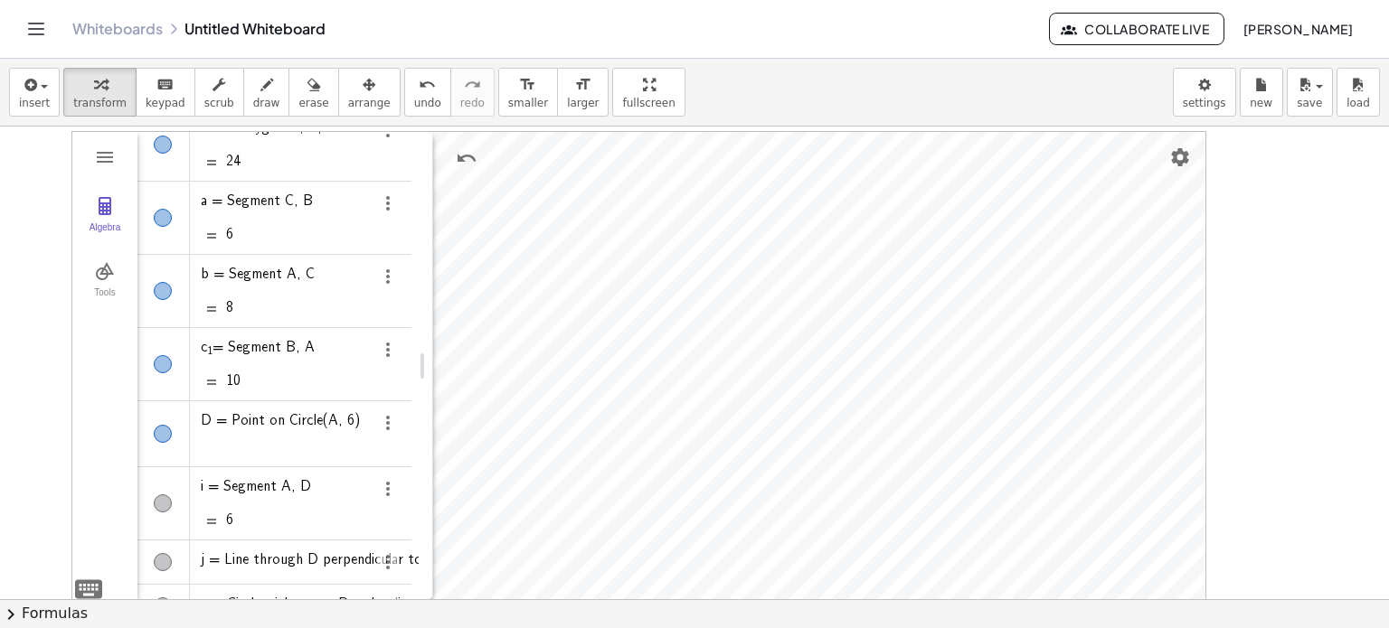
scroll to position [543, 0]
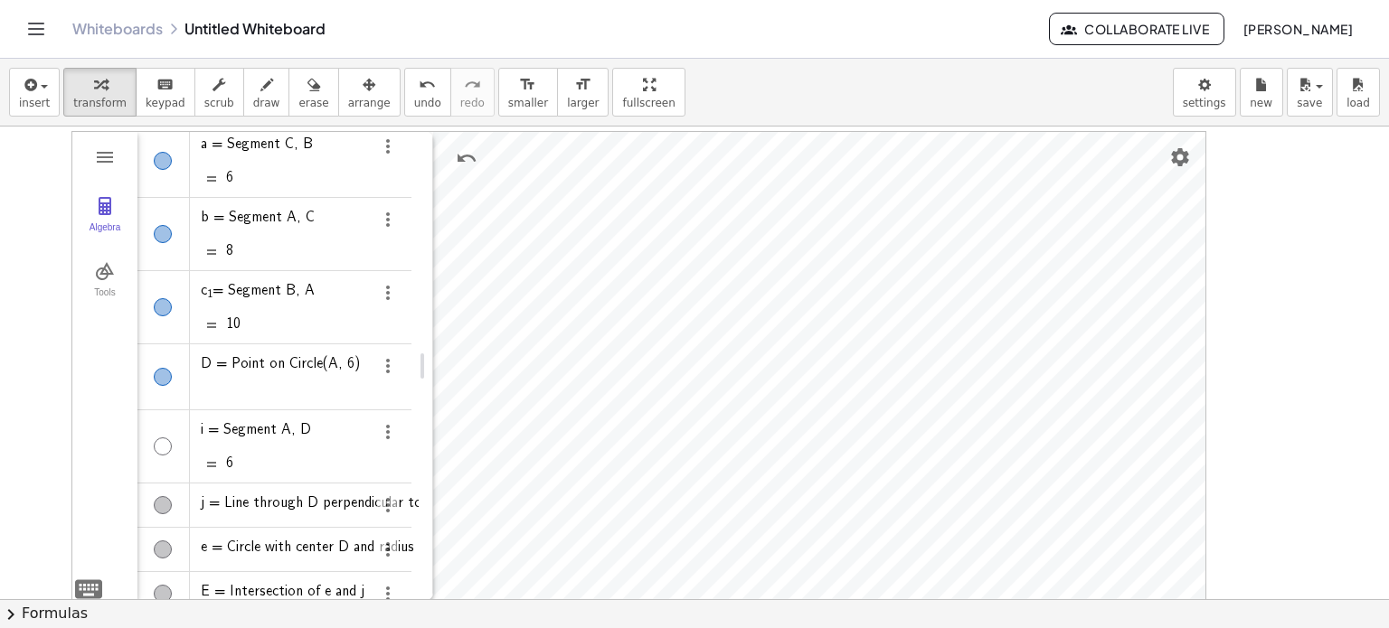
click at [154, 439] on div "Algebra" at bounding box center [163, 447] width 18 height 18
click at [152, 442] on div "Algebra" at bounding box center [163, 447] width 52 height 72
click at [156, 441] on div "Algebra" at bounding box center [163, 447] width 18 height 18
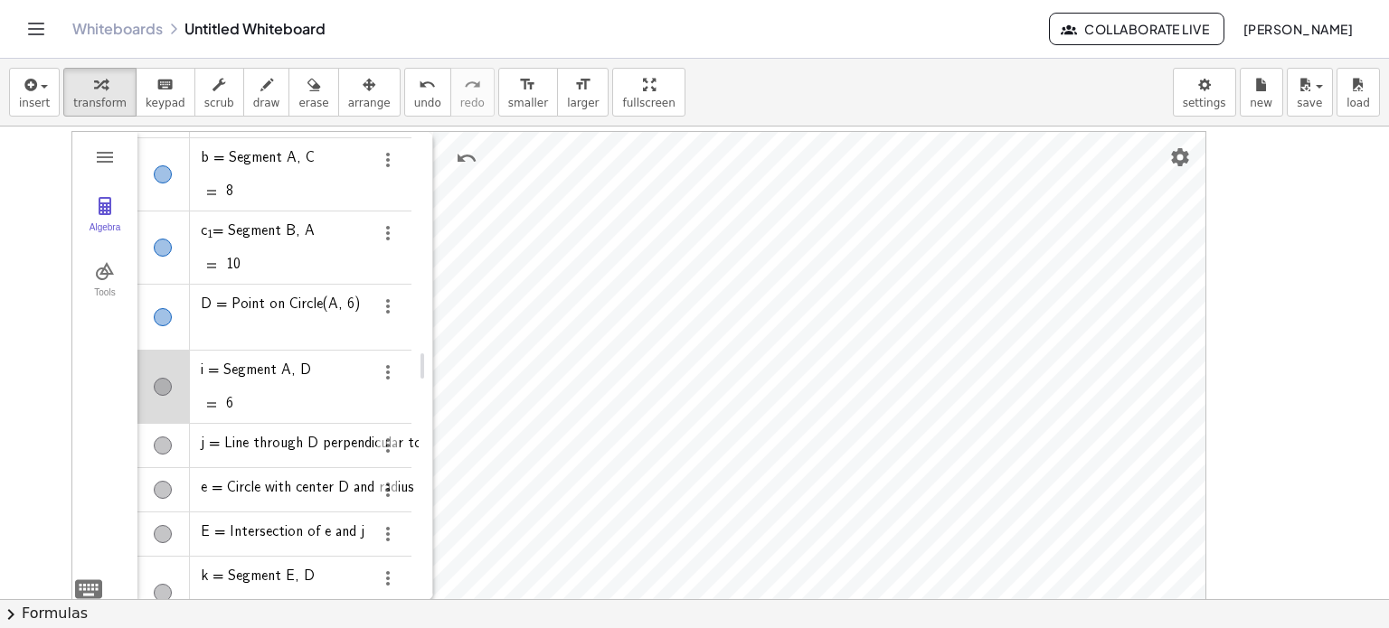
scroll to position [633, 0]
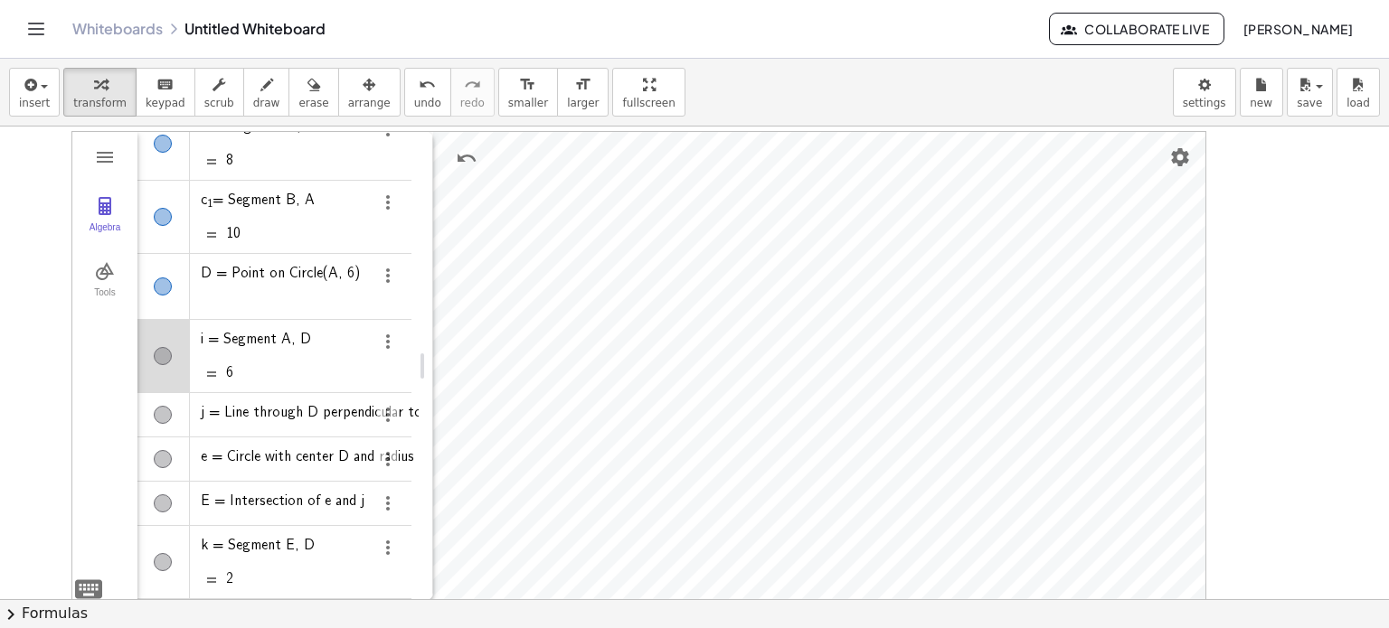
click at [165, 347] on div "Algebra" at bounding box center [163, 356] width 18 height 18
click at [166, 408] on div "Algebra" at bounding box center [163, 415] width 18 height 18
click at [155, 455] on div "Algebra" at bounding box center [163, 459] width 18 height 18
click at [109, 259] on button "Tools" at bounding box center [104, 280] width 65 height 65
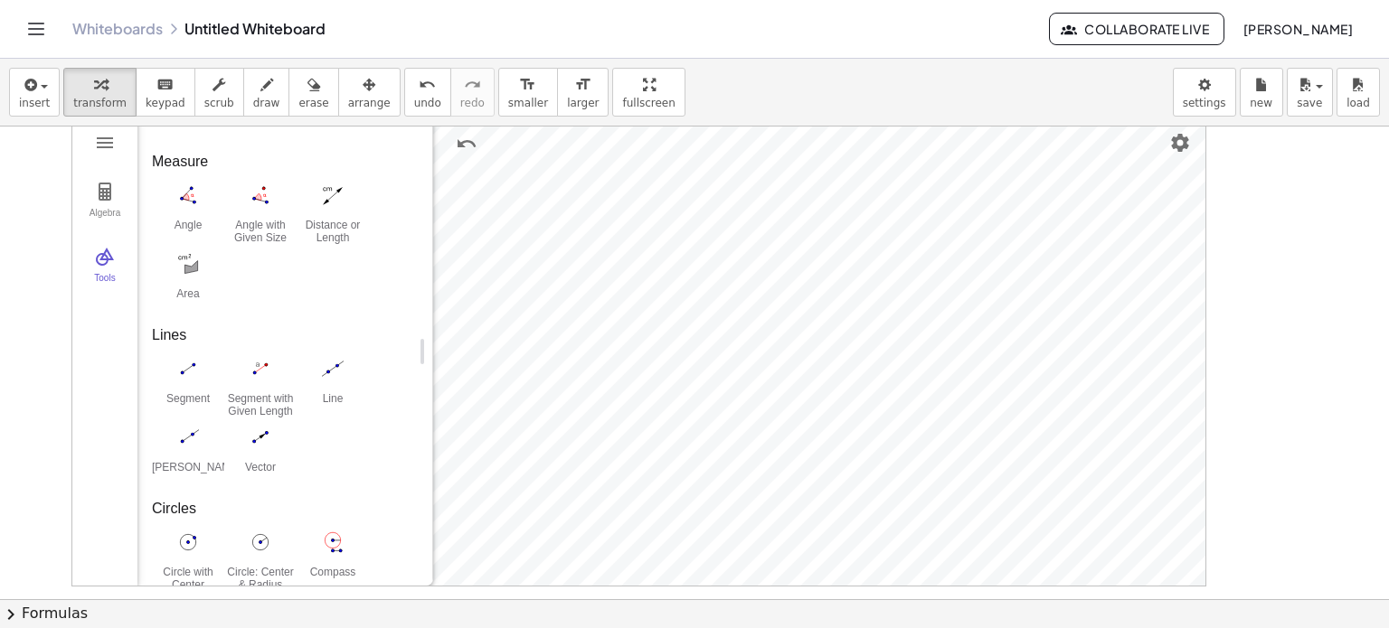
scroll to position [481, 0]
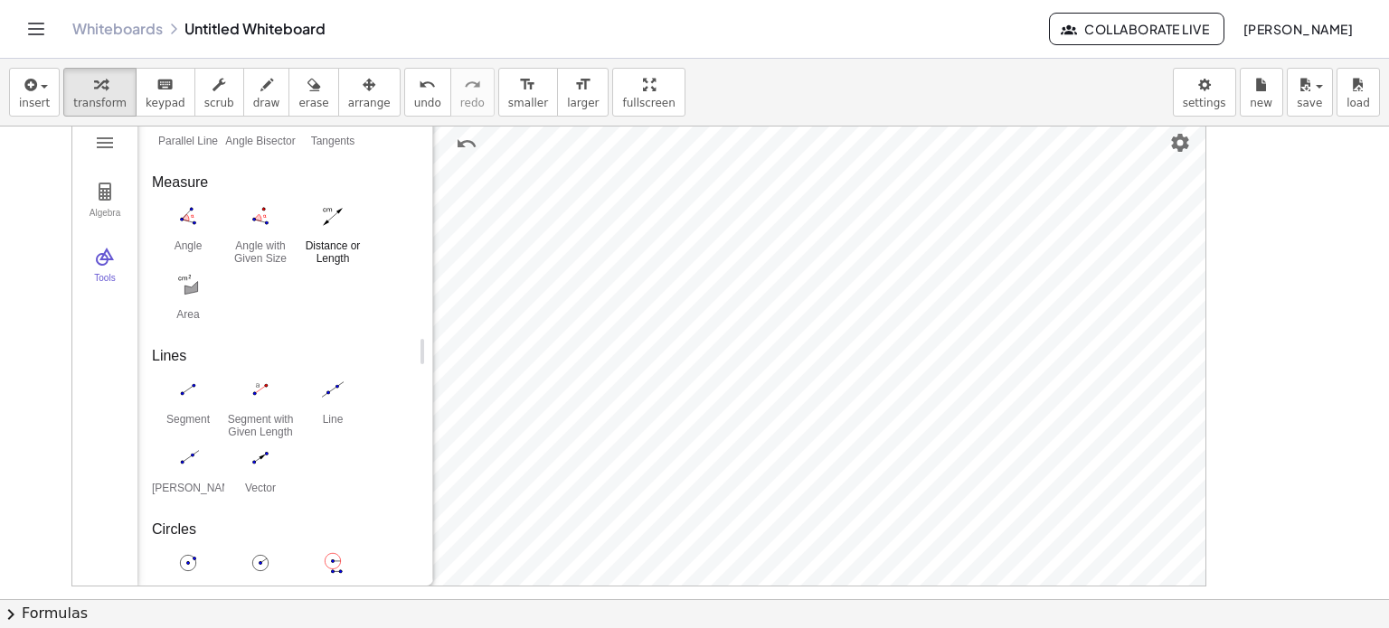
click at [318, 234] on button "Distance or Length" at bounding box center [333, 233] width 72 height 65
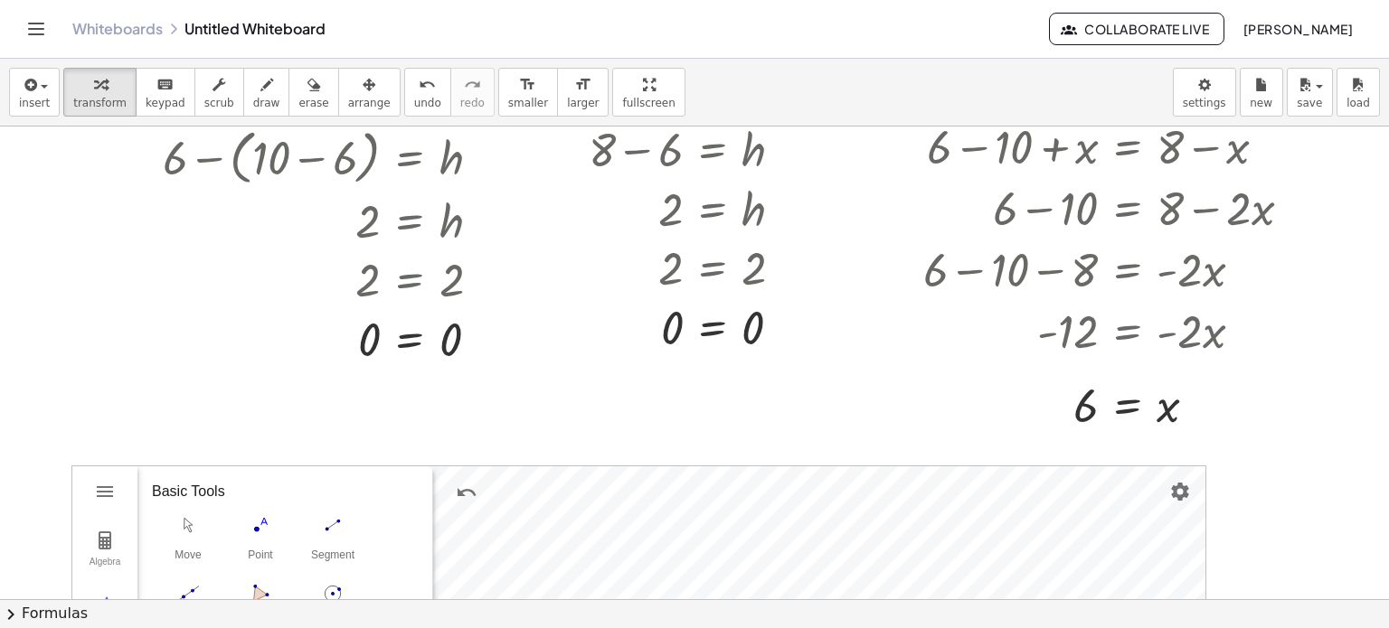
scroll to position [271, 0]
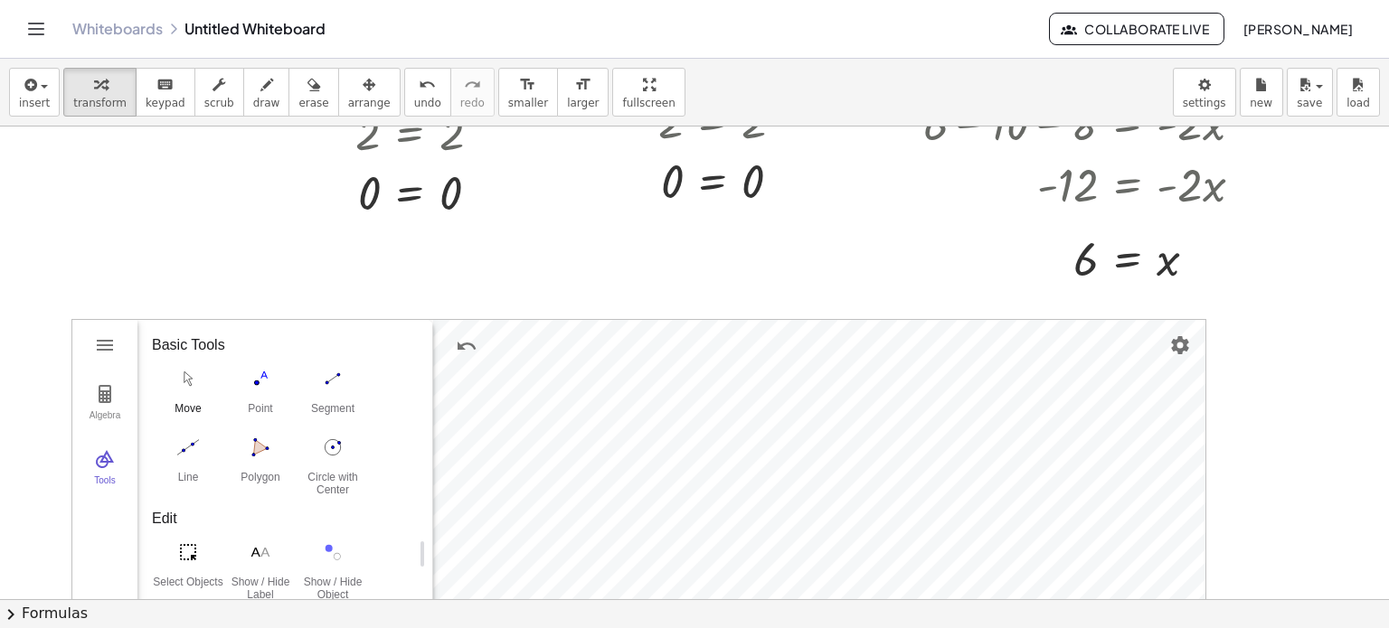
click at [188, 388] on img "Move. Drag or select object" at bounding box center [188, 378] width 72 height 29
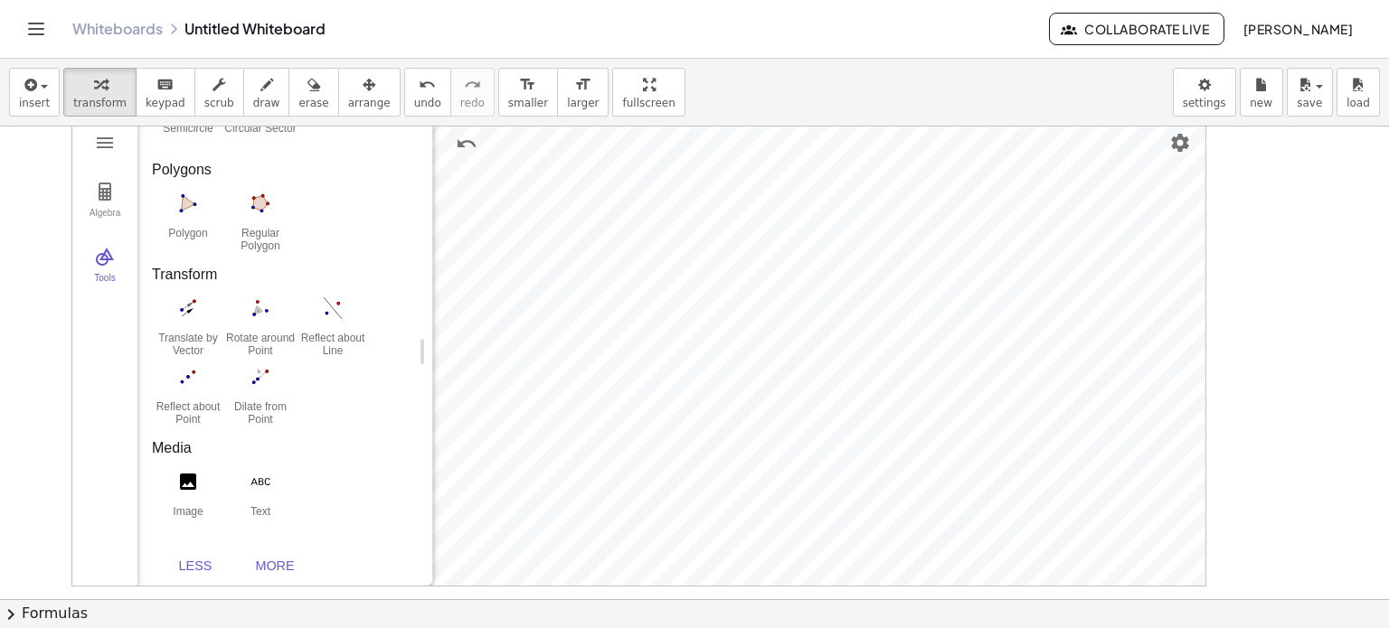
scroll to position [1024, 0]
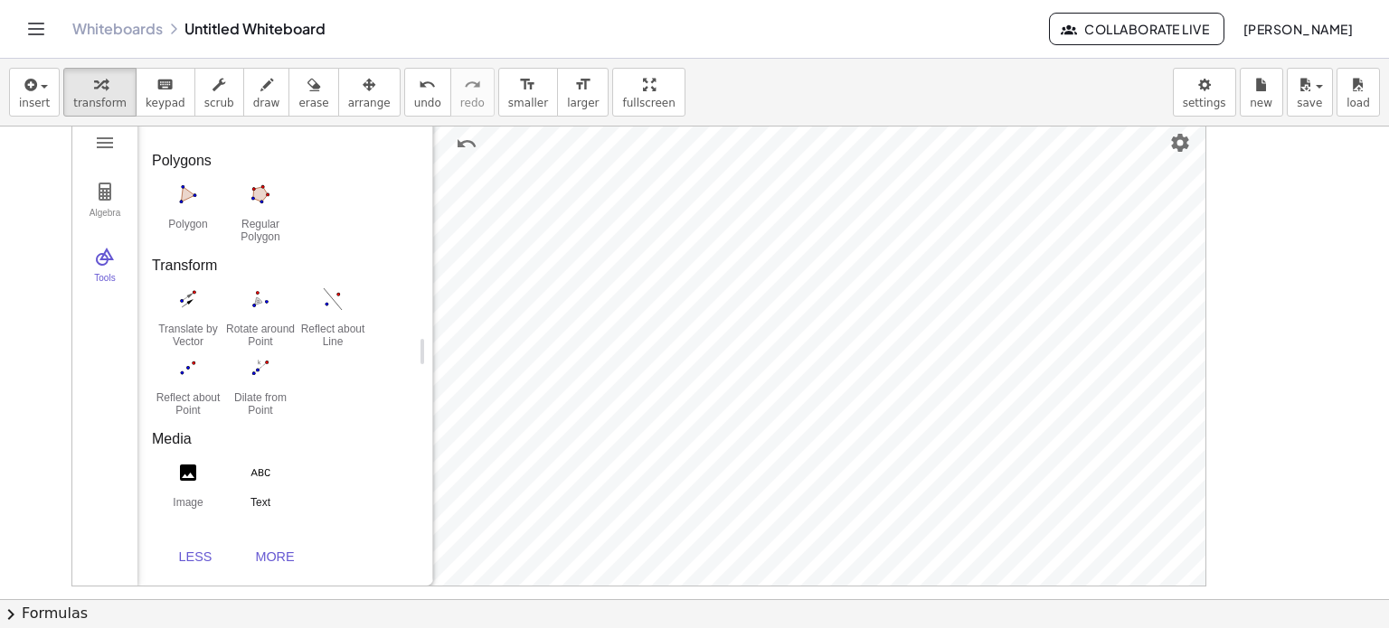
click at [257, 481] on img "Text. Select position or existing point" at bounding box center [260, 472] width 72 height 29
click at [279, 564] on button "More" at bounding box center [275, 557] width 72 height 33
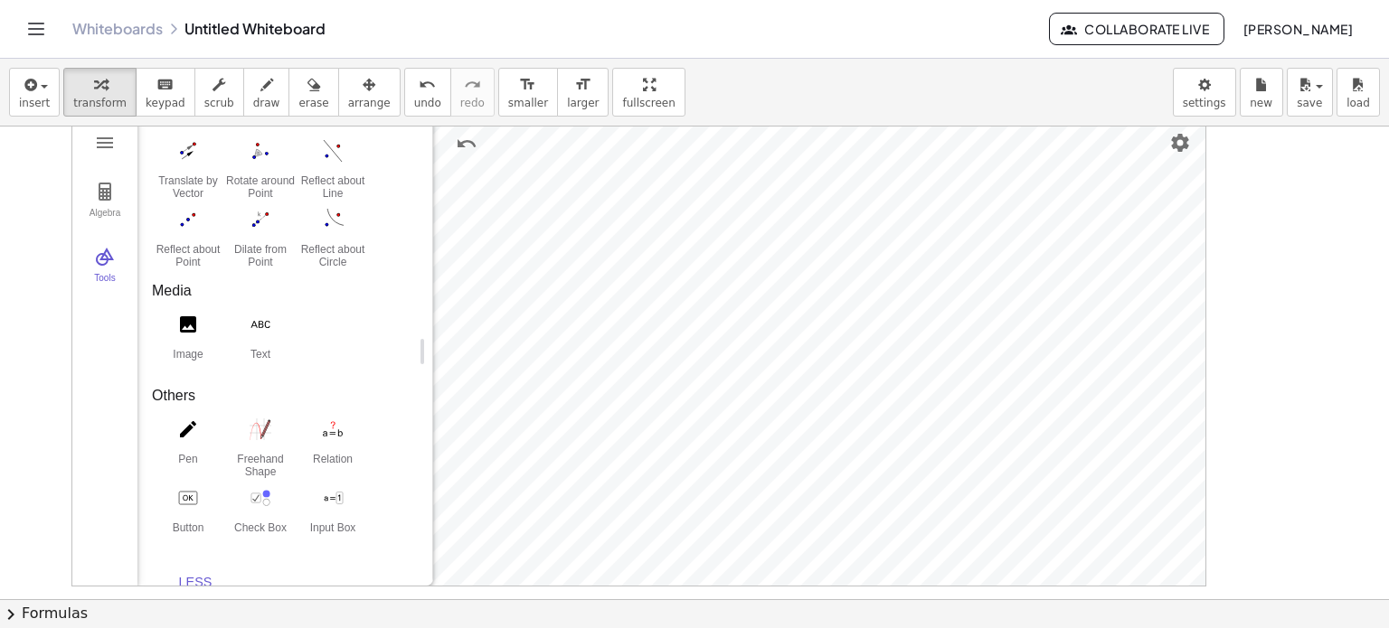
scroll to position [1819, 0]
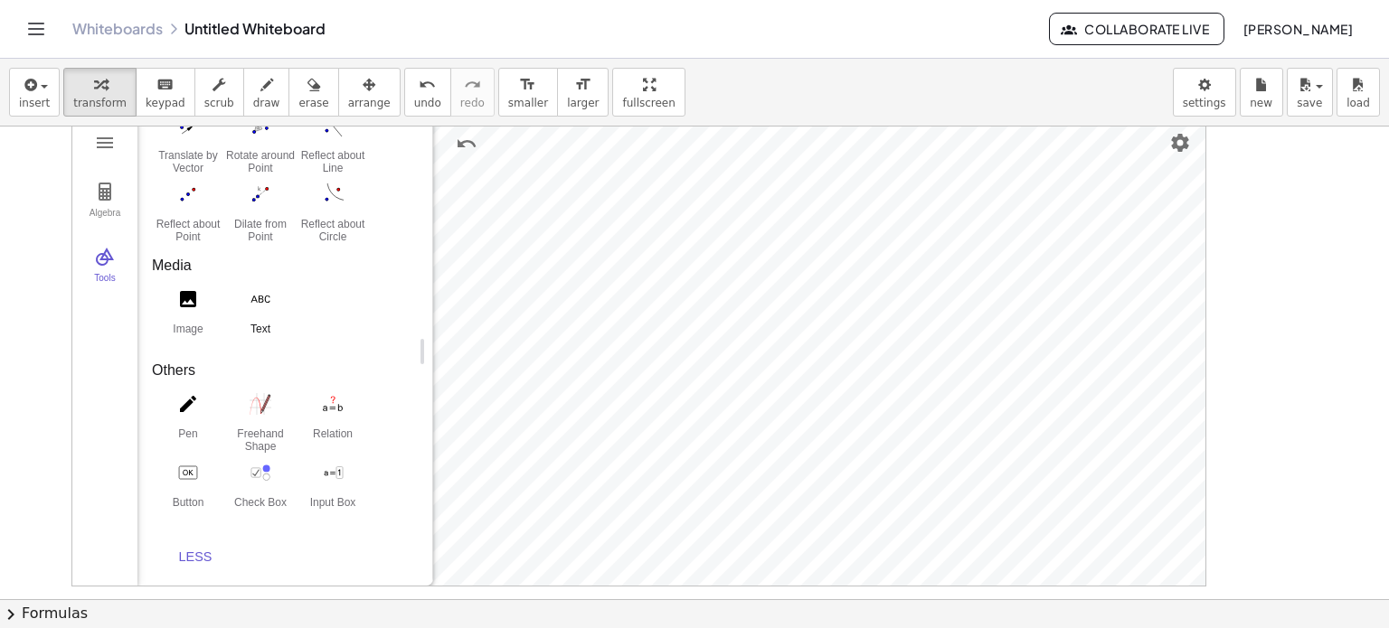
click at [258, 325] on div "Text" at bounding box center [260, 335] width 72 height 25
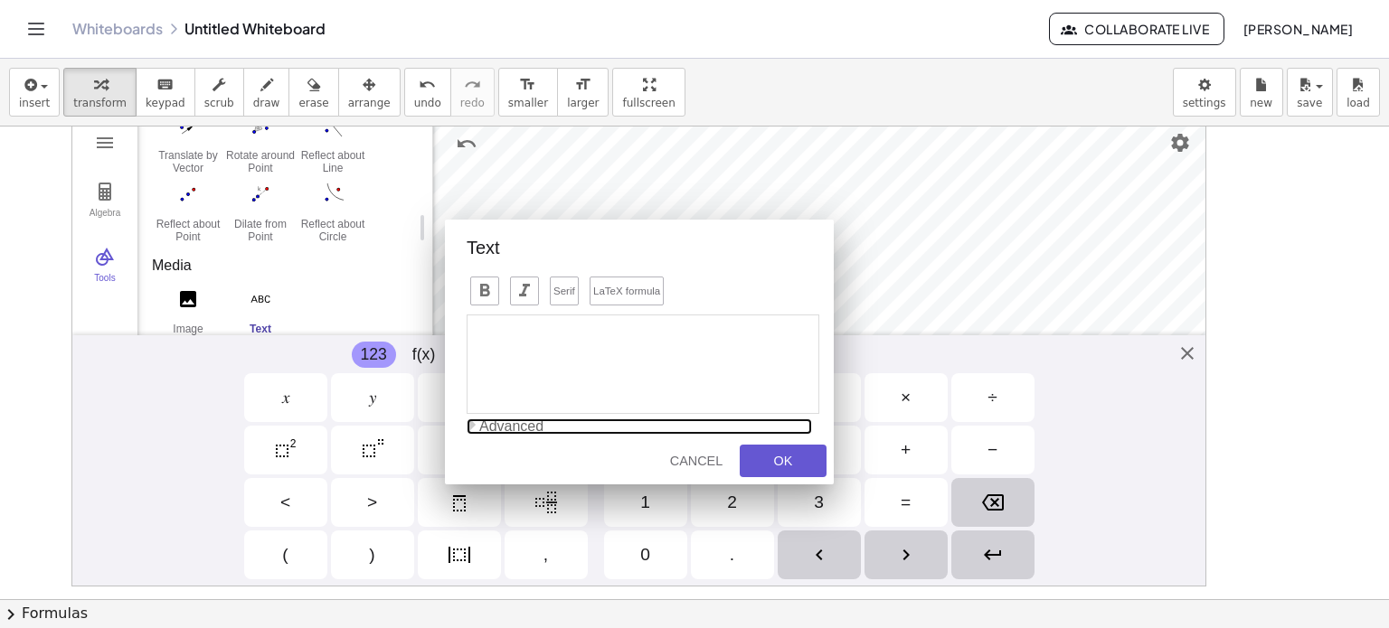
click at [504, 429] on td "Advanced" at bounding box center [645, 427] width 333 height 16
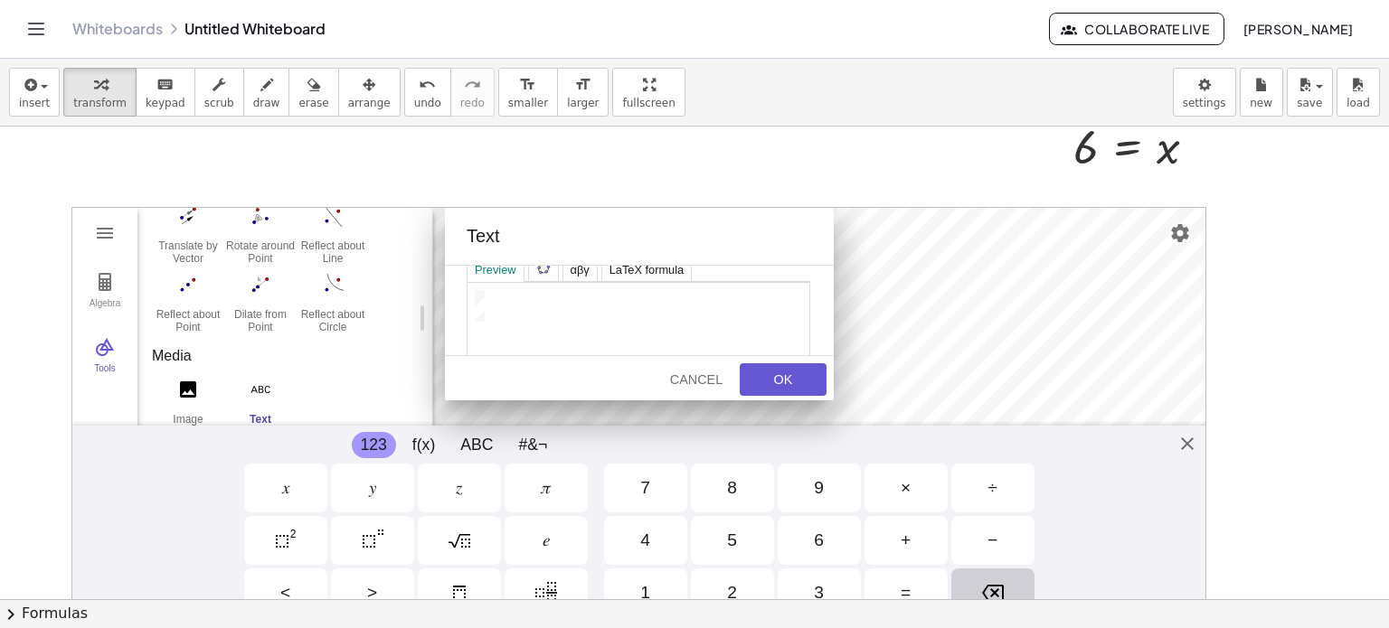
scroll to position [143, 0]
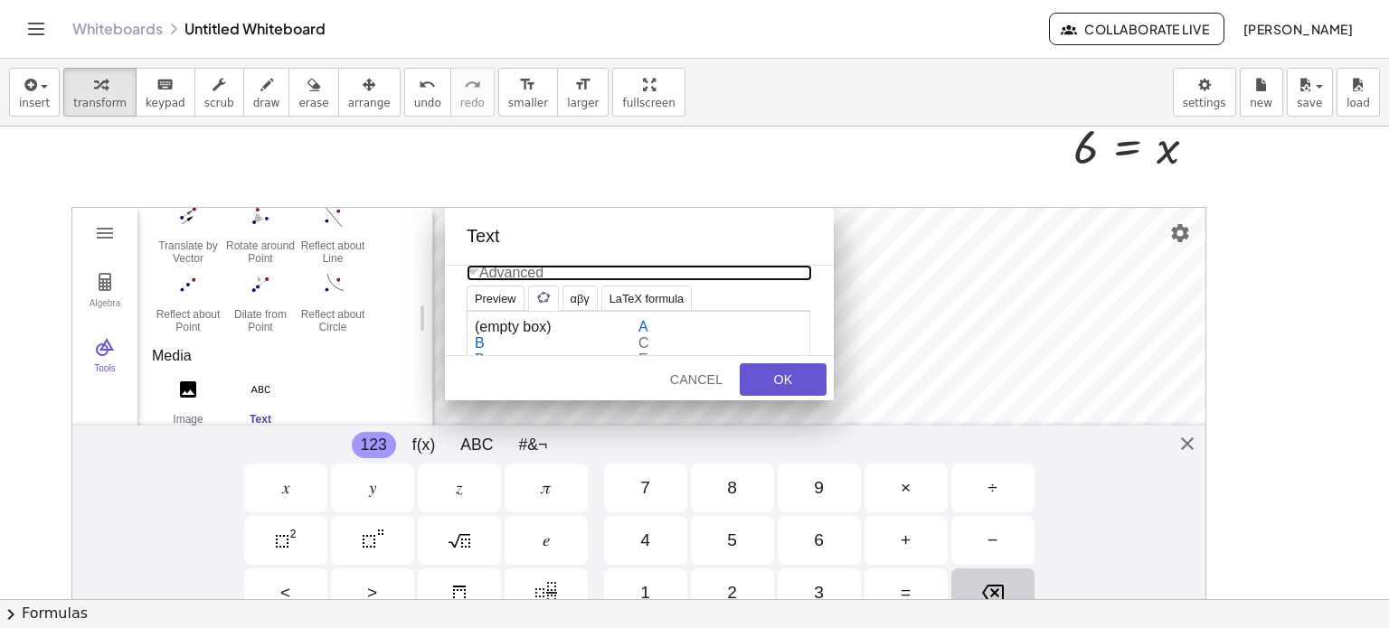
click at [546, 295] on img "Geometry" at bounding box center [543, 297] width 14 height 14
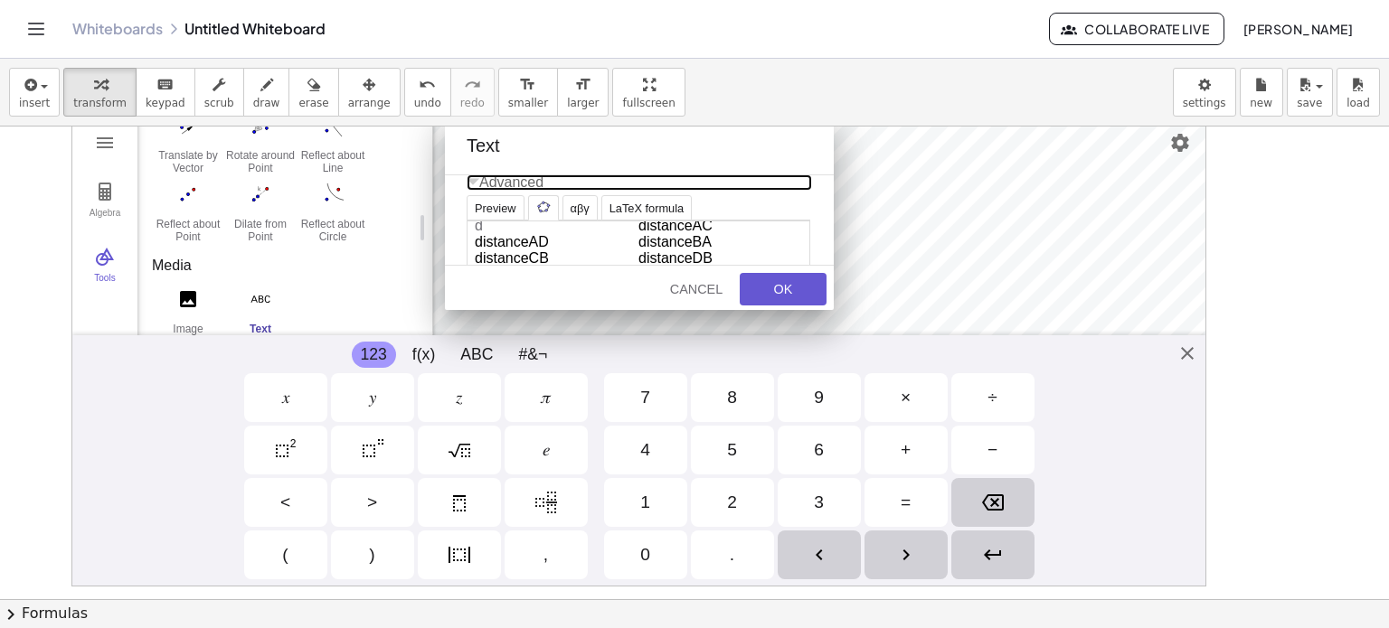
scroll to position [146, 0]
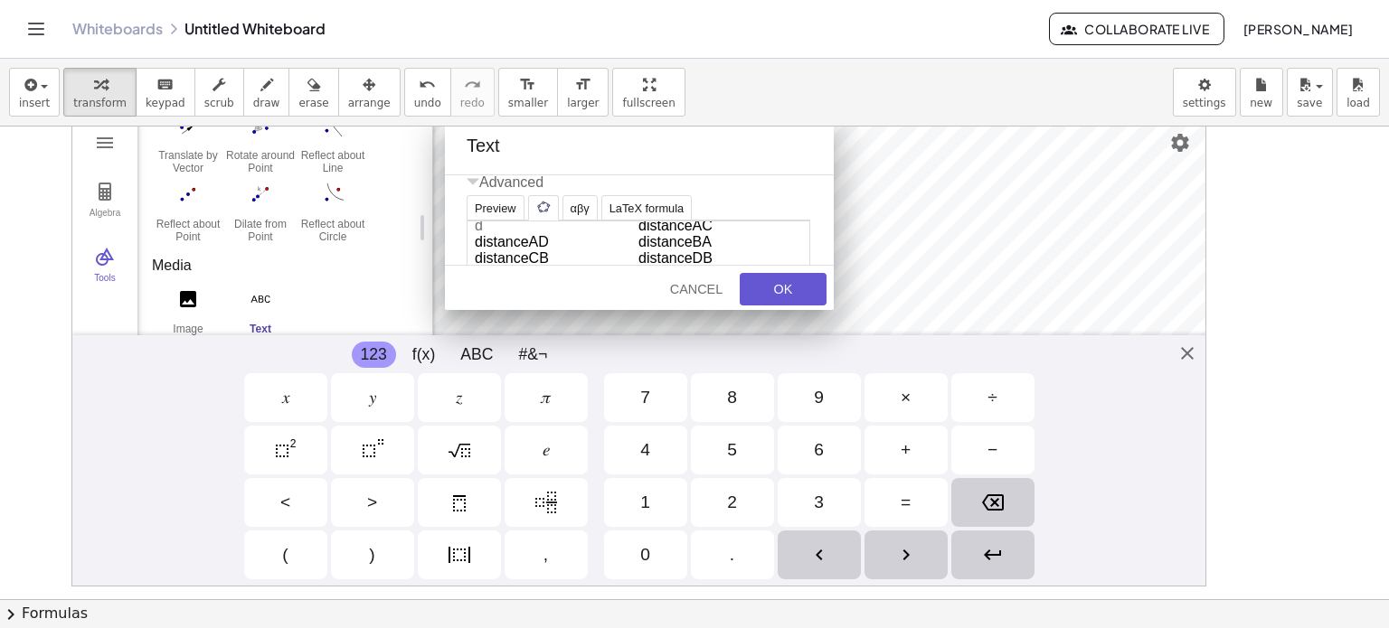
click at [526, 235] on td "distanceAD" at bounding box center [557, 242] width 164 height 16
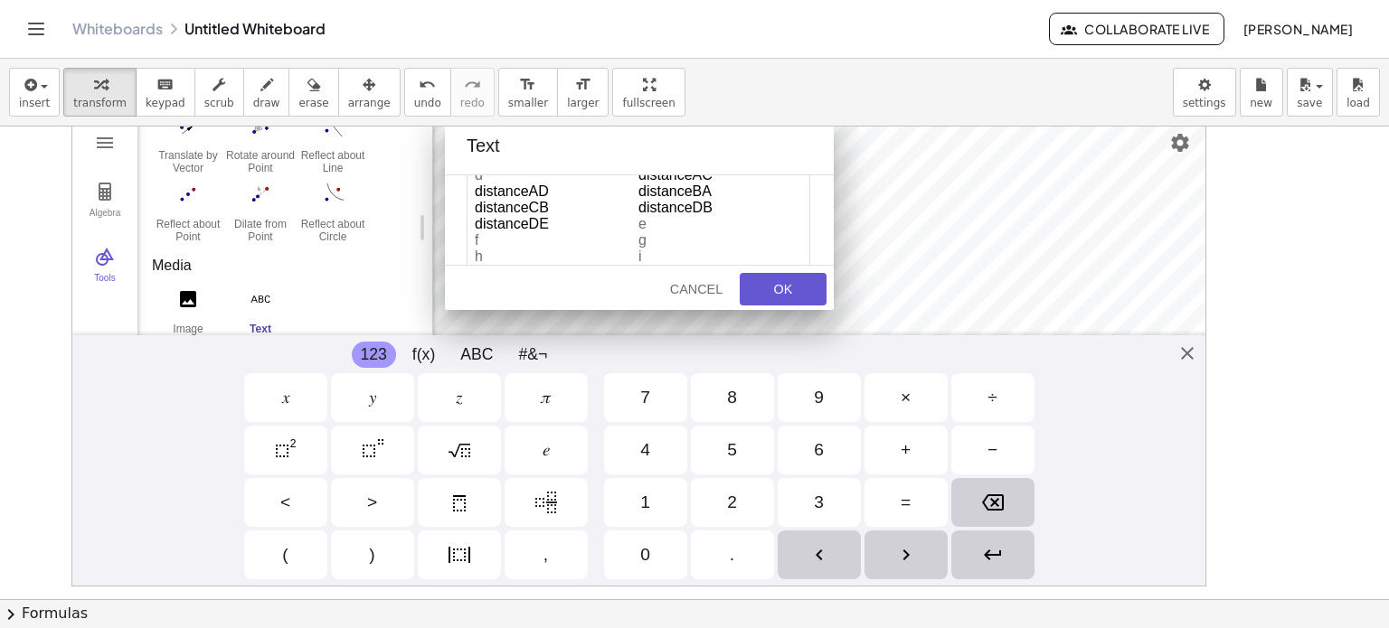
scroll to position [205, 0]
click at [533, 209] on td "distanceDE" at bounding box center [557, 211] width 164 height 16
click at [686, 202] on td "distanceAC" at bounding box center [720, 203] width 164 height 16
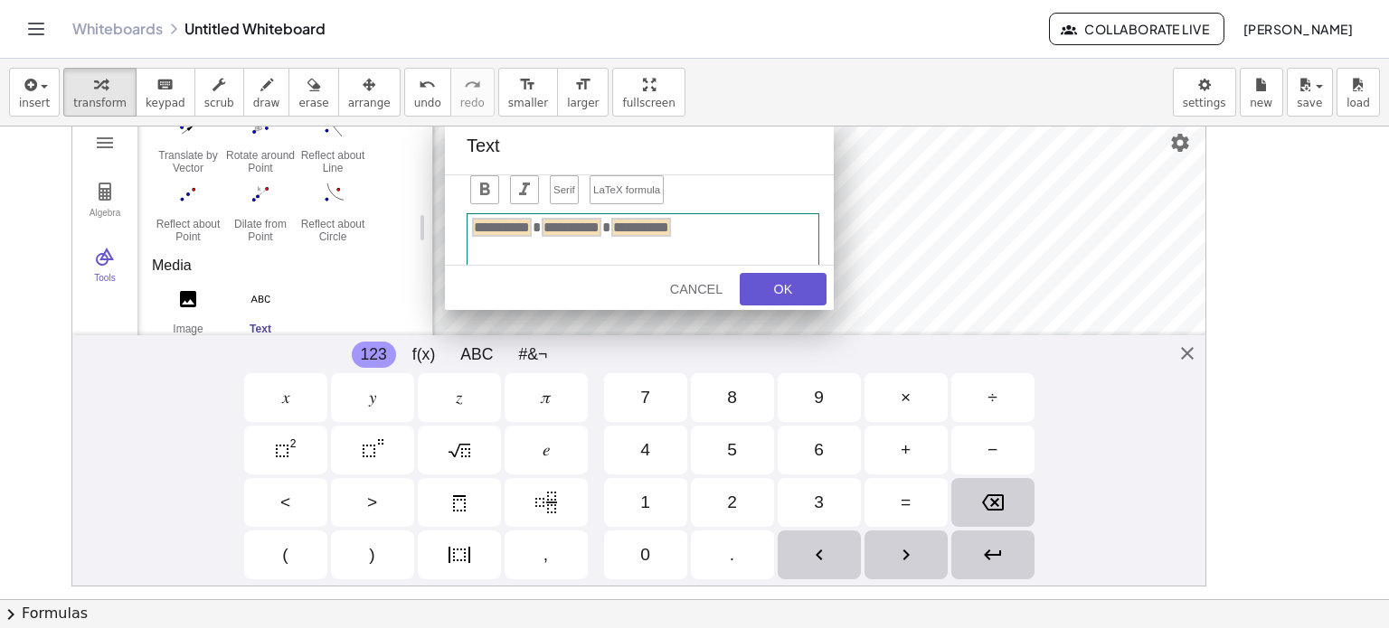
scroll to position [0, 0]
click at [469, 227] on div "**********" at bounding box center [643, 262] width 353 height 99
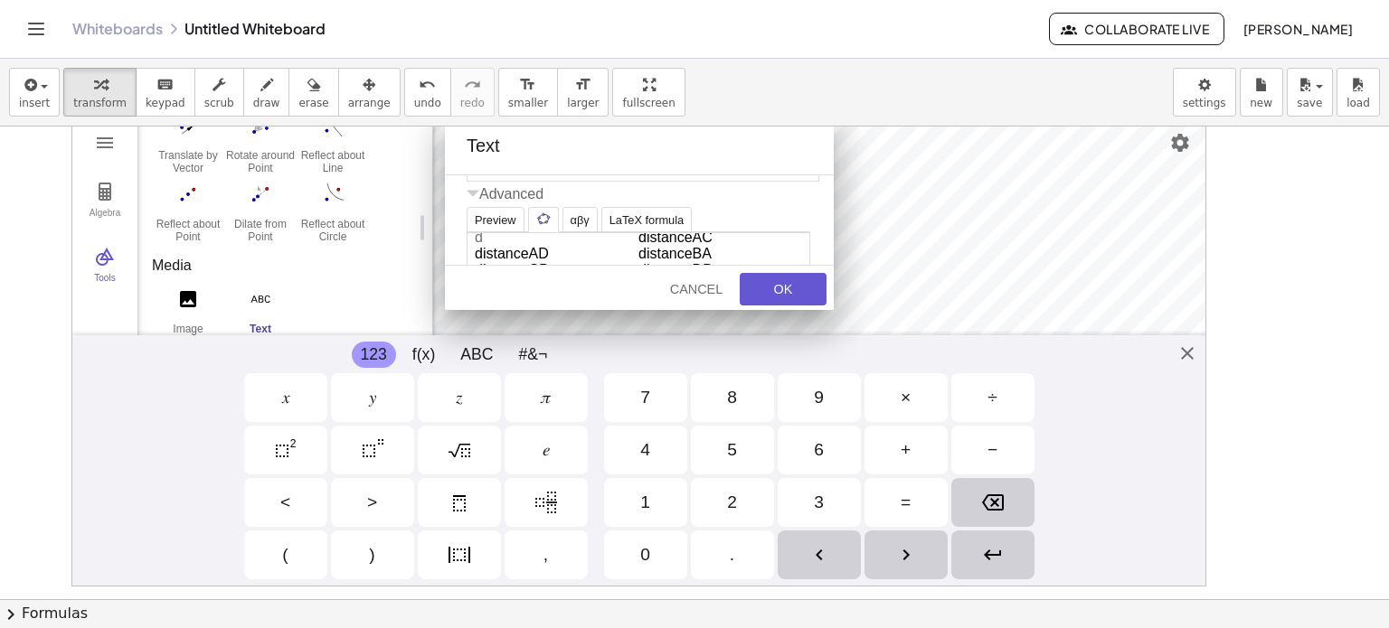
scroll to position [182, 0]
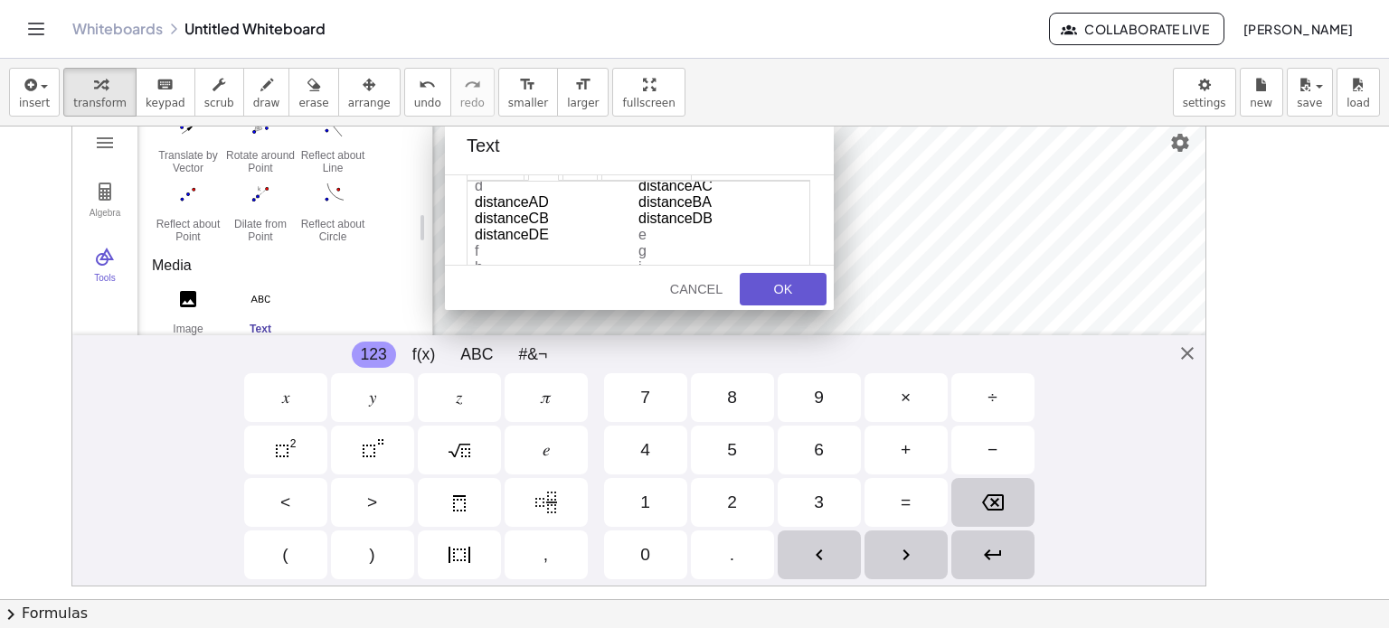
click at [514, 202] on td "distanceAD" at bounding box center [557, 202] width 164 height 16
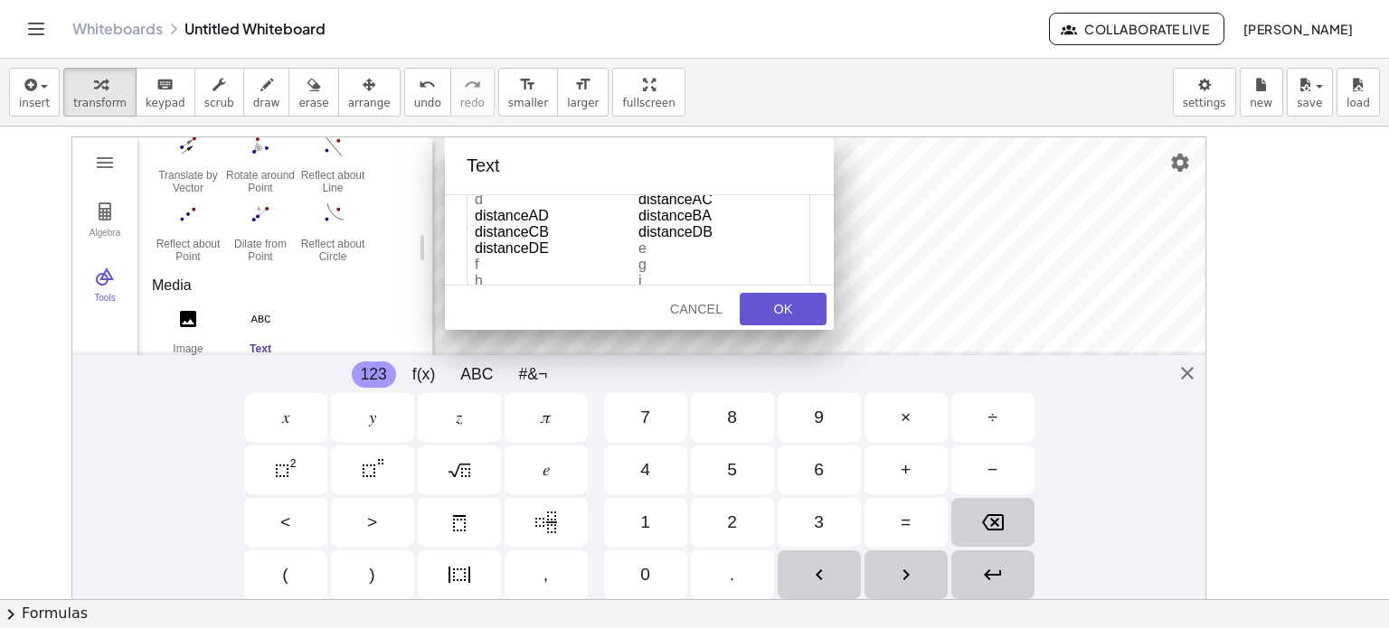
scroll to position [193, 0]
click at [524, 238] on td "distanceDE" at bounding box center [557, 244] width 164 height 16
click at [688, 229] on td "distanceBA" at bounding box center [720, 231] width 164 height 16
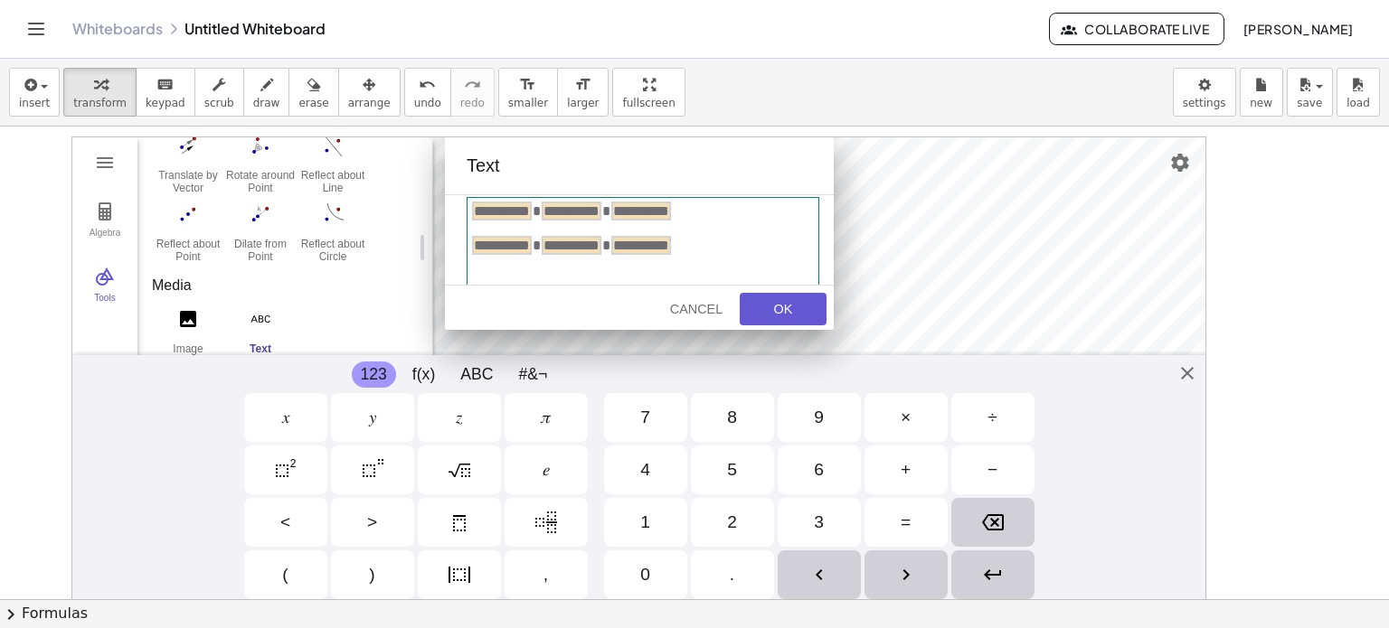
scroll to position [5, 0]
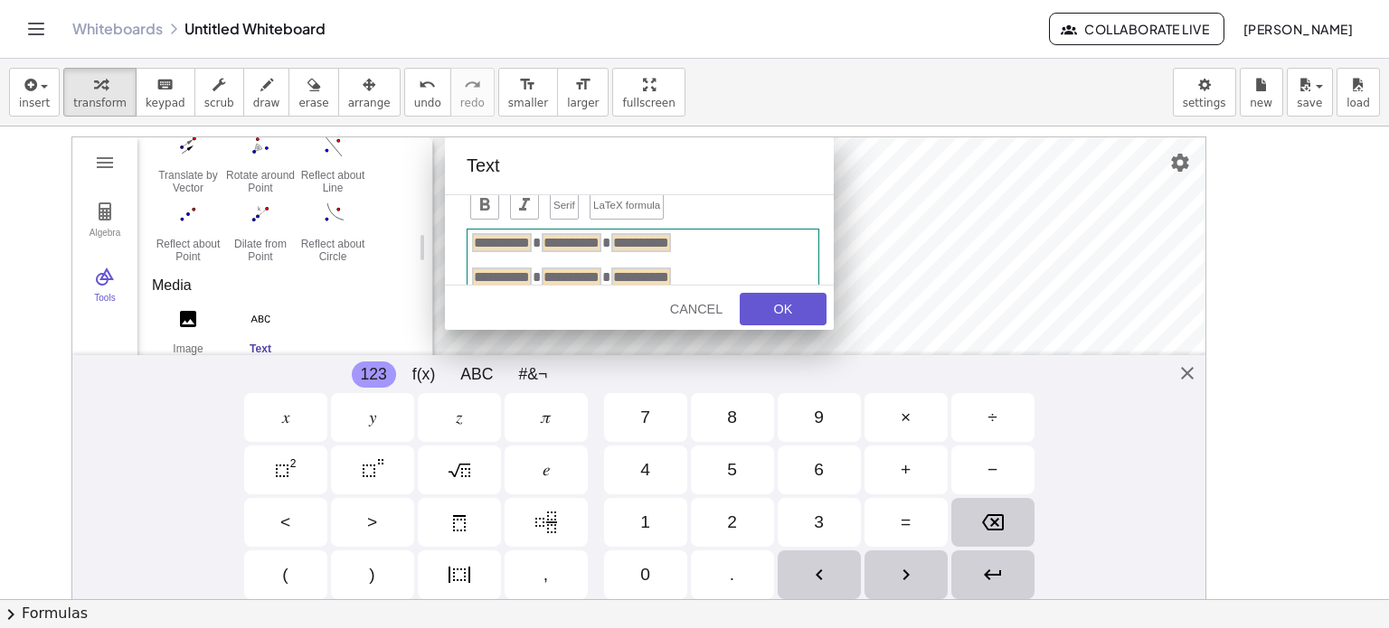
click at [735, 269] on div "**********" at bounding box center [643, 278] width 353 height 99
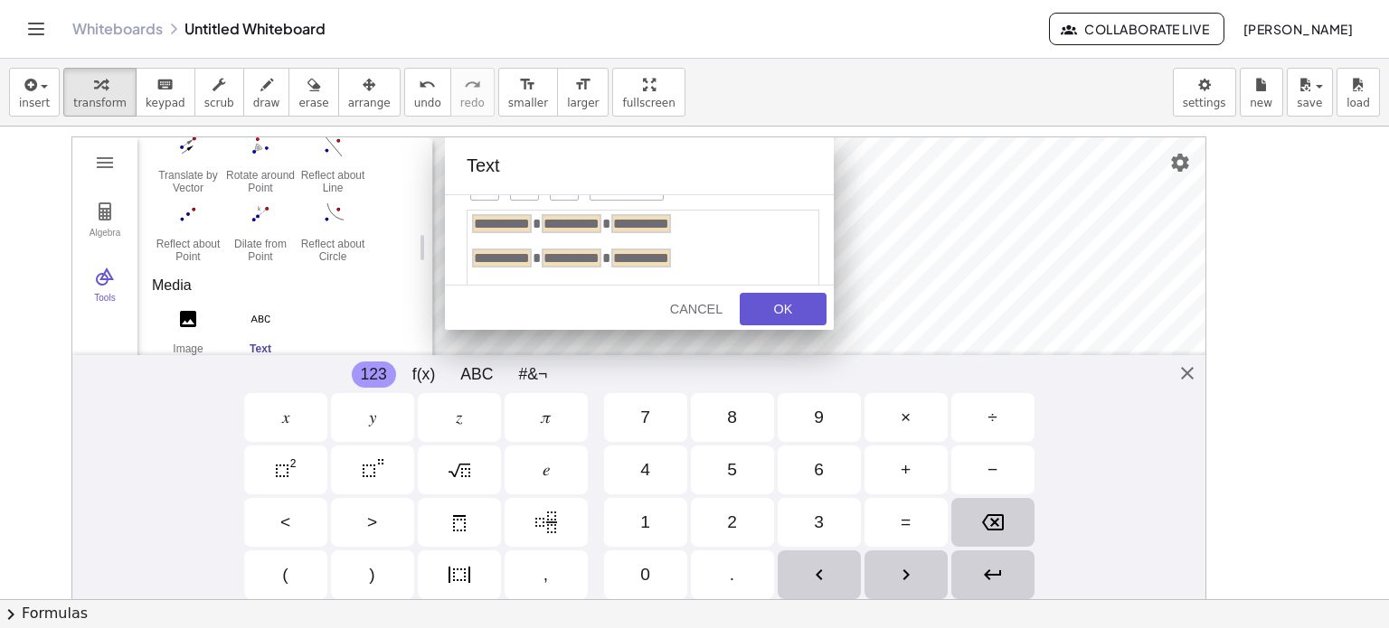
click at [601, 223] on input "**********" at bounding box center [572, 223] width 60 height 19
type input "*********"
type input "**********"
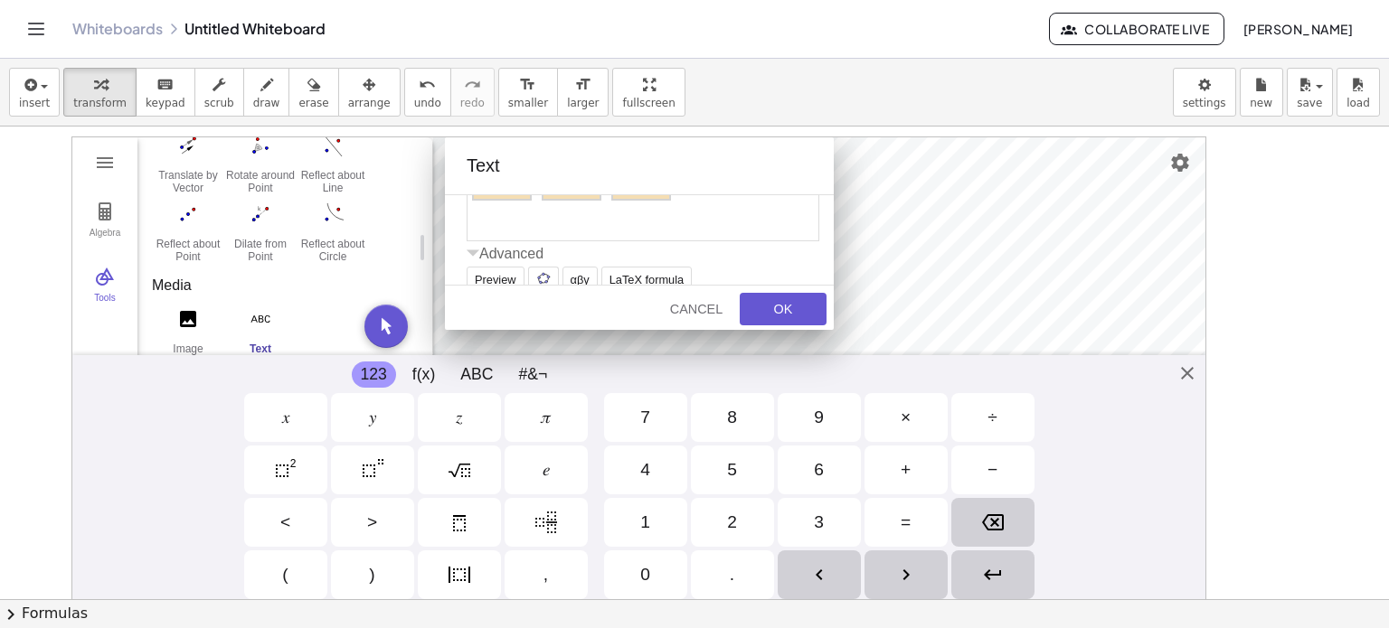
scroll to position [0, 0]
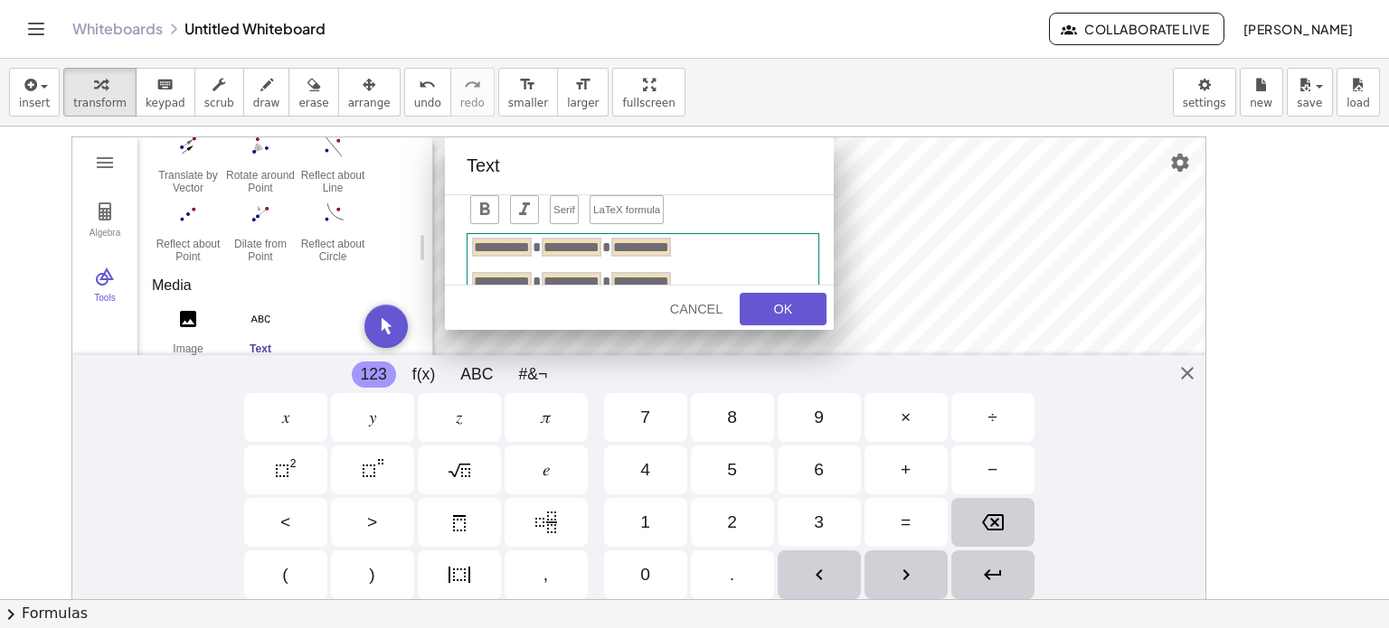
click at [750, 270] on div "Geometry" at bounding box center [643, 264] width 344 height 15
click at [751, 270] on div "Geometry" at bounding box center [643, 264] width 344 height 15
click at [763, 252] on div "**********" at bounding box center [643, 282] width 353 height 99
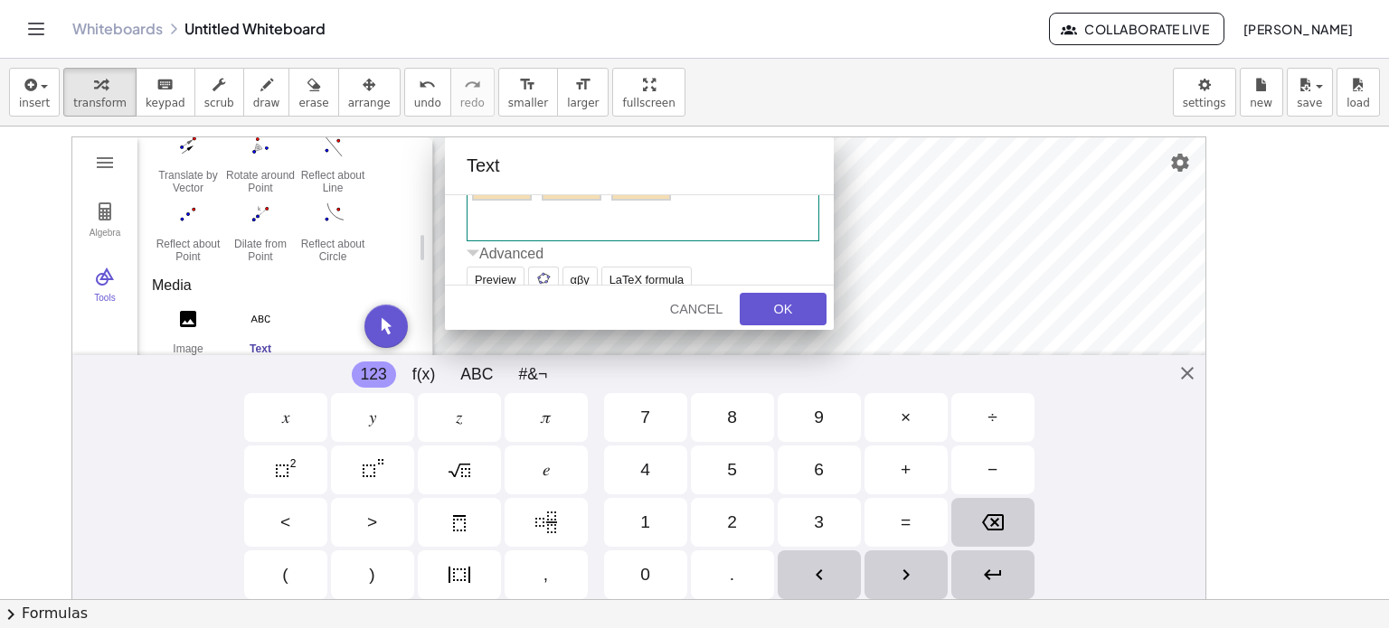
click at [745, 212] on div "Geometry" at bounding box center [643, 208] width 344 height 15
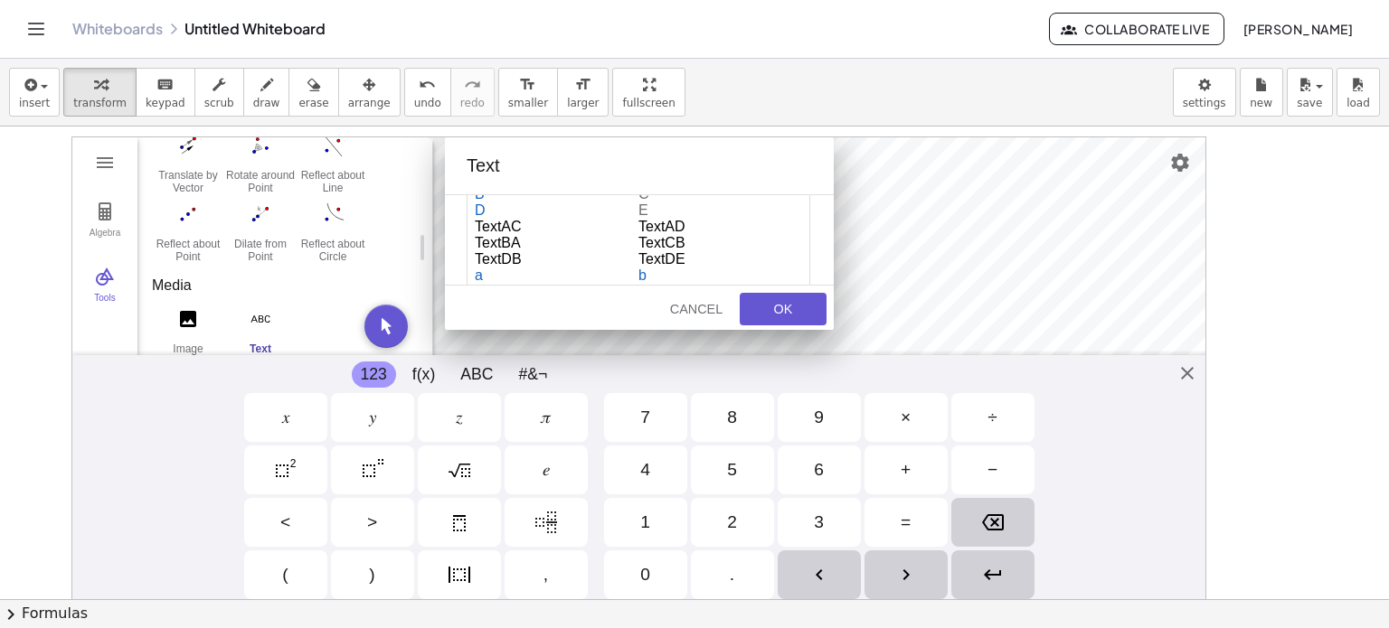
scroll to position [233, 0]
click at [482, 244] on td "TextDB" at bounding box center [557, 247] width 164 height 16
click at [647, 238] on td "distanceDB" at bounding box center [720, 238] width 164 height 16
click at [528, 255] on td "distanceDE" at bounding box center [557, 254] width 164 height 16
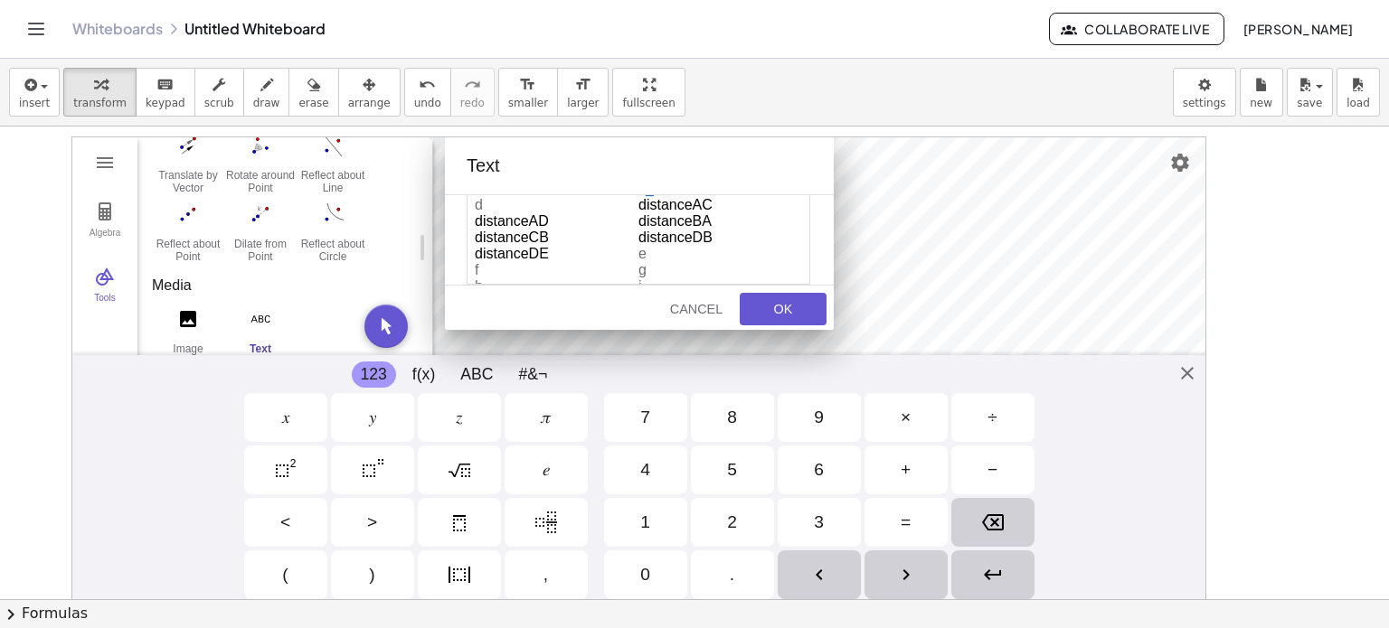
click at [523, 238] on td "distanceCB" at bounding box center [557, 238] width 164 height 16
click at [791, 310] on div "OK" at bounding box center [783, 309] width 58 height 14
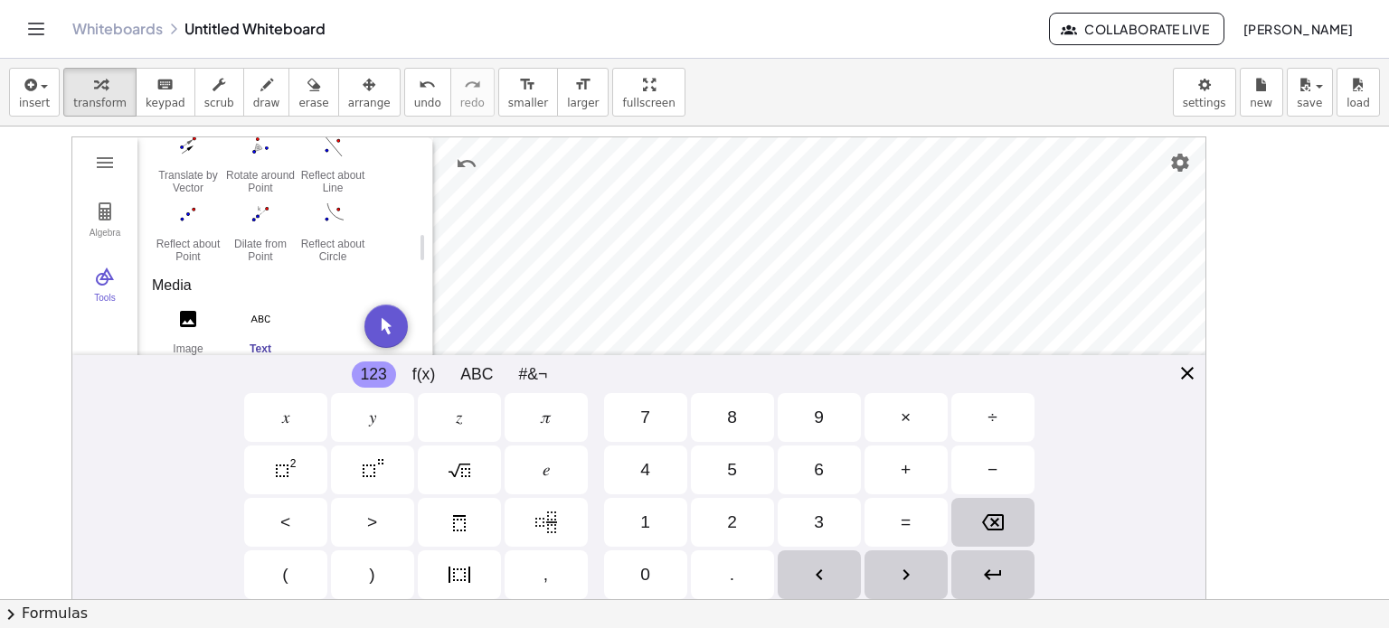
click at [1188, 372] on div "Algebra Tools Point A B = Point on Circle(A, 10) f = Segment A, B 10 c = Circle…" at bounding box center [638, 372] width 1135 height 470
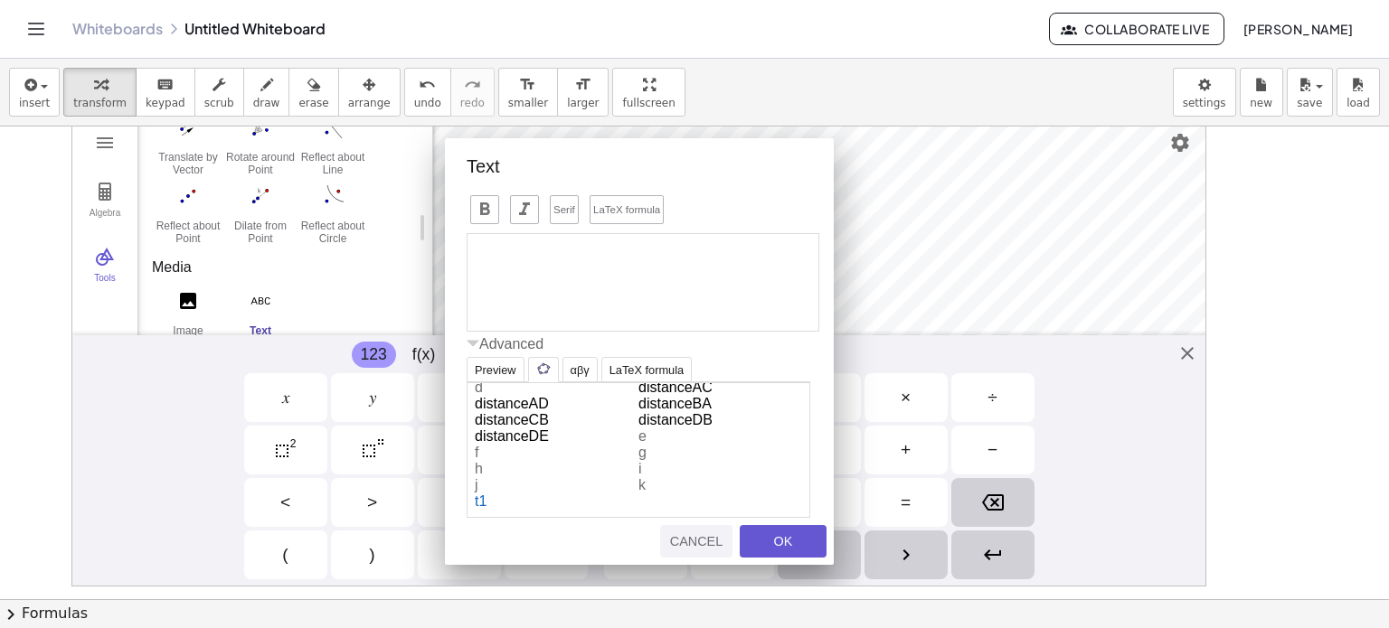
click at [699, 546] on div "Cancel" at bounding box center [696, 541] width 58 height 14
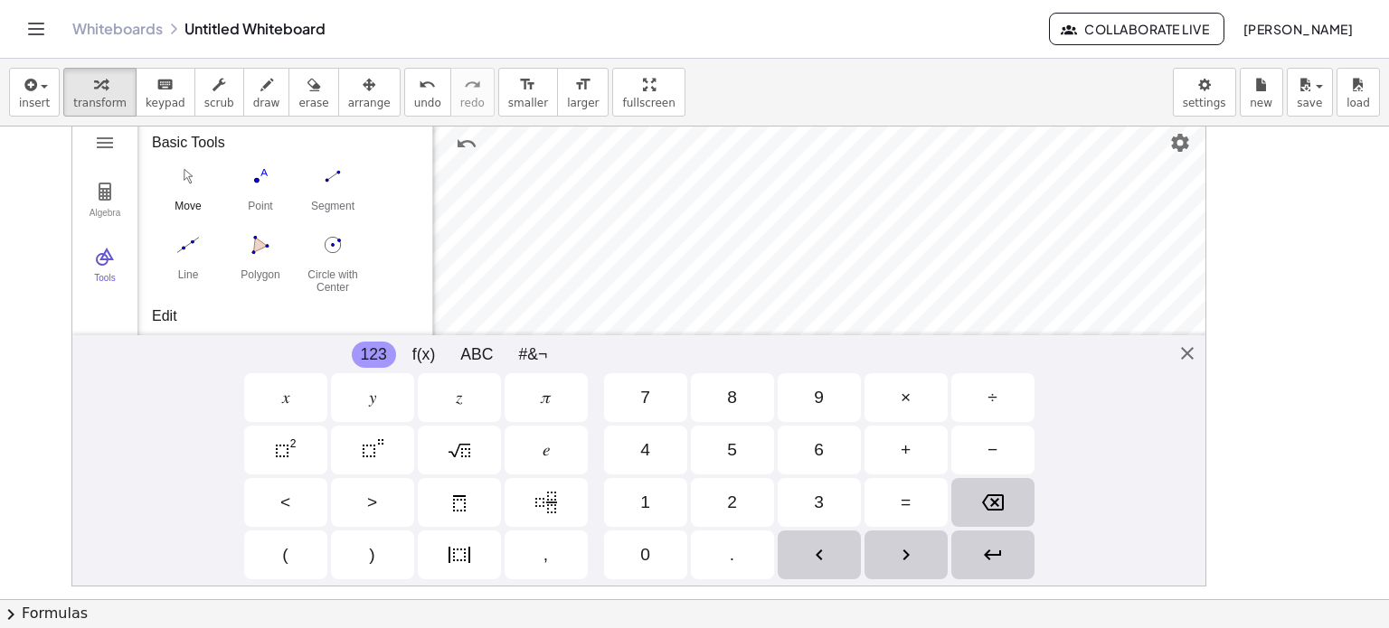
click at [193, 191] on button "Move" at bounding box center [188, 193] width 72 height 65
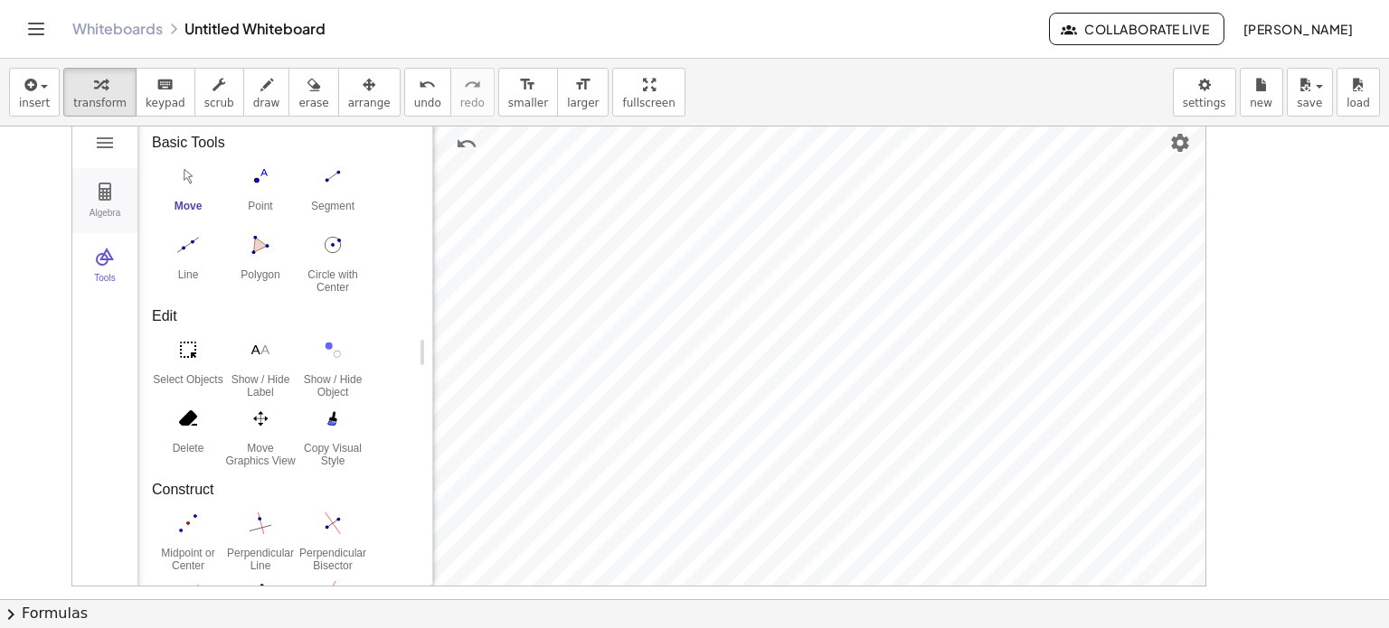
click at [101, 181] on img "Geometry" at bounding box center [105, 192] width 22 height 22
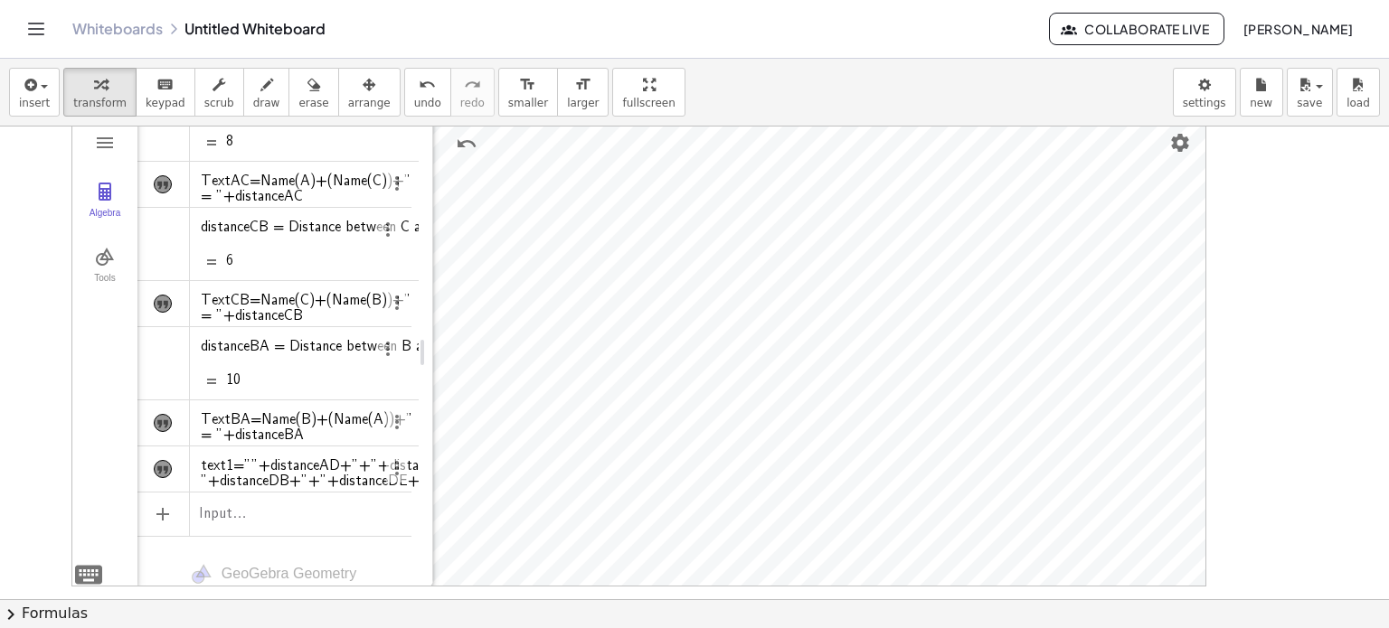
click at [148, 457] on div "Algebra" at bounding box center [163, 469] width 52 height 45
click at [164, 461] on img "Algebra" at bounding box center [163, 470] width 18 height 18
drag, startPoint x: 164, startPoint y: 457, endPoint x: 359, endPoint y: 462, distance: 195.4
click at [166, 461] on img "Algebra" at bounding box center [163, 470] width 18 height 18
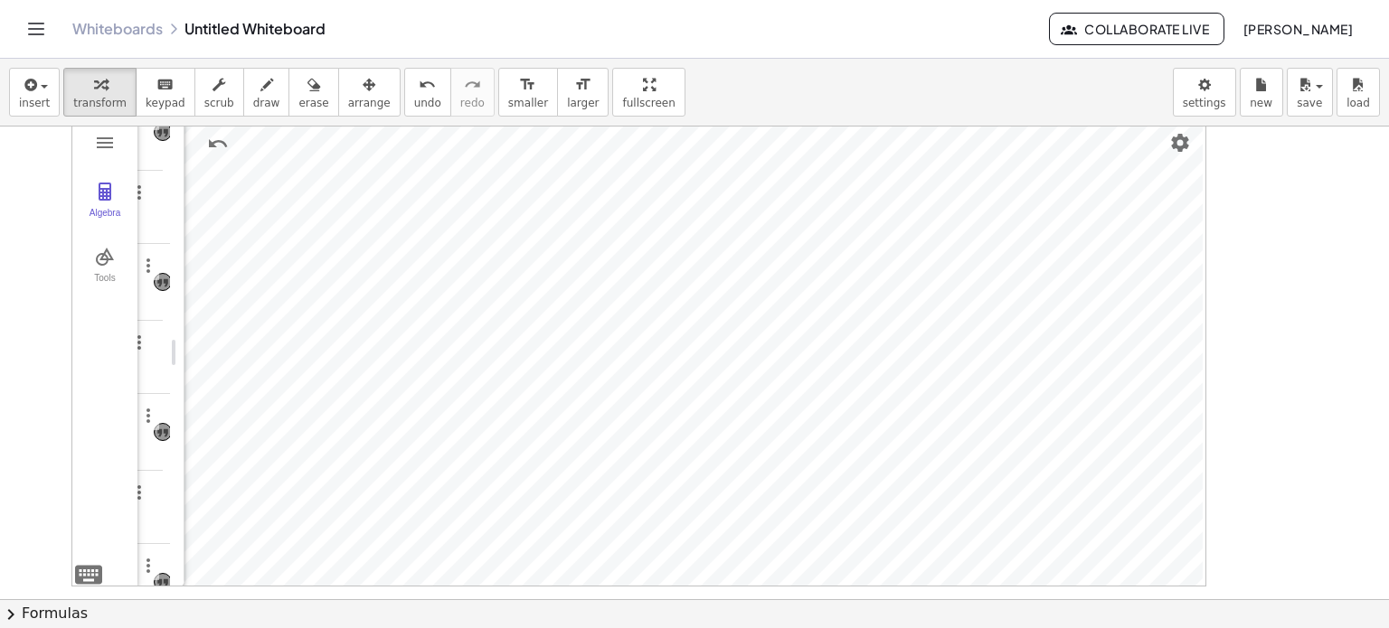
drag, startPoint x: 420, startPoint y: 349, endPoint x: 170, endPoint y: 354, distance: 250.5
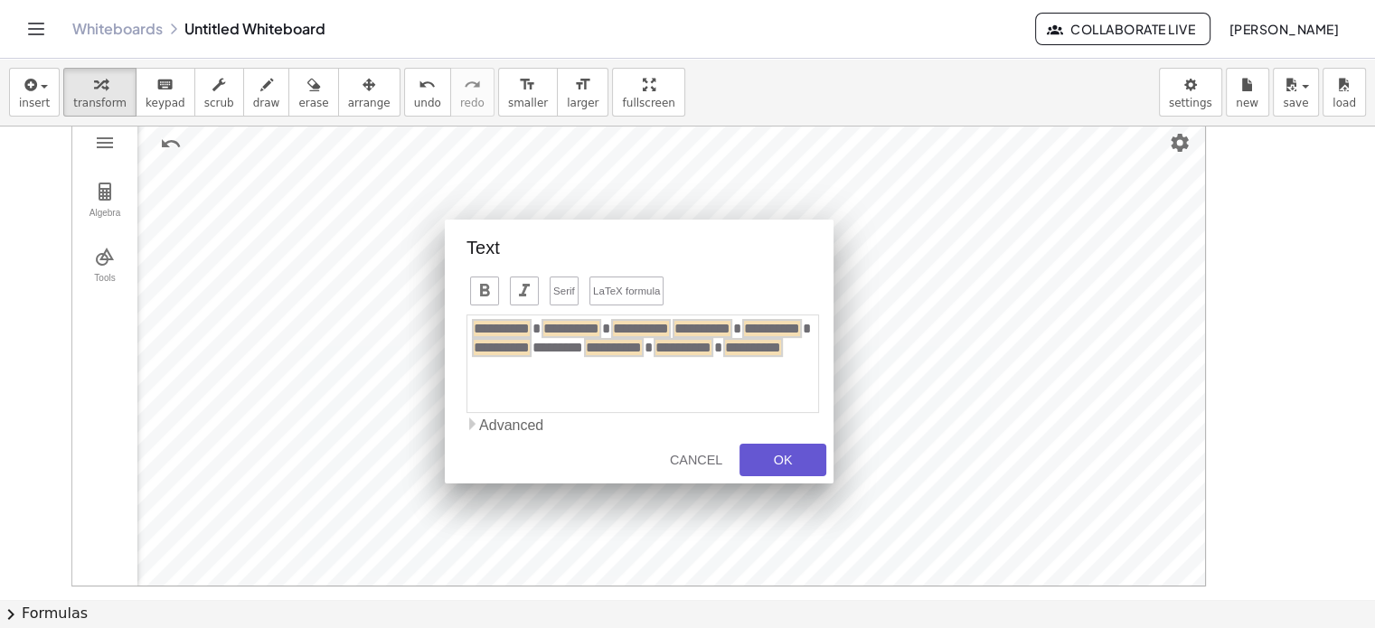
click at [721, 325] on input "**********" at bounding box center [703, 328] width 60 height 19
click at [814, 376] on div "**********" at bounding box center [643, 364] width 353 height 99
click at [721, 330] on input "**********" at bounding box center [703, 328] width 60 height 19
click at [717, 325] on input "**********" at bounding box center [703, 328] width 60 height 19
click at [806, 350] on div "**********" at bounding box center [643, 364] width 353 height 99
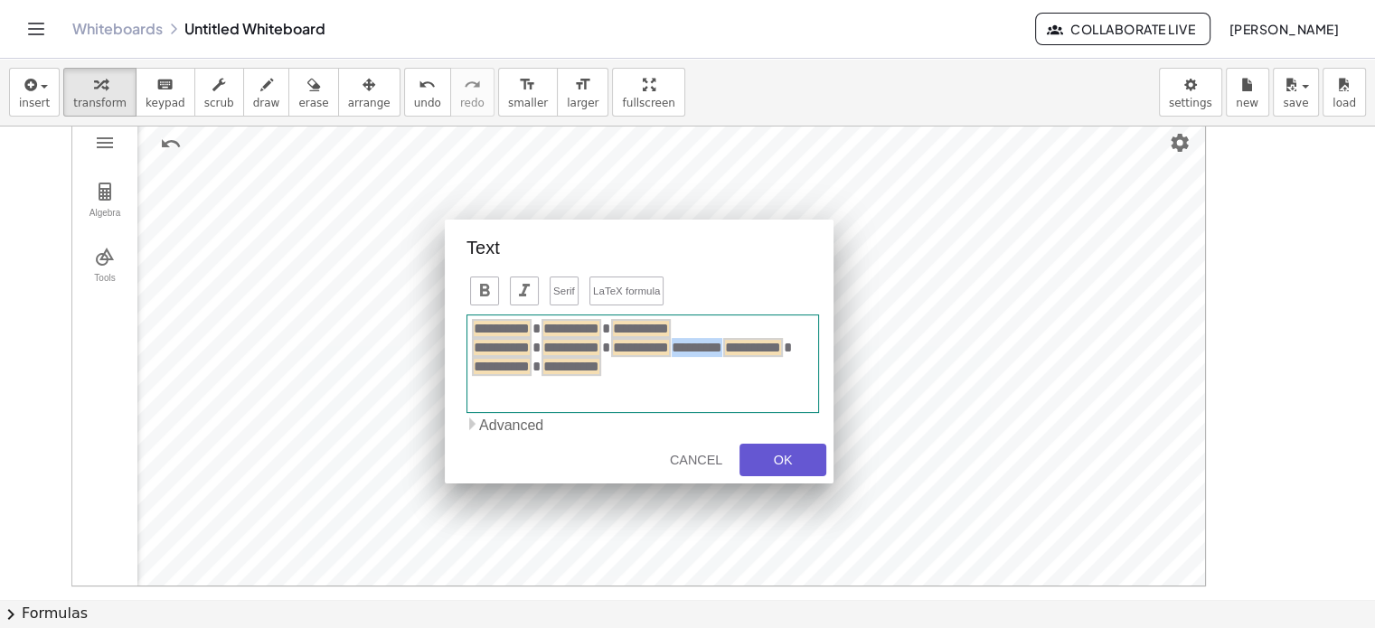
drag, startPoint x: 806, startPoint y: 348, endPoint x: 719, endPoint y: 354, distance: 87.0
click at [719, 354] on div "**********" at bounding box center [643, 357] width 344 height 39
click at [770, 453] on div "OK" at bounding box center [783, 460] width 58 height 14
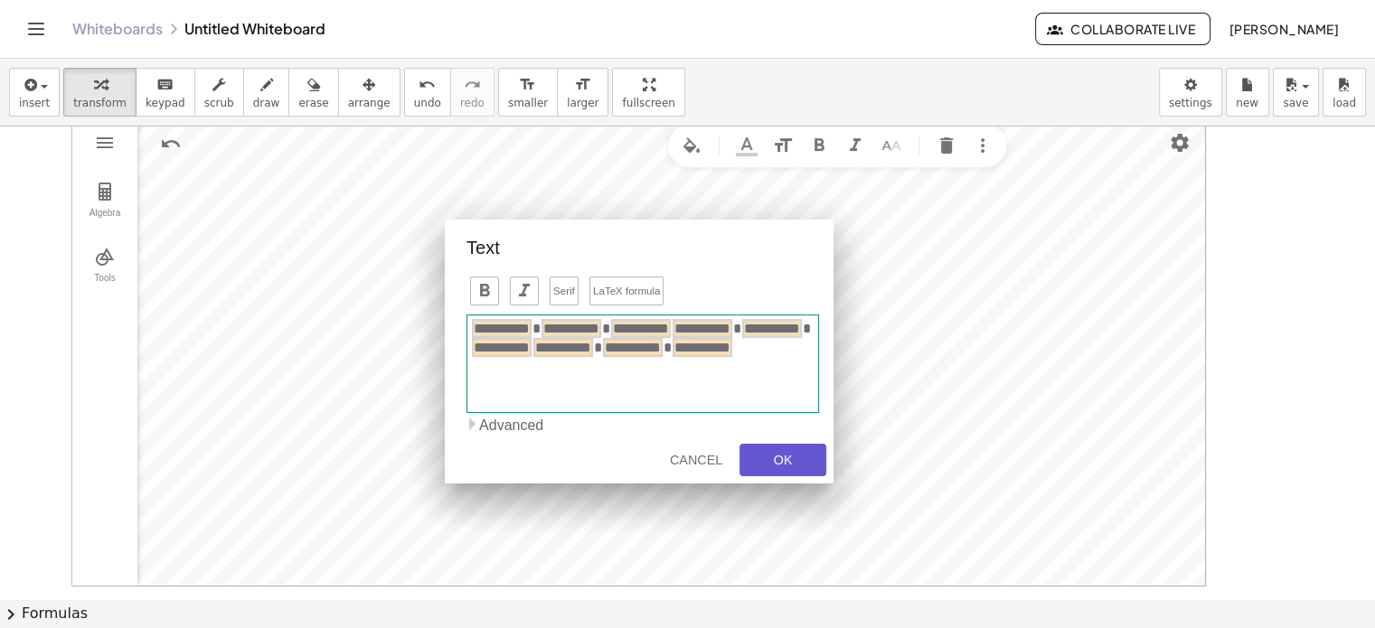
click at [722, 332] on div "**********" at bounding box center [643, 364] width 353 height 99
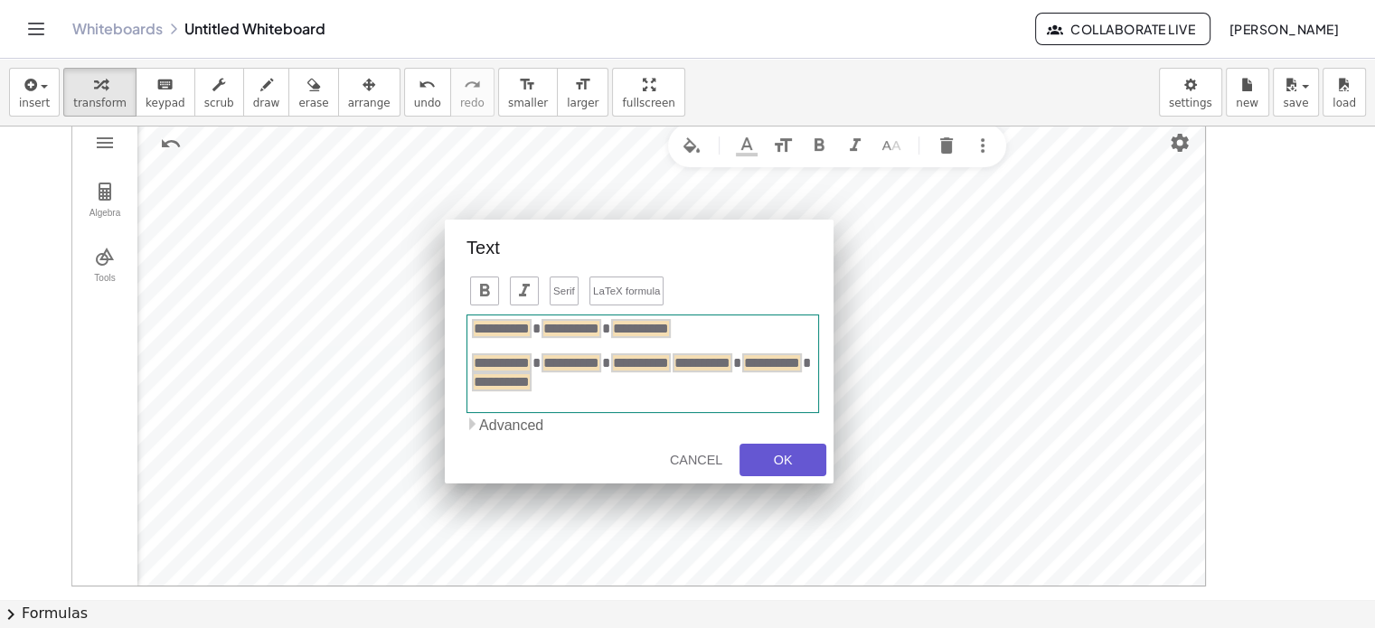
click at [723, 363] on div "**********" at bounding box center [643, 373] width 344 height 39
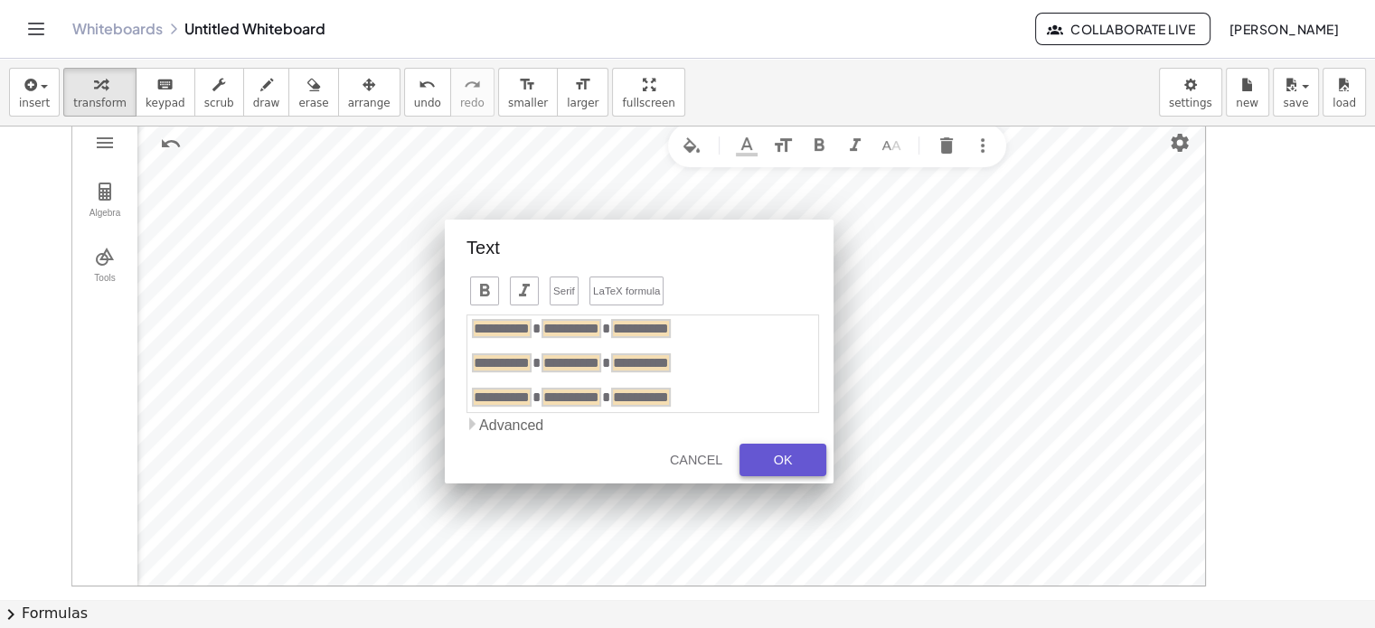
click at [774, 458] on div "OK" at bounding box center [783, 460] width 58 height 14
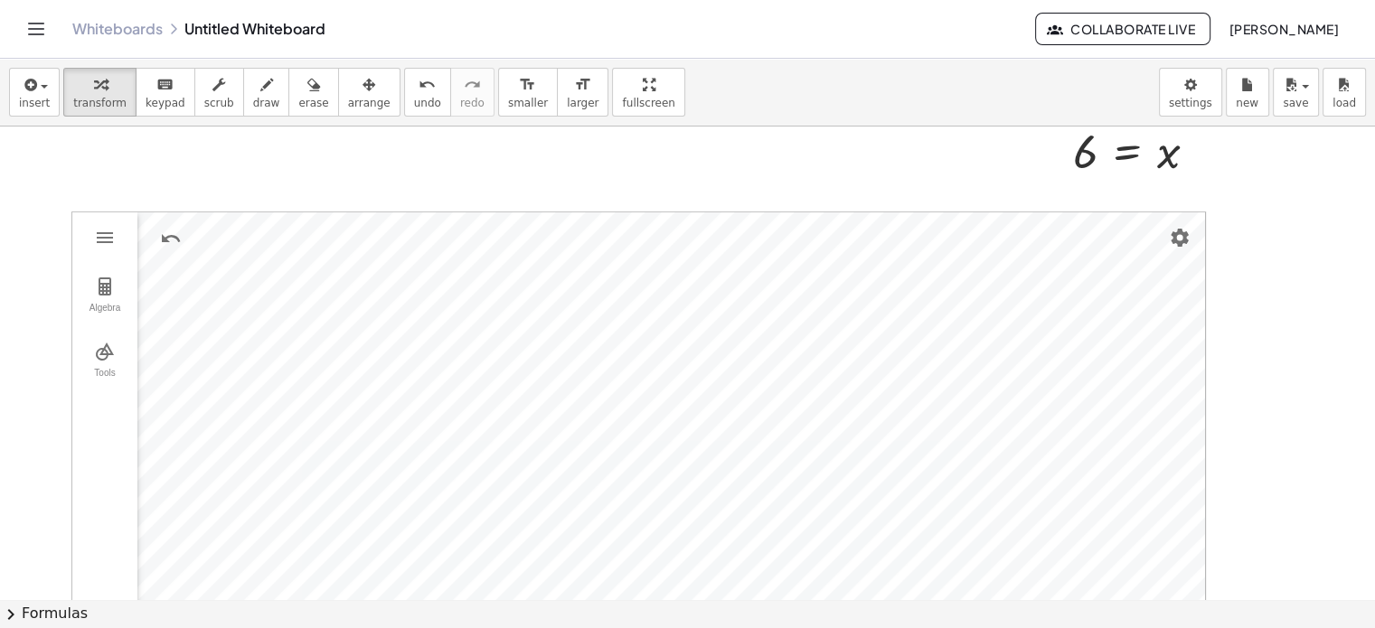
scroll to position [474, 0]
click at [169, 148] on img "Undo" at bounding box center [171, 144] width 22 height 22
click at [118, 292] on button "Algebra" at bounding box center [104, 291] width 65 height 65
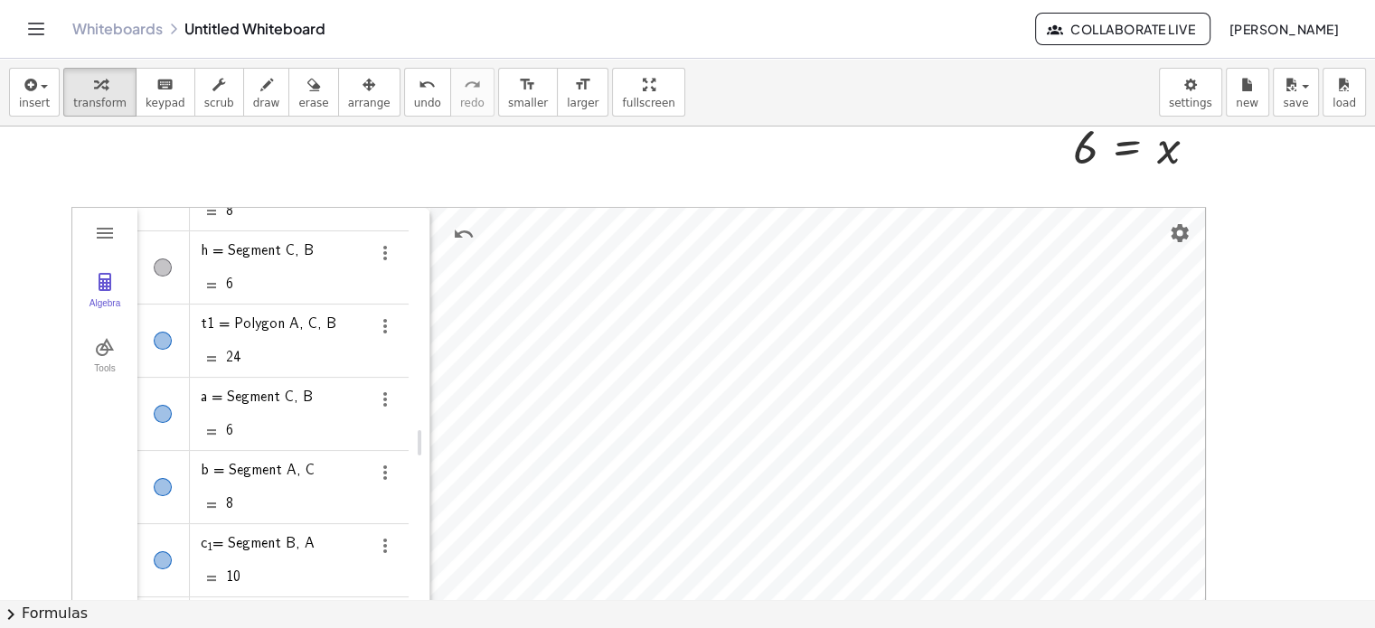
scroll to position [338, 0]
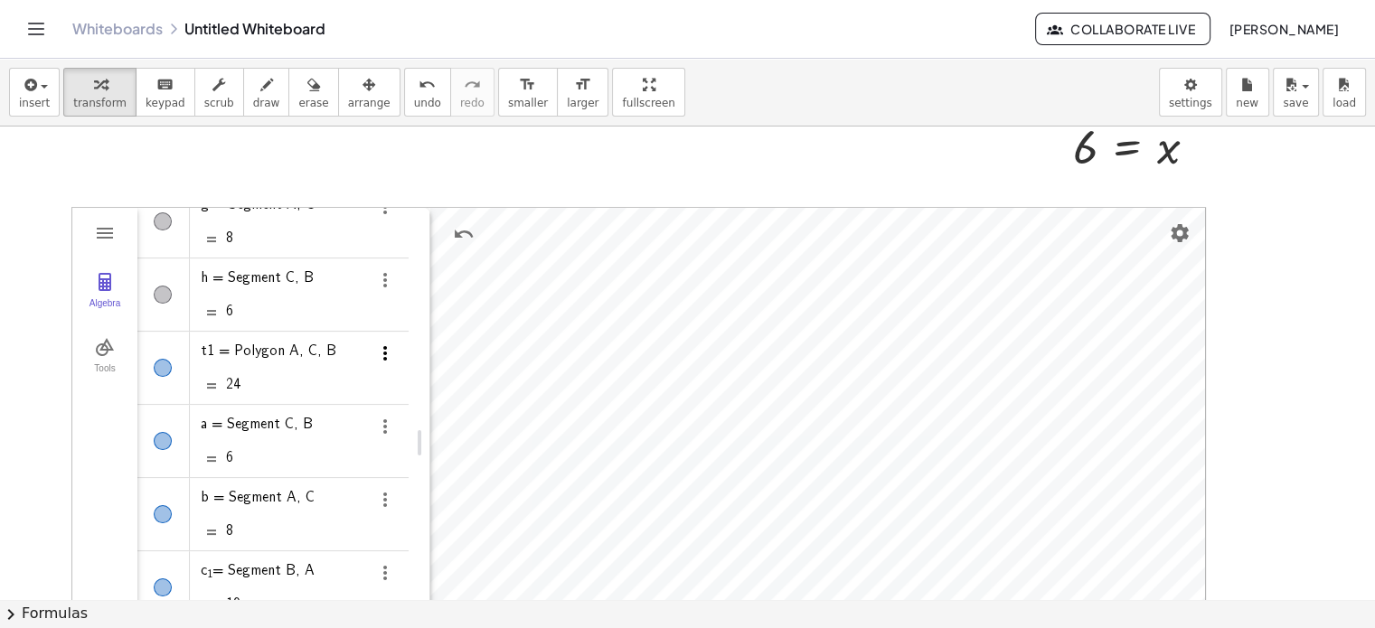
click at [388, 348] on img "Options" at bounding box center [385, 354] width 22 height 22
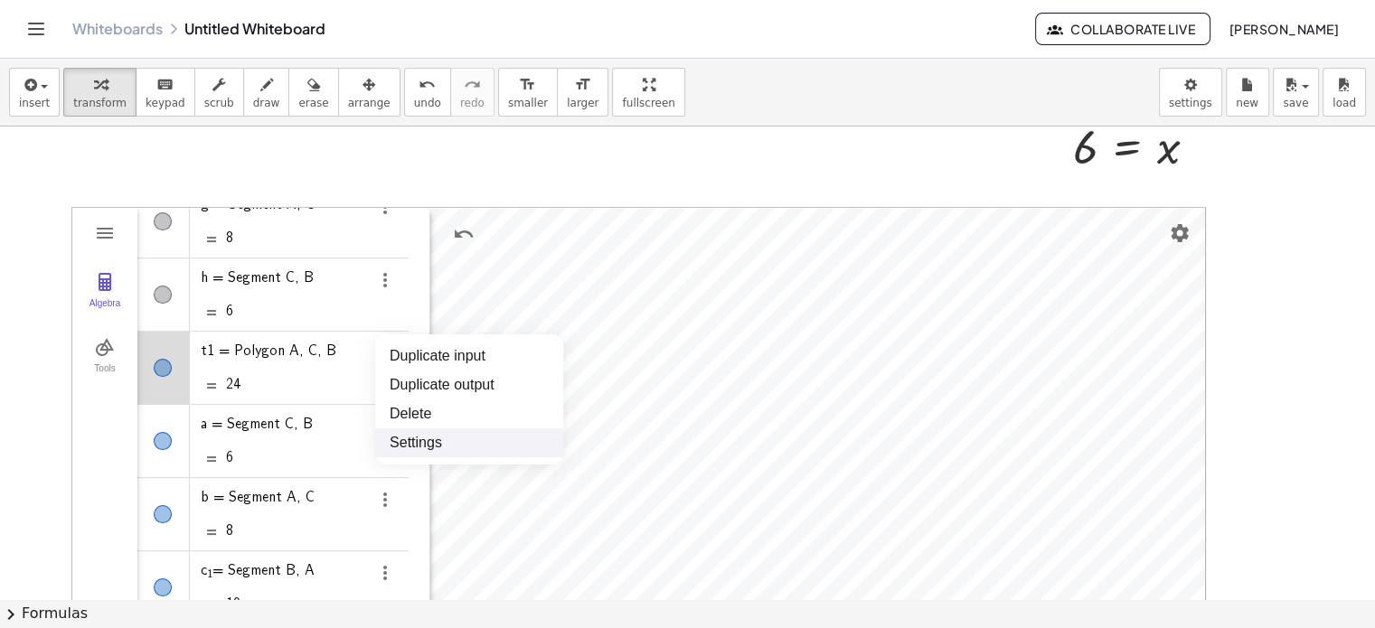
click at [433, 438] on li "Settings" at bounding box center [469, 443] width 188 height 29
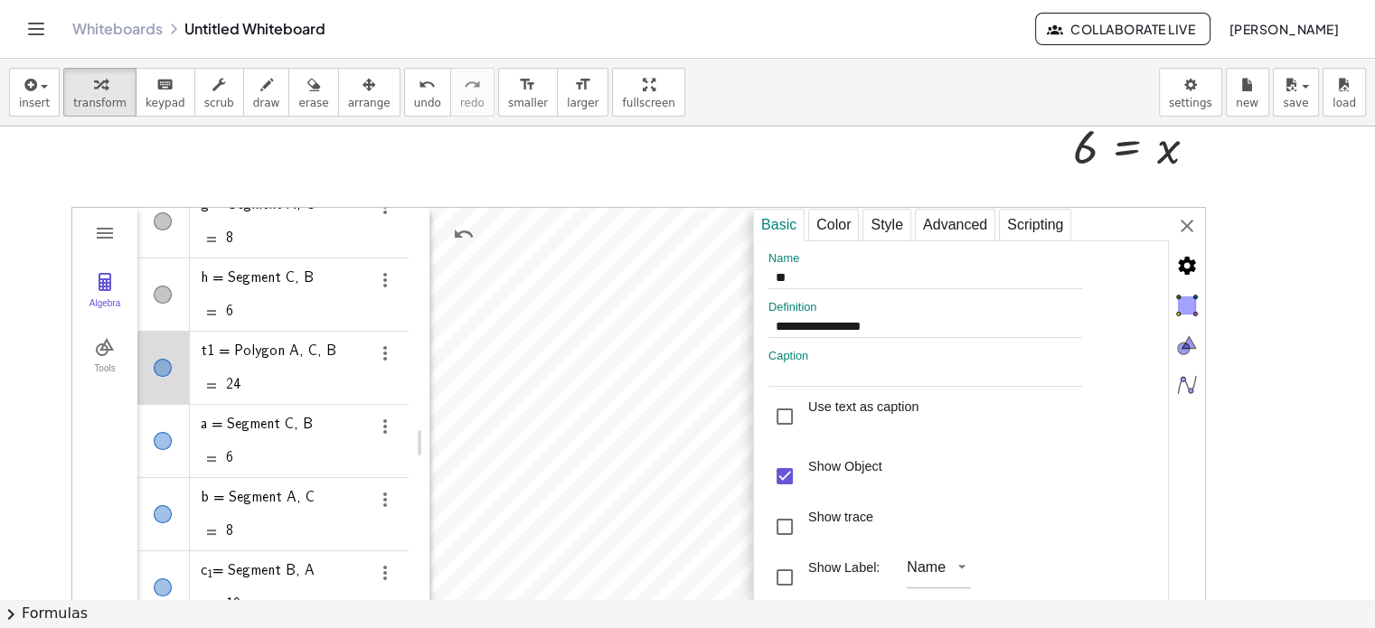
scroll to position [474, 0]
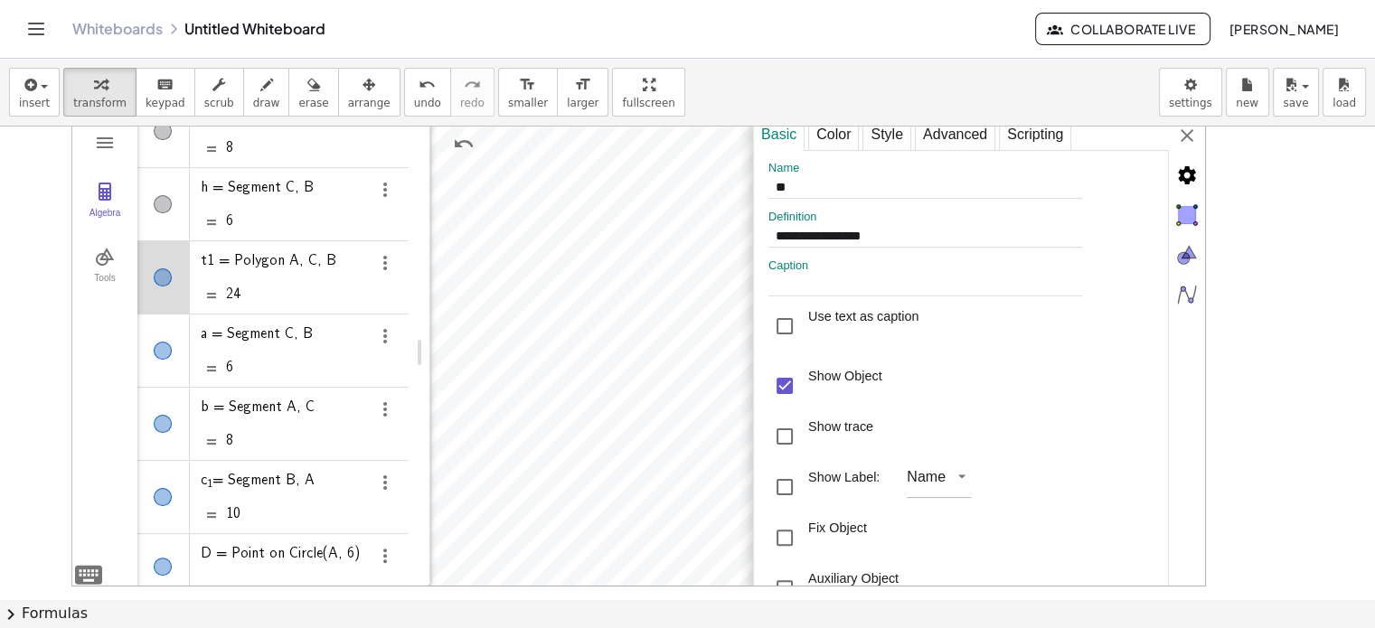
click at [826, 516] on div "Fix Object" at bounding box center [818, 538] width 99 height 51
type input "*"
type input "**********"
click at [181, 364] on div "Algebra" at bounding box center [163, 351] width 52 height 72
click at [784, 543] on div "Fix Object" at bounding box center [785, 538] width 33 height 33
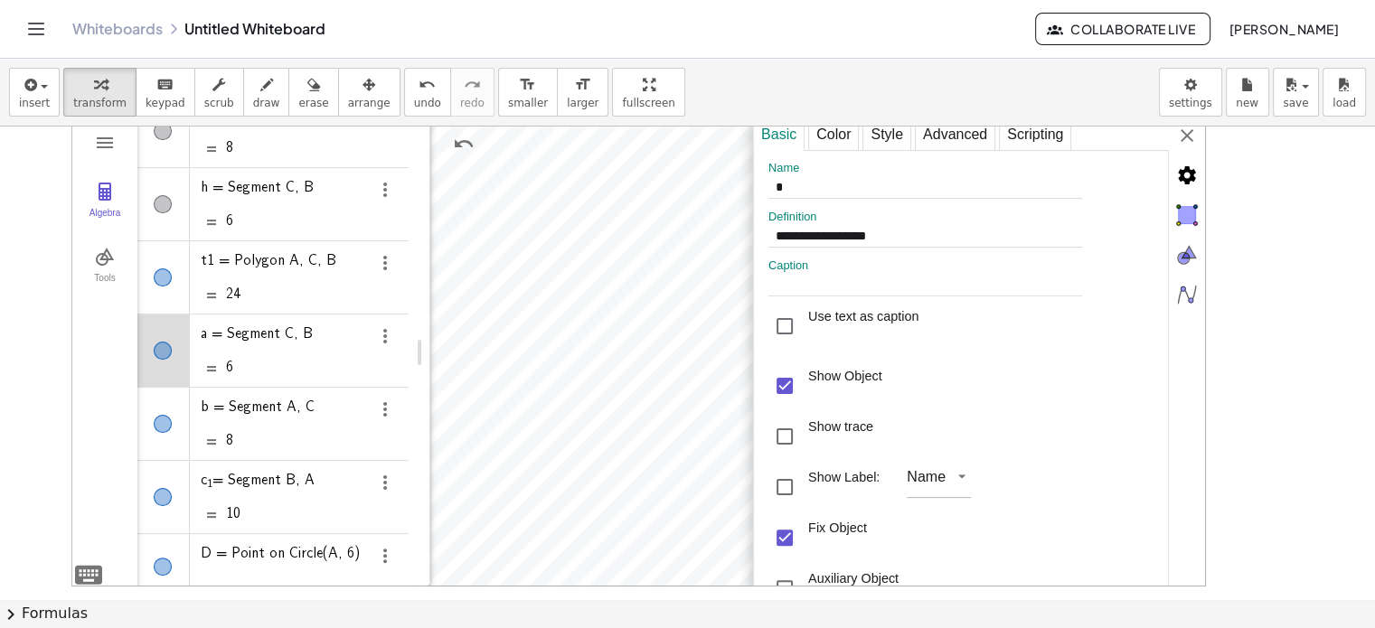
type input "*"
type input "**********"
click at [174, 443] on div "Algebra" at bounding box center [163, 424] width 52 height 72
click at [776, 546] on div "Fix Object" at bounding box center [785, 538] width 33 height 33
type input "***"
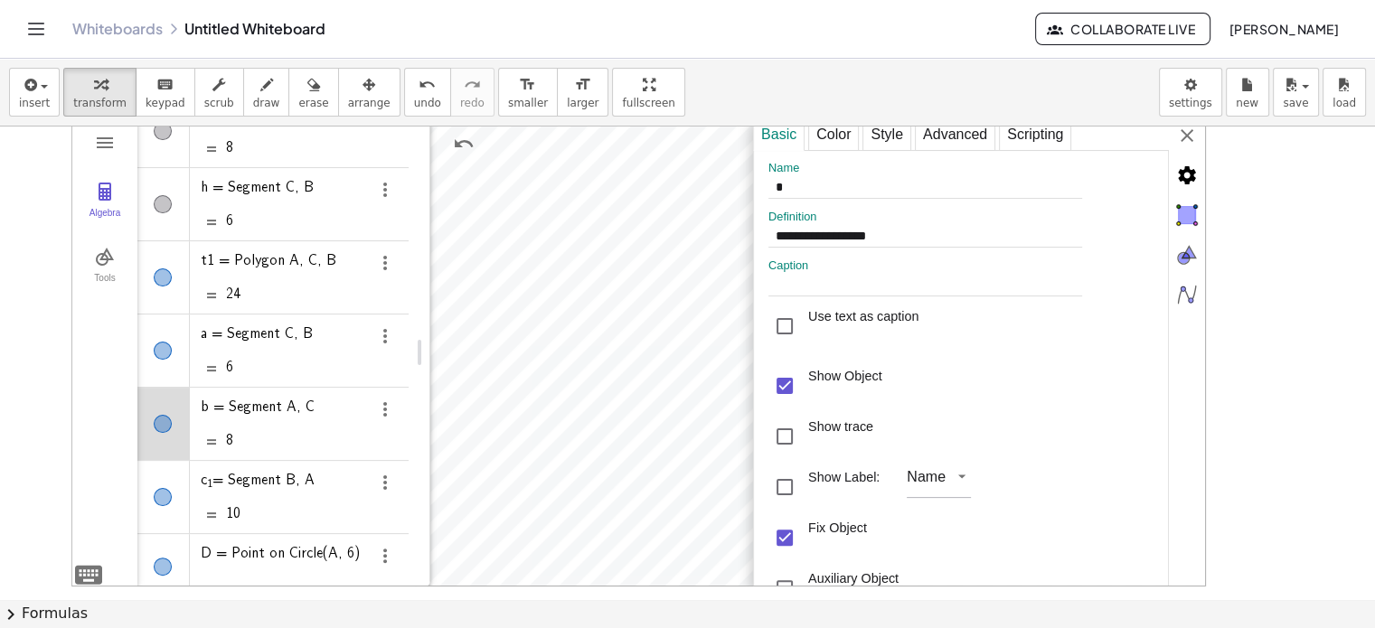
type input "**********"
click at [171, 524] on div "Algebra" at bounding box center [163, 497] width 52 height 72
click at [782, 551] on div "Fix Object" at bounding box center [785, 538] width 33 height 33
type input "*"
type input "**********"
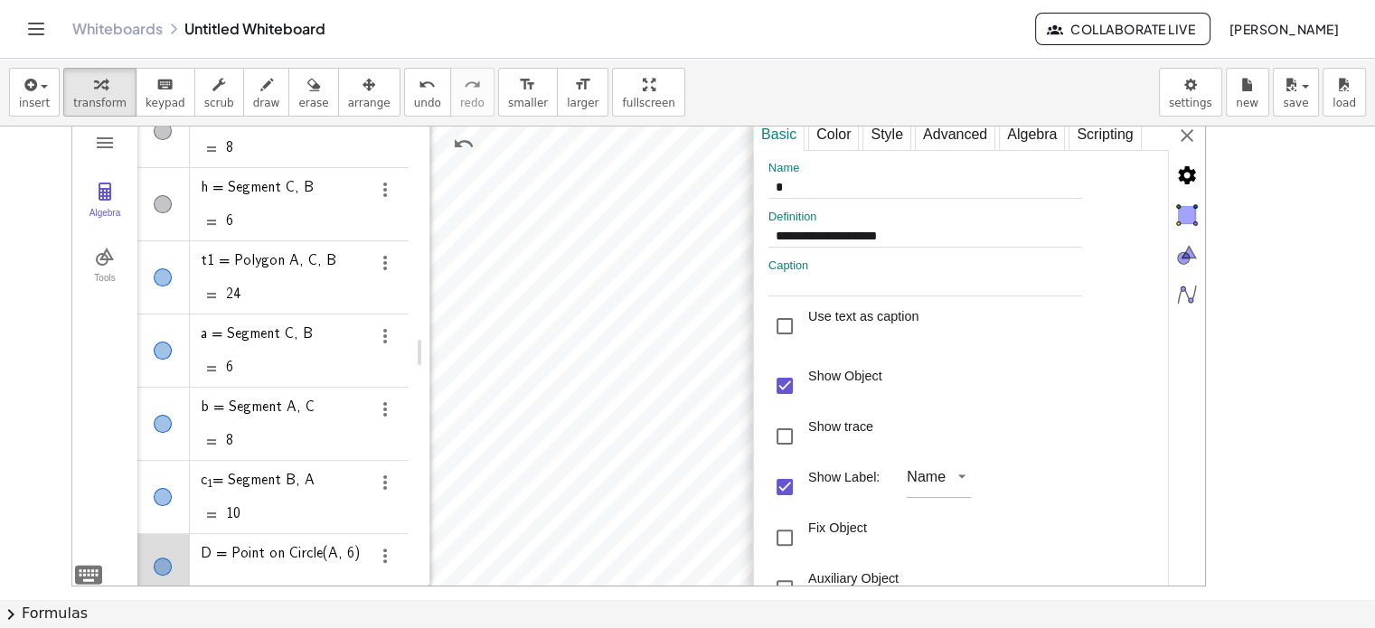
click at [184, 549] on div "Algebra" at bounding box center [163, 566] width 52 height 65
click at [788, 551] on div "Fix Object" at bounding box center [785, 538] width 33 height 33
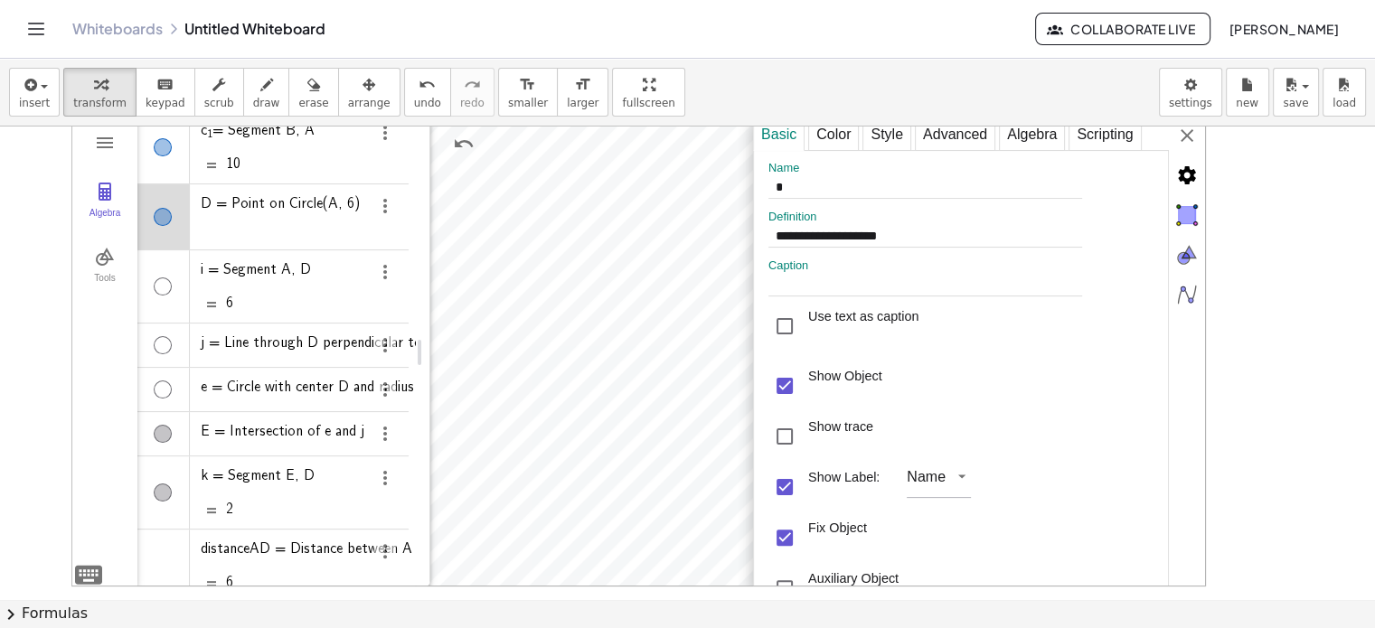
scroll to position [700, 0]
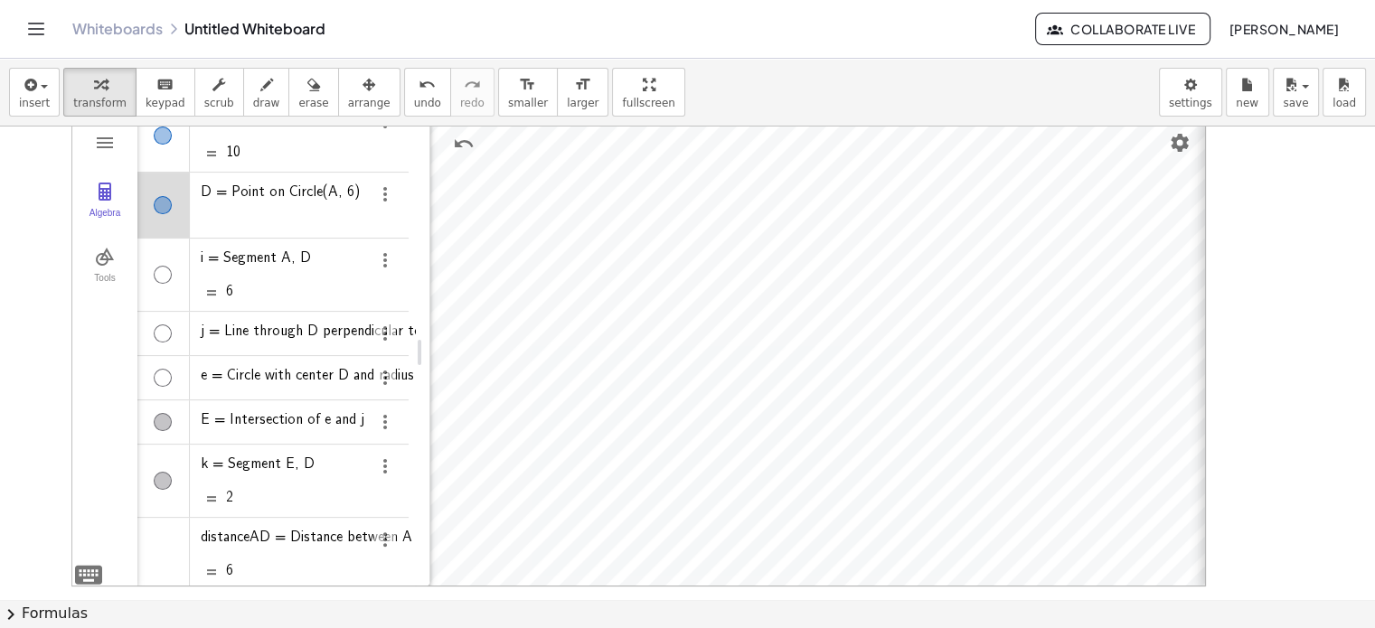
click at [90, 137] on button "Geometry" at bounding box center [105, 143] width 33 height 33
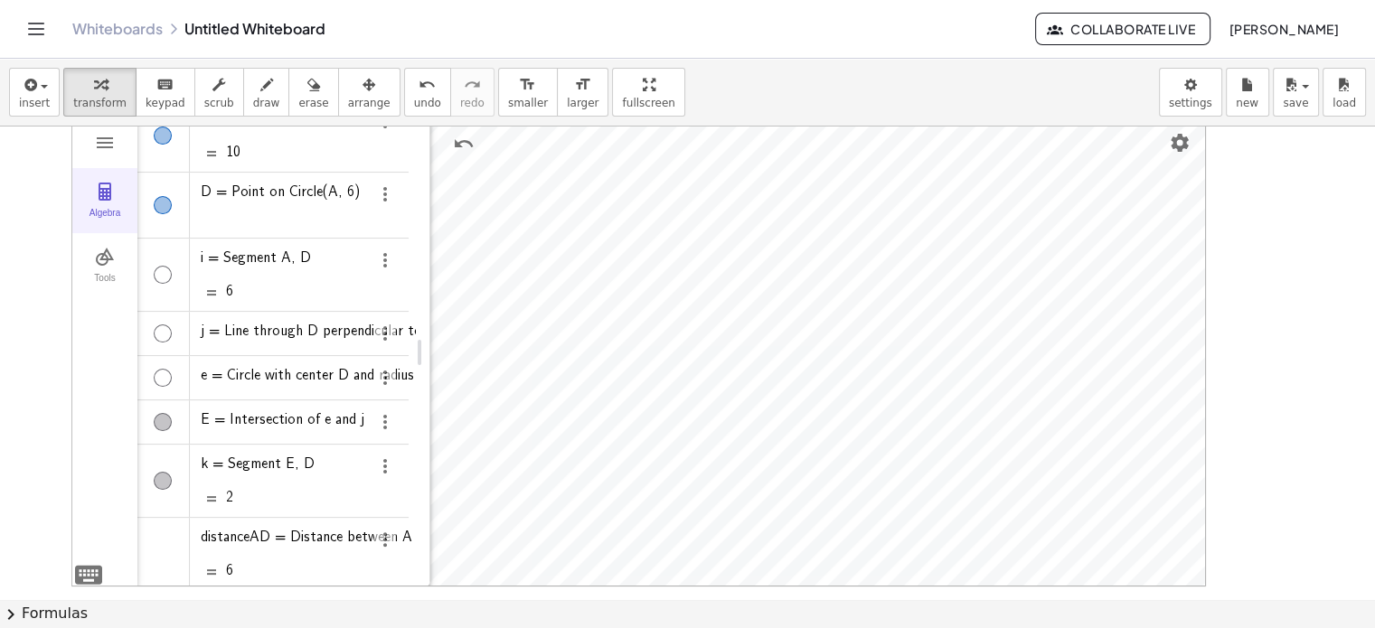
click at [123, 202] on button "Algebra" at bounding box center [104, 200] width 65 height 65
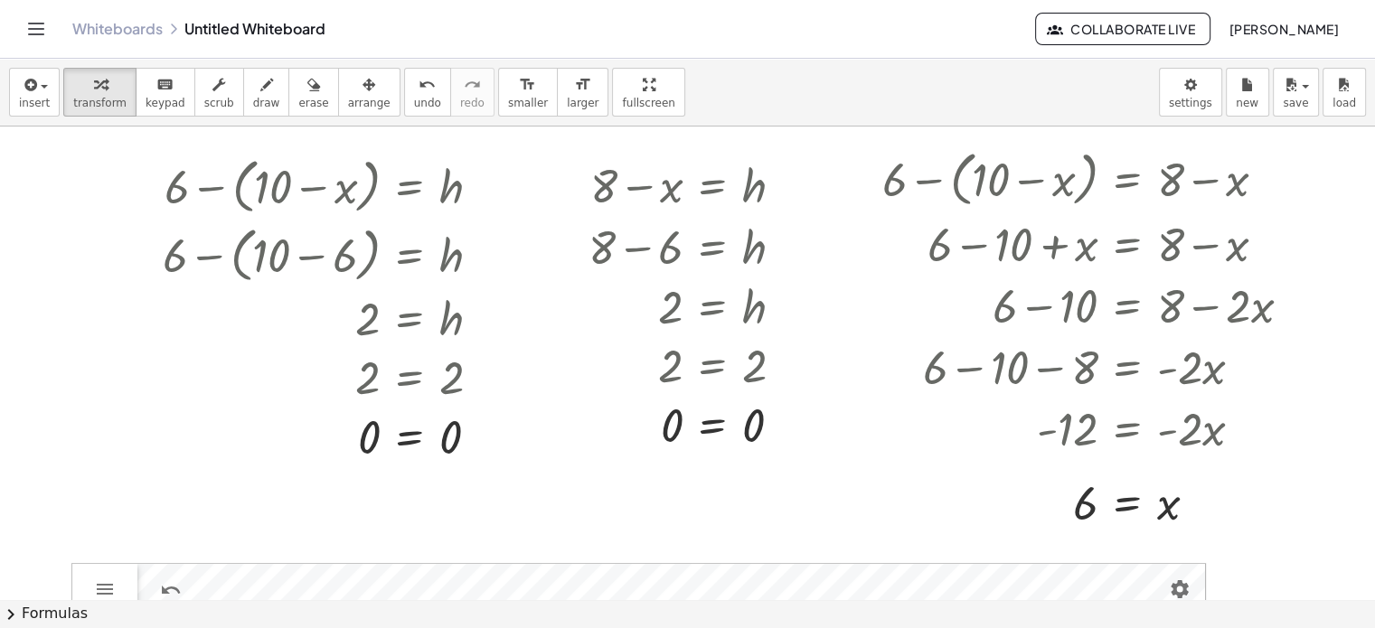
scroll to position [22, 0]
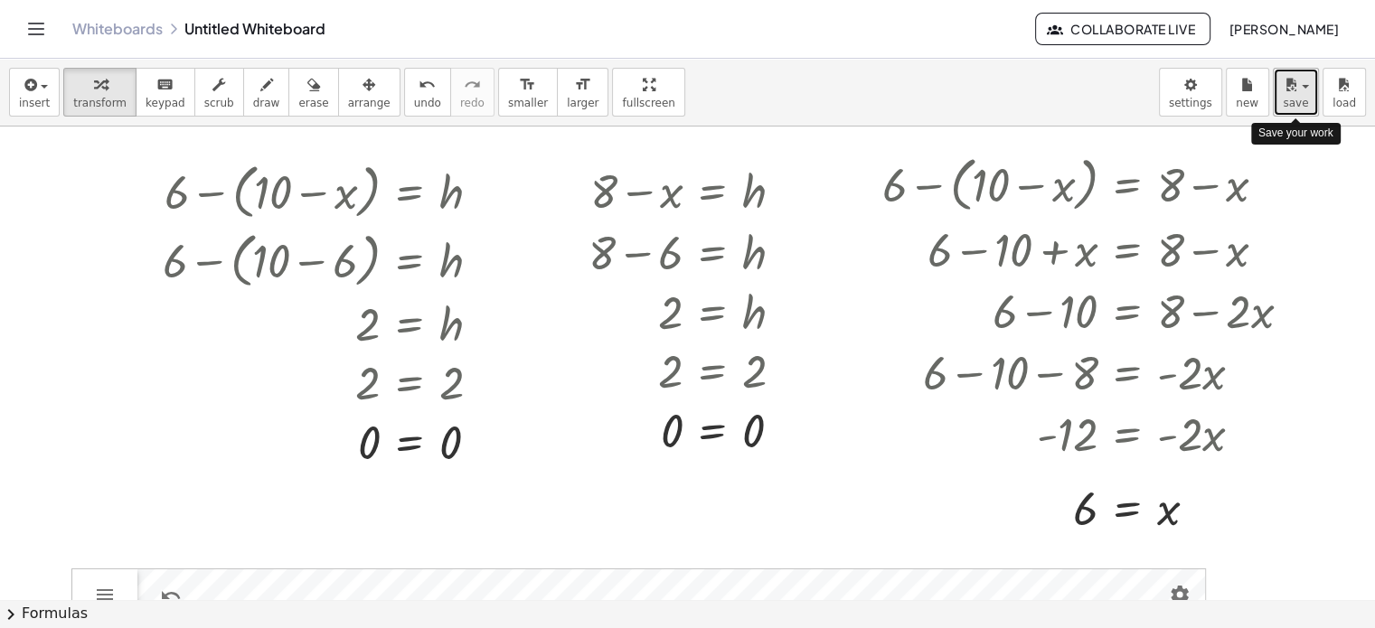
click at [1312, 109] on button "save" at bounding box center [1296, 92] width 46 height 49
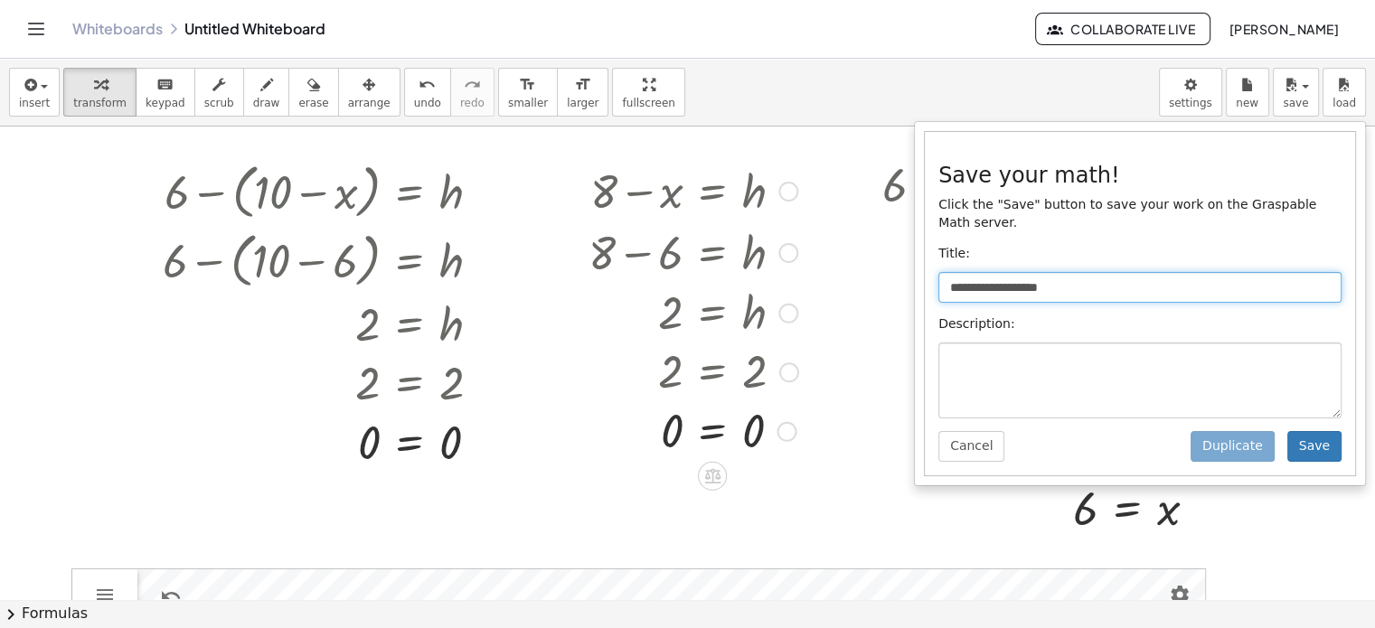
drag, startPoint x: 1185, startPoint y: 272, endPoint x: 727, endPoint y: 309, distance: 459.0
click at [727, 309] on div "**********" at bounding box center [687, 344] width 1375 height 570
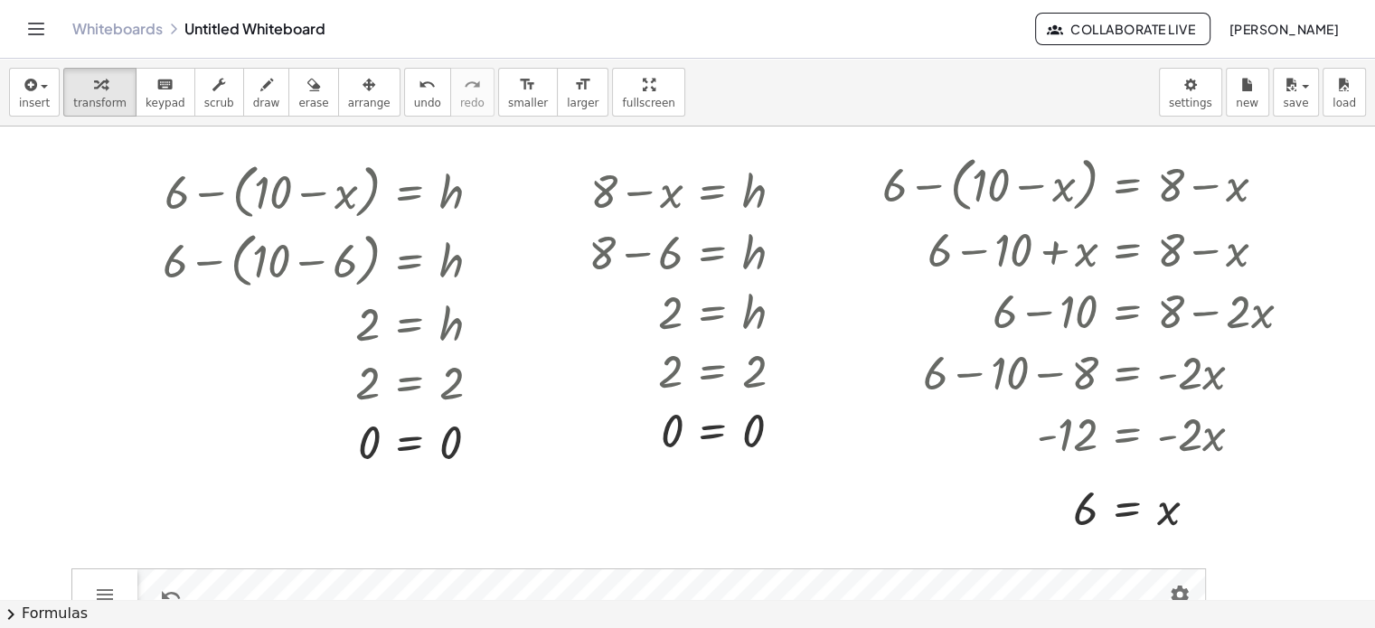
click at [1296, 118] on div "**********" at bounding box center [687, 93] width 1375 height 68
click at [1299, 113] on button "save" at bounding box center [1296, 92] width 46 height 49
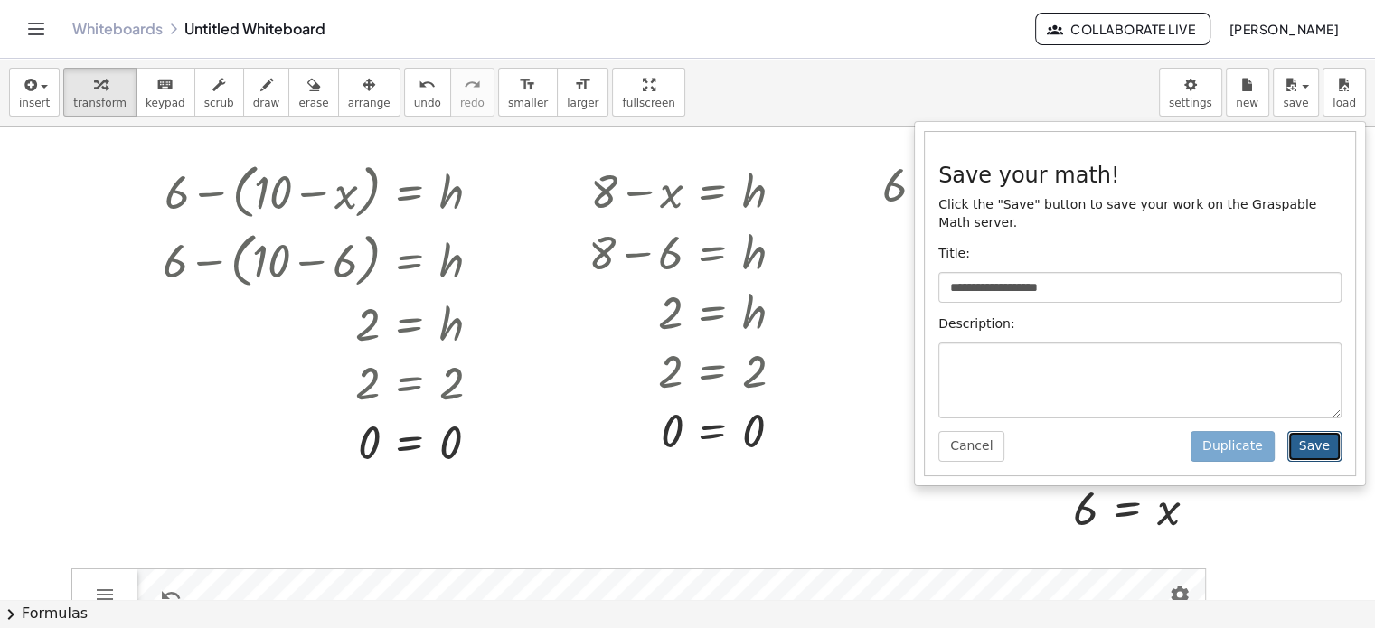
click at [1314, 431] on button "Save" at bounding box center [1315, 446] width 54 height 31
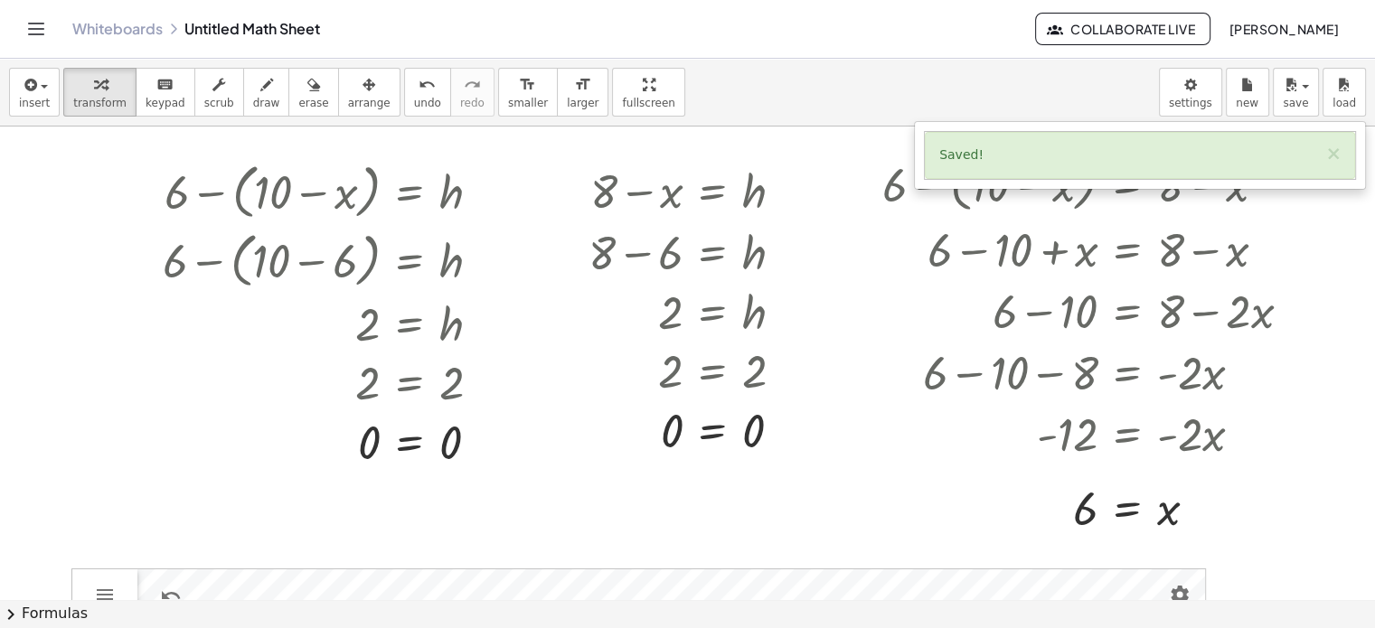
click at [97, 35] on link "Whiteboards" at bounding box center [117, 29] width 90 height 18
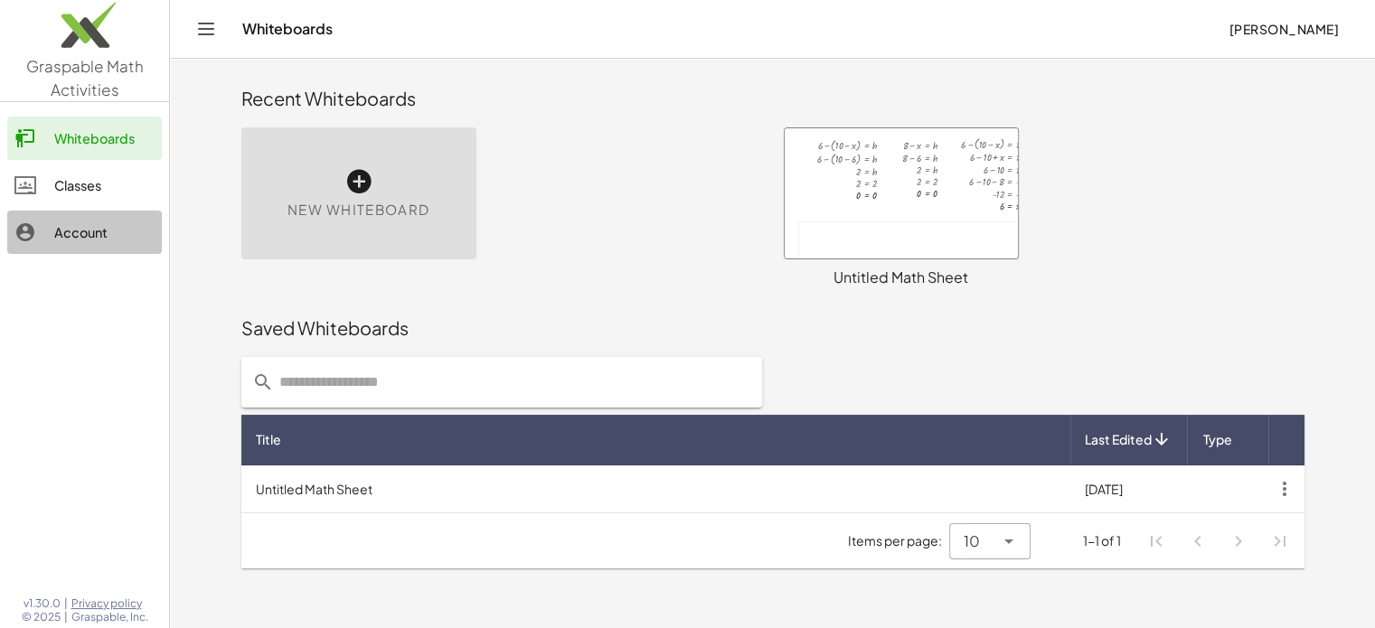
click at [92, 211] on link "Account" at bounding box center [84, 232] width 155 height 43
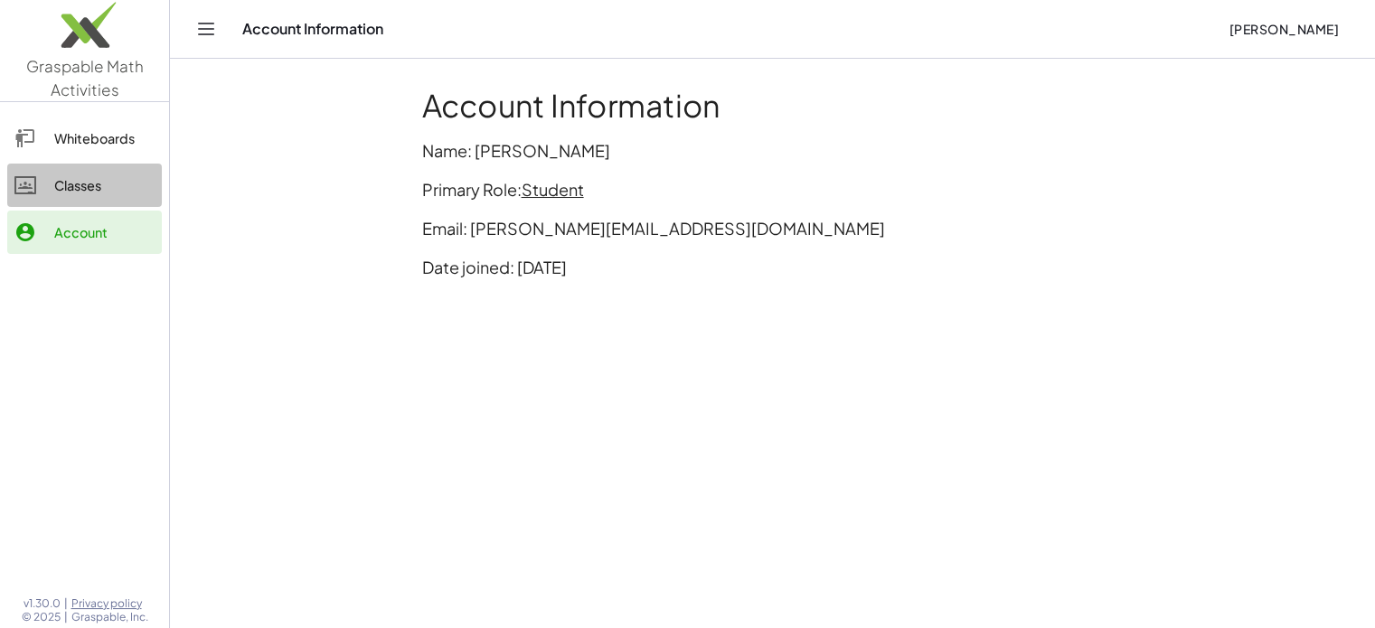
click at [94, 185] on div "Classes" at bounding box center [104, 186] width 100 height 22
